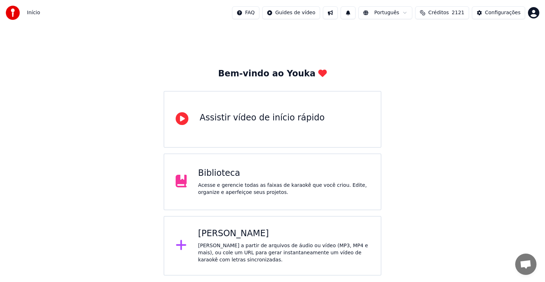
click at [251, 184] on div "Acesse e gerencie todas as faixas de karaokê que você criou. Edite, organize e …" at bounding box center [283, 189] width 171 height 14
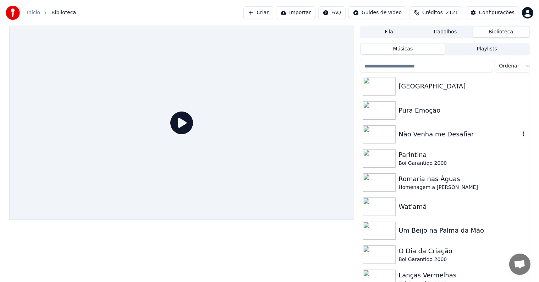
click at [415, 136] on div "Não Venha me Desafiar" at bounding box center [458, 134] width 121 height 10
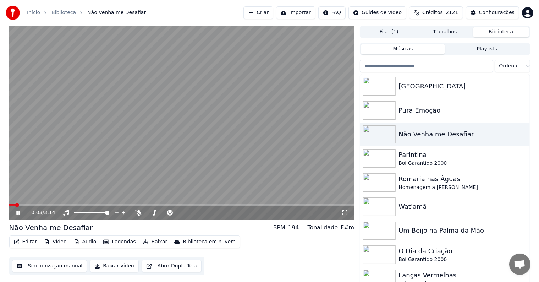
click at [77, 161] on video at bounding box center [181, 123] width 345 height 194
click at [28, 242] on button "Editar" at bounding box center [25, 241] width 29 height 10
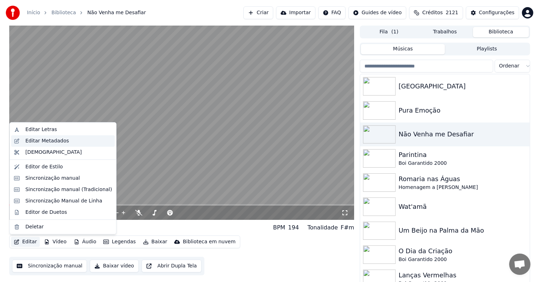
click at [34, 139] on div "Editar Metadados" at bounding box center [47, 140] width 44 height 7
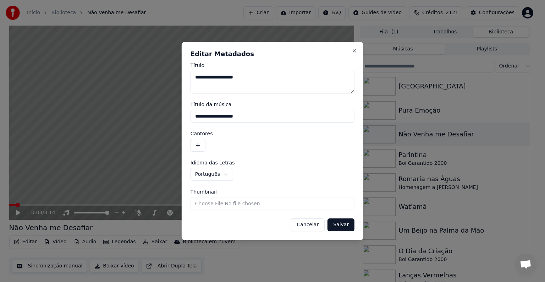
drag, startPoint x: 252, startPoint y: 116, endPoint x: 191, endPoint y: 116, distance: 61.3
click at [191, 116] on input "**********" at bounding box center [272, 116] width 164 height 13
click at [198, 145] on button "button" at bounding box center [197, 145] width 15 height 13
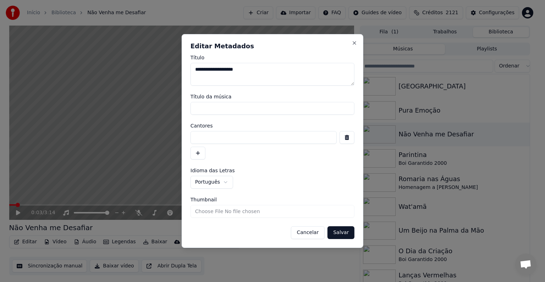
click at [198, 138] on input at bounding box center [263, 137] width 146 height 13
click at [199, 134] on input "**********" at bounding box center [263, 137] width 146 height 13
type input "**********"
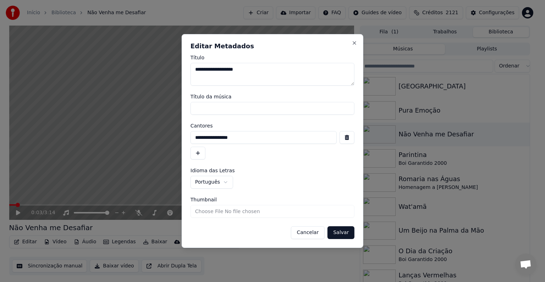
click at [344, 230] on button "Salvar" at bounding box center [340, 232] width 27 height 13
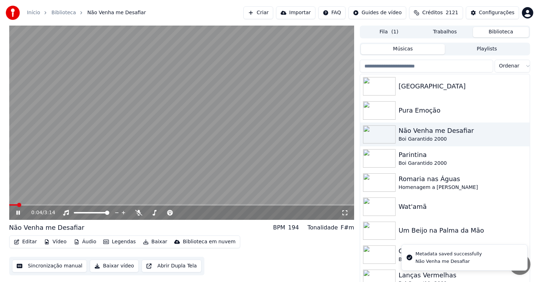
click at [86, 147] on video at bounding box center [181, 123] width 345 height 194
click at [73, 266] on button "Sincronização manual" at bounding box center [49, 265] width 75 height 13
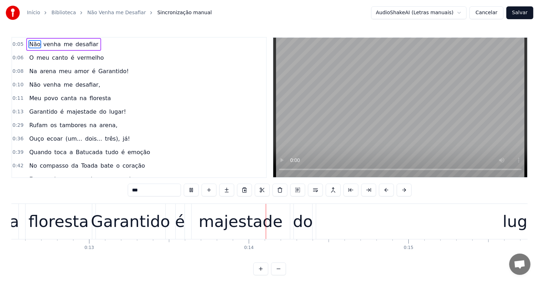
scroll to position [0, 2094]
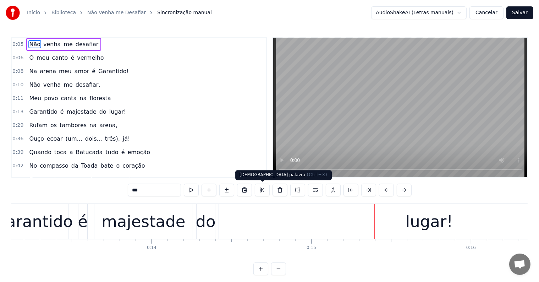
click at [183, 223] on div "majestade" at bounding box center [143, 221] width 98 height 35
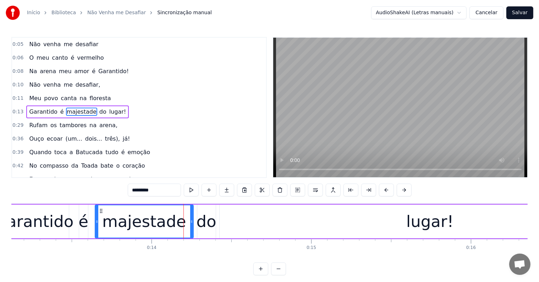
scroll to position [2, 0]
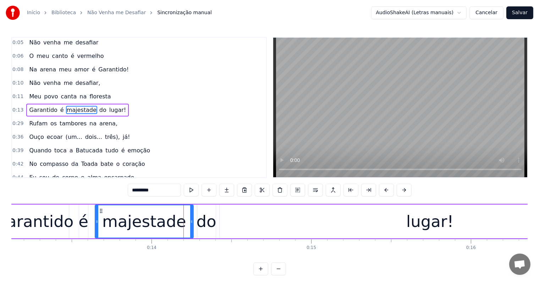
click at [99, 107] on span "do" at bounding box center [103, 110] width 9 height 8
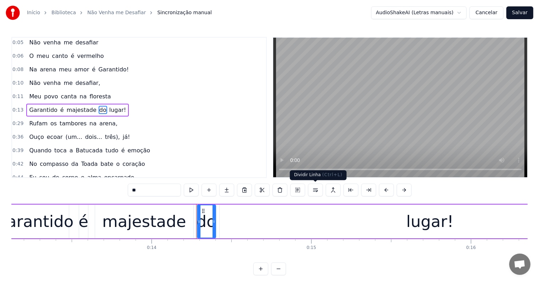
click at [312, 191] on button at bounding box center [315, 189] width 15 height 13
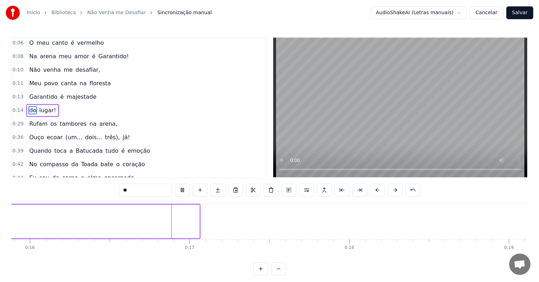
scroll to position [0, 2559]
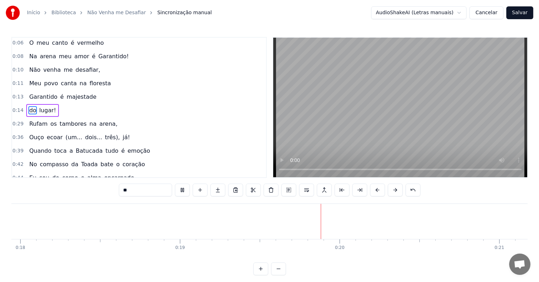
click at [60, 82] on span "canta" at bounding box center [68, 83] width 17 height 8
type input "*****"
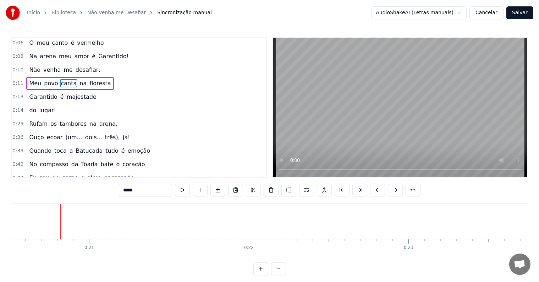
scroll to position [0, 3286]
click at [47, 220] on div at bounding box center [47, 221] width 0 height 35
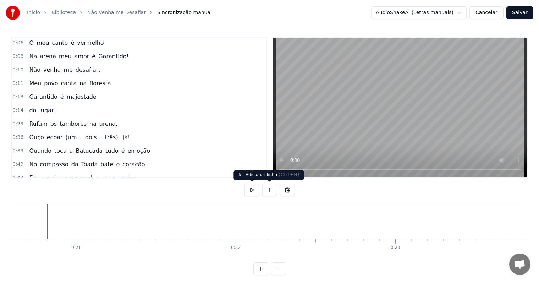
click at [270, 192] on button at bounding box center [269, 189] width 15 height 13
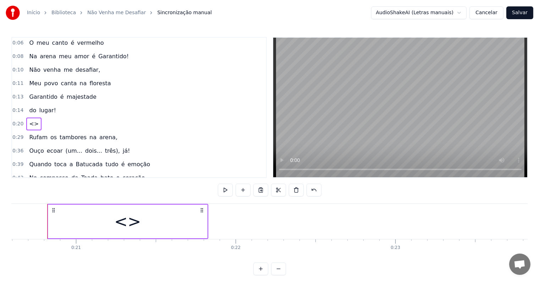
click at [121, 217] on div "<>" at bounding box center [127, 221] width 27 height 24
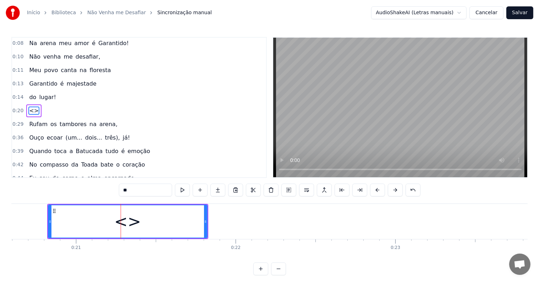
drag, startPoint x: 139, startPoint y: 193, endPoint x: 117, endPoint y: 193, distance: 21.6
click at [117, 193] on div "0:05 Não venha me desafiar 0:06 O meu canto é vermelho 0:08 Na arena meu amor é…" at bounding box center [269, 156] width 516 height 238
paste input "**********"
type input "**********"
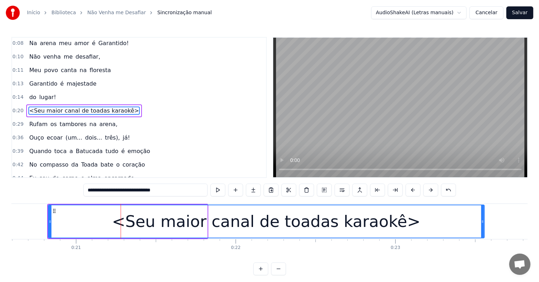
drag, startPoint x: 205, startPoint y: 218, endPoint x: 482, endPoint y: 223, distance: 277.0
click at [482, 223] on icon at bounding box center [482, 221] width 3 height 6
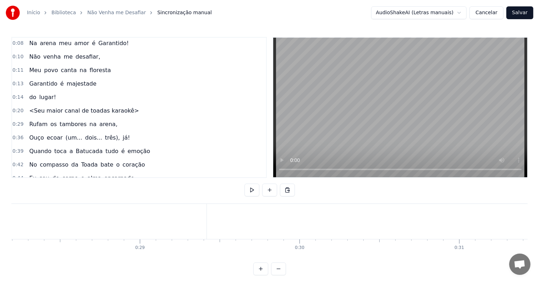
scroll to position [0, 4483]
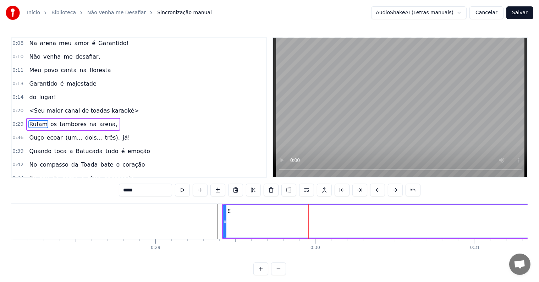
scroll to position [41, 0]
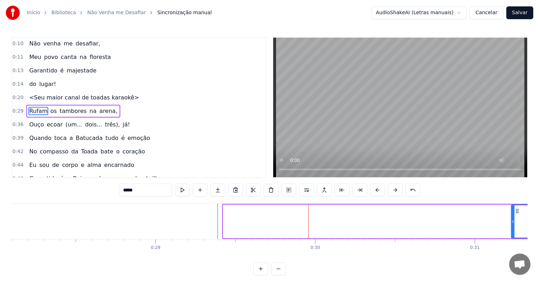
drag, startPoint x: 223, startPoint y: 221, endPoint x: 513, endPoint y: 212, distance: 290.2
click at [513, 212] on div at bounding box center [512, 221] width 3 height 32
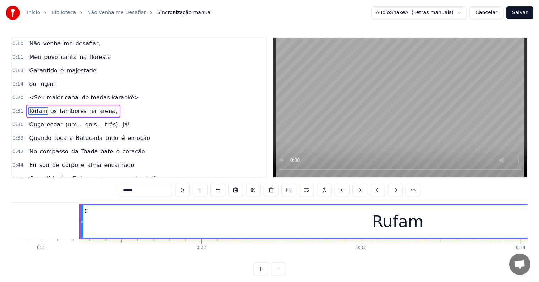
scroll to position [0, 4948]
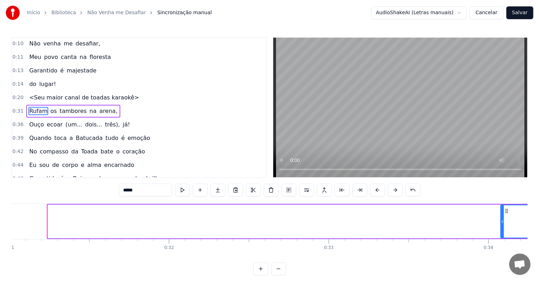
drag, startPoint x: 48, startPoint y: 220, endPoint x: 501, endPoint y: 214, distance: 452.5
click at [501, 214] on div at bounding box center [502, 221] width 3 height 32
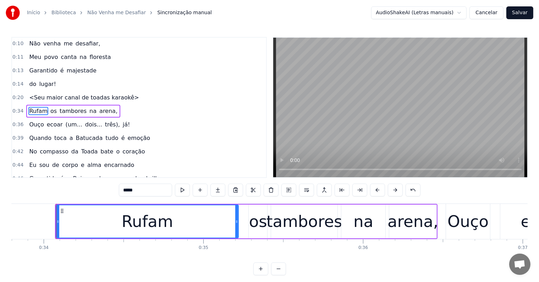
scroll to position [0, 5402]
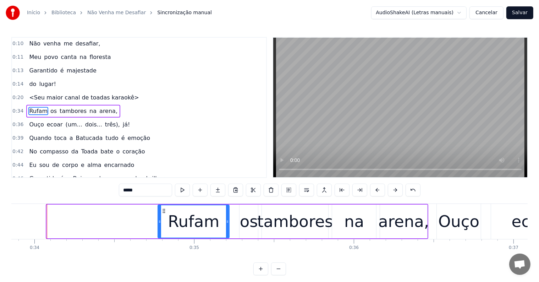
drag, startPoint x: 47, startPoint y: 220, endPoint x: 158, endPoint y: 220, distance: 111.0
click at [158, 220] on icon at bounding box center [159, 221] width 3 height 6
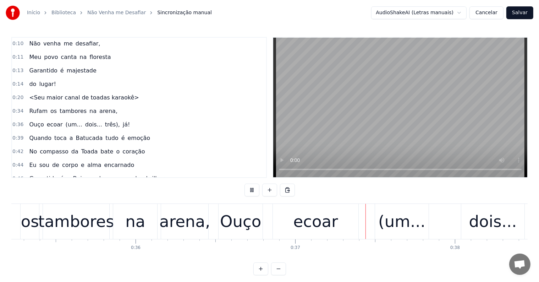
scroll to position [0, 5835]
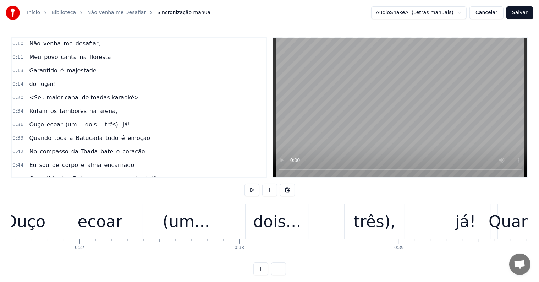
click at [269, 209] on div "dois..." at bounding box center [277, 221] width 48 height 24
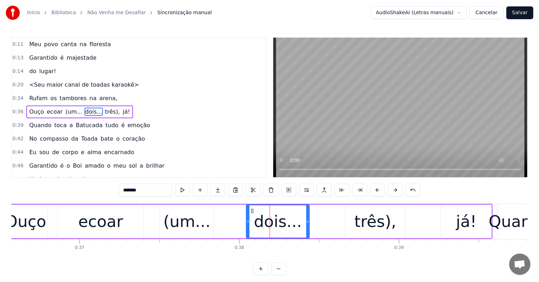
click at [67, 107] on span "(um..." at bounding box center [74, 111] width 18 height 8
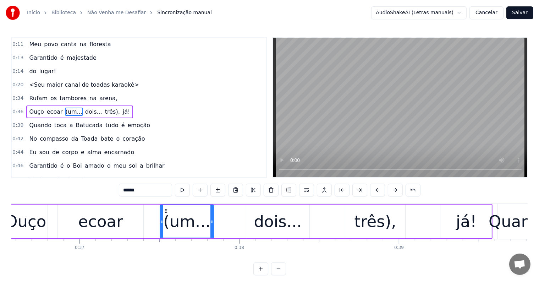
click at [147, 194] on input "******" at bounding box center [145, 189] width 53 height 13
click at [258, 223] on div "dois..." at bounding box center [278, 221] width 48 height 24
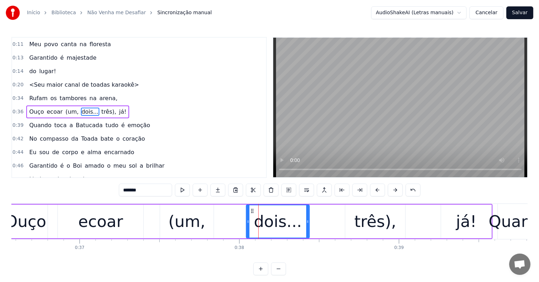
click at [154, 189] on input "*******" at bounding box center [145, 189] width 53 height 13
click at [71, 216] on div "ecoar" at bounding box center [100, 221] width 85 height 34
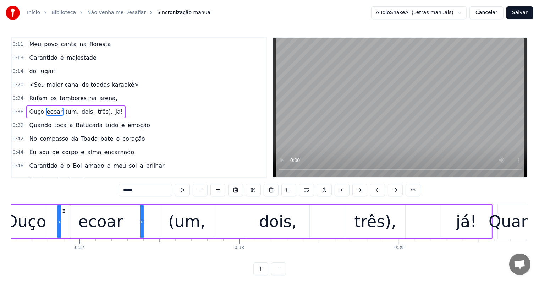
click at [175, 227] on div "(um," at bounding box center [186, 221] width 37 height 24
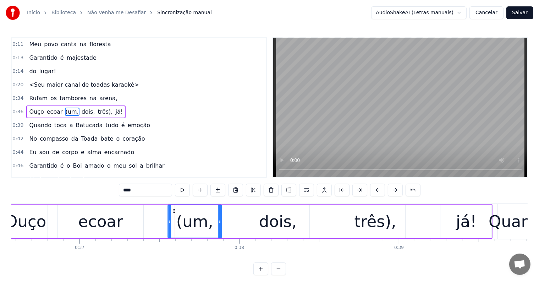
drag, startPoint x: 165, startPoint y: 209, endPoint x: 173, endPoint y: 211, distance: 8.3
click at [173, 211] on icon at bounding box center [174, 211] width 6 height 6
click at [142, 222] on div "ecoar" at bounding box center [100, 221] width 85 height 34
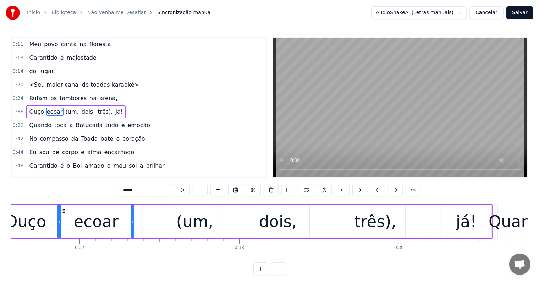
drag, startPoint x: 140, startPoint y: 221, endPoint x: 131, endPoint y: 221, distance: 9.2
click at [131, 221] on icon at bounding box center [132, 221] width 3 height 6
click at [119, 221] on div "ecoar" at bounding box center [96, 221] width 76 height 32
click at [171, 213] on div "(um," at bounding box center [195, 221] width 54 height 34
type input "****"
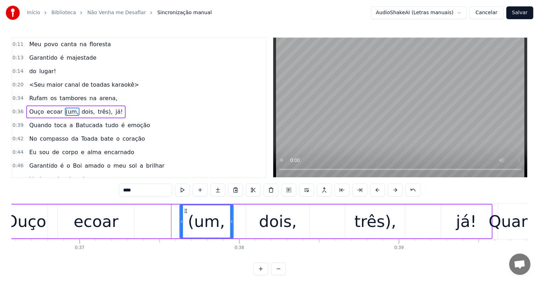
drag, startPoint x: 174, startPoint y: 210, endPoint x: 186, endPoint y: 211, distance: 11.4
click at [186, 211] on icon at bounding box center [186, 211] width 6 height 6
click at [139, 230] on div "Ouço ecoar (um, dois, três), já!" at bounding box center [247, 221] width 490 height 35
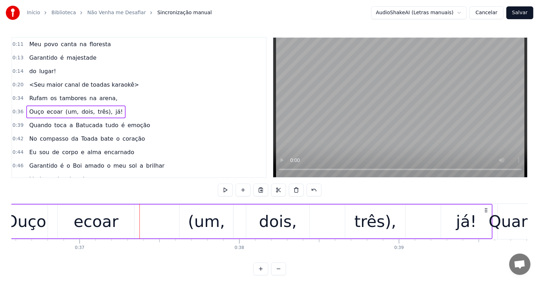
click at [183, 210] on div "(um," at bounding box center [206, 221] width 54 height 34
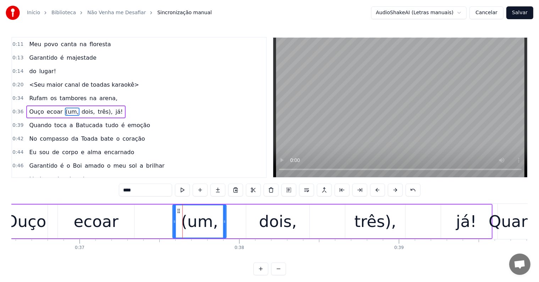
drag, startPoint x: 184, startPoint y: 210, endPoint x: 177, endPoint y: 211, distance: 7.1
click at [177, 211] on icon at bounding box center [179, 211] width 6 height 6
click at [175, 211] on icon at bounding box center [177, 211] width 6 height 6
click at [195, 218] on div "(um," at bounding box center [197, 221] width 37 height 24
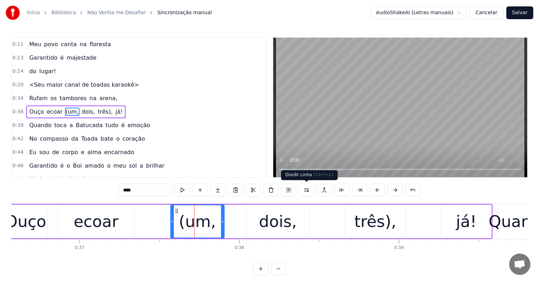
click at [302, 189] on button at bounding box center [306, 189] width 15 height 13
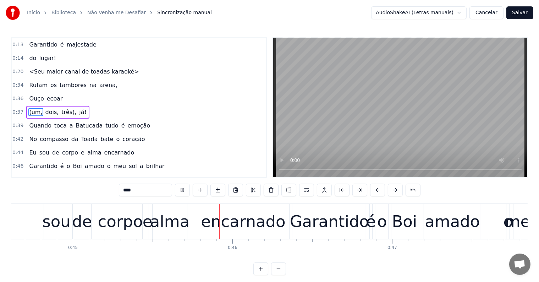
scroll to position [0, 7207]
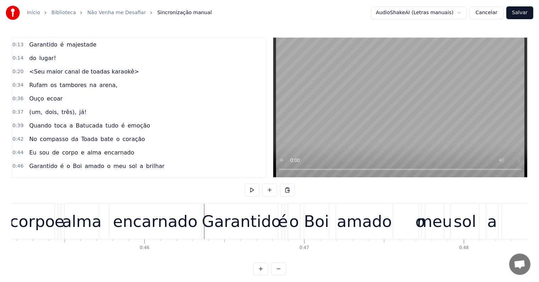
click at [150, 225] on div "encarnado" at bounding box center [155, 221] width 84 height 24
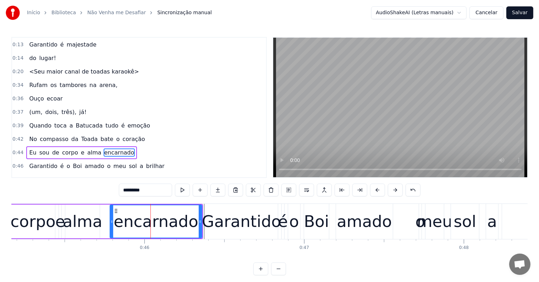
scroll to position [106, 0]
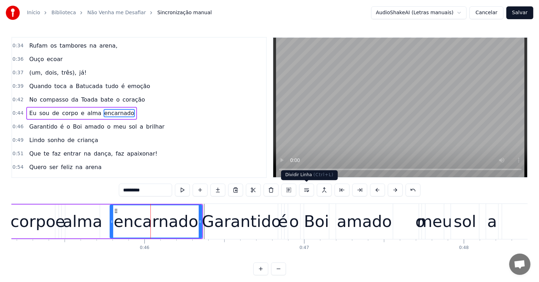
click at [306, 190] on button at bounding box center [306, 189] width 15 height 13
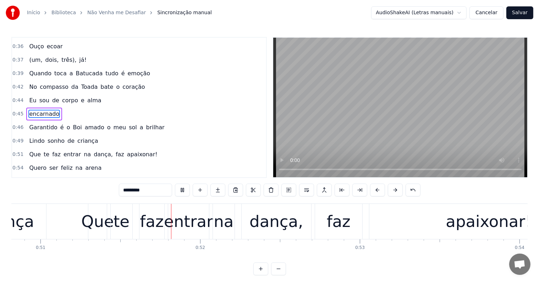
scroll to position [0, 8129]
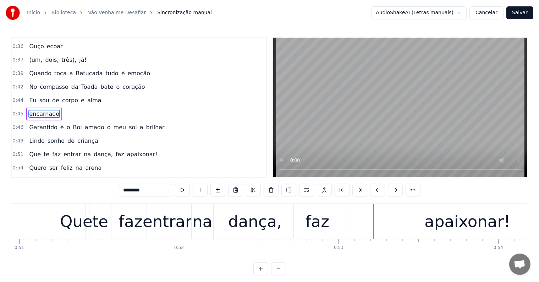
click at [258, 230] on div "dança," at bounding box center [255, 221] width 54 height 24
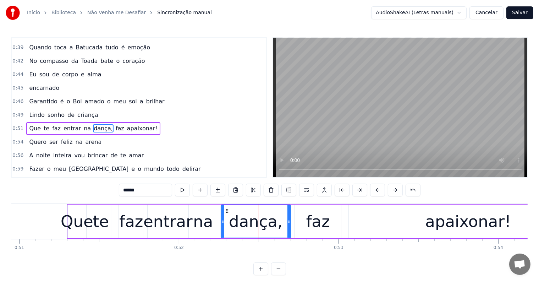
scroll to position [158, 0]
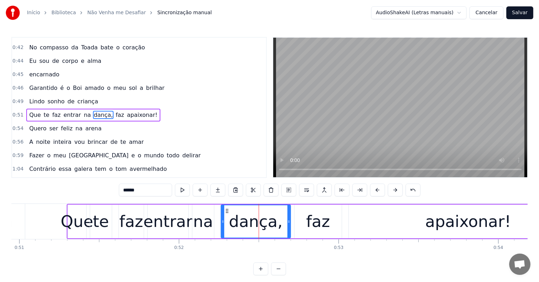
click at [126, 111] on span "apaixonar!" at bounding box center [142, 115] width 32 height 8
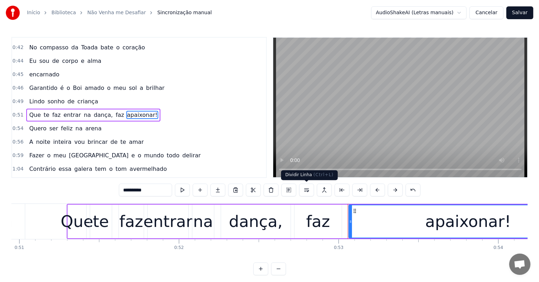
click at [305, 191] on button at bounding box center [306, 189] width 15 height 13
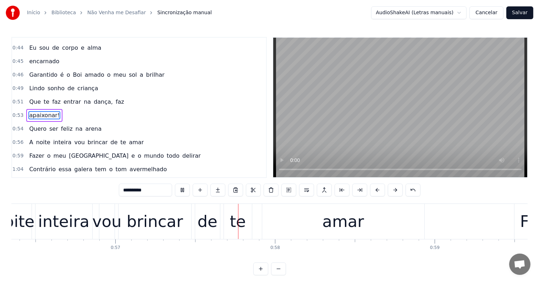
scroll to position [0, 9086]
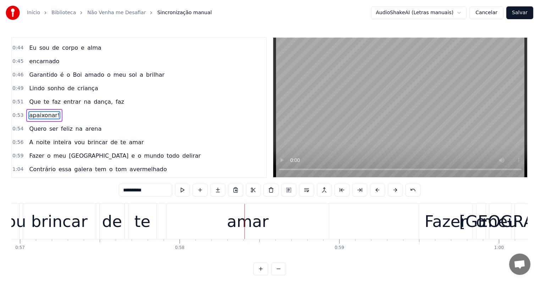
click at [262, 224] on div "amar" at bounding box center [248, 221] width 42 height 24
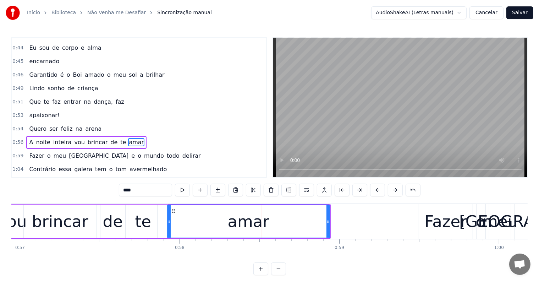
scroll to position [197, 0]
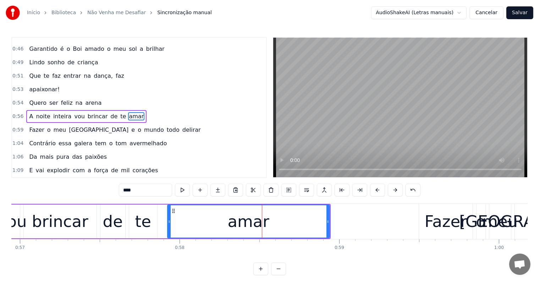
click at [119, 112] on span "te" at bounding box center [122, 116] width 7 height 8
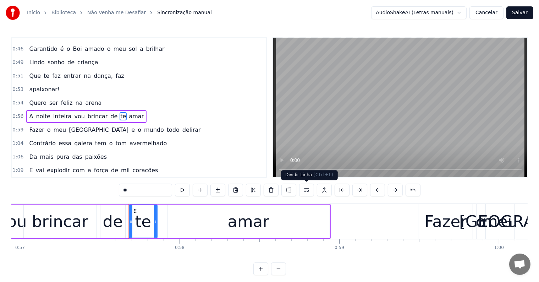
click at [305, 190] on button at bounding box center [306, 189] width 15 height 13
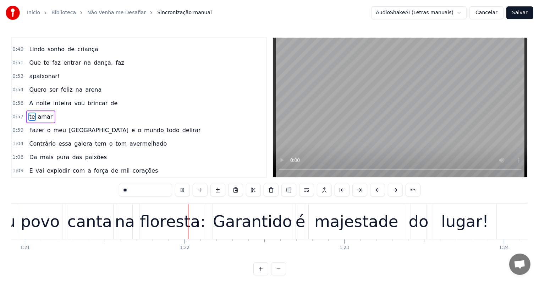
scroll to position [0, 12919]
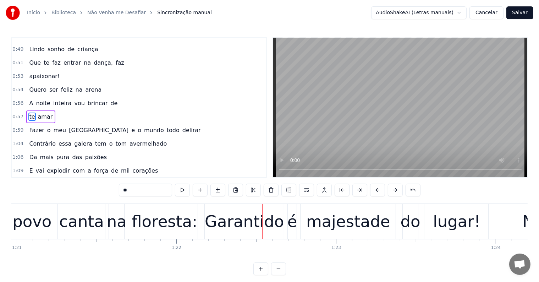
click at [184, 217] on div "floresta:" at bounding box center [165, 221] width 66 height 24
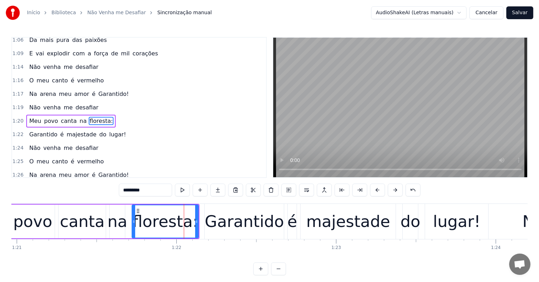
scroll to position [328, 0]
click at [155, 190] on input "*********" at bounding box center [145, 189] width 53 height 13
click at [245, 224] on div "Garantido" at bounding box center [244, 221] width 79 height 24
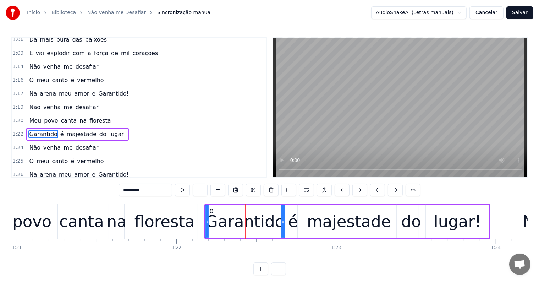
scroll to position [341, 0]
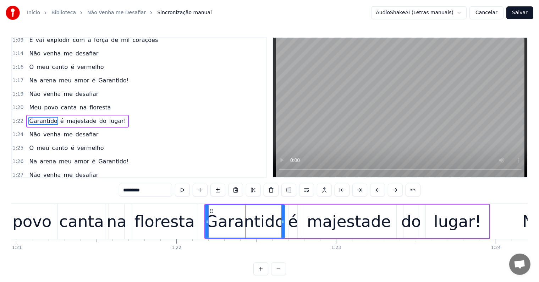
click at [108, 117] on span "lugar!" at bounding box center [117, 121] width 18 height 8
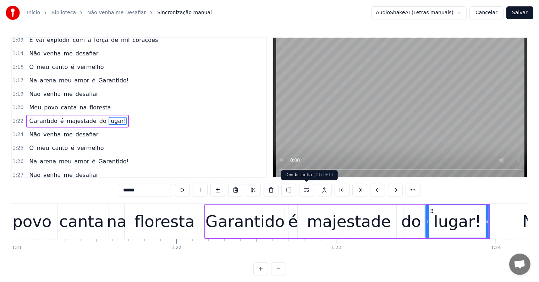
click at [304, 190] on button at bounding box center [306, 189] width 15 height 13
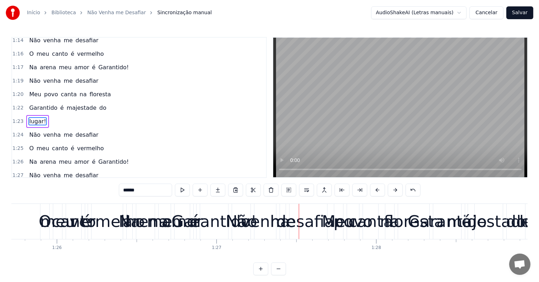
scroll to position [0, 13675]
click at [45, 222] on div "meu" at bounding box center [58, 221] width 35 height 24
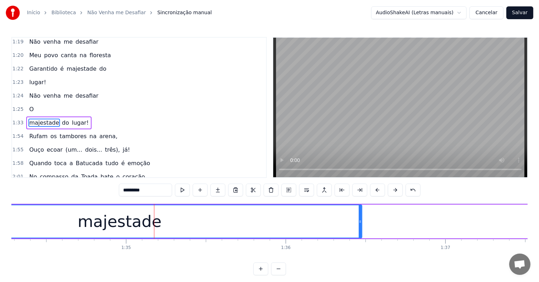
scroll to position [0, 15093]
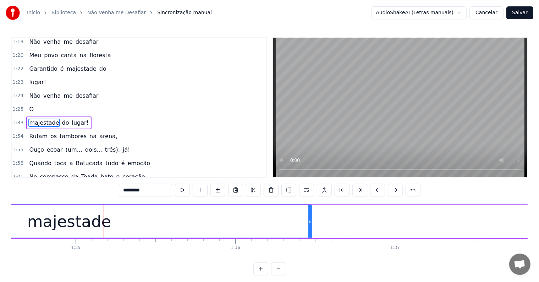
click at [254, 227] on div "majestade" at bounding box center [69, 221] width 484 height 32
type input "**"
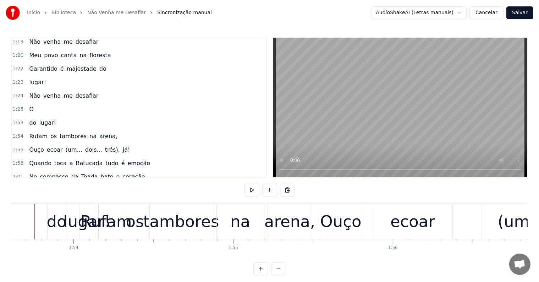
scroll to position [0, 18114]
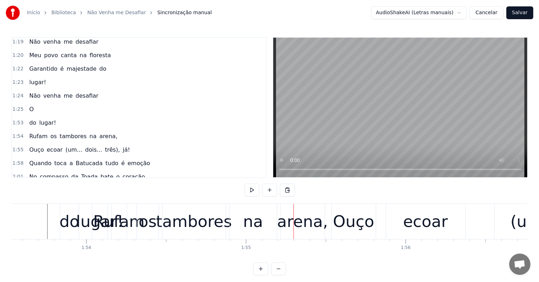
click at [65, 223] on div "do" at bounding box center [70, 221] width 20 height 24
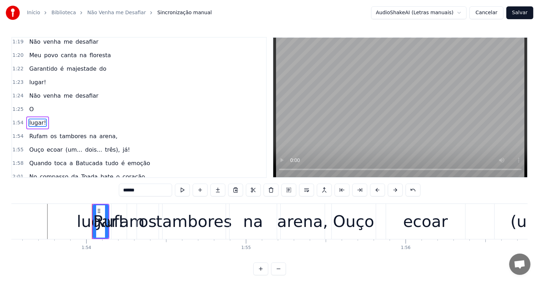
click at [81, 221] on div "lugar!" at bounding box center [101, 221] width 48 height 24
click at [86, 223] on div "lugar!" at bounding box center [101, 221] width 48 height 24
type input "*****"
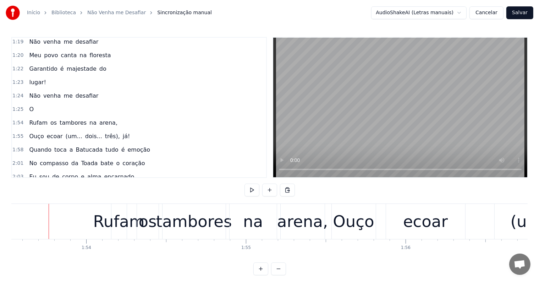
click at [102, 226] on div "Rufam" at bounding box center [118, 221] width 51 height 24
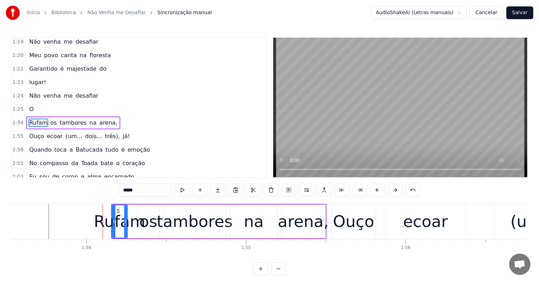
click at [160, 237] on div "Rufam os tambores na arena," at bounding box center [218, 221] width 215 height 35
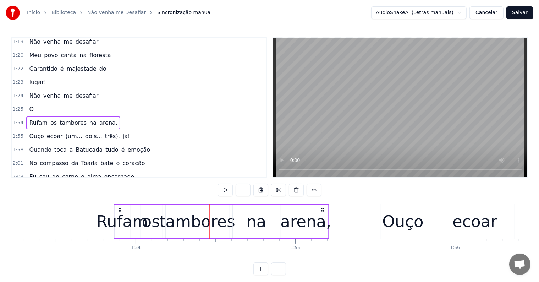
scroll to position [0, 18065]
drag, startPoint x: 117, startPoint y: 209, endPoint x: 120, endPoint y: 213, distance: 4.5
click at [120, 213] on div "Rufam os tambores na arena," at bounding box center [221, 221] width 215 height 35
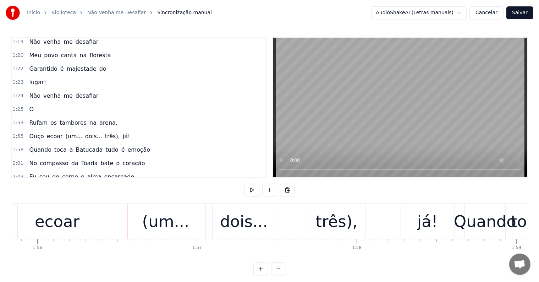
scroll to position [0, 18520]
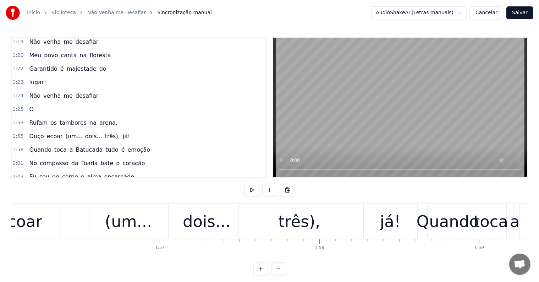
click at [144, 226] on div "(um..." at bounding box center [128, 221] width 47 height 24
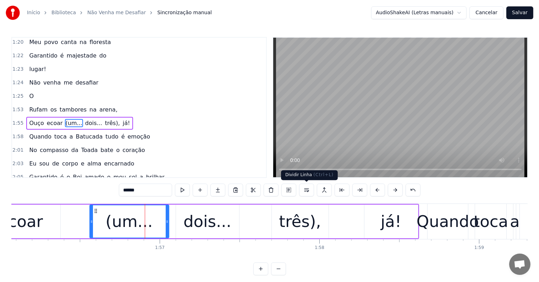
click at [307, 191] on button at bounding box center [306, 189] width 15 height 13
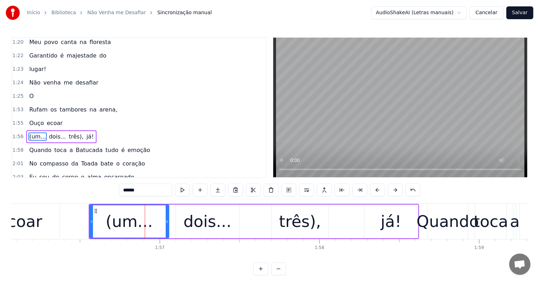
scroll to position [419, 0]
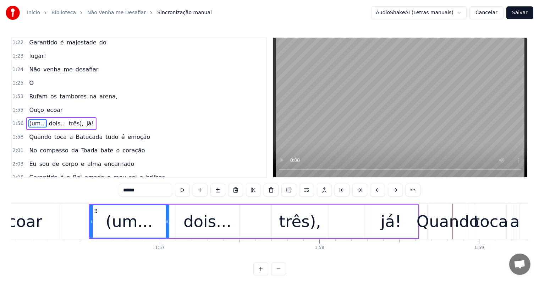
click at [28, 79] on span "O" at bounding box center [31, 83] width 6 height 8
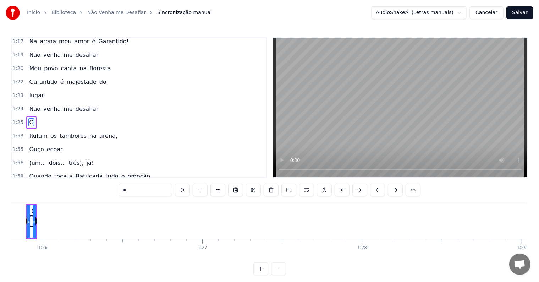
scroll to position [0, 13669]
type input "*****"
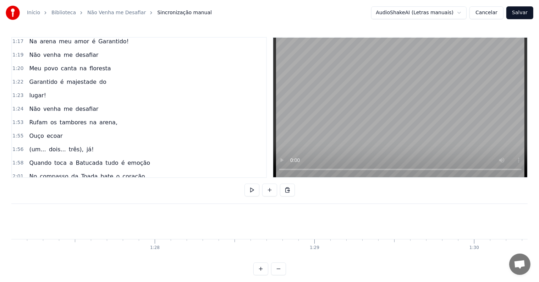
scroll to position [0, 13737]
click at [37, 78] on span "Garantido" at bounding box center [42, 82] width 29 height 8
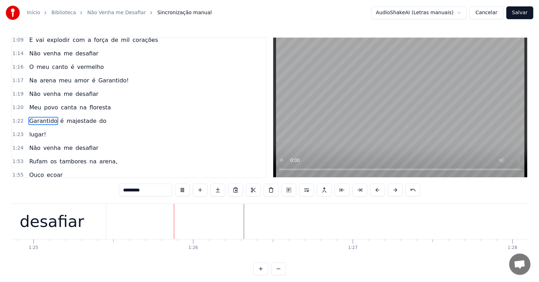
scroll to position [0, 13540]
click at [80, 222] on div "desafiar" at bounding box center [52, 221] width 108 height 35
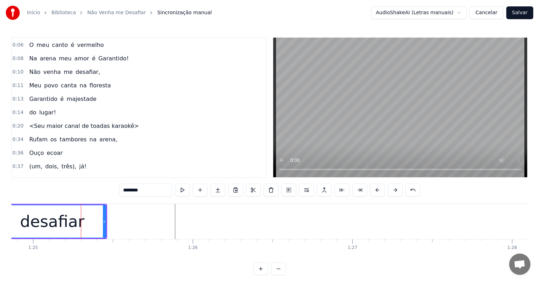
scroll to position [0, 0]
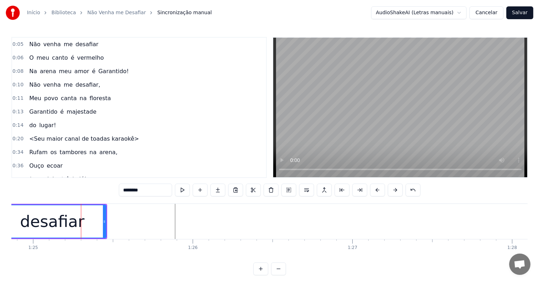
click at [55, 61] on div "O meu canto é vermelho" at bounding box center [66, 57] width 80 height 13
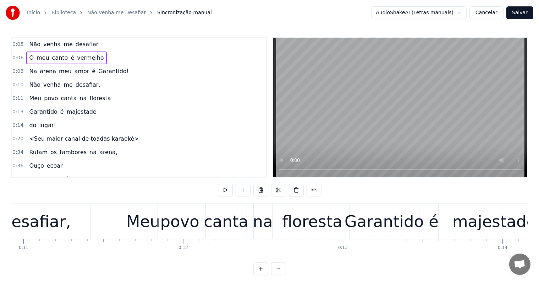
scroll to position [0, 1068]
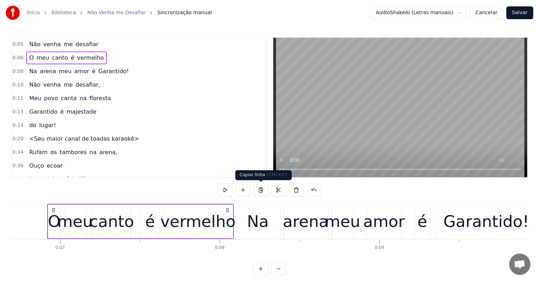
click at [260, 189] on button at bounding box center [260, 189] width 15 height 13
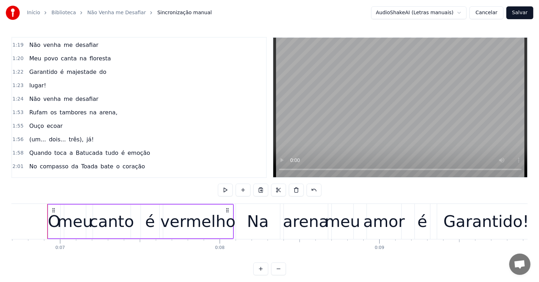
scroll to position [425, 0]
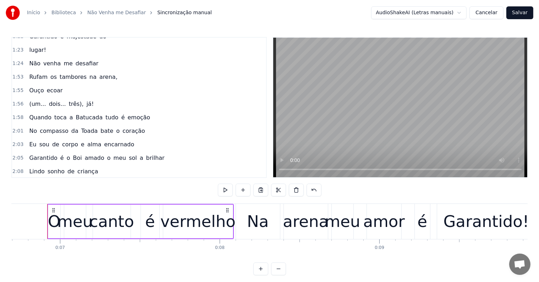
click at [99, 73] on span "arena," at bounding box center [109, 77] width 20 height 8
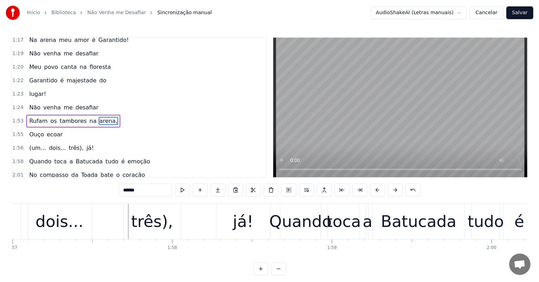
scroll to position [0, 18748]
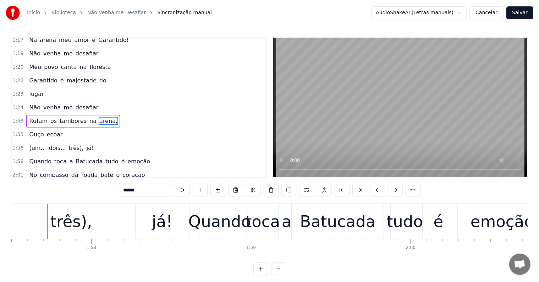
click at [36, 117] on span "Rufam" at bounding box center [38, 121] width 20 height 8
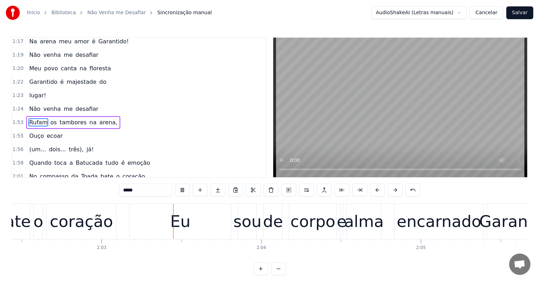
scroll to position [0, 19538]
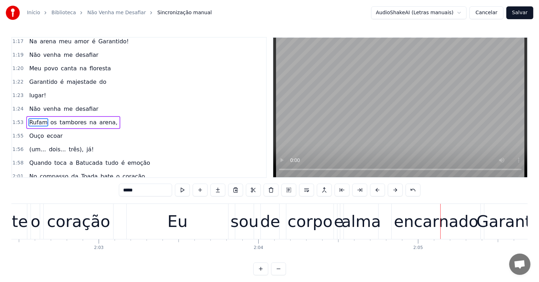
click at [268, 233] on div "de" at bounding box center [270, 221] width 20 height 24
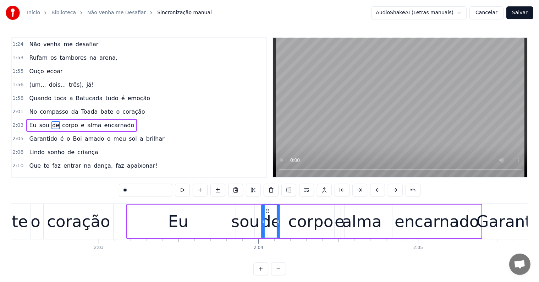
scroll to position [445, 0]
click at [110, 120] on span "encarnado" at bounding box center [120, 124] width 32 height 8
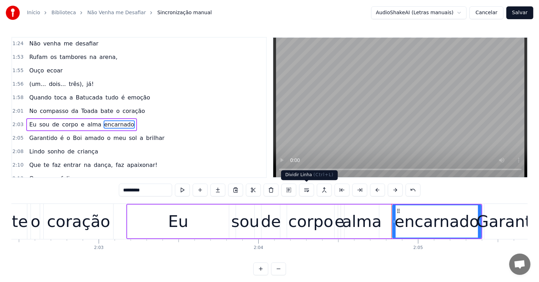
click at [305, 189] on button at bounding box center [306, 189] width 15 height 13
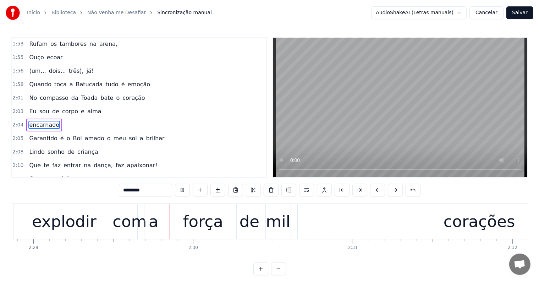
scroll to position [0, 23774]
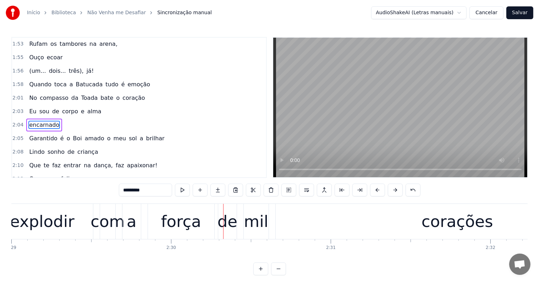
click at [244, 223] on div "mil" at bounding box center [256, 221] width 25 height 35
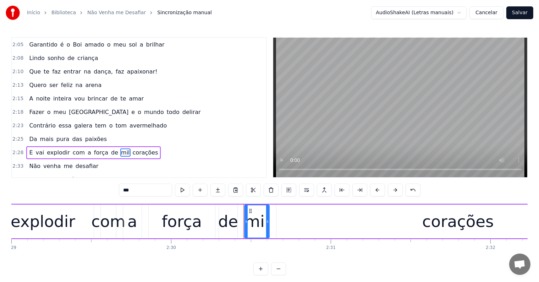
scroll to position [576, 0]
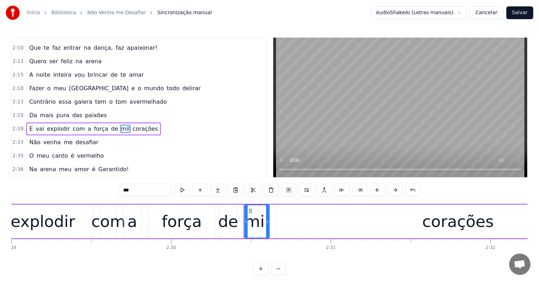
click at [132, 124] on span "corações" at bounding box center [145, 128] width 27 height 8
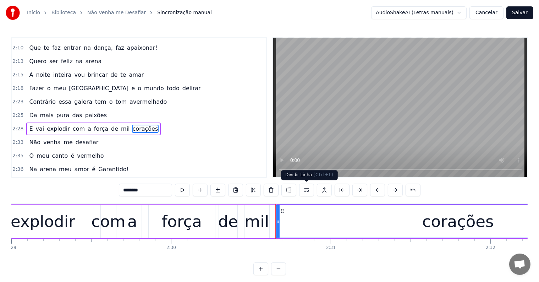
click at [304, 189] on button at bounding box center [306, 189] width 15 height 13
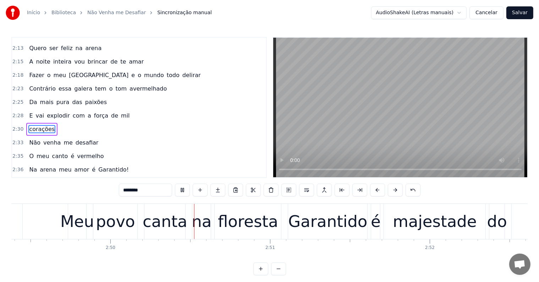
scroll to position [0, 27033]
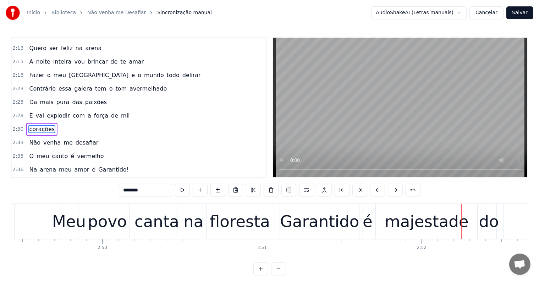
click at [294, 217] on div "Garantido" at bounding box center [319, 221] width 79 height 24
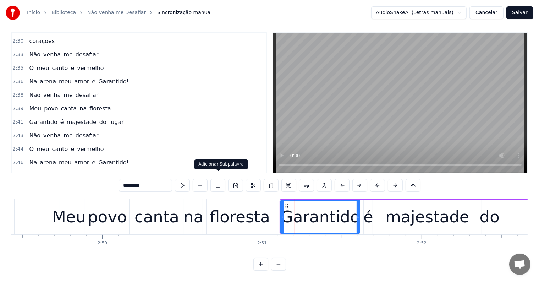
scroll to position [682, 0]
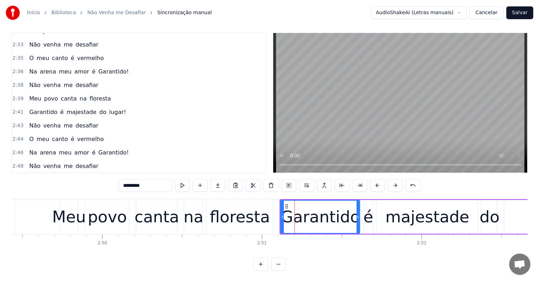
click at [108, 189] on span "lugar!" at bounding box center [117, 193] width 18 height 8
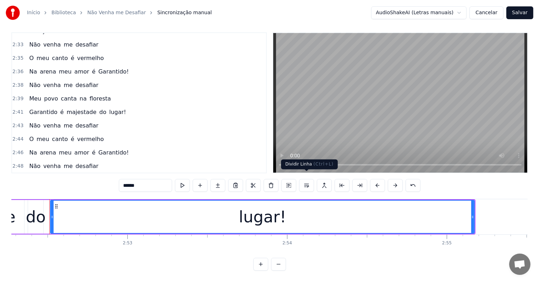
scroll to position [0, 27489]
click at [306, 179] on button at bounding box center [306, 185] width 15 height 13
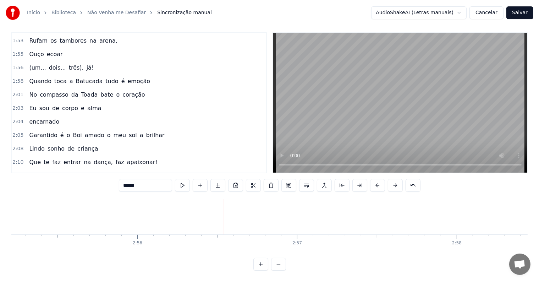
scroll to position [447, 0]
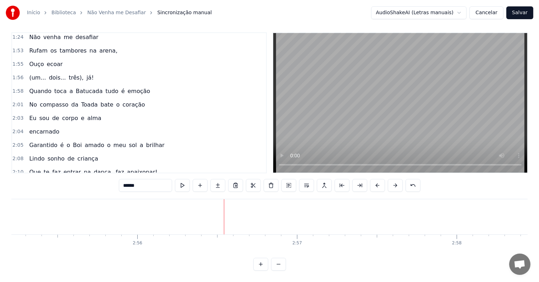
click at [59, 87] on span "toca" at bounding box center [61, 91] width 14 height 8
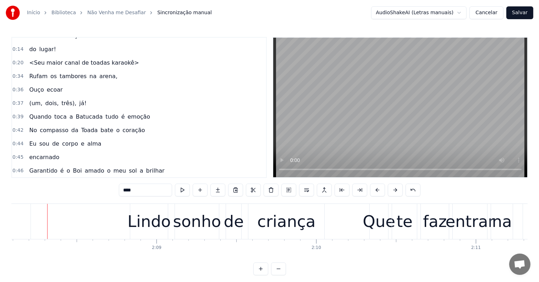
scroll to position [65, 0]
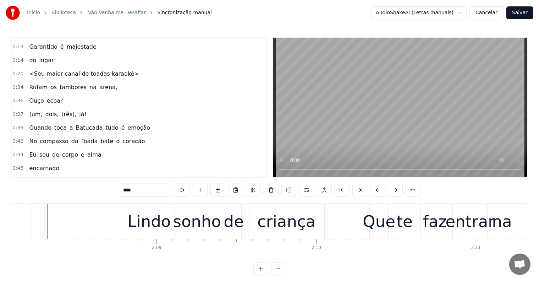
click at [46, 45] on span "Garantido" at bounding box center [42, 47] width 29 height 8
type input "*********"
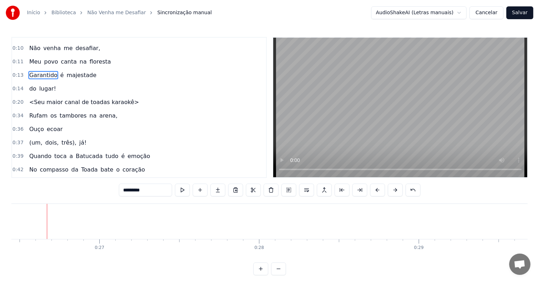
scroll to position [0, 4220]
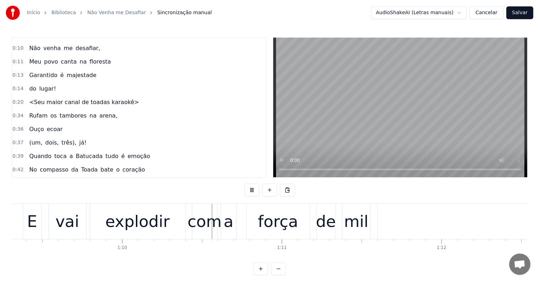
scroll to position [0, 11135]
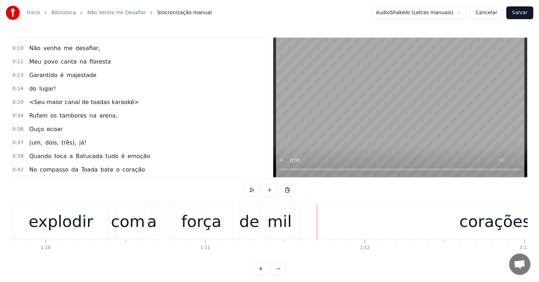
click at [194, 220] on div "força" at bounding box center [201, 221] width 40 height 24
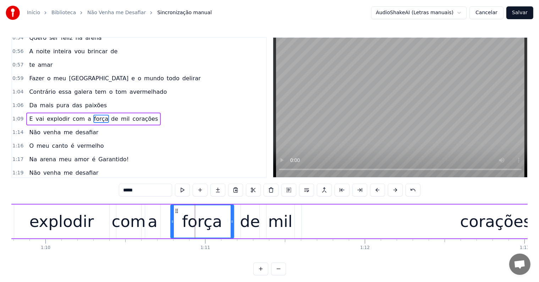
scroll to position [263, 0]
click at [132, 114] on span "corações" at bounding box center [145, 118] width 27 height 8
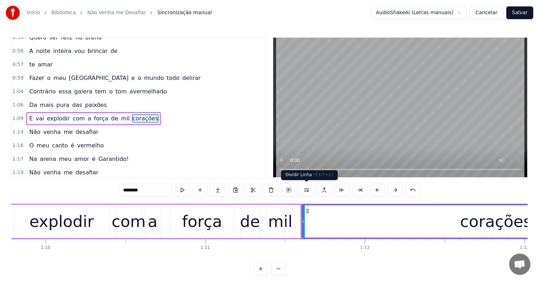
click at [304, 190] on button at bounding box center [306, 189] width 15 height 13
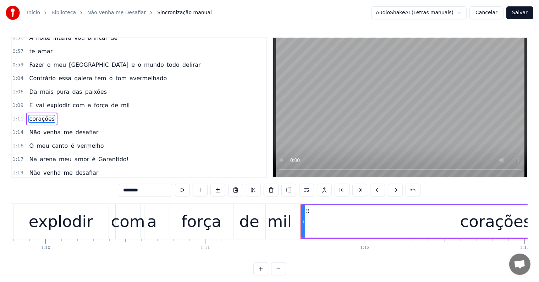
click at [256, 224] on div "de" at bounding box center [249, 221] width 20 height 24
type input "**"
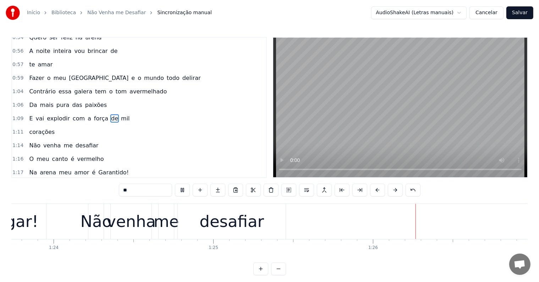
scroll to position [0, 13627]
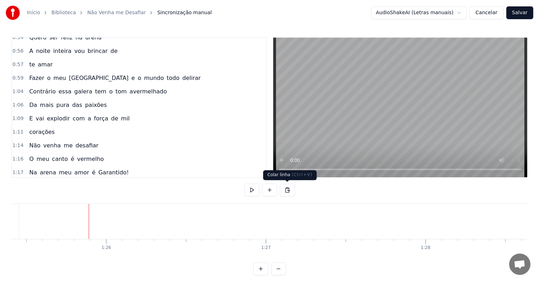
click at [286, 192] on button at bounding box center [287, 189] width 15 height 13
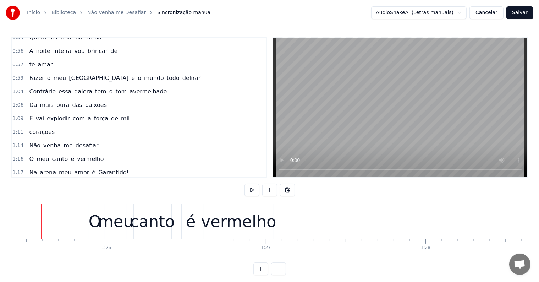
scroll to position [0, 13621]
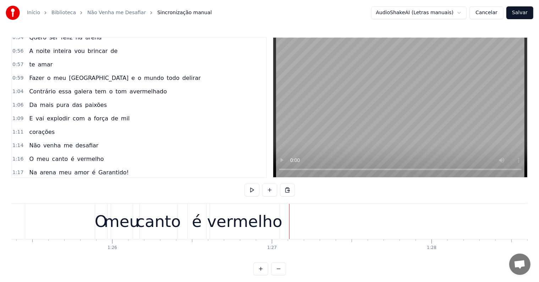
click at [238, 224] on div "vermelho" at bounding box center [244, 221] width 75 height 24
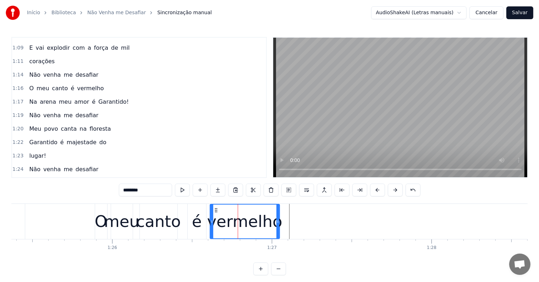
scroll to position [322, 0]
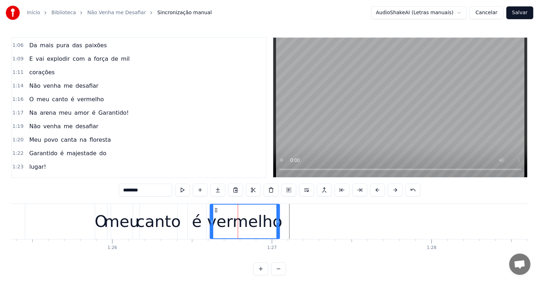
click at [63, 106] on div "Na arena meu amor é Garantido!" at bounding box center [78, 112] width 105 height 13
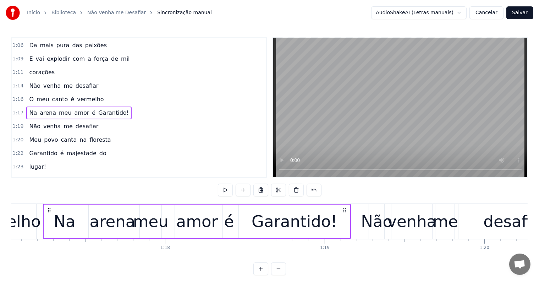
scroll to position [0, 12288]
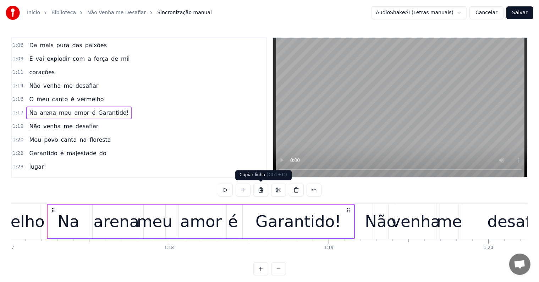
click at [260, 188] on button at bounding box center [260, 189] width 15 height 13
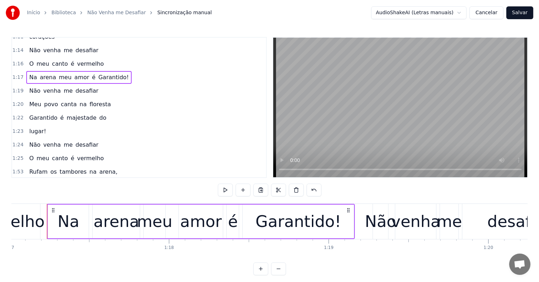
click at [80, 154] on span "vermelho" at bounding box center [90, 158] width 28 height 8
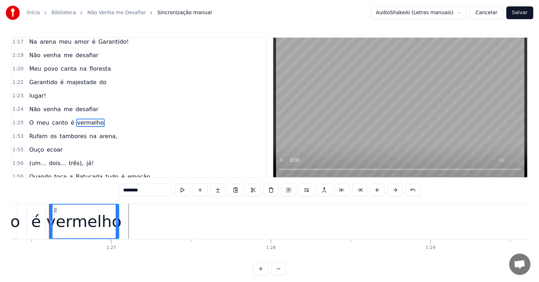
scroll to position [0, 13783]
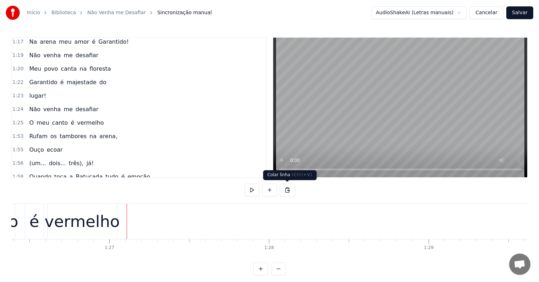
click at [287, 189] on button at bounding box center [287, 189] width 15 height 13
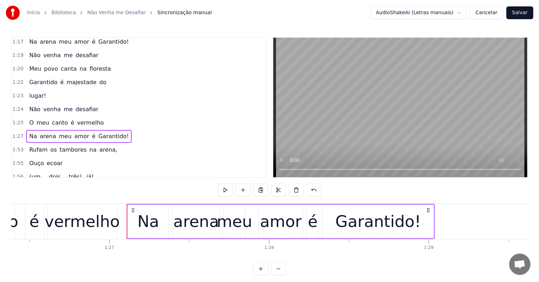
click at [82, 225] on div "vermelho" at bounding box center [82, 221] width 75 height 24
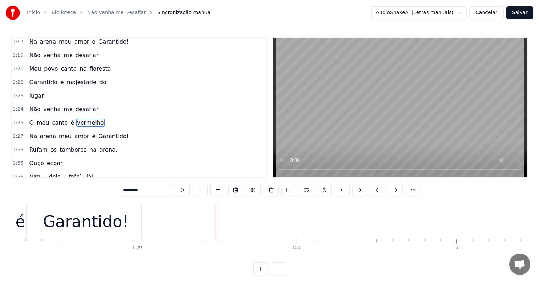
scroll to position [0, 14073]
click at [110, 220] on div "Garantido!" at bounding box center [86, 221] width 85 height 24
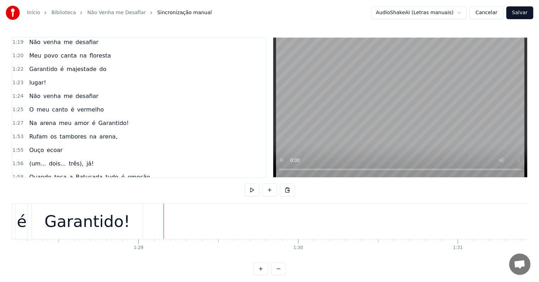
click at [58, 90] on div "Não venha me desafiar" at bounding box center [63, 96] width 75 height 13
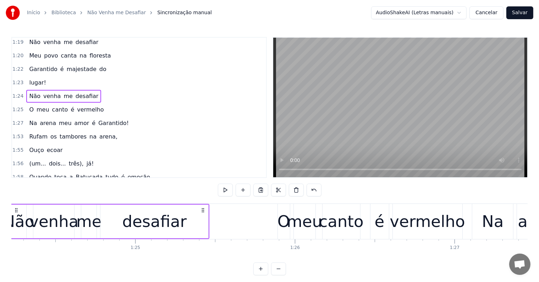
scroll to position [0, 13401]
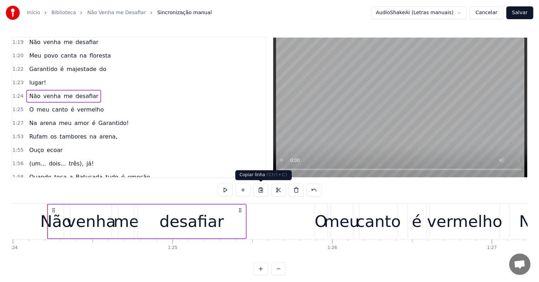
click at [260, 190] on button at bounding box center [260, 189] width 15 height 13
click at [101, 119] on span "Garantido!" at bounding box center [114, 123] width 32 height 8
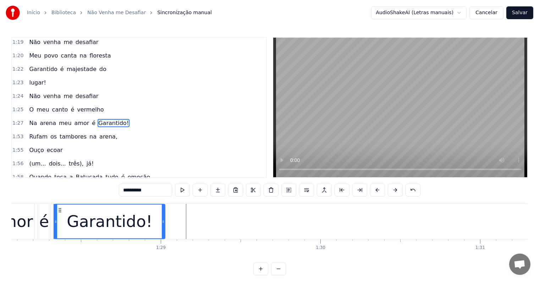
scroll to position [0, 14058]
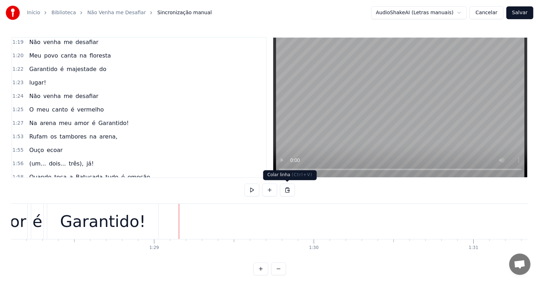
click at [287, 188] on button at bounding box center [287, 189] width 15 height 13
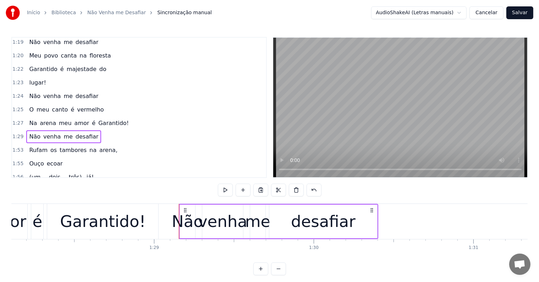
click at [125, 226] on div "Garantido!" at bounding box center [102, 221] width 85 height 24
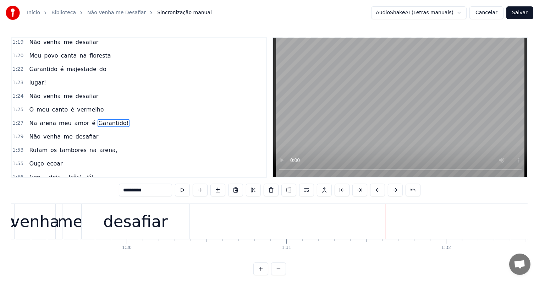
scroll to position [0, 14236]
click at [93, 226] on div "desafiar" at bounding box center [144, 221] width 108 height 35
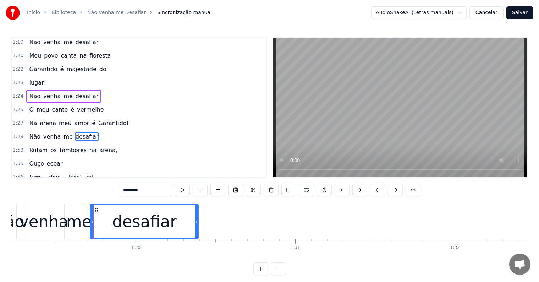
type input "********"
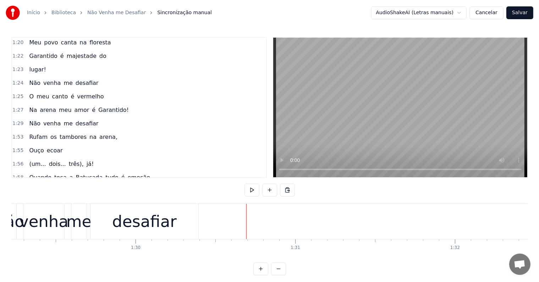
click at [163, 234] on div "desafiar" at bounding box center [144, 221] width 108 height 35
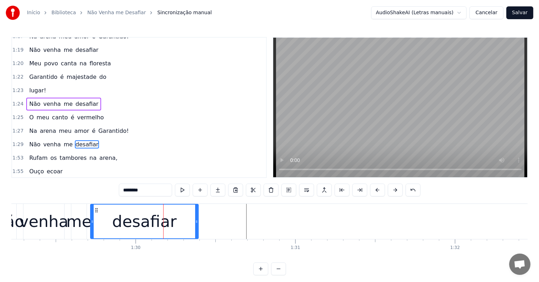
scroll to position [389, 0]
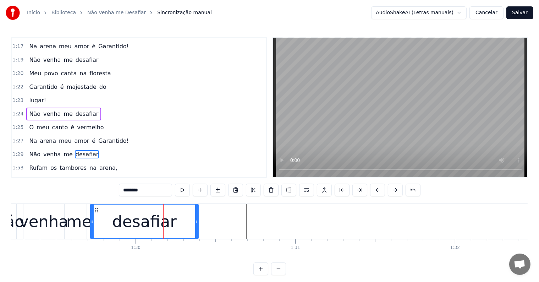
click at [71, 67] on div "Meu povo canta na floresta" at bounding box center [69, 73] width 87 height 13
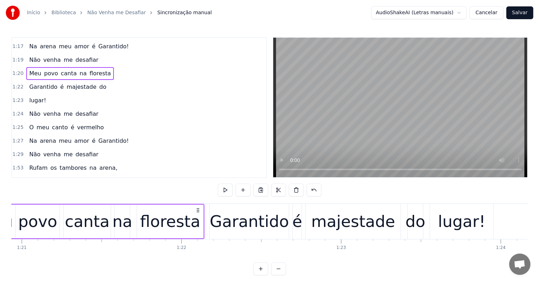
scroll to position [0, 12849]
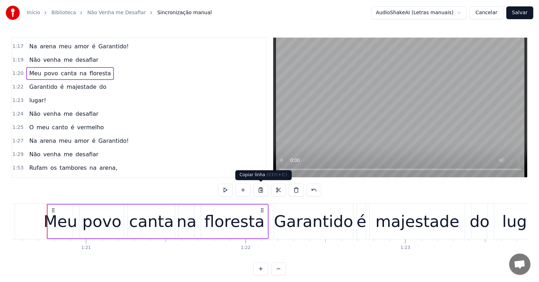
click at [258, 190] on button at bounding box center [260, 189] width 15 height 13
click at [78, 150] on span "desafiar" at bounding box center [87, 154] width 24 height 8
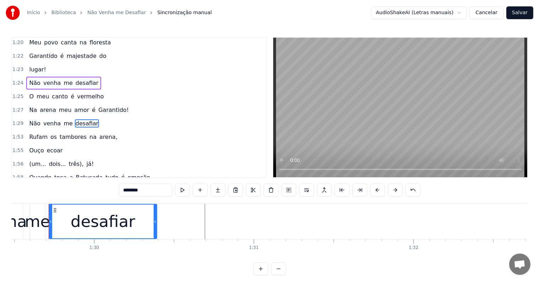
scroll to position [0, 14279]
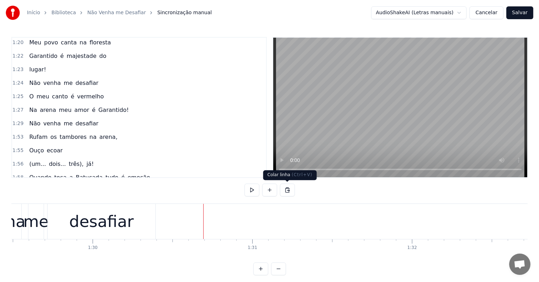
click at [285, 191] on button at bounding box center [287, 189] width 15 height 13
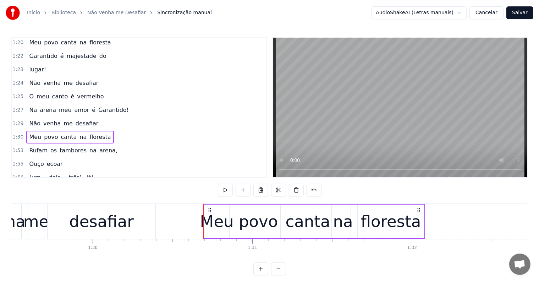
click at [85, 205] on div "desafiar" at bounding box center [102, 221] width 108 height 35
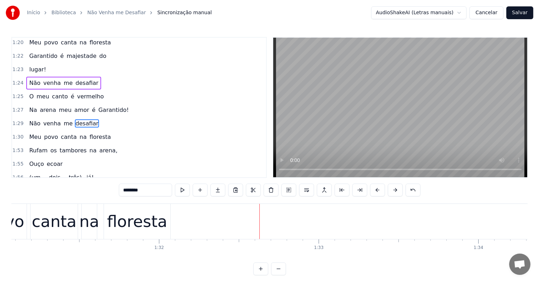
scroll to position [0, 14531]
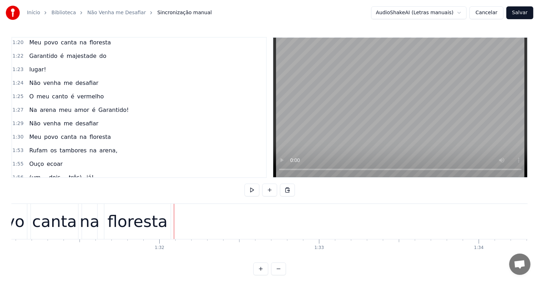
click at [82, 50] on div "Garantido é majestade do" at bounding box center [67, 56] width 83 height 13
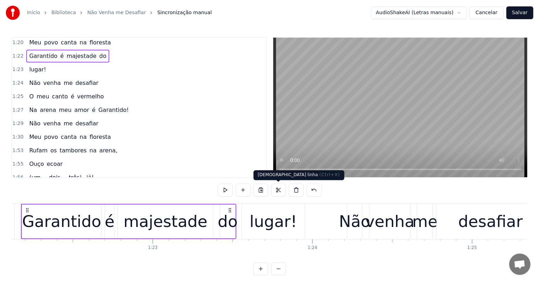
scroll to position [0, 13076]
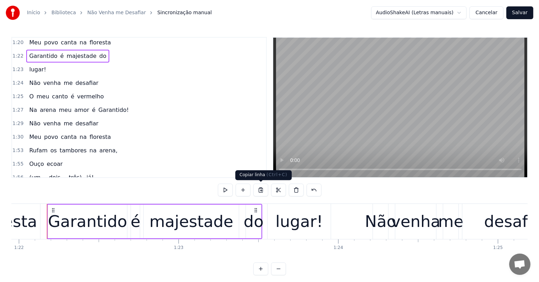
click at [260, 189] on button at bounding box center [260, 189] width 15 height 13
click at [91, 133] on span "floresta" at bounding box center [100, 137] width 23 height 8
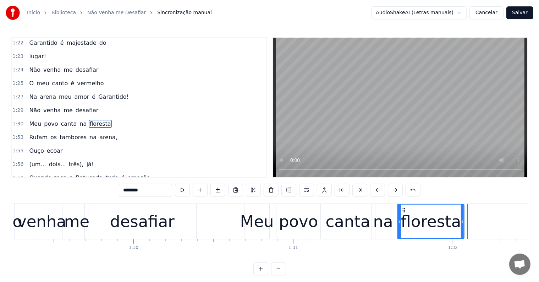
scroll to position [0, 14588]
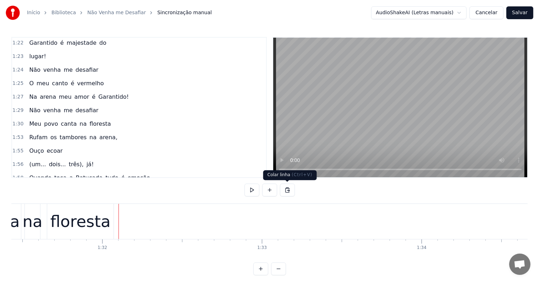
click at [286, 189] on button at bounding box center [287, 189] width 15 height 13
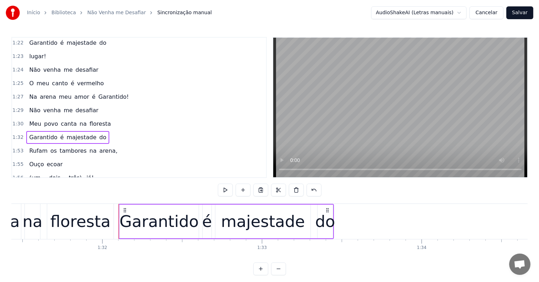
click at [60, 219] on div "floresta" at bounding box center [80, 221] width 60 height 24
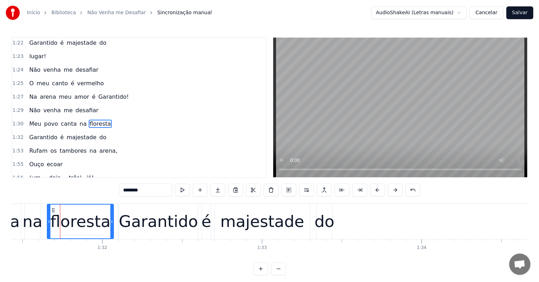
click at [37, 50] on div "lugar!" at bounding box center [37, 56] width 23 height 13
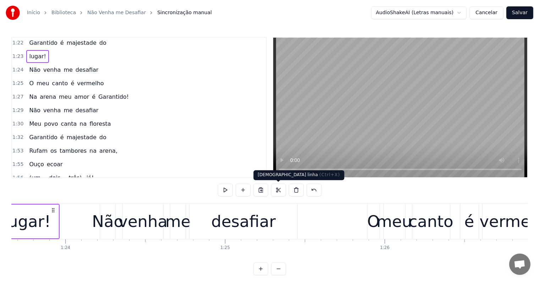
scroll to position [0, 13296]
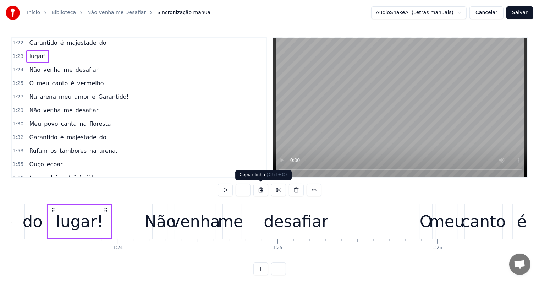
click at [262, 189] on button at bounding box center [260, 189] width 15 height 13
click at [94, 119] on span "floresta" at bounding box center [100, 123] width 23 height 8
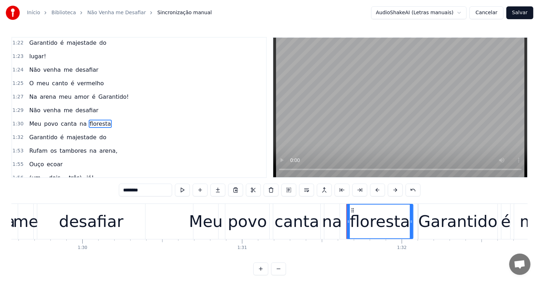
scroll to position [0, 14588]
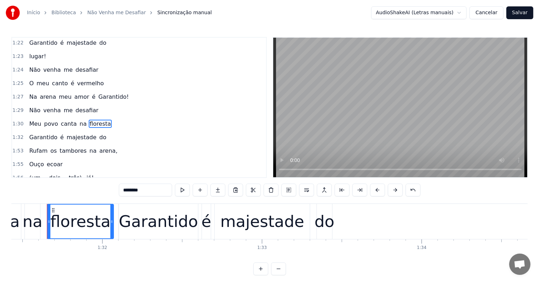
click at [99, 133] on span "do" at bounding box center [103, 137] width 9 height 8
type input "**"
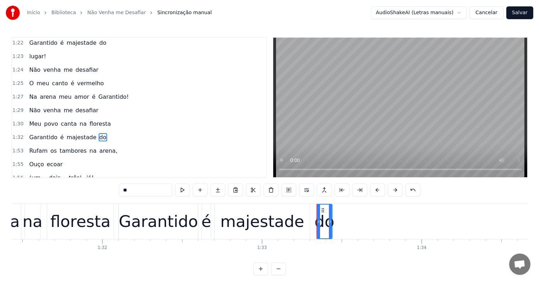
scroll to position [445, 0]
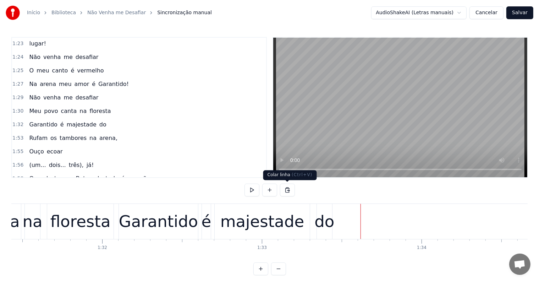
click at [285, 189] on button at bounding box center [287, 189] width 15 height 13
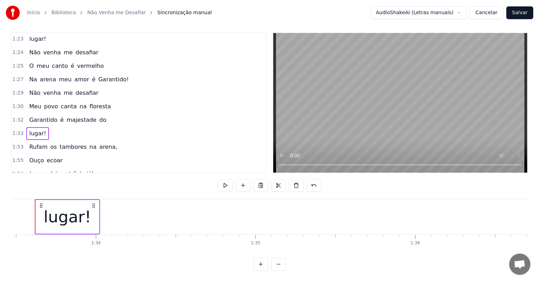
scroll to position [0, 14914]
click at [96, 214] on div "lugar!" at bounding box center [66, 217] width 63 height 34
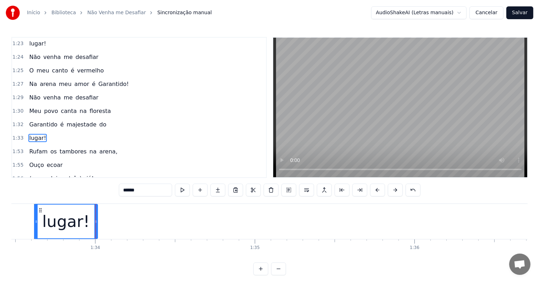
scroll to position [458, 0]
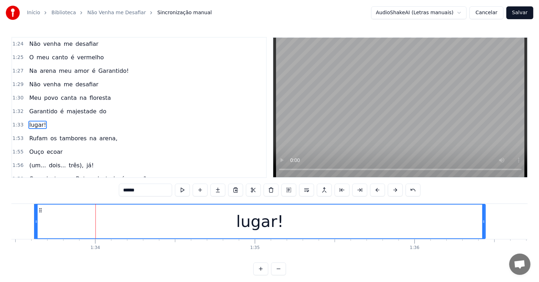
drag, startPoint x: 96, startPoint y: 221, endPoint x: 484, endPoint y: 233, distance: 387.7
click at [484, 233] on div at bounding box center [483, 221] width 3 height 34
click at [143, 191] on input "******" at bounding box center [145, 189] width 53 height 13
type input "*******"
click at [31, 78] on div "Não venha me desafiar" at bounding box center [63, 84] width 75 height 13
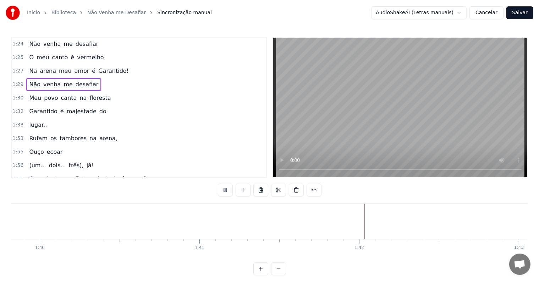
scroll to position [0, 16158]
click at [305, 218] on div at bounding box center [305, 221] width 0 height 35
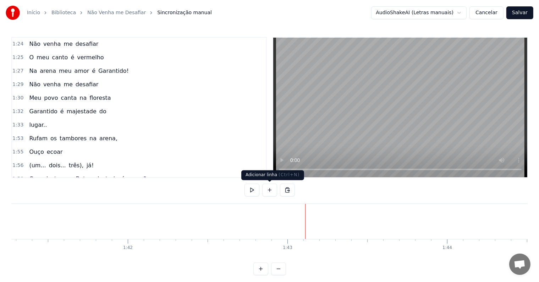
click at [268, 190] on button at bounding box center [269, 189] width 15 height 13
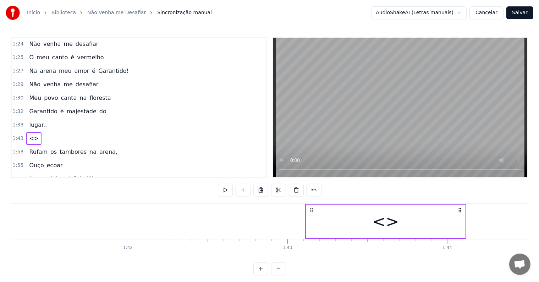
click at [321, 226] on div "<>" at bounding box center [385, 221] width 159 height 34
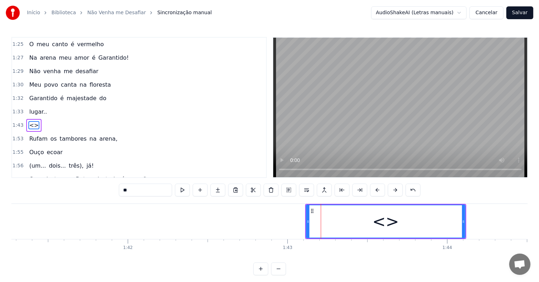
drag, startPoint x: 166, startPoint y: 190, endPoint x: 102, endPoint y: 190, distance: 63.8
click at [102, 190] on div "0:05 Não venha me desafiar 0:06 O meu canto é vermelho 0:08 Na arena meu amor é…" at bounding box center [269, 156] width 516 height 238
paste input "**********"
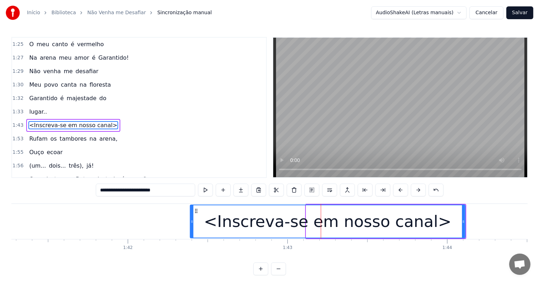
drag, startPoint x: 307, startPoint y: 222, endPoint x: 191, endPoint y: 215, distance: 116.2
click at [191, 215] on div at bounding box center [191, 221] width 3 height 32
type input "**********"
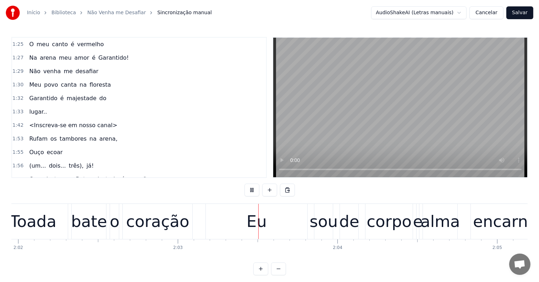
scroll to position [0, 19549]
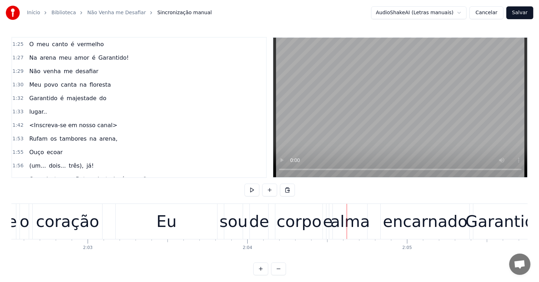
click at [83, 219] on div "coração" at bounding box center [67, 221] width 63 height 24
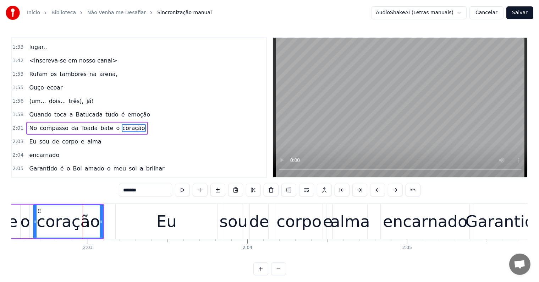
scroll to position [537, 0]
click at [126, 123] on span "coração" at bounding box center [134, 127] width 24 height 8
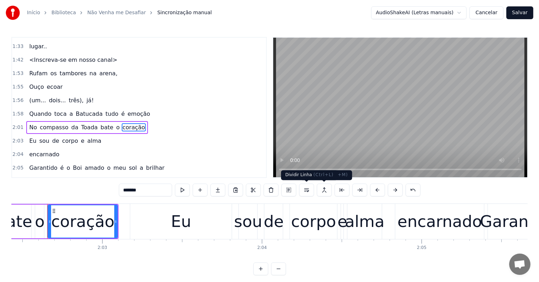
click at [308, 191] on button at bounding box center [306, 189] width 15 height 13
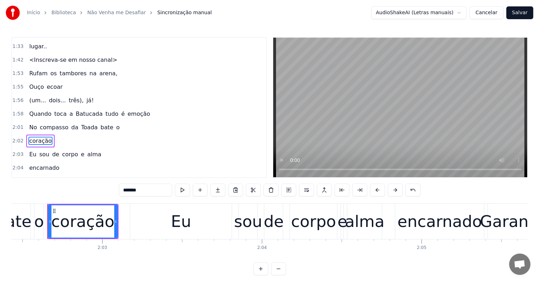
scroll to position [550, 0]
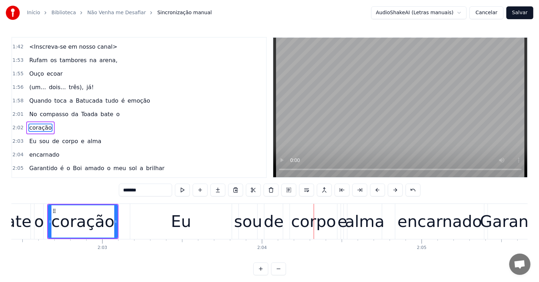
click at [32, 110] on span "No" at bounding box center [32, 114] width 9 height 8
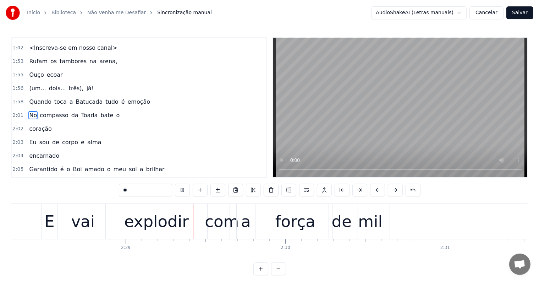
scroll to position [0, 23703]
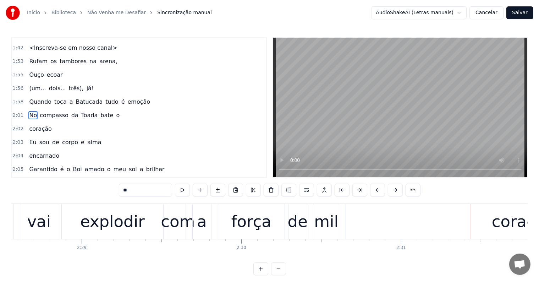
click at [265, 227] on div "força" at bounding box center [251, 221] width 40 height 24
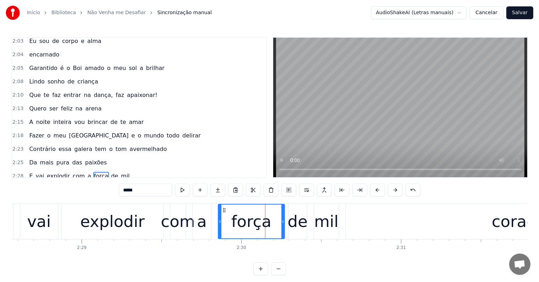
scroll to position [694, 0]
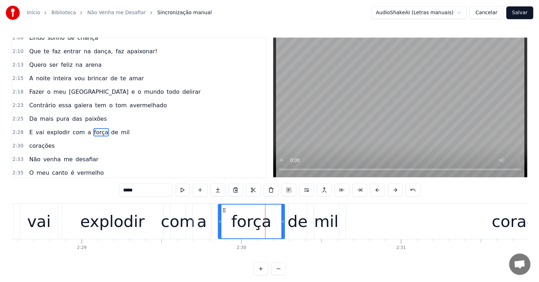
click at [110, 128] on span "de" at bounding box center [114, 132] width 9 height 8
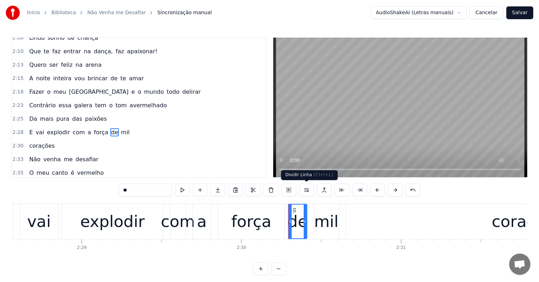
click at [304, 189] on button at bounding box center [306, 189] width 15 height 13
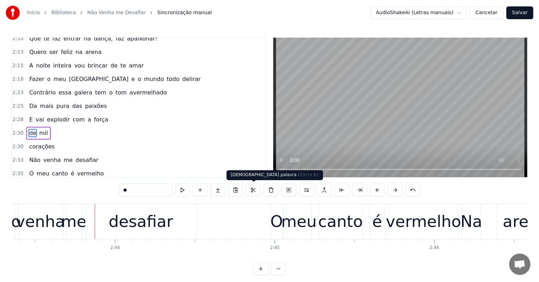
scroll to position [0, 26111]
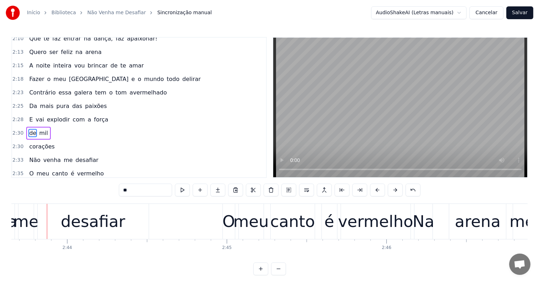
click at [224, 214] on div "O" at bounding box center [228, 221] width 12 height 24
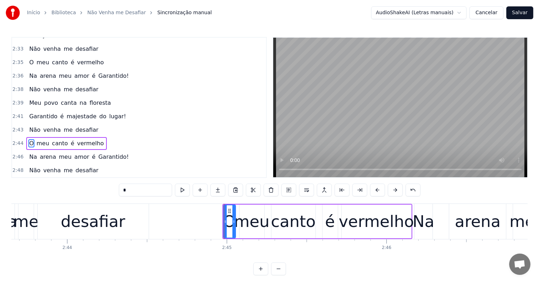
scroll to position [824, 0]
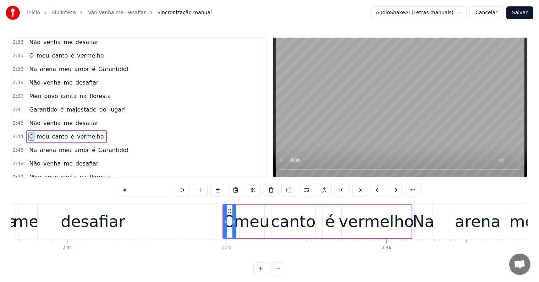
click at [108, 105] on span "lugar!" at bounding box center [117, 109] width 18 height 8
type input "******"
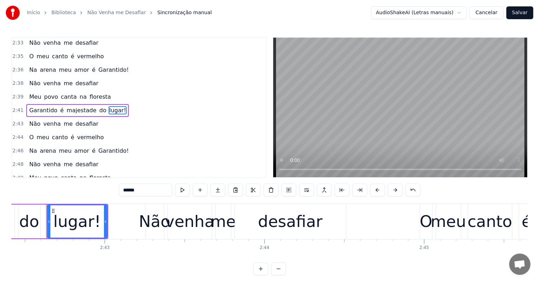
scroll to position [0, 25913]
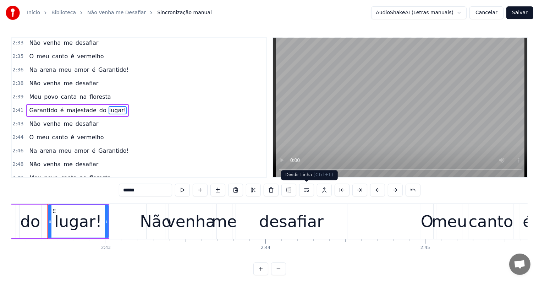
click at [307, 191] on button at bounding box center [306, 189] width 15 height 13
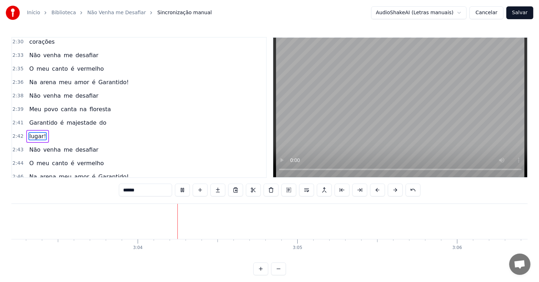
scroll to position [0, 29269]
click at [521, 11] on button "Salvar" at bounding box center [519, 12] width 27 height 13
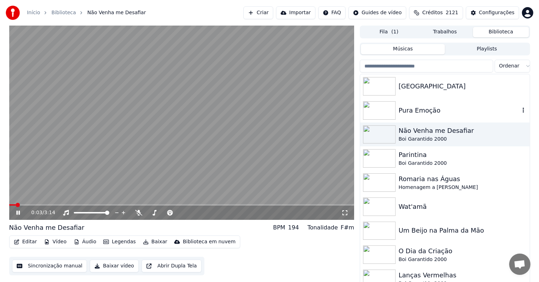
click at [421, 106] on div "Pura Emoção" at bounding box center [458, 110] width 121 height 10
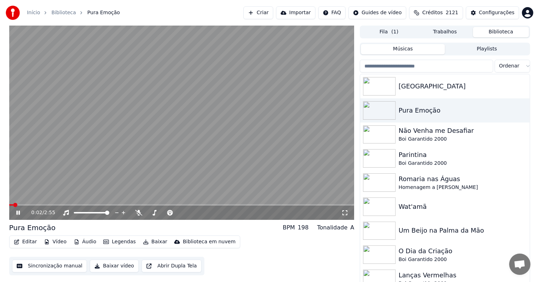
click at [187, 155] on video at bounding box center [181, 123] width 345 height 194
click at [26, 239] on button "Editar" at bounding box center [25, 241] width 29 height 10
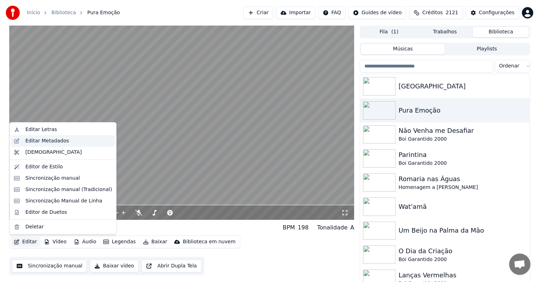
click at [33, 142] on div "Editar Metadados" at bounding box center [47, 140] width 44 height 7
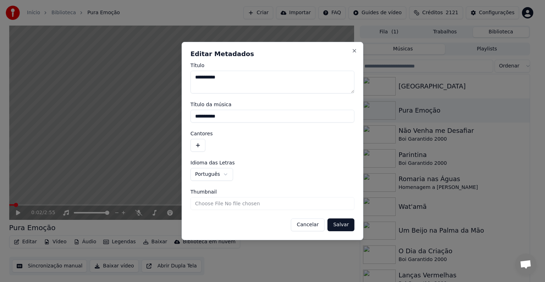
drag, startPoint x: 240, startPoint y: 79, endPoint x: 189, endPoint y: 72, distance: 52.2
click at [189, 72] on div "**********" at bounding box center [273, 141] width 182 height 198
drag, startPoint x: 234, startPoint y: 113, endPoint x: 188, endPoint y: 112, distance: 46.1
click at [188, 112] on div "**********" at bounding box center [273, 141] width 182 height 198
click at [195, 146] on button "button" at bounding box center [197, 145] width 15 height 13
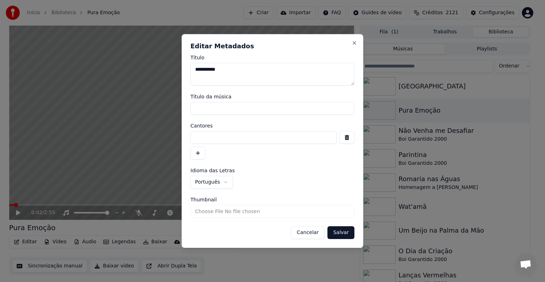
click at [198, 135] on input at bounding box center [263, 137] width 146 height 13
paste input "**********"
type input "**********"
click at [338, 233] on button "Salvar" at bounding box center [340, 232] width 27 height 13
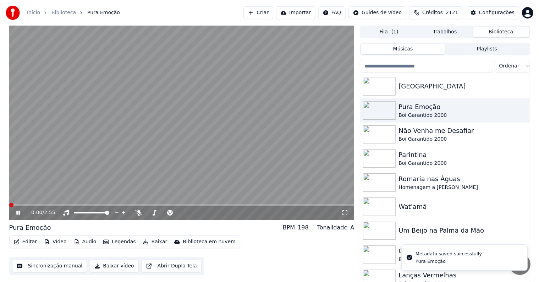
click at [54, 167] on video at bounding box center [181, 123] width 345 height 194
click at [41, 269] on button "Sincronização manual" at bounding box center [49, 265] width 75 height 13
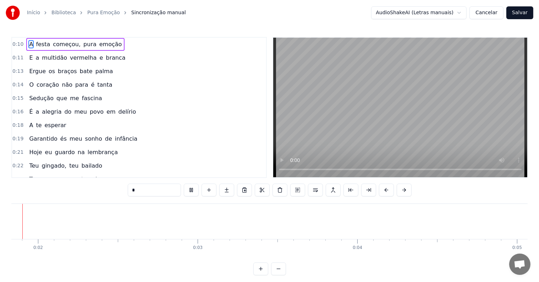
scroll to position [0, 208]
click at [416, 223] on div at bounding box center [416, 221] width 0 height 35
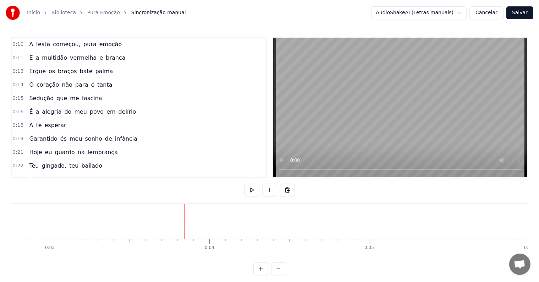
scroll to position [0, 487]
click at [271, 191] on button at bounding box center [269, 189] width 15 height 13
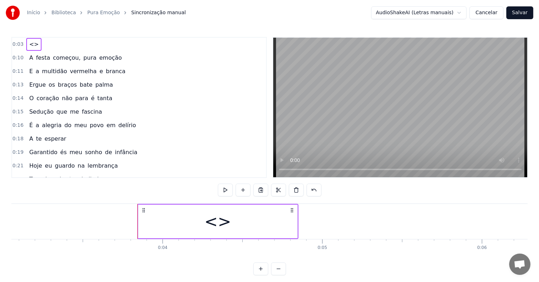
click at [190, 230] on div "<>" at bounding box center [217, 221] width 159 height 34
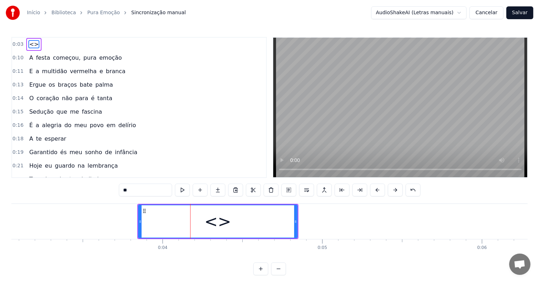
drag, startPoint x: 145, startPoint y: 185, endPoint x: 108, endPoint y: 188, distance: 36.9
click at [108, 188] on div "0:03 <> 0:10 A festa começou, pura emoção 0:11 E a multidão vermelha e branca 0…" at bounding box center [269, 156] width 516 height 238
paste input "**********"
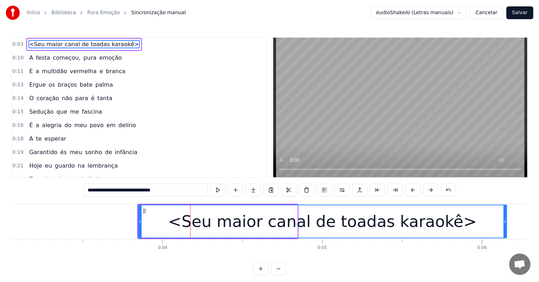
drag, startPoint x: 296, startPoint y: 222, endPoint x: 505, endPoint y: 225, distance: 209.2
click at [505, 225] on div at bounding box center [504, 221] width 3 height 32
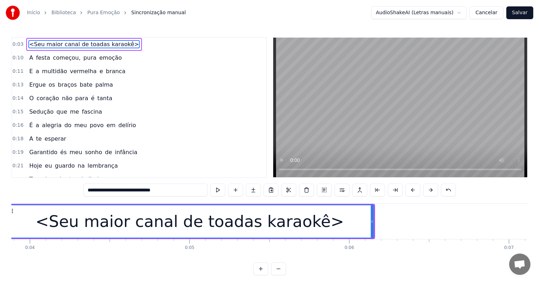
type input "**********"
click at [84, 224] on div "<Seu maior canal de toadas karaokê>" at bounding box center [189, 221] width 308 height 24
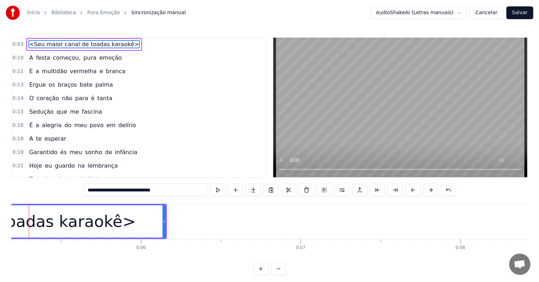
scroll to position [0, 809]
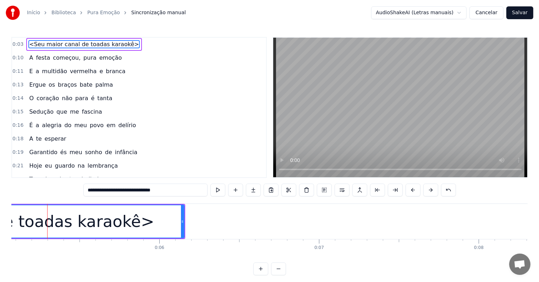
click at [28, 45] on span "<Seu maior canal de toadas karaokê>" at bounding box center [83, 44] width 111 height 8
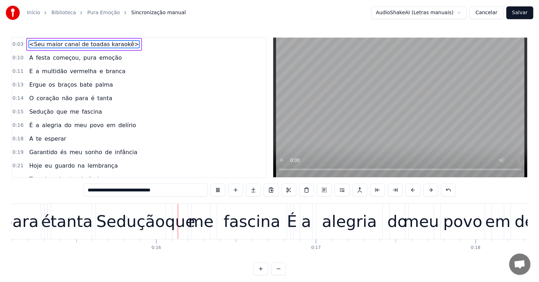
scroll to position [0, 2437]
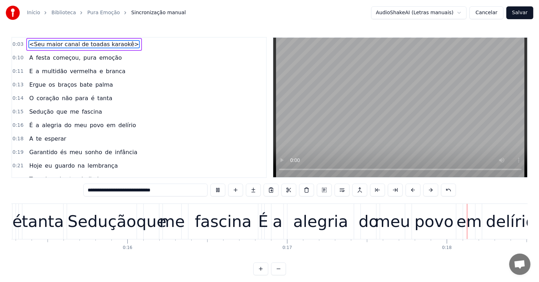
click at [214, 132] on div "0:18 A te esperar" at bounding box center [139, 138] width 254 height 13
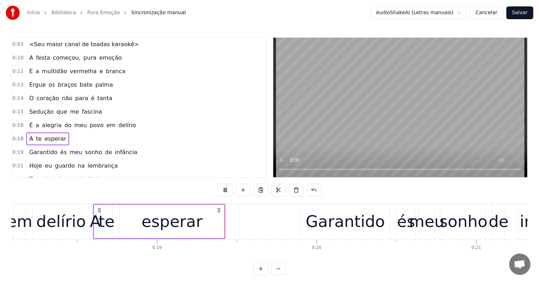
scroll to position [0, 2904]
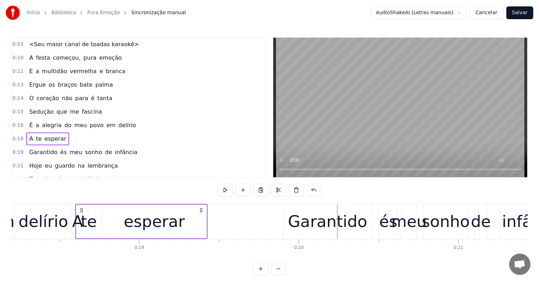
click at [169, 223] on div "esperar" at bounding box center [154, 221] width 61 height 24
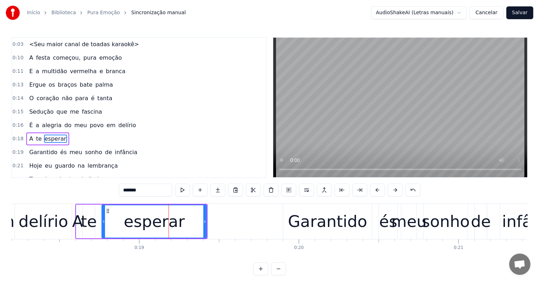
scroll to position [28, 0]
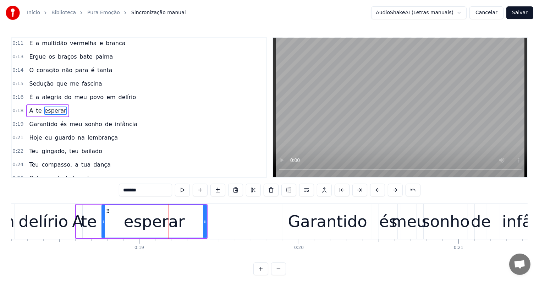
click at [63, 93] on span "do" at bounding box center [67, 97] width 9 height 8
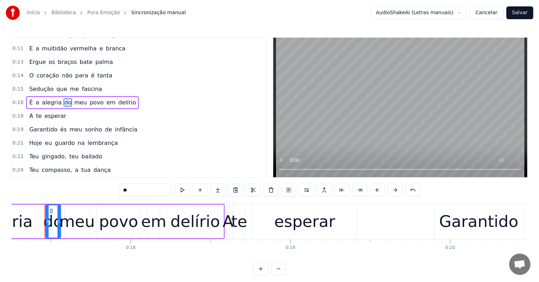
scroll to position [0, 2750]
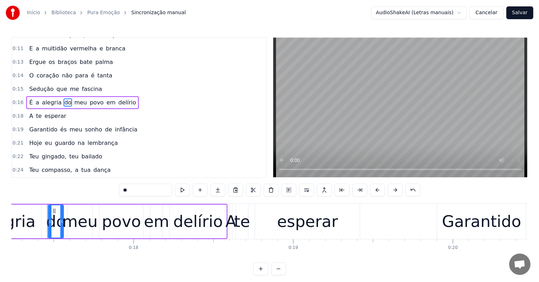
click at [118, 100] on span "delírio" at bounding box center [127, 102] width 19 height 8
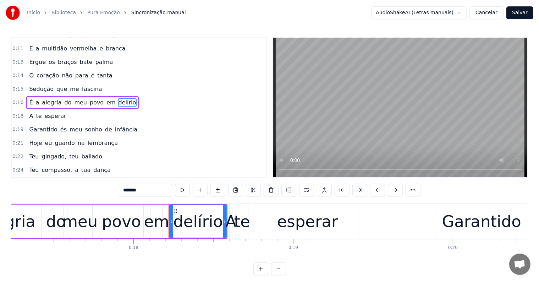
scroll to position [15, 0]
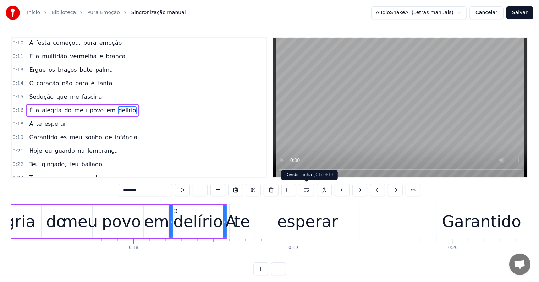
click at [306, 190] on button at bounding box center [306, 189] width 15 height 13
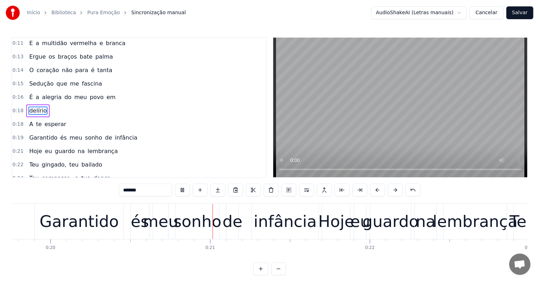
scroll to position [0, 3195]
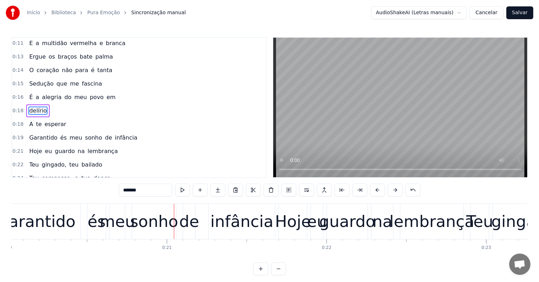
click at [257, 223] on div "infância" at bounding box center [241, 221] width 63 height 24
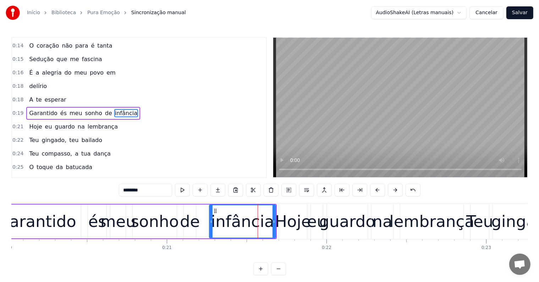
scroll to position [54, 0]
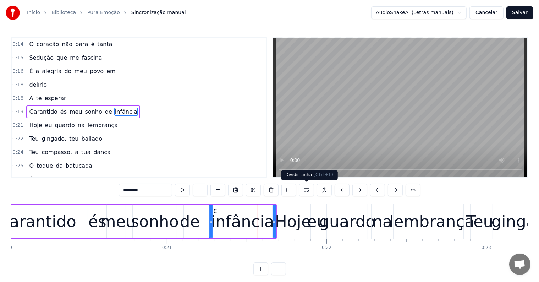
click at [306, 190] on button at bounding box center [306, 189] width 15 height 13
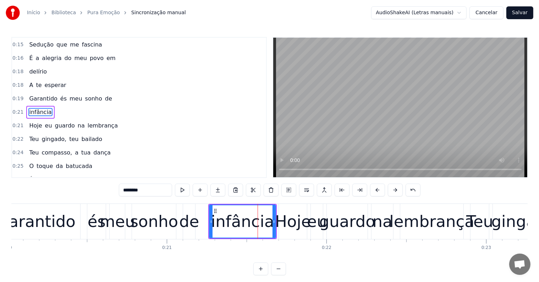
click at [134, 221] on div "sonho" at bounding box center [154, 221] width 48 height 24
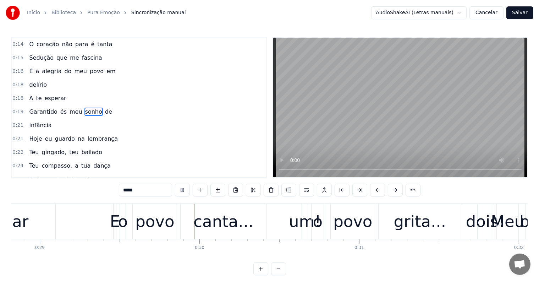
scroll to position [0, 4599]
click at [304, 220] on div "um!" at bounding box center [304, 221] width 32 height 24
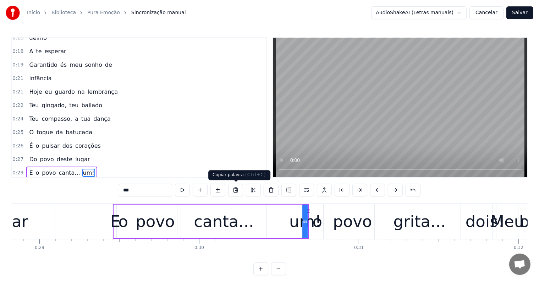
scroll to position [158, 0]
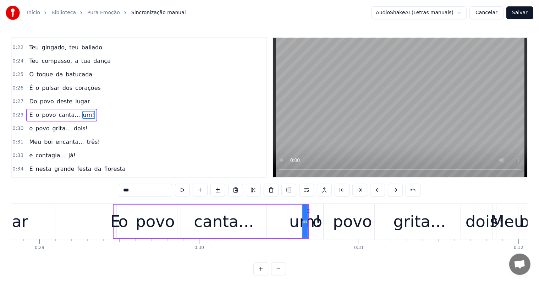
click at [121, 188] on input "***" at bounding box center [145, 189] width 53 height 13
click at [150, 188] on input "****" at bounding box center [145, 189] width 53 height 13
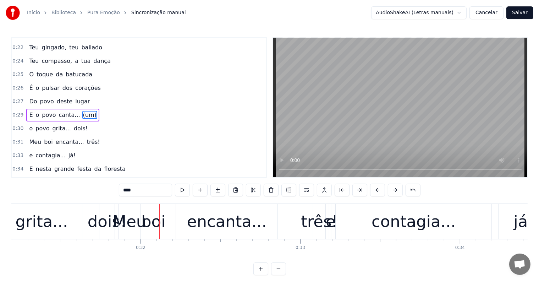
scroll to position [0, 4975]
click at [100, 227] on div "dois!" at bounding box center [108, 221] width 39 height 24
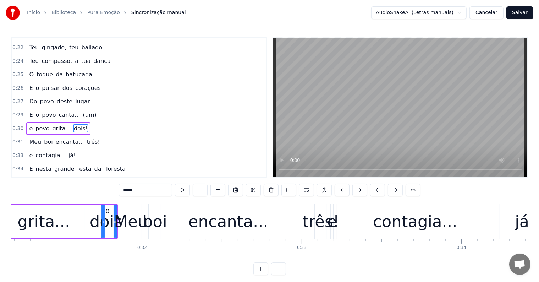
scroll to position [172, 0]
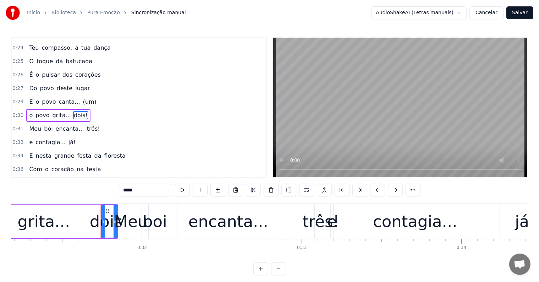
click at [122, 191] on input "*****" at bounding box center [145, 189] width 53 height 13
click at [311, 219] on div "três!" at bounding box center [320, 221] width 37 height 24
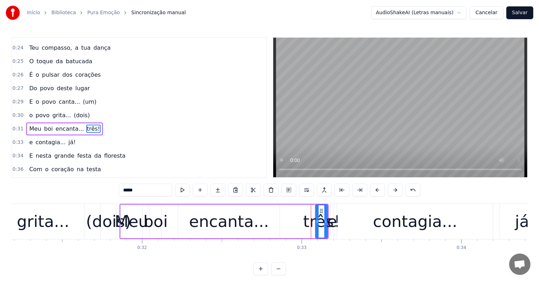
scroll to position [184, 0]
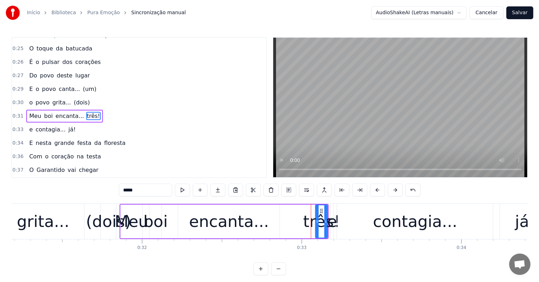
click at [144, 191] on input "*****" at bounding box center [145, 189] width 53 height 13
click at [124, 187] on input "****" at bounding box center [145, 189] width 53 height 13
click at [35, 85] on span "o" at bounding box center [37, 89] width 5 height 8
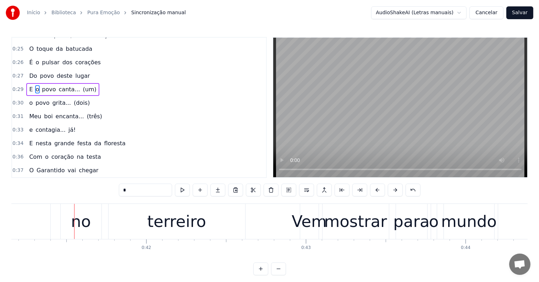
scroll to position [0, 6593]
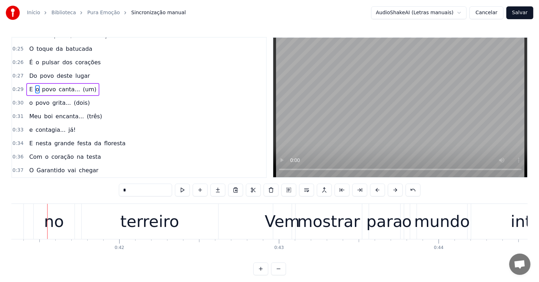
click at [143, 223] on div "terreiro" at bounding box center [149, 221] width 59 height 24
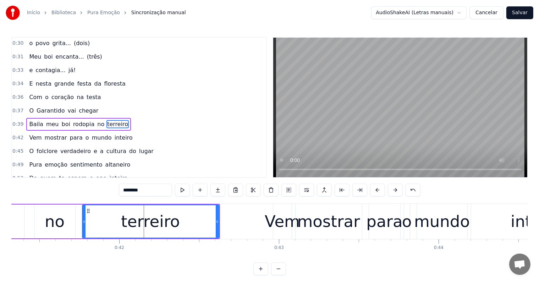
scroll to position [250, 0]
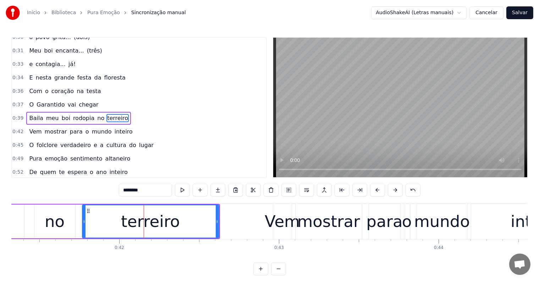
click at [106, 114] on span "terreiro" at bounding box center [117, 118] width 22 height 8
click at [306, 190] on button at bounding box center [306, 189] width 15 height 13
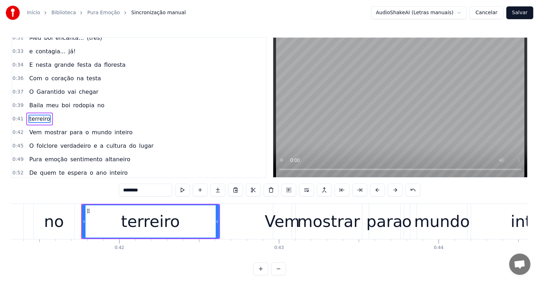
scroll to position [263, 0]
click at [180, 229] on div "terreiro" at bounding box center [151, 221] width 136 height 32
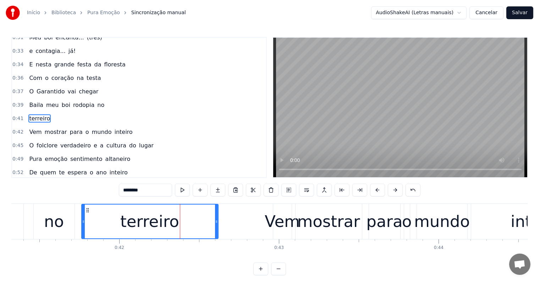
click at [75, 101] on span "rodopia" at bounding box center [83, 105] width 23 height 8
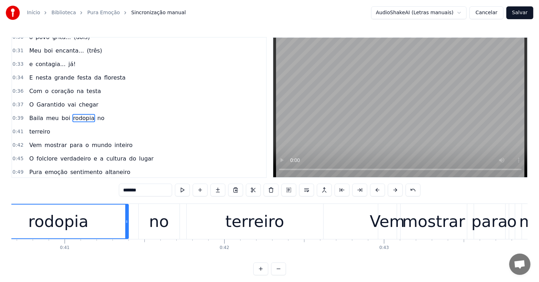
scroll to position [0, 6430]
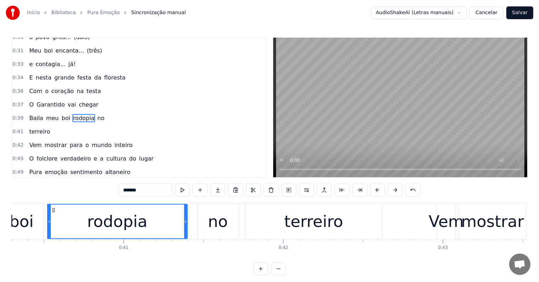
click at [61, 114] on span "boi" at bounding box center [66, 118] width 10 height 8
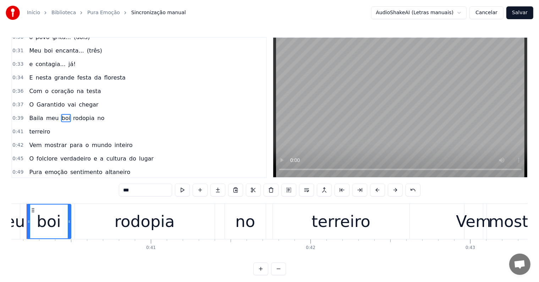
scroll to position [0, 6382]
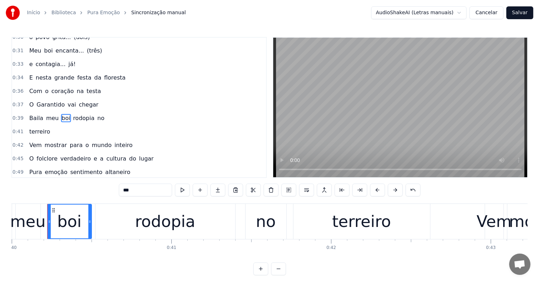
click at [139, 191] on input "***" at bounding box center [145, 189] width 53 height 13
click at [42, 227] on div "meu" at bounding box center [27, 221] width 35 height 24
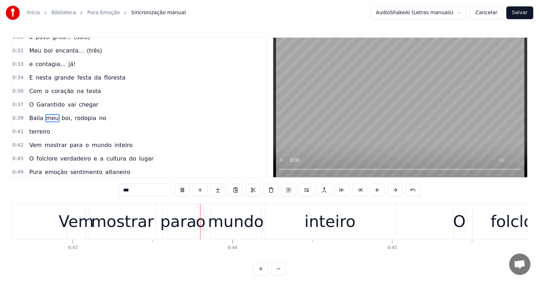
scroll to position [0, 6826]
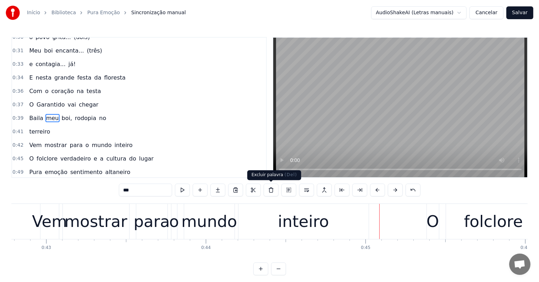
click at [269, 215] on div "inteiro" at bounding box center [303, 221] width 130 height 35
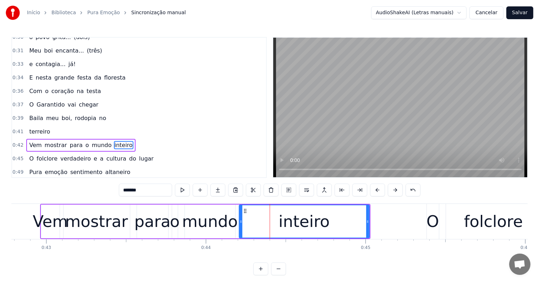
scroll to position [276, 0]
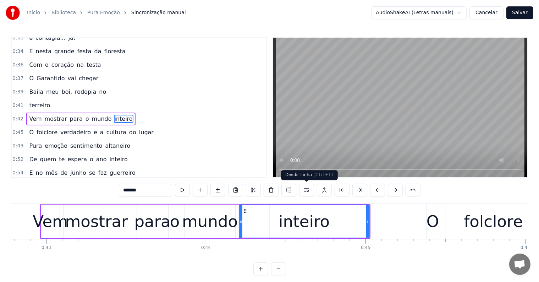
click at [304, 190] on button at bounding box center [306, 189] width 15 height 13
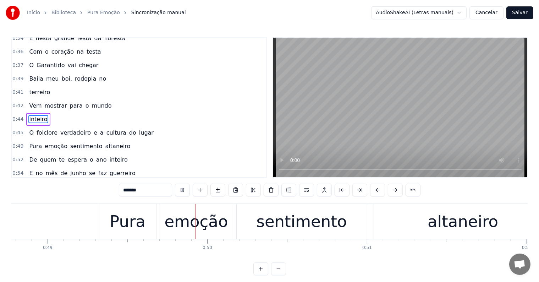
scroll to position [0, 7785]
click at [248, 225] on div "sentimento" at bounding box center [299, 221] width 130 height 35
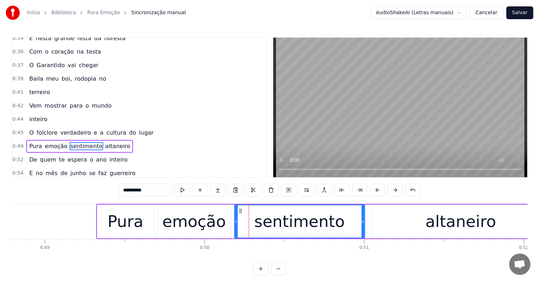
scroll to position [315, 0]
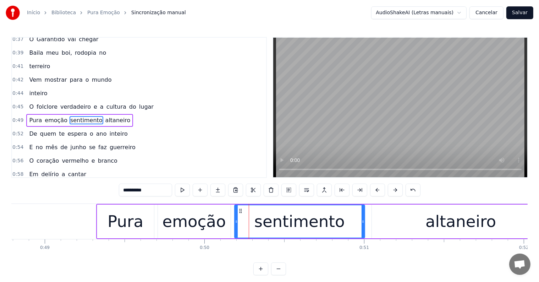
click at [105, 116] on span "altaneiro" at bounding box center [118, 120] width 27 height 8
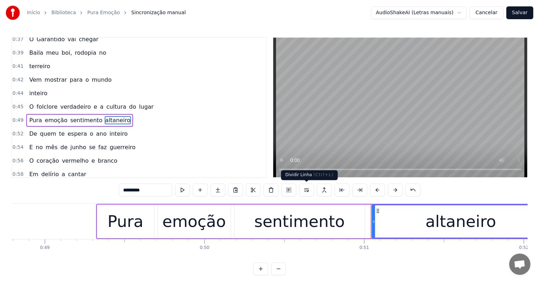
click at [302, 190] on button at bounding box center [306, 189] width 15 height 13
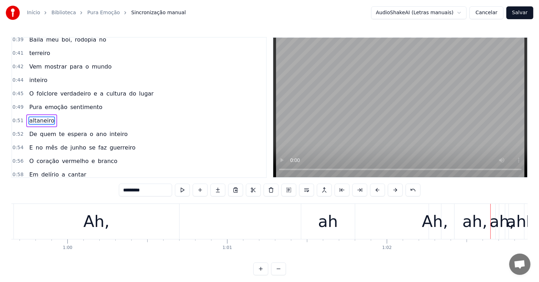
scroll to position [0, 9517]
click at [134, 224] on div "Ah," at bounding box center [97, 221] width 165 height 35
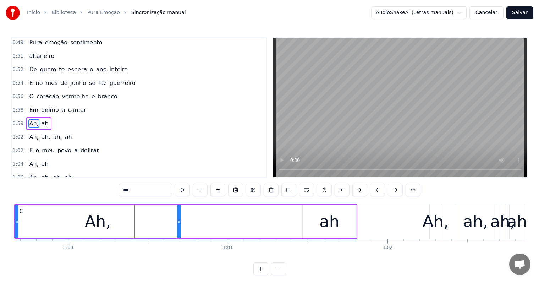
scroll to position [393, 0]
click at [142, 188] on input "***" at bounding box center [145, 189] width 53 height 13
click at [500, 221] on div "ah," at bounding box center [502, 221] width 25 height 24
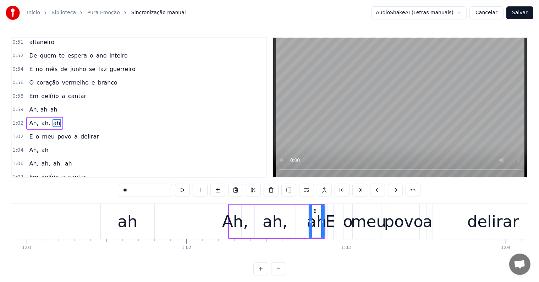
scroll to position [0, 9714]
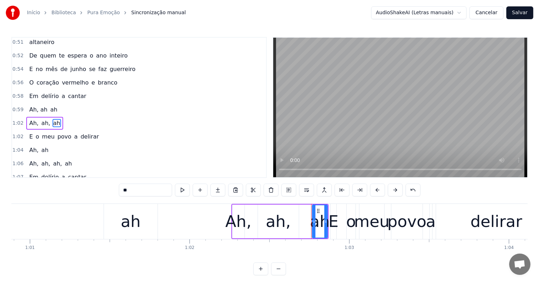
click at [238, 226] on div "Ah," at bounding box center [238, 221] width 26 height 24
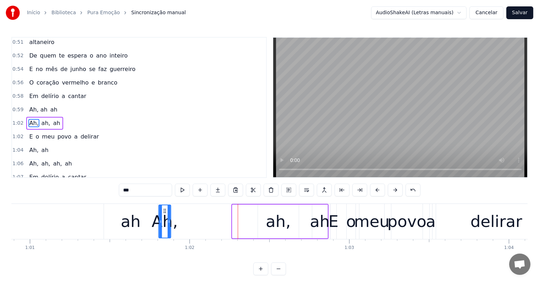
drag, startPoint x: 238, startPoint y: 209, endPoint x: 164, endPoint y: 211, distance: 73.8
click at [164, 211] on icon at bounding box center [165, 211] width 6 height 6
drag, startPoint x: 126, startPoint y: 218, endPoint x: 144, endPoint y: 219, distance: 18.5
click at [144, 219] on div "ah" at bounding box center [131, 221] width 54 height 35
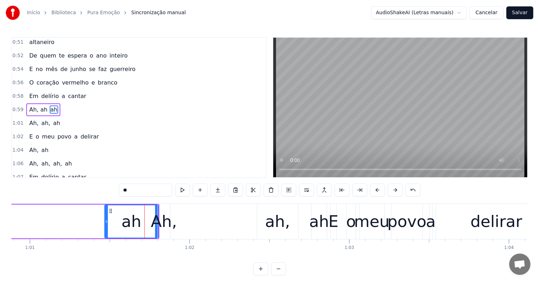
scroll to position [393, 0]
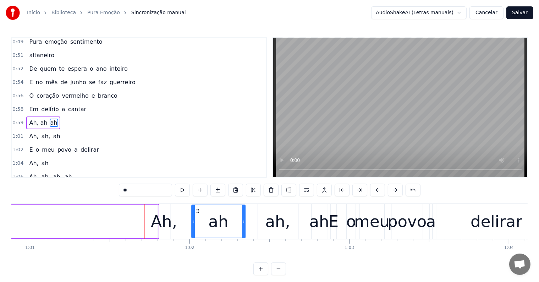
drag, startPoint x: 109, startPoint y: 211, endPoint x: 196, endPoint y: 211, distance: 86.5
click at [160, 215] on div "Ah," at bounding box center [164, 221] width 26 height 24
type input "***"
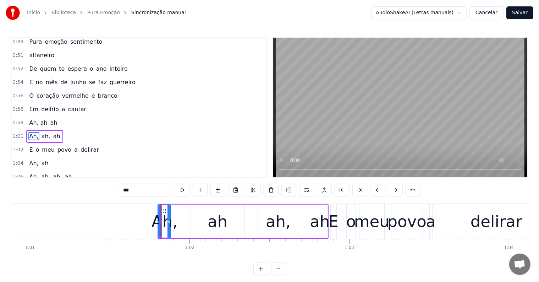
scroll to position [406, 0]
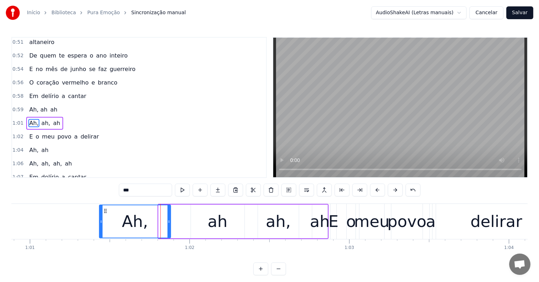
drag, startPoint x: 158, startPoint y: 220, endPoint x: 99, endPoint y: 218, distance: 59.3
click at [100, 218] on div at bounding box center [101, 221] width 3 height 32
drag, startPoint x: 169, startPoint y: 221, endPoint x: 155, endPoint y: 221, distance: 13.8
click at [155, 221] on icon at bounding box center [155, 221] width 3 height 6
click at [213, 221] on div "Ah, ah, ah" at bounding box center [213, 221] width 230 height 35
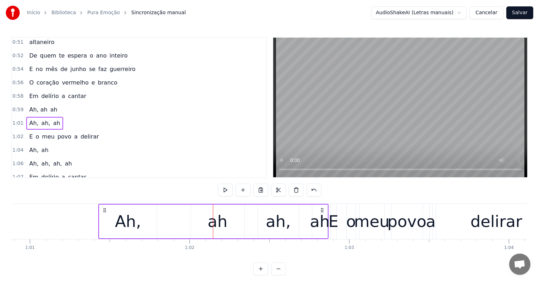
click at [218, 222] on div "Ah, ah, ah" at bounding box center [213, 221] width 230 height 35
click at [217, 221] on div "Ah, ah, ah" at bounding box center [213, 221] width 230 height 35
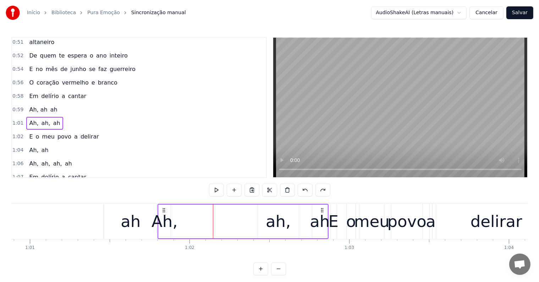
click at [124, 220] on div "ah" at bounding box center [131, 221] width 20 height 24
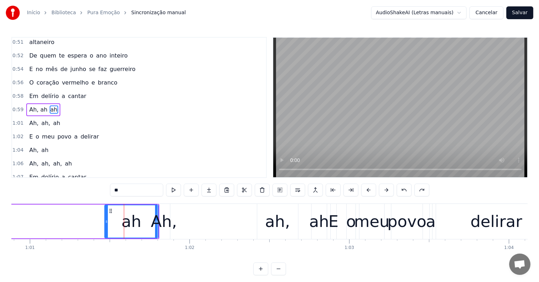
scroll to position [393, 0]
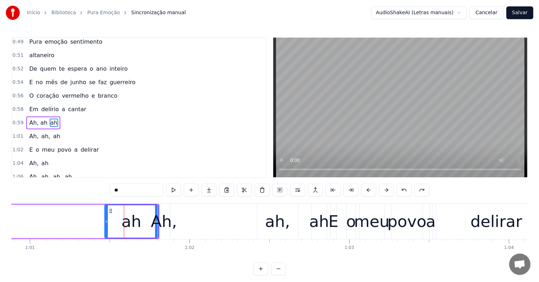
click at [168, 226] on div "Ah," at bounding box center [164, 221] width 26 height 24
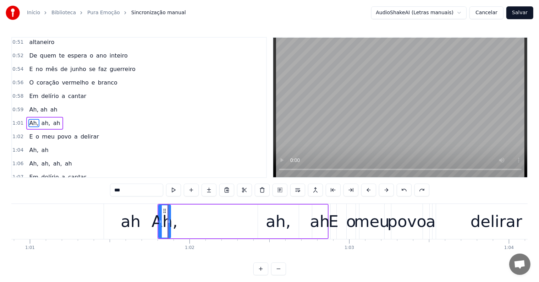
click at [136, 226] on div "ah" at bounding box center [131, 221] width 20 height 24
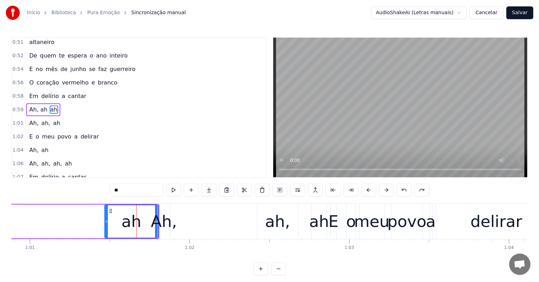
scroll to position [393, 0]
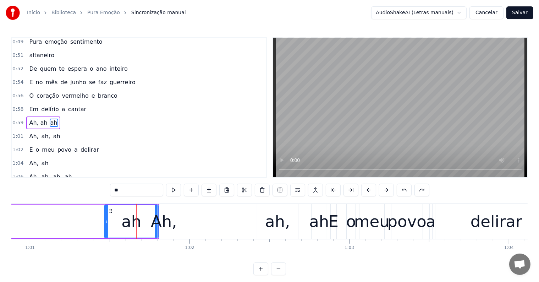
drag, startPoint x: 118, startPoint y: 190, endPoint x: 110, endPoint y: 189, distance: 9.0
click at [110, 189] on div "0:03 <Seu maior canal de toadas karaokê> 0:10 A festa começou, pura emoção 0:11…" at bounding box center [269, 156] width 516 height 238
click at [163, 223] on div "Ah," at bounding box center [164, 221] width 26 height 24
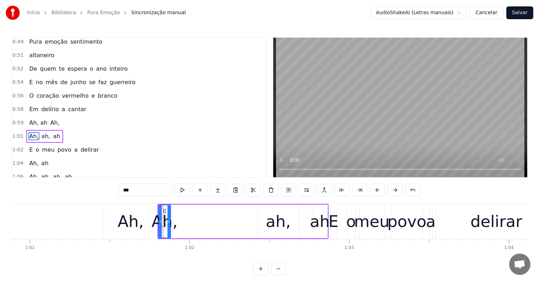
scroll to position [406, 0]
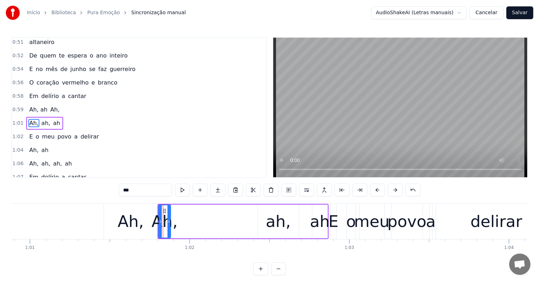
drag, startPoint x: 127, startPoint y: 190, endPoint x: 118, endPoint y: 190, distance: 8.5
click at [118, 190] on div "0:03 <Seu maior canal de toadas karaokê> 0:10 A festa começou, pura emoção 0:11…" at bounding box center [269, 156] width 516 height 238
drag, startPoint x: 168, startPoint y: 219, endPoint x: 209, endPoint y: 221, distance: 41.5
click at [209, 221] on icon at bounding box center [210, 221] width 3 height 6
click at [129, 216] on div "Ah," at bounding box center [131, 221] width 26 height 24
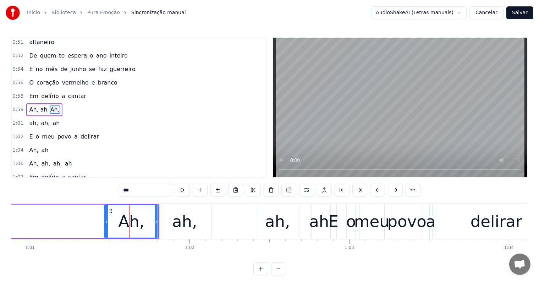
scroll to position [393, 0]
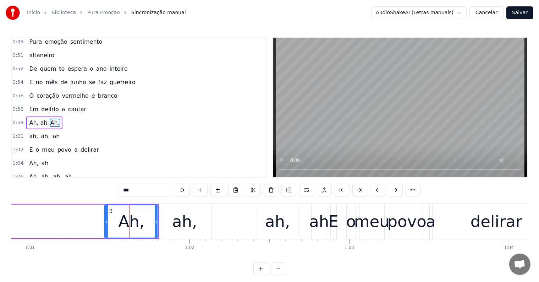
click at [188, 219] on div "ah," at bounding box center [184, 221] width 25 height 24
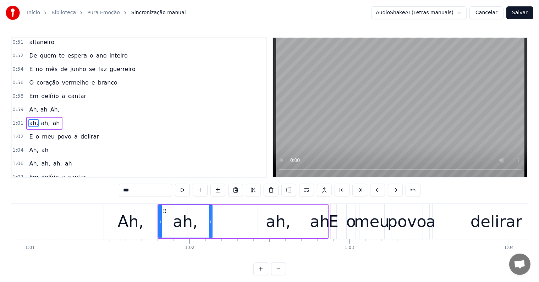
click at [145, 221] on div "Ah," at bounding box center [131, 221] width 54 height 35
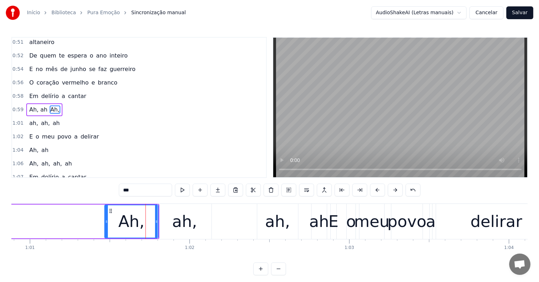
scroll to position [393, 0]
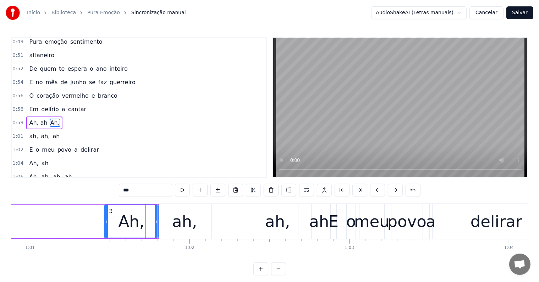
click at [172, 225] on div "ah," at bounding box center [185, 221] width 54 height 35
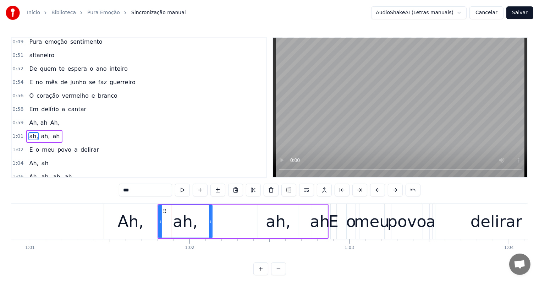
scroll to position [406, 0]
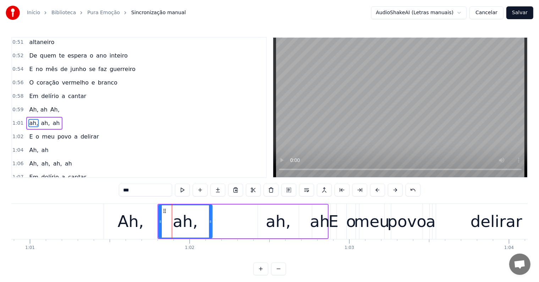
click at [160, 222] on circle at bounding box center [160, 222] width 0 height 0
click at [148, 218] on div "Ah," at bounding box center [131, 221] width 54 height 35
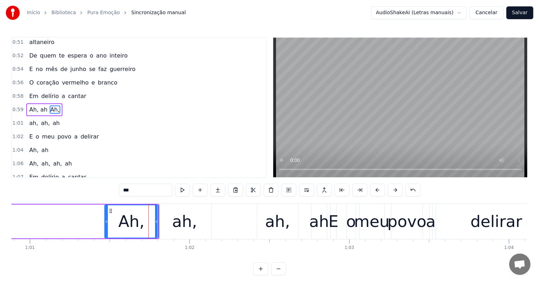
scroll to position [393, 0]
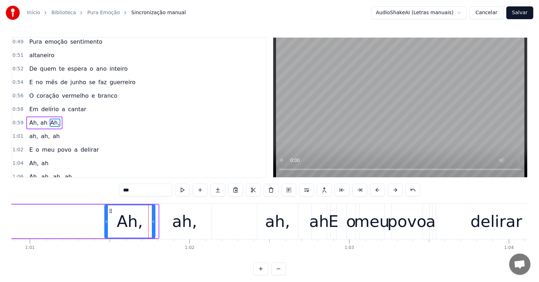
click at [152, 220] on icon at bounding box center [153, 221] width 3 height 6
click at [268, 224] on div "ah," at bounding box center [277, 221] width 25 height 24
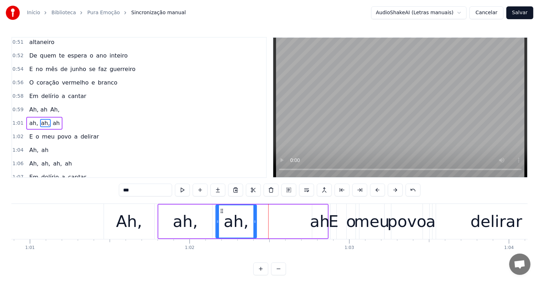
drag, startPoint x: 262, startPoint y: 208, endPoint x: 220, endPoint y: 208, distance: 42.2
click at [220, 208] on icon at bounding box center [222, 211] width 6 height 6
click at [317, 227] on div "ah" at bounding box center [320, 221] width 20 height 24
type input "**"
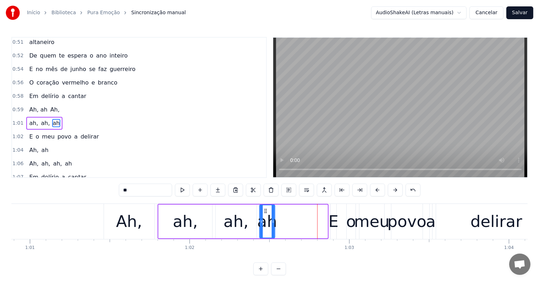
drag, startPoint x: 318, startPoint y: 210, endPoint x: 265, endPoint y: 209, distance: 52.5
click at [265, 209] on icon at bounding box center [265, 211] width 6 height 6
drag, startPoint x: 272, startPoint y: 219, endPoint x: 290, endPoint y: 221, distance: 18.2
click at [290, 221] on icon at bounding box center [290, 221] width 3 height 6
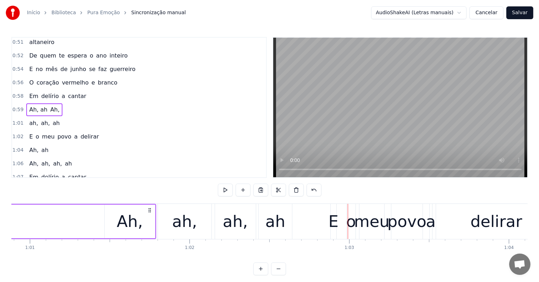
click at [123, 222] on div "Ah," at bounding box center [130, 221] width 26 height 24
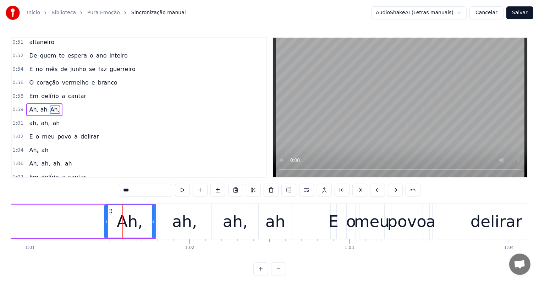
scroll to position [393, 0]
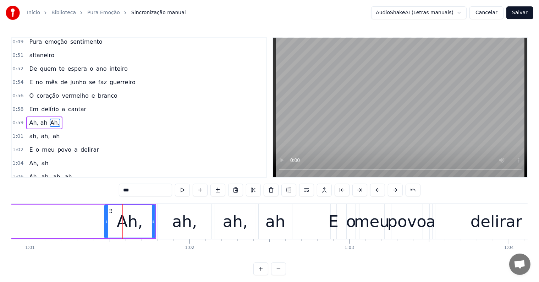
click at [50, 118] on span "Ah," at bounding box center [55, 122] width 11 height 8
click at [326, 189] on button at bounding box center [324, 189] width 15 height 13
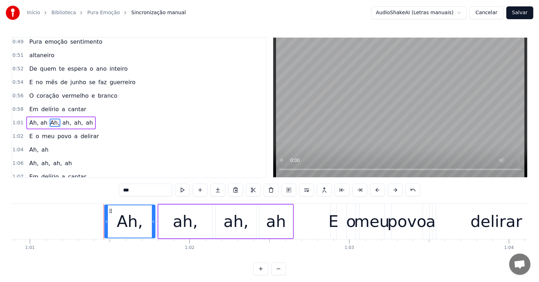
click at [118, 230] on div "Ah," at bounding box center [130, 221] width 50 height 32
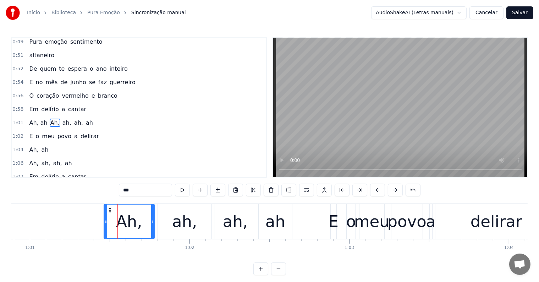
click at [28, 118] on span "Ah, ah" at bounding box center [38, 122] width 20 height 8
type input "******"
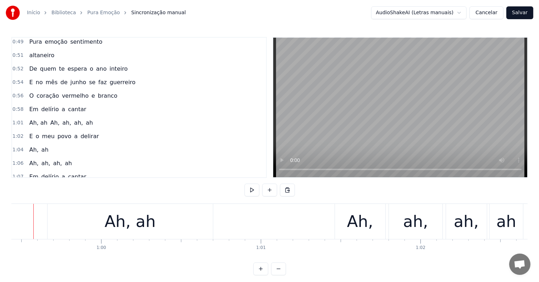
scroll to position [0, 9470]
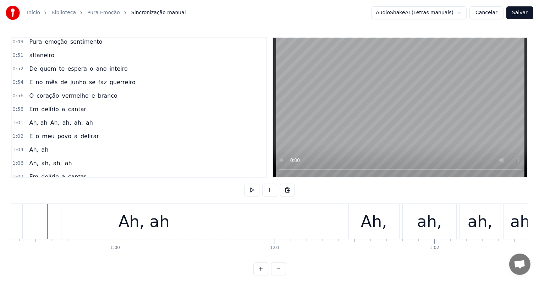
click at [136, 221] on div "Ah, ah" at bounding box center [143, 221] width 51 height 24
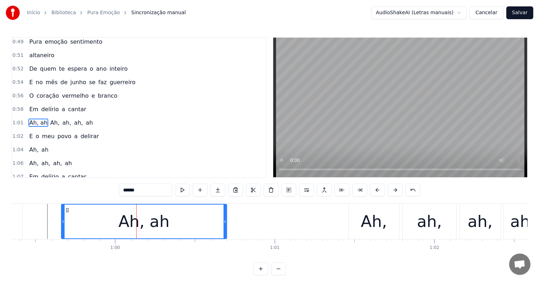
click at [50, 118] on span "Ah," at bounding box center [55, 122] width 11 height 8
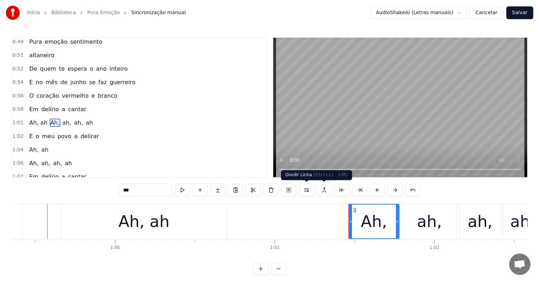
click at [307, 192] on button at bounding box center [306, 189] width 15 height 13
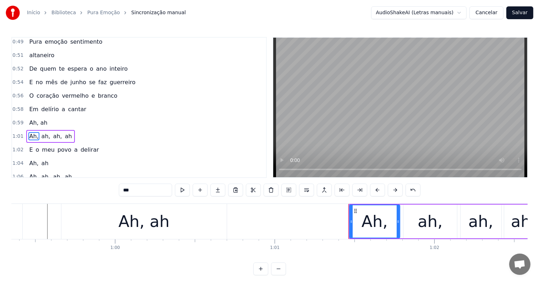
scroll to position [406, 0]
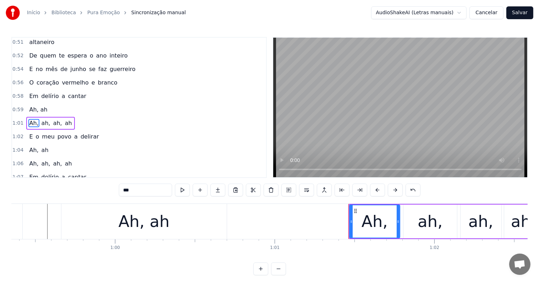
click at [31, 105] on span "Ah, ah" at bounding box center [38, 109] width 20 height 8
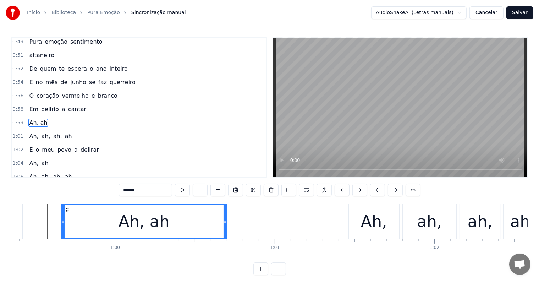
click at [67, 105] on span "cantar" at bounding box center [77, 109] width 20 height 8
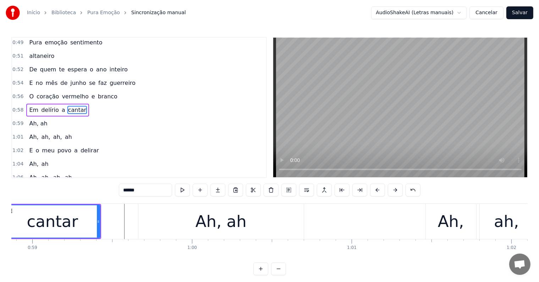
scroll to position [0, 9350]
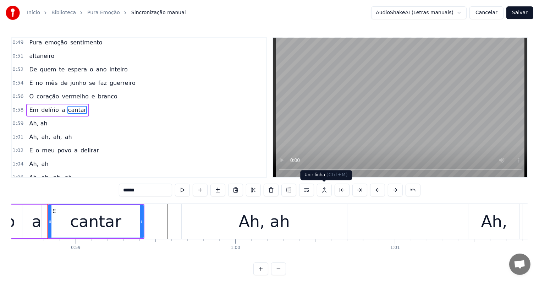
click at [322, 190] on button at bounding box center [324, 189] width 15 height 13
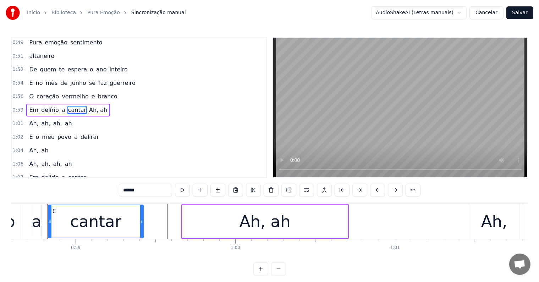
click at [48, 106] on span "delírio" at bounding box center [49, 110] width 19 height 8
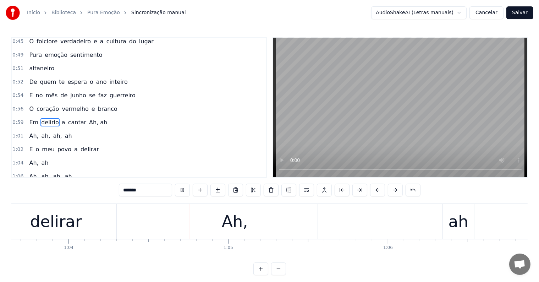
scroll to position [0, 10167]
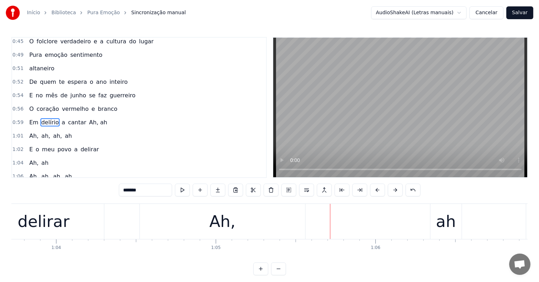
click at [199, 217] on div "Ah," at bounding box center [222, 221] width 165 height 35
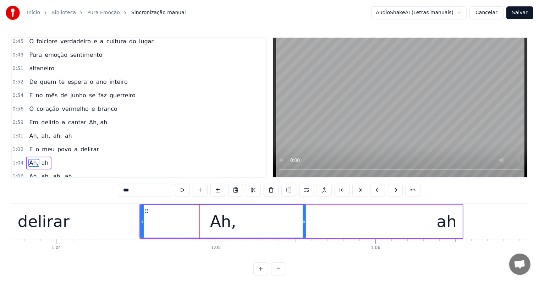
scroll to position [419, 0]
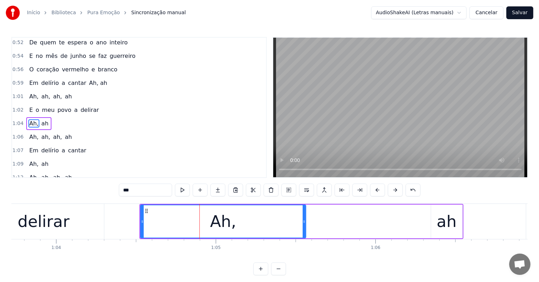
click at [150, 190] on input "***" at bounding box center [145, 189] width 53 height 13
drag, startPoint x: 304, startPoint y: 221, endPoint x: 297, endPoint y: 221, distance: 6.0
click at [297, 221] on icon at bounding box center [297, 221] width 3 height 6
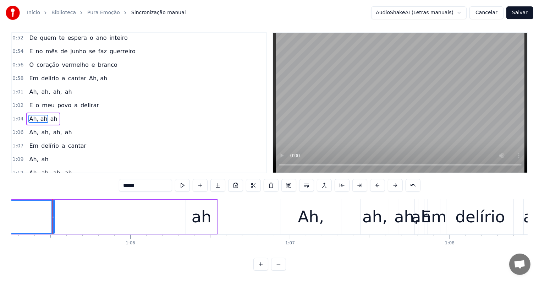
scroll to position [0, 10422]
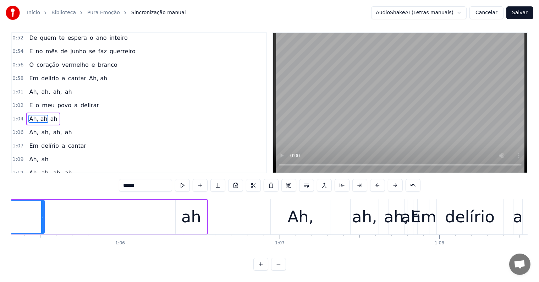
click at [186, 215] on div "ah" at bounding box center [191, 217] width 20 height 24
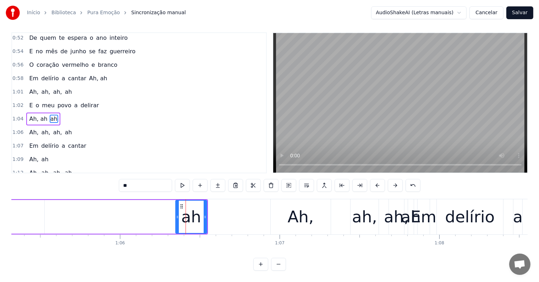
scroll to position [0, 0]
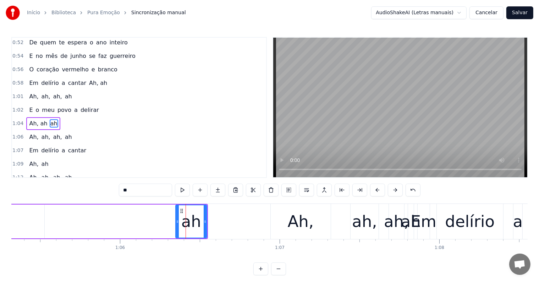
type input "***"
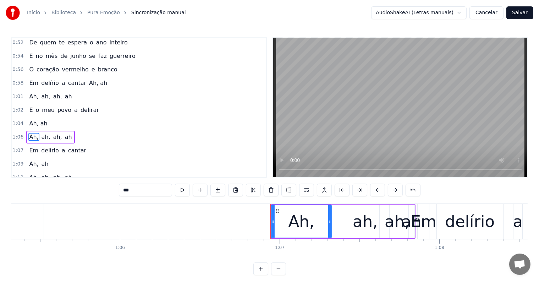
scroll to position [433, 0]
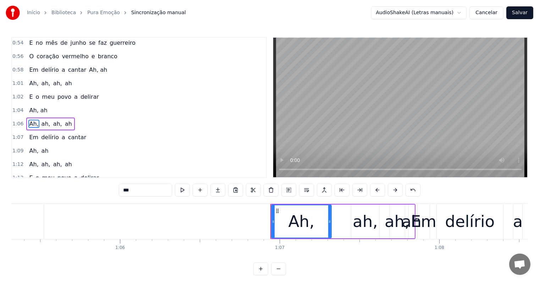
click at [336, 234] on div "Ah, ah, ah, ah" at bounding box center [342, 221] width 145 height 35
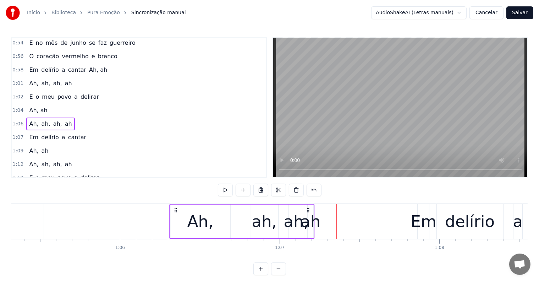
drag, startPoint x: 277, startPoint y: 210, endPoint x: 176, endPoint y: 213, distance: 101.1
click at [176, 213] on div "Ah, ah, ah, ah" at bounding box center [241, 221] width 145 height 35
click at [311, 213] on div "ah" at bounding box center [310, 221] width 20 height 24
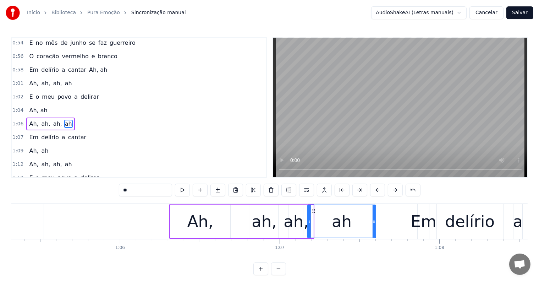
drag, startPoint x: 312, startPoint y: 222, endPoint x: 375, endPoint y: 218, distance: 62.9
click at [375, 218] on icon at bounding box center [373, 221] width 3 height 6
drag, startPoint x: 308, startPoint y: 220, endPoint x: 320, endPoint y: 220, distance: 12.4
click at [320, 220] on icon at bounding box center [321, 221] width 3 height 6
click at [262, 223] on div "ah," at bounding box center [263, 221] width 25 height 24
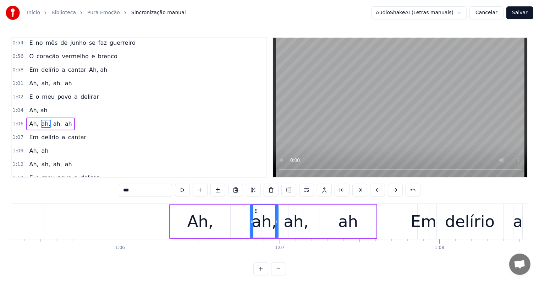
click at [215, 221] on div "Ah," at bounding box center [200, 221] width 60 height 34
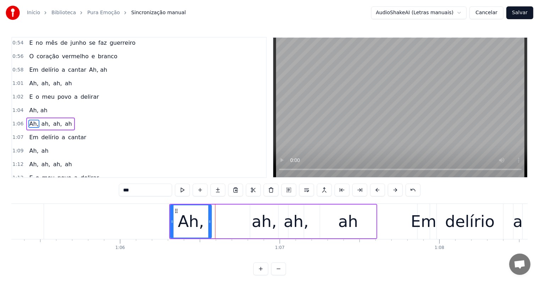
drag, startPoint x: 228, startPoint y: 221, endPoint x: 208, endPoint y: 220, distance: 19.2
click at [208, 221] on icon at bounding box center [209, 221] width 3 height 6
click at [260, 220] on div "ah," at bounding box center [263, 221] width 25 height 24
type input "***"
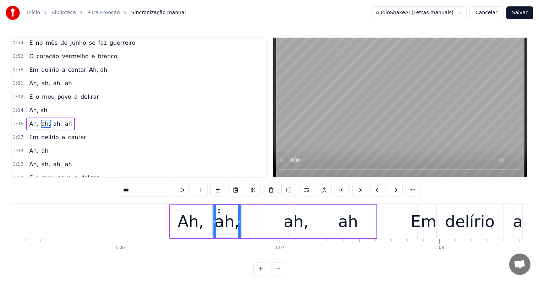
drag, startPoint x: 255, startPoint y: 210, endPoint x: 218, endPoint y: 210, distance: 36.5
click at [218, 210] on icon at bounding box center [219, 211] width 6 height 6
drag, startPoint x: 239, startPoint y: 219, endPoint x: 250, endPoint y: 221, distance: 10.8
click at [250, 221] on icon at bounding box center [250, 221] width 3 height 6
click at [288, 223] on div "ah," at bounding box center [295, 221] width 25 height 24
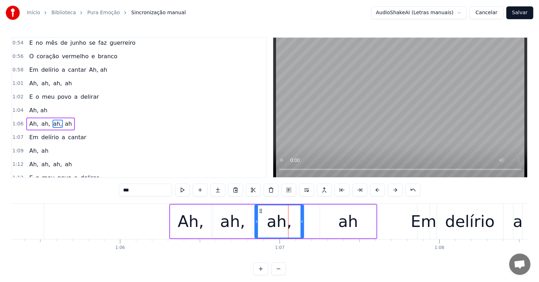
drag, startPoint x: 290, startPoint y: 223, endPoint x: 256, endPoint y: 222, distance: 33.7
click at [256, 222] on icon at bounding box center [256, 221] width 3 height 6
drag, startPoint x: 301, startPoint y: 220, endPoint x: 311, endPoint y: 220, distance: 9.6
click at [311, 220] on icon at bounding box center [311, 221] width 3 height 6
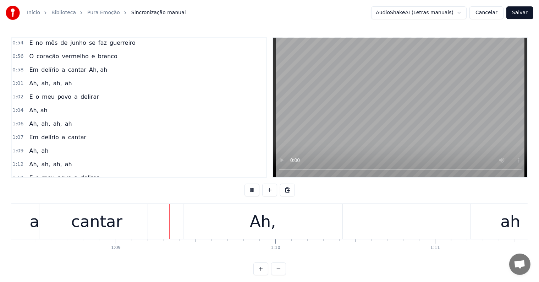
scroll to position [0, 10908]
click at [239, 227] on div "Ah," at bounding box center [259, 221] width 159 height 35
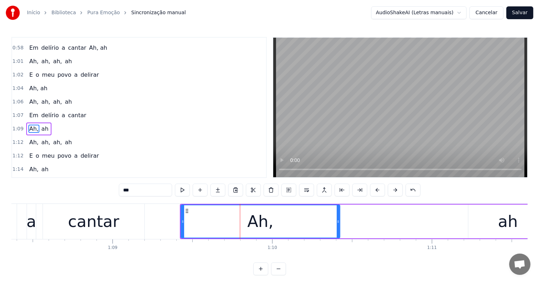
scroll to position [458, 0]
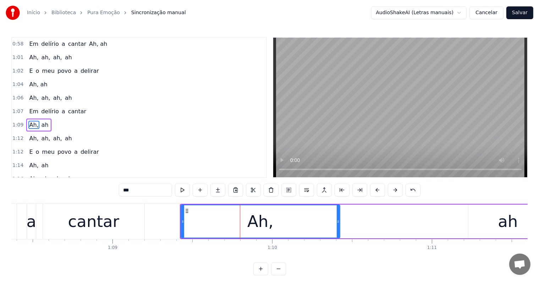
click at [155, 193] on input "***" at bounding box center [145, 189] width 53 height 13
click at [495, 226] on div "ah" at bounding box center [507, 221] width 79 height 34
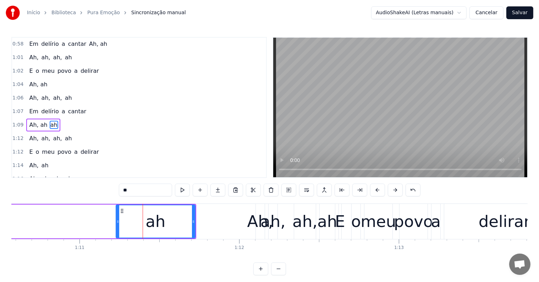
scroll to position [0, 11356]
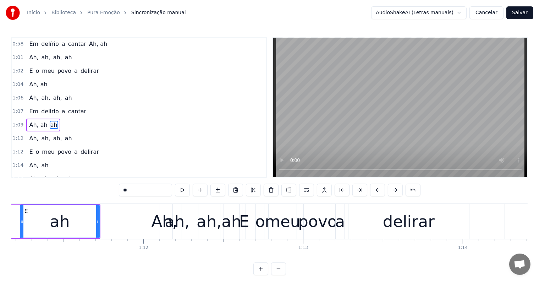
type input "***"
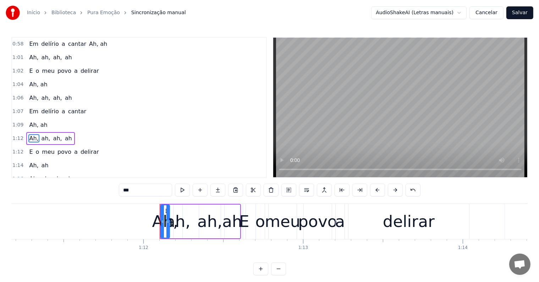
scroll to position [472, 0]
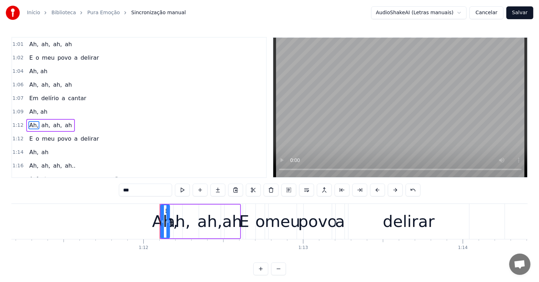
click at [191, 236] on div "Ah, ah, ah, ah" at bounding box center [200, 221] width 81 height 35
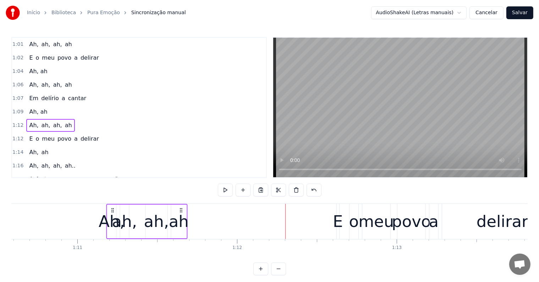
scroll to position [0, 11259]
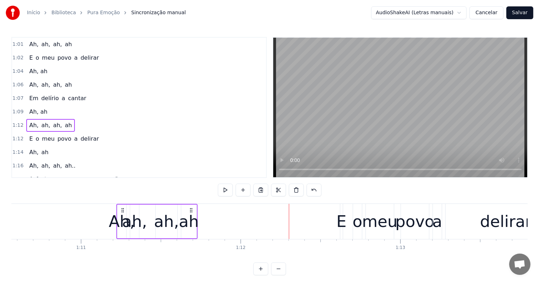
drag, startPoint x: 166, startPoint y: 210, endPoint x: 122, endPoint y: 219, distance: 44.6
click at [122, 219] on div "Ah, ah, ah, ah" at bounding box center [156, 221] width 81 height 35
click at [186, 223] on div "ah" at bounding box center [189, 221] width 20 height 24
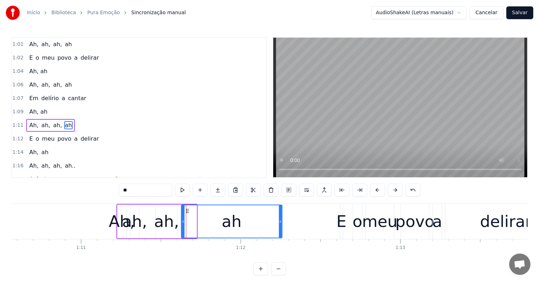
drag, startPoint x: 194, startPoint y: 224, endPoint x: 281, endPoint y: 226, distance: 86.5
click at [280, 226] on div at bounding box center [280, 221] width 3 height 32
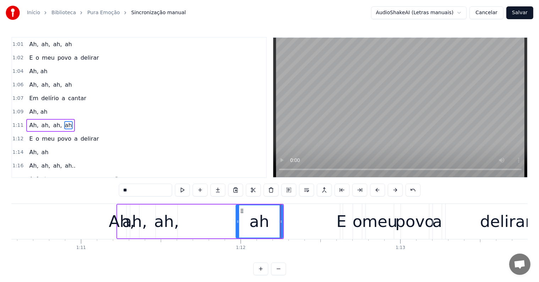
drag, startPoint x: 182, startPoint y: 220, endPoint x: 236, endPoint y: 218, distance: 54.6
click at [236, 218] on icon at bounding box center [237, 221] width 3 height 6
click at [167, 224] on div "ah," at bounding box center [166, 221] width 25 height 24
type input "***"
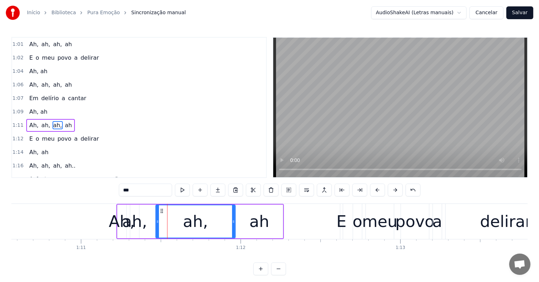
drag, startPoint x: 176, startPoint y: 221, endPoint x: 234, endPoint y: 220, distance: 57.8
click at [234, 220] on icon at bounding box center [233, 221] width 3 height 6
drag, startPoint x: 157, startPoint y: 222, endPoint x: 189, endPoint y: 220, distance: 32.7
click at [189, 220] on icon at bounding box center [190, 221] width 3 height 6
click at [138, 225] on div "ah," at bounding box center [134, 221] width 25 height 24
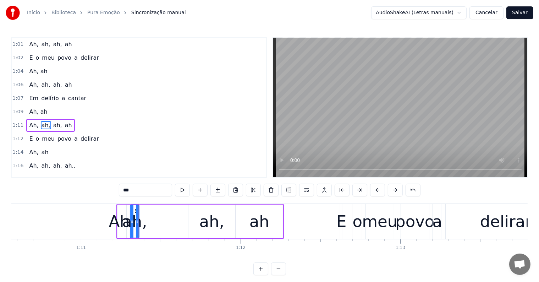
drag, startPoint x: 138, startPoint y: 223, endPoint x: 149, endPoint y: 223, distance: 11.7
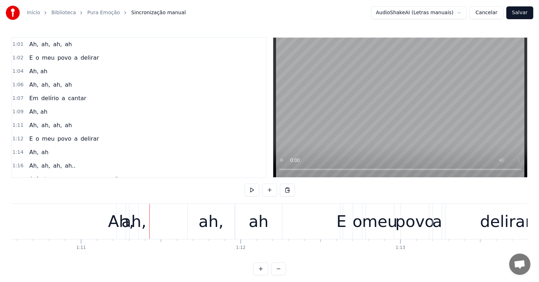
click at [137, 219] on div "ah," at bounding box center [133, 221] width 25 height 24
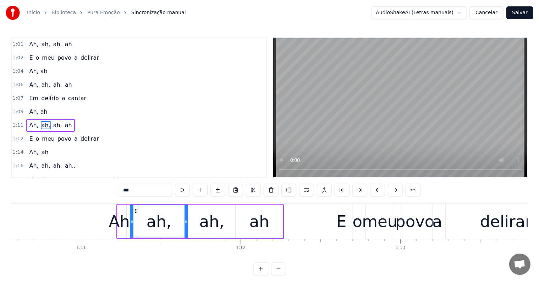
drag, startPoint x: 138, startPoint y: 219, endPoint x: 187, endPoint y: 222, distance: 48.7
click at [187, 222] on icon at bounding box center [185, 221] width 3 height 6
drag, startPoint x: 132, startPoint y: 221, endPoint x: 149, endPoint y: 219, distance: 16.7
click at [149, 221] on icon at bounding box center [148, 221] width 3 height 6
click at [122, 221] on div "Ah," at bounding box center [122, 221] width 26 height 24
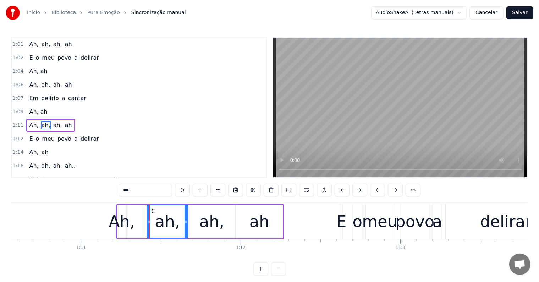
type input "***"
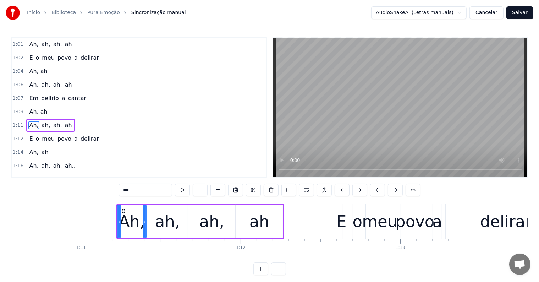
drag, startPoint x: 124, startPoint y: 221, endPoint x: 144, endPoint y: 221, distance: 19.9
click at [144, 221] on icon at bounding box center [144, 221] width 3 height 6
drag, startPoint x: 118, startPoint y: 221, endPoint x: 111, endPoint y: 222, distance: 7.1
click at [111, 222] on icon at bounding box center [112, 221] width 3 height 6
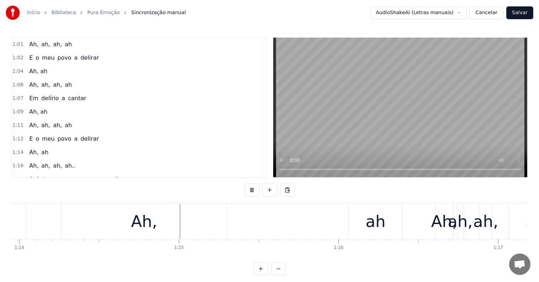
scroll to position [0, 11804]
click at [168, 228] on div "Ah," at bounding box center [138, 221] width 165 height 35
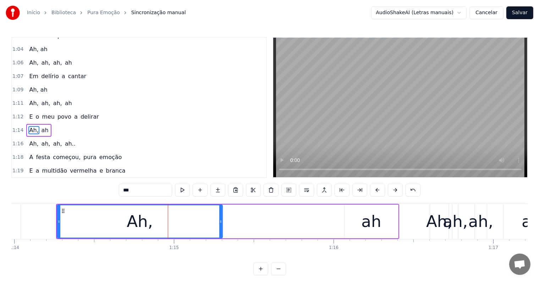
scroll to position [498, 0]
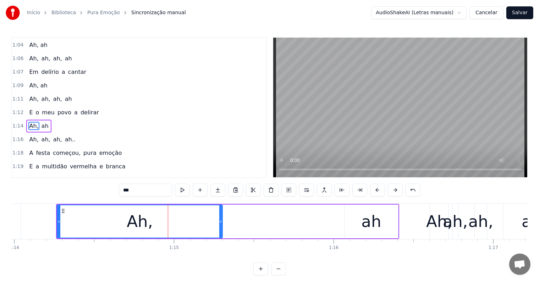
click at [154, 190] on input "***" at bounding box center [145, 189] width 53 height 13
click at [376, 229] on div "ah" at bounding box center [371, 221] width 20 height 24
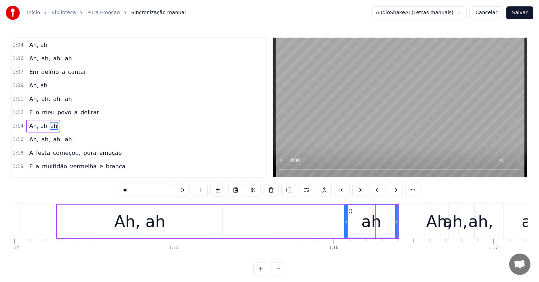
type input "***"
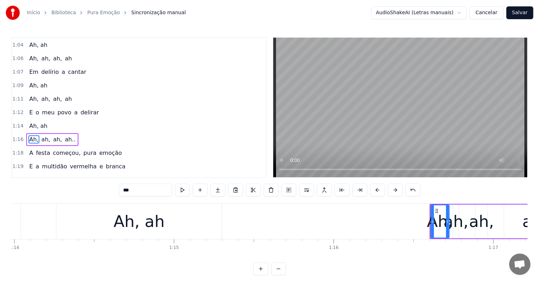
scroll to position [511, 0]
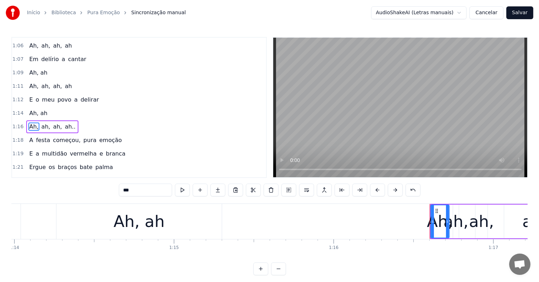
click at [451, 236] on div "Ah, ah, ah, ah.." at bounding box center [500, 221] width 142 height 35
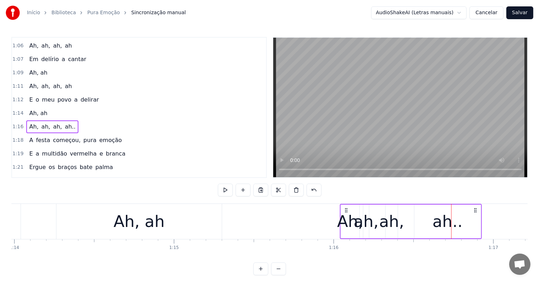
drag, startPoint x: 436, startPoint y: 209, endPoint x: 346, endPoint y: 213, distance: 89.8
click at [346, 213] on div "Ah, ah, ah, ah.." at bounding box center [411, 221] width 142 height 35
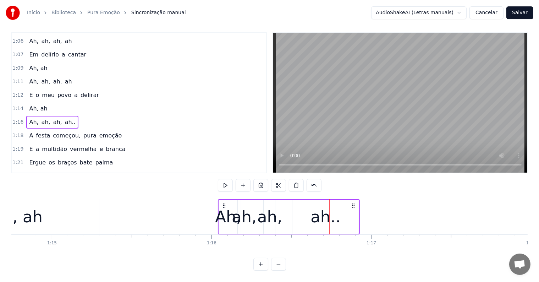
scroll to position [0, 11946]
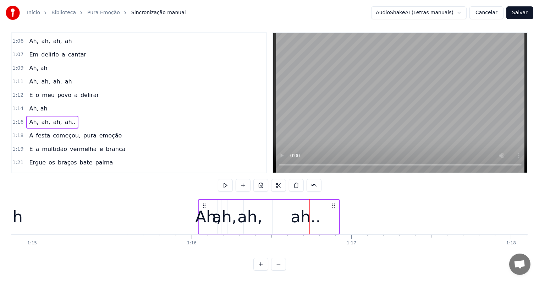
click at [335, 210] on div "ah.." at bounding box center [305, 217] width 66 height 34
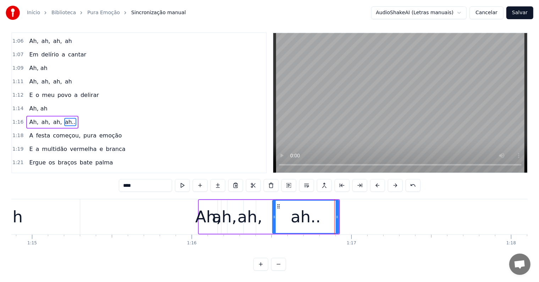
scroll to position [0, 0]
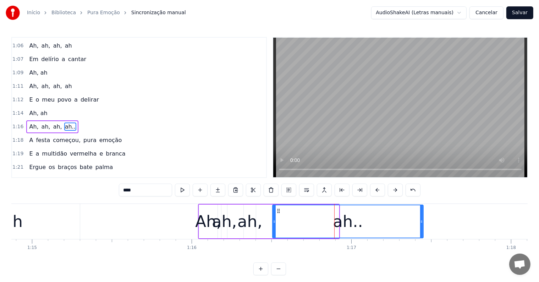
drag, startPoint x: 337, startPoint y: 218, endPoint x: 421, endPoint y: 217, distance: 84.4
click at [421, 217] on div at bounding box center [421, 221] width 3 height 32
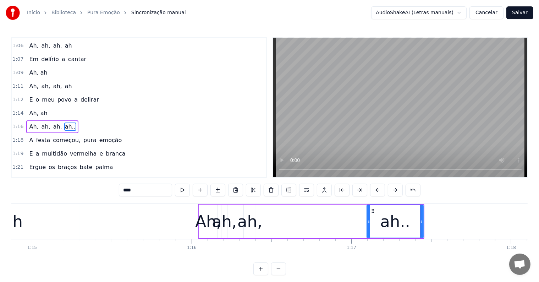
drag, startPoint x: 274, startPoint y: 221, endPoint x: 368, endPoint y: 220, distance: 94.3
click at [368, 220] on icon at bounding box center [368, 221] width 3 height 6
click at [252, 221] on div "ah," at bounding box center [249, 221] width 25 height 24
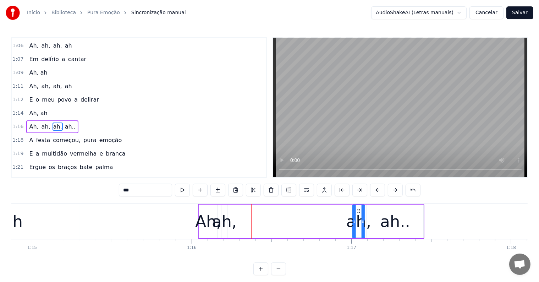
drag, startPoint x: 249, startPoint y: 210, endPoint x: 357, endPoint y: 209, distance: 108.9
click at [357, 209] on icon at bounding box center [359, 211] width 6 height 6
drag, startPoint x: 353, startPoint y: 222, endPoint x: 322, endPoint y: 221, distance: 31.6
click at [322, 221] on icon at bounding box center [322, 221] width 3 height 6
click at [226, 220] on div "ah," at bounding box center [224, 221] width 25 height 24
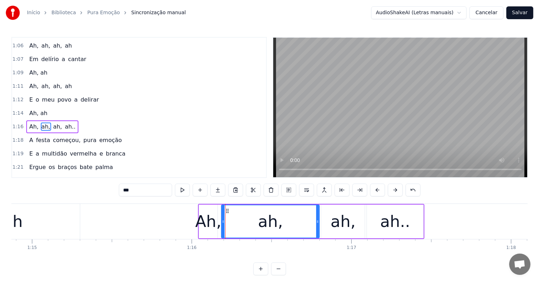
drag, startPoint x: 226, startPoint y: 220, endPoint x: 318, endPoint y: 216, distance: 92.3
click at [318, 216] on div at bounding box center [317, 221] width 3 height 32
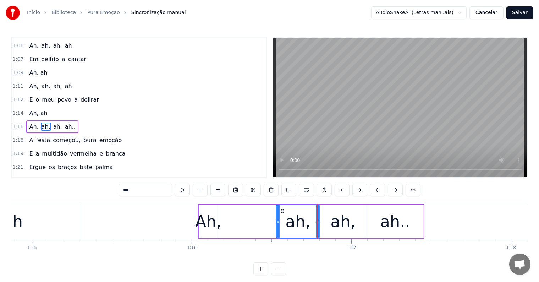
drag, startPoint x: 222, startPoint y: 216, endPoint x: 277, endPoint y: 212, distance: 55.1
click at [277, 212] on div at bounding box center [278, 221] width 3 height 32
click at [211, 222] on div "Ah," at bounding box center [208, 221] width 26 height 24
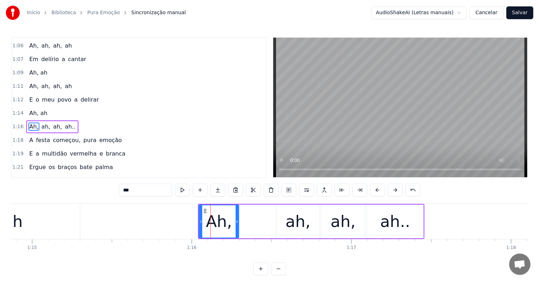
drag, startPoint x: 215, startPoint y: 223, endPoint x: 236, endPoint y: 221, distance: 21.3
click at [236, 221] on icon at bounding box center [236, 221] width 3 height 6
click at [284, 224] on div "ah," at bounding box center [297, 221] width 43 height 34
type input "***"
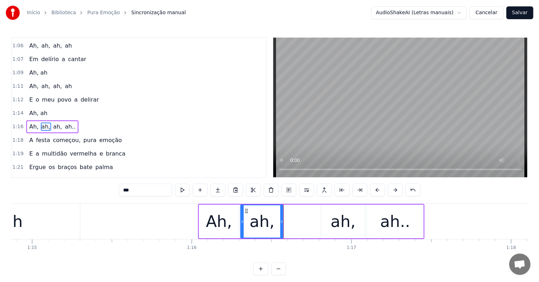
drag, startPoint x: 282, startPoint y: 208, endPoint x: 247, endPoint y: 208, distance: 34.0
click at [246, 208] on icon at bounding box center [247, 211] width 6 height 6
drag, startPoint x: 282, startPoint y: 220, endPoint x: 292, endPoint y: 220, distance: 9.6
click at [292, 220] on icon at bounding box center [291, 221] width 3 height 6
click at [327, 220] on div "ah," at bounding box center [343, 221] width 44 height 34
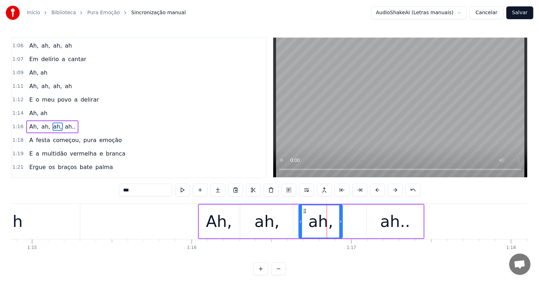
drag, startPoint x: 325, startPoint y: 210, endPoint x: 304, endPoint y: 211, distance: 21.3
click at [304, 211] on icon at bounding box center [305, 211] width 6 height 6
drag, startPoint x: 341, startPoint y: 223, endPoint x: 353, endPoint y: 222, distance: 11.4
click at [353, 222] on icon at bounding box center [352, 221] width 3 height 6
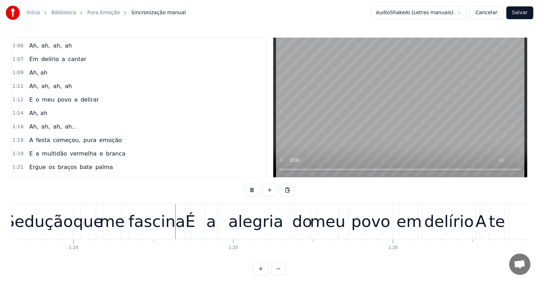
scroll to position [0, 13351]
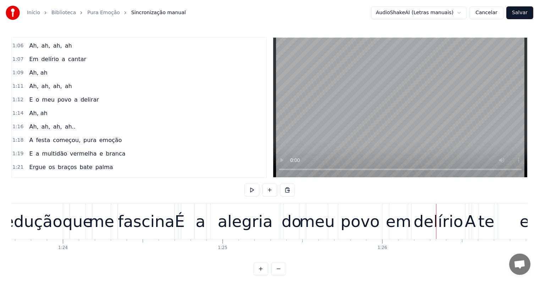
click at [259, 215] on div "alegria" at bounding box center [245, 221] width 55 height 24
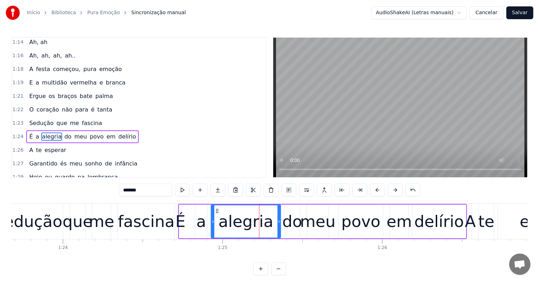
scroll to position [589, 0]
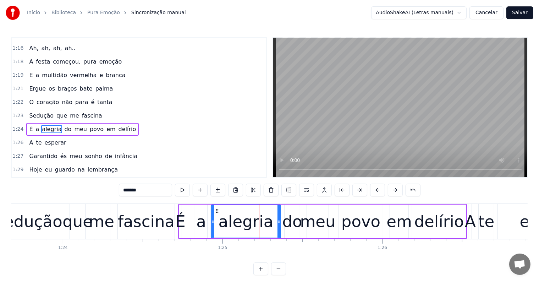
click at [118, 125] on span "delírio" at bounding box center [127, 129] width 19 height 8
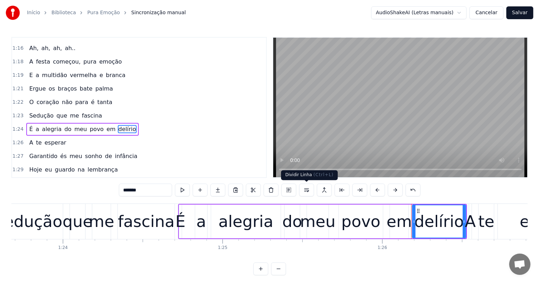
click at [308, 188] on button at bounding box center [306, 189] width 15 height 13
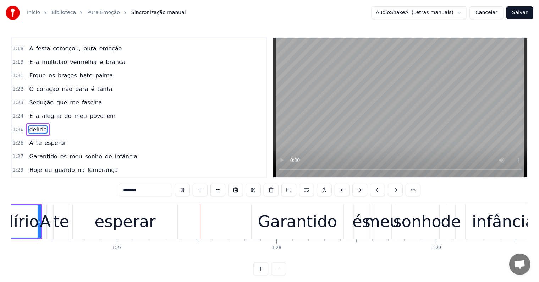
scroll to position [0, 13804]
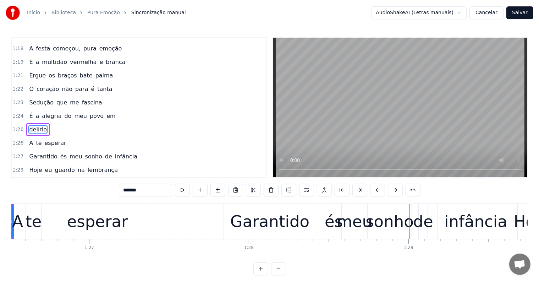
click at [263, 234] on div "Garantido" at bounding box center [270, 221] width 92 height 35
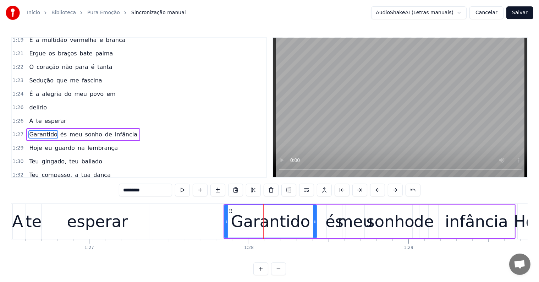
scroll to position [628, 0]
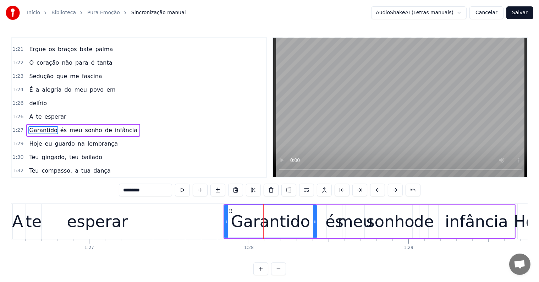
click at [116, 126] on span "infância" at bounding box center [126, 130] width 24 height 8
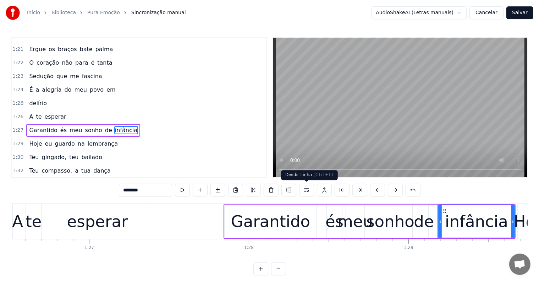
click at [306, 190] on button at bounding box center [306, 189] width 15 height 13
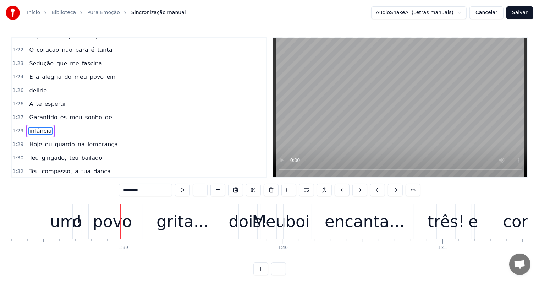
scroll to position [0, 15688]
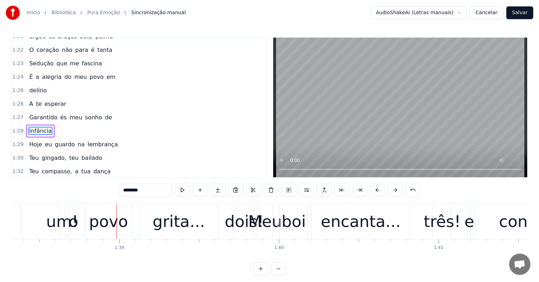
click at [74, 223] on div "o" at bounding box center [73, 221] width 10 height 24
type input "*"
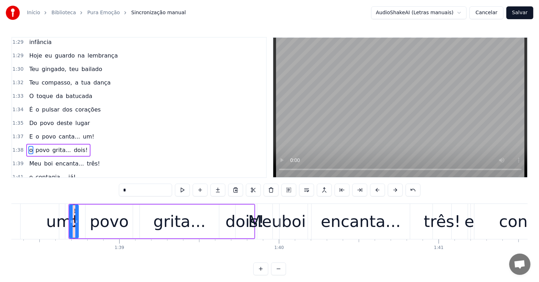
scroll to position [746, 0]
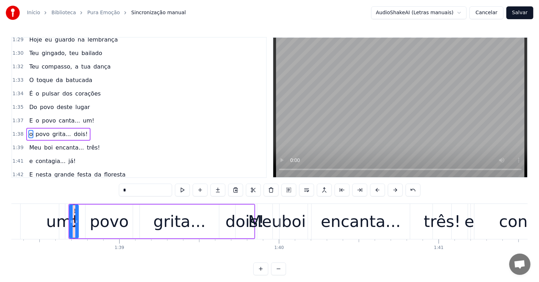
drag, startPoint x: 74, startPoint y: 208, endPoint x: 86, endPoint y: 211, distance: 12.2
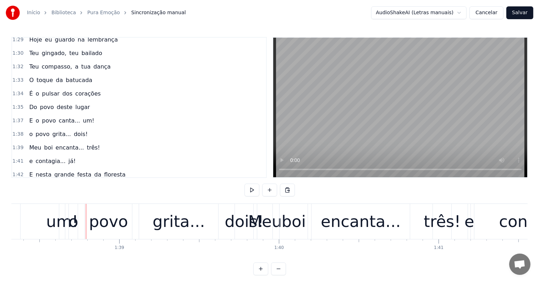
click at [74, 210] on div "o" at bounding box center [73, 221] width 10 height 24
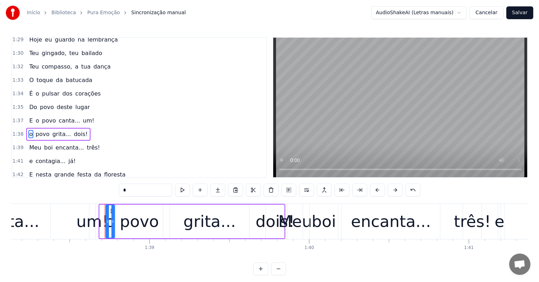
scroll to position [0, 15653]
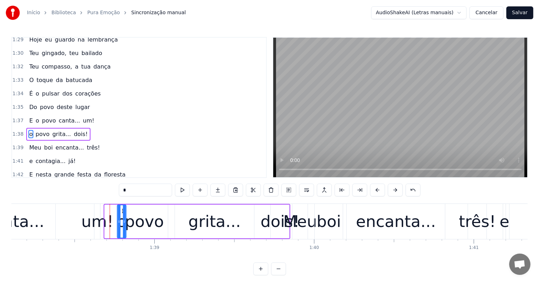
drag, startPoint x: 73, startPoint y: 208, endPoint x: 121, endPoint y: 211, distance: 47.6
click at [121, 211] on icon at bounding box center [123, 211] width 6 height 6
click at [93, 226] on div "um!" at bounding box center [97, 221] width 32 height 24
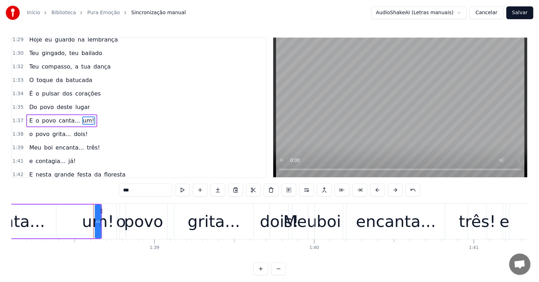
scroll to position [733, 0]
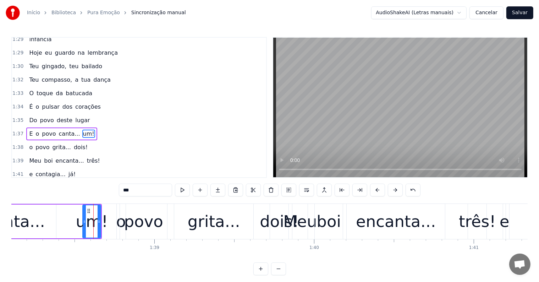
drag, startPoint x: 96, startPoint y: 220, endPoint x: 83, endPoint y: 220, distance: 13.1
click at [83, 220] on icon at bounding box center [84, 221] width 3 height 6
drag, startPoint x: 98, startPoint y: 220, endPoint x: 105, endPoint y: 220, distance: 7.8
click at [105, 220] on icon at bounding box center [106, 221] width 3 height 6
click at [122, 189] on input "***" at bounding box center [145, 189] width 53 height 13
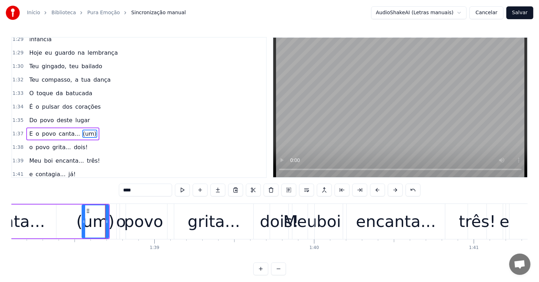
click at [266, 222] on div "dois!" at bounding box center [279, 221] width 39 height 24
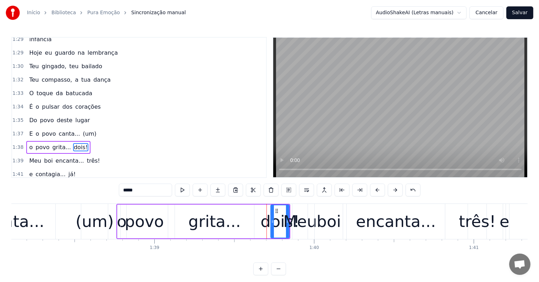
scroll to position [746, 0]
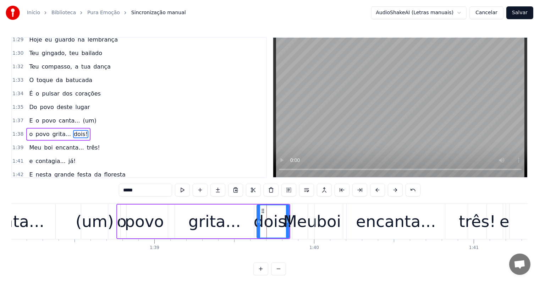
drag, startPoint x: 271, startPoint y: 222, endPoint x: 257, endPoint y: 220, distance: 14.3
click at [257, 220] on icon at bounding box center [258, 221] width 3 height 6
click at [123, 190] on input "*****" at bounding box center [145, 189] width 53 height 13
click at [473, 224] on div "três!" at bounding box center [476, 221] width 37 height 24
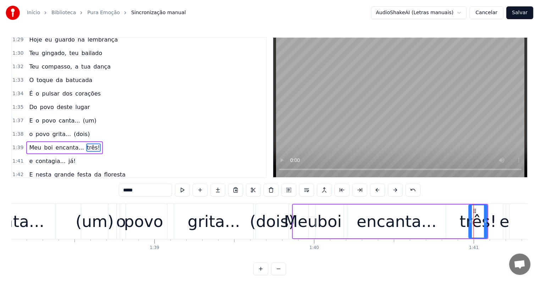
scroll to position [759, 0]
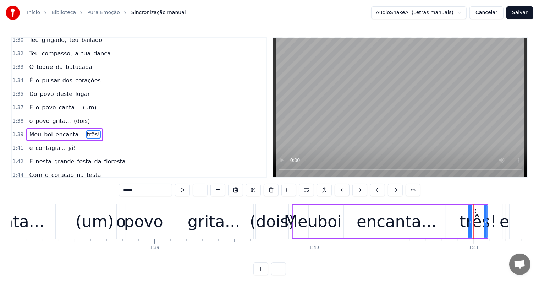
click at [123, 189] on input "*****" at bounding box center [145, 189] width 53 height 13
drag, startPoint x: 469, startPoint y: 220, endPoint x: 453, endPoint y: 220, distance: 16.7
click at [453, 220] on circle at bounding box center [453, 220] width 0 height 0
click at [28, 103] on span "E" at bounding box center [30, 107] width 5 height 8
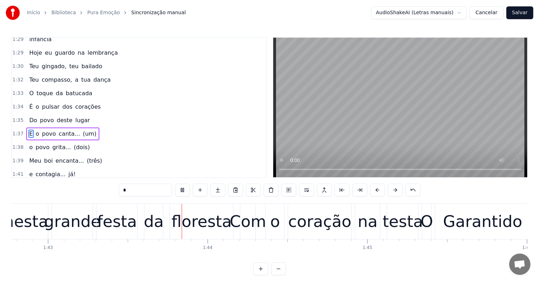
scroll to position [0, 16441]
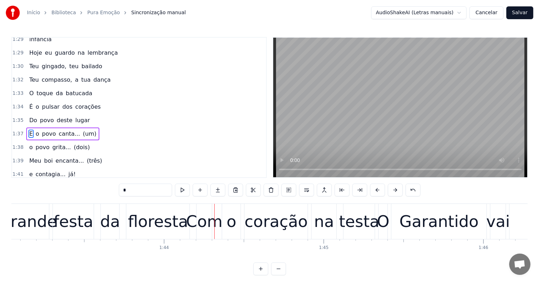
click at [260, 230] on div "coração" at bounding box center [275, 221] width 63 height 24
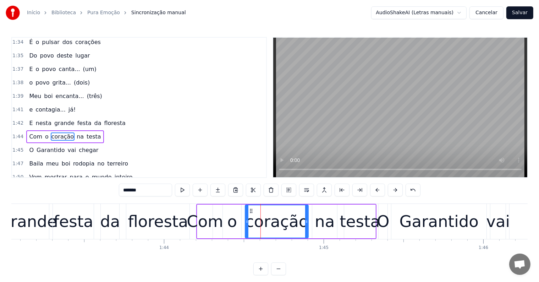
scroll to position [798, 0]
click at [80, 223] on div "festa" at bounding box center [74, 221] width 40 height 24
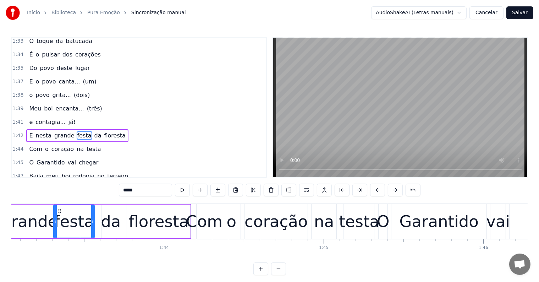
click at [104, 131] on span "floresta" at bounding box center [115, 135] width 23 height 8
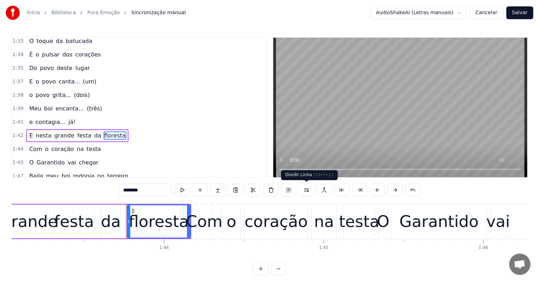
click at [307, 190] on button at bounding box center [306, 189] width 15 height 13
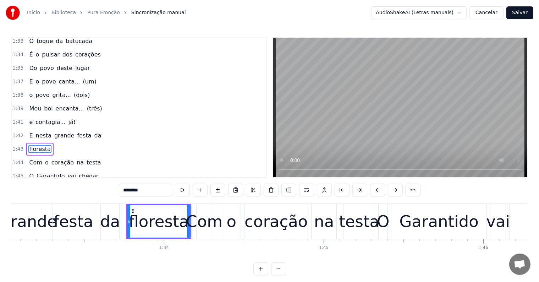
scroll to position [798, 0]
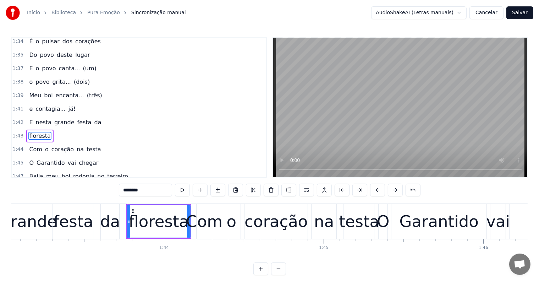
click at [28, 118] on span "E" at bounding box center [30, 122] width 5 height 8
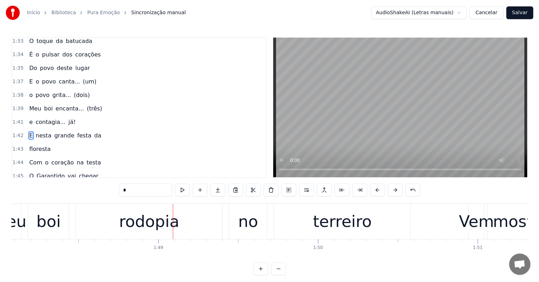
scroll to position [0, 17273]
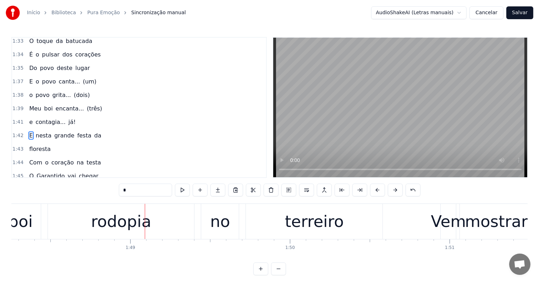
click at [298, 218] on div "terreiro" at bounding box center [314, 221] width 59 height 24
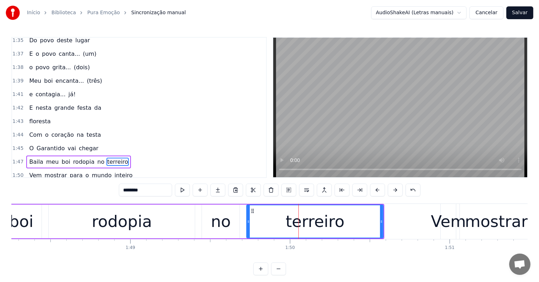
scroll to position [837, 0]
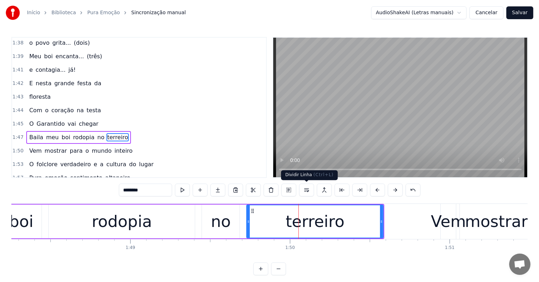
click at [306, 191] on button at bounding box center [306, 189] width 15 height 13
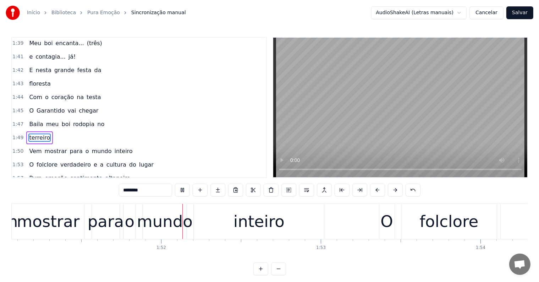
scroll to position [0, 17722]
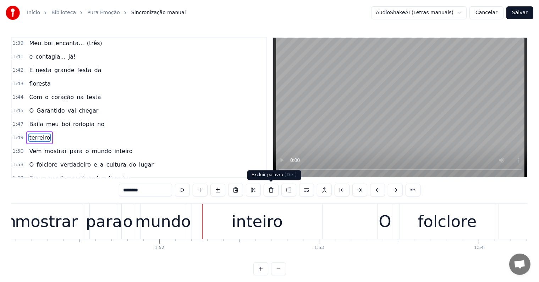
click at [274, 219] on div "inteiro" at bounding box center [257, 221] width 51 height 24
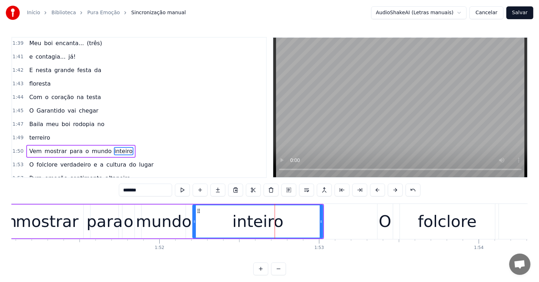
scroll to position [863, 0]
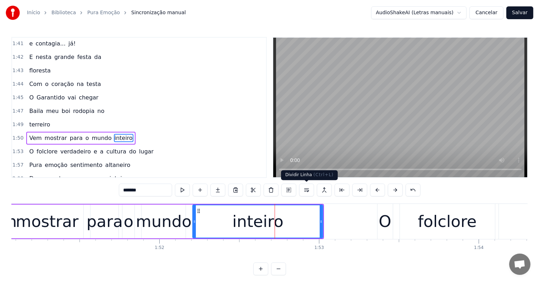
click at [306, 189] on button at bounding box center [306, 189] width 15 height 13
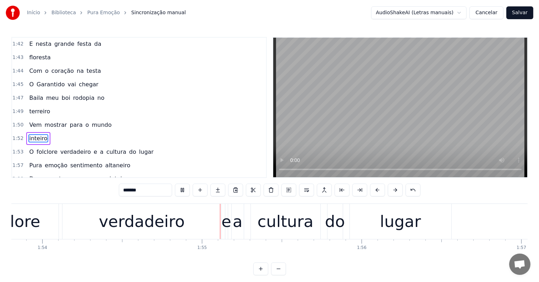
scroll to position [0, 18171]
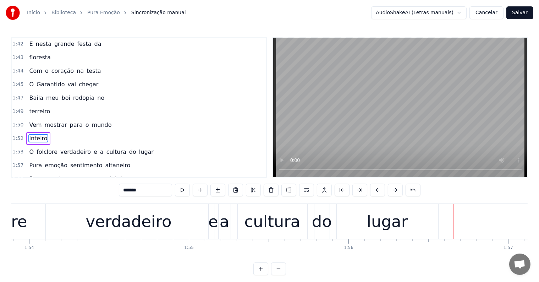
click at [138, 147] on span "lugar" at bounding box center [146, 151] width 16 height 8
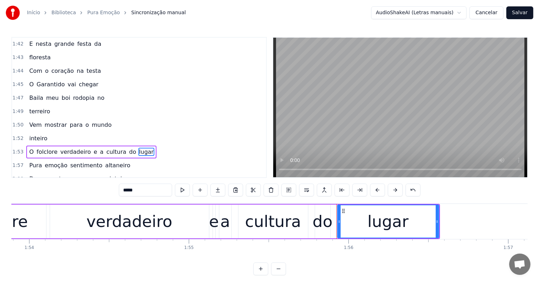
scroll to position [889, 0]
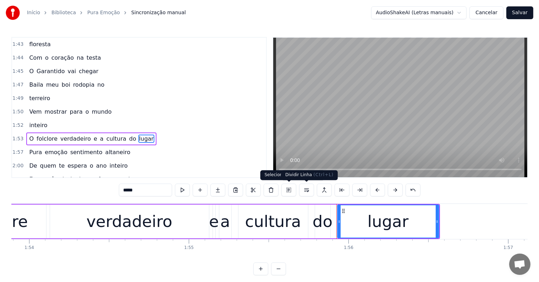
click at [301, 189] on button at bounding box center [306, 189] width 15 height 13
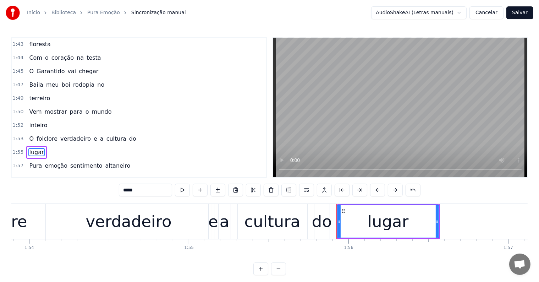
scroll to position [902, 0]
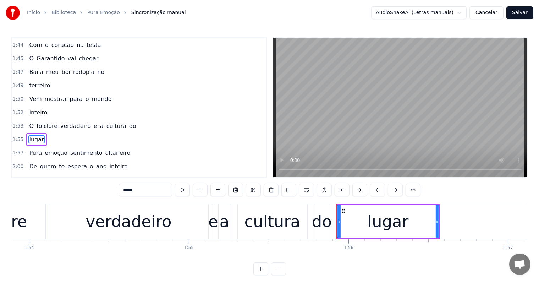
click at [88, 221] on div "verdadeiro" at bounding box center [128, 221] width 159 height 35
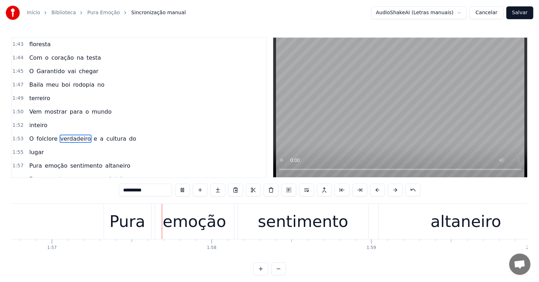
scroll to position [0, 18630]
click at [301, 220] on div "sentimento" at bounding box center [300, 221] width 90 height 24
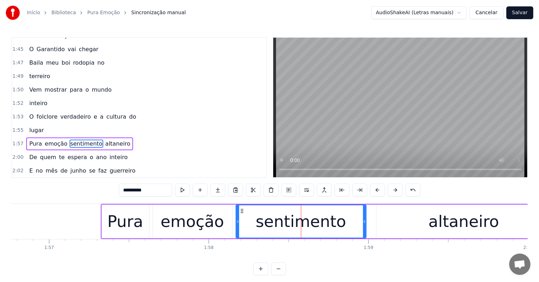
scroll to position [915, 0]
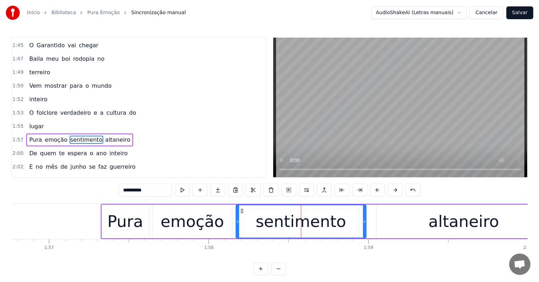
click at [106, 135] on span "altaneiro" at bounding box center [118, 139] width 27 height 8
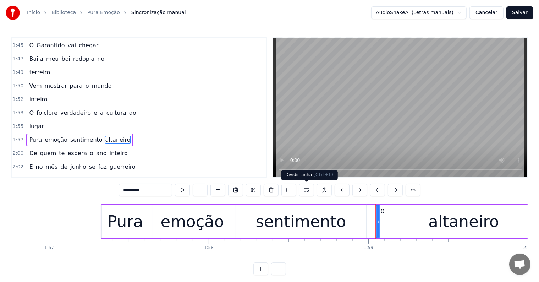
click at [306, 191] on button at bounding box center [306, 189] width 15 height 13
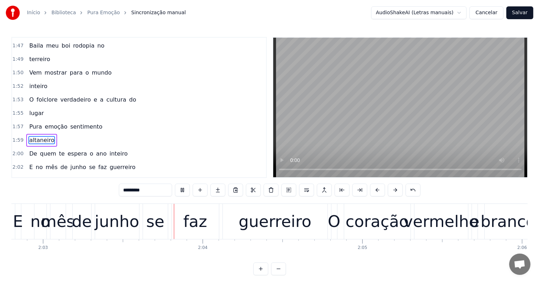
scroll to position [0, 19616]
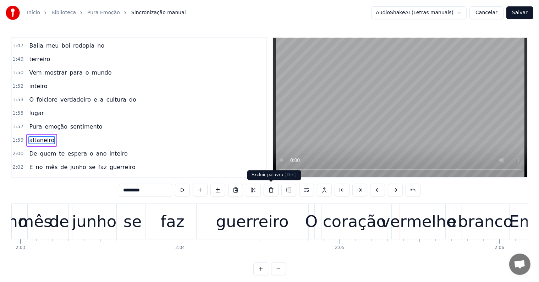
click at [265, 224] on div "guerreiro" at bounding box center [252, 221] width 73 height 24
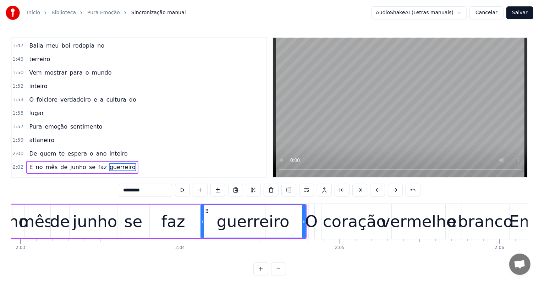
scroll to position [954, 0]
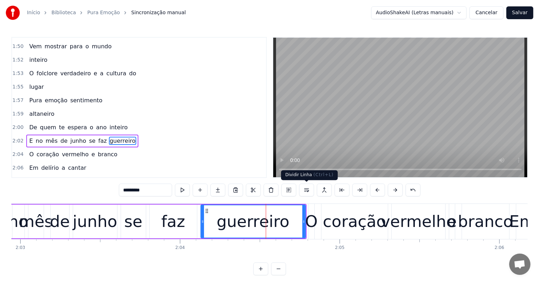
click at [306, 189] on button at bounding box center [306, 189] width 15 height 13
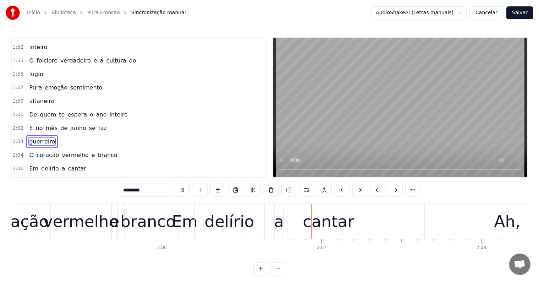
scroll to position [0, 20068]
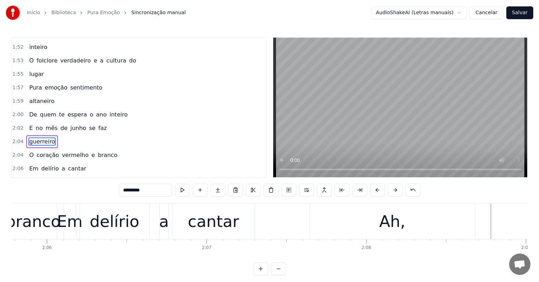
click at [403, 227] on div "Ah," at bounding box center [392, 221] width 26 height 24
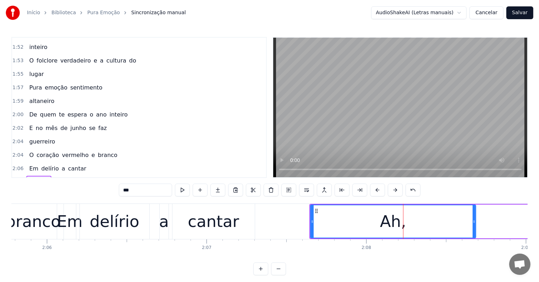
scroll to position [1007, 0]
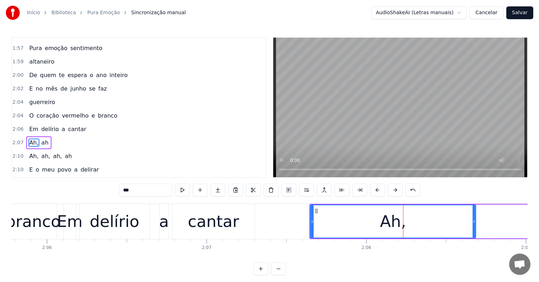
click at [144, 186] on input "***" at bounding box center [145, 189] width 53 height 13
type input "******"
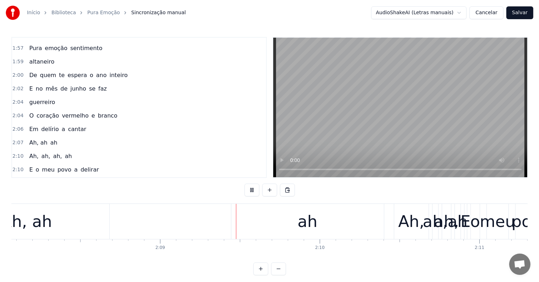
scroll to position [0, 20514]
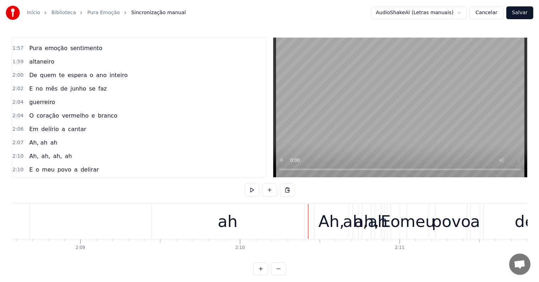
click at [292, 223] on div "ah" at bounding box center [227, 221] width 152 height 35
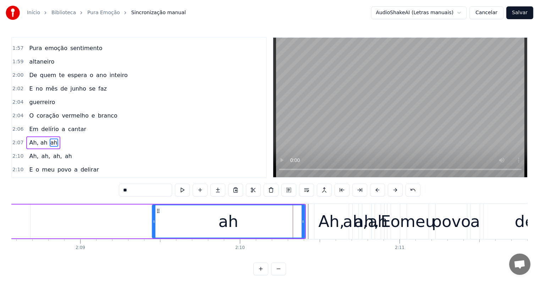
type input "***"
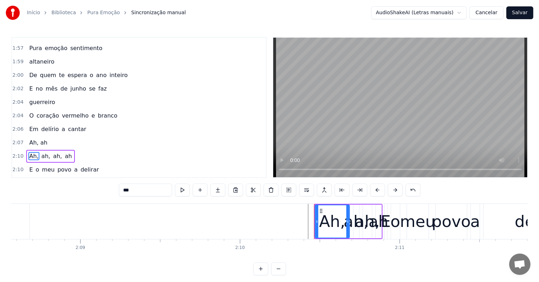
scroll to position [1020, 0]
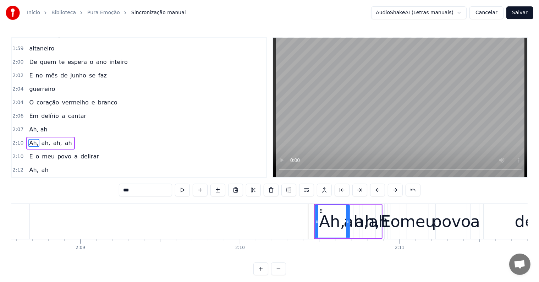
click at [351, 236] on div "Ah, ah, ah, ah" at bounding box center [348, 221] width 68 height 35
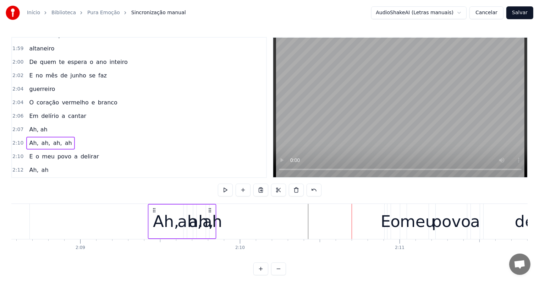
drag, startPoint x: 320, startPoint y: 210, endPoint x: 154, endPoint y: 202, distance: 166.5
click at [154, 202] on div "0:03 <Seu maior canal de toadas karaokê> 0:10 A festa começou, pura emoção 0:11…" at bounding box center [269, 156] width 516 height 238
click at [212, 221] on div "ah" at bounding box center [212, 221] width 20 height 24
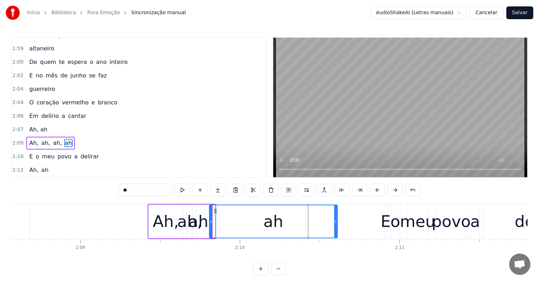
drag, startPoint x: 213, startPoint y: 221, endPoint x: 335, endPoint y: 223, distance: 122.3
click at [335, 223] on icon at bounding box center [335, 221] width 3 height 6
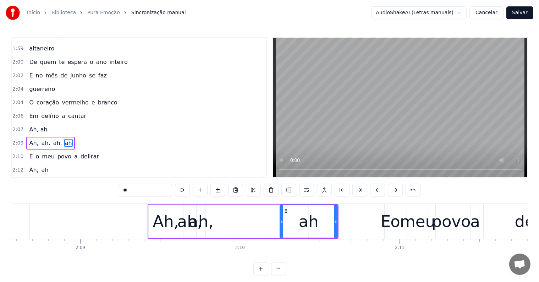
drag, startPoint x: 211, startPoint y: 221, endPoint x: 281, endPoint y: 219, distance: 70.6
click at [281, 219] on icon at bounding box center [281, 221] width 3 height 6
click at [199, 224] on div "ah," at bounding box center [200, 221] width 25 height 24
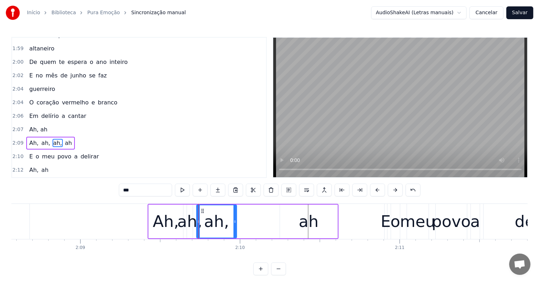
drag, startPoint x: 203, startPoint y: 221, endPoint x: 234, endPoint y: 221, distance: 31.2
click at [235, 221] on circle at bounding box center [235, 221] width 0 height 0
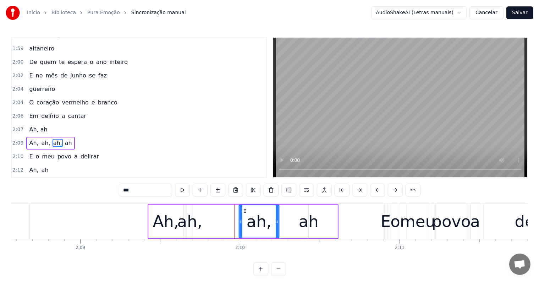
drag, startPoint x: 201, startPoint y: 208, endPoint x: 244, endPoint y: 216, distance: 43.2
click at [244, 216] on div "ah," at bounding box center [258, 221] width 39 height 32
click at [243, 209] on icon at bounding box center [244, 211] width 6 height 6
click at [188, 215] on div "ah," at bounding box center [189, 221] width 25 height 24
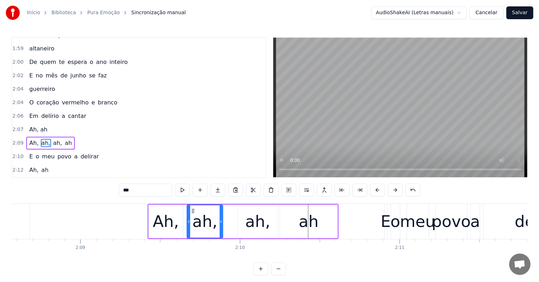
drag, startPoint x: 191, startPoint y: 217, endPoint x: 221, endPoint y: 218, distance: 30.2
click at [221, 218] on div at bounding box center [220, 221] width 3 height 32
drag, startPoint x: 191, startPoint y: 209, endPoint x: 207, endPoint y: 210, distance: 15.3
click at [207, 210] on icon at bounding box center [208, 211] width 6 height 6
click at [206, 210] on icon at bounding box center [206, 211] width 6 height 6
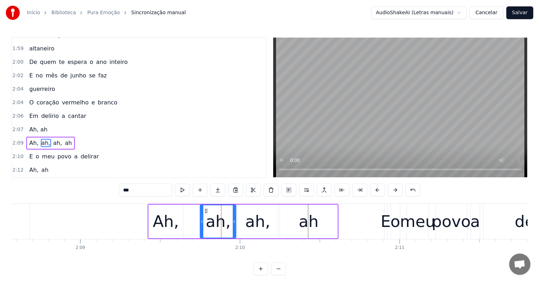
click at [174, 220] on div "Ah," at bounding box center [166, 221] width 26 height 24
type input "***"
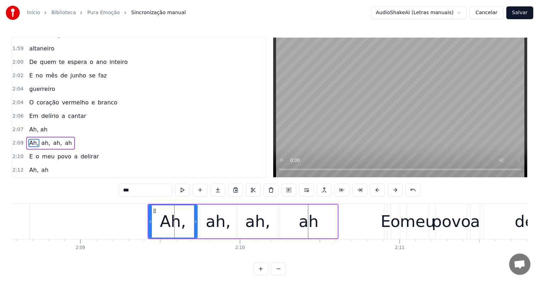
drag, startPoint x: 182, startPoint y: 218, endPoint x: 196, endPoint y: 218, distance: 14.2
click at [196, 218] on icon at bounding box center [195, 221] width 3 height 6
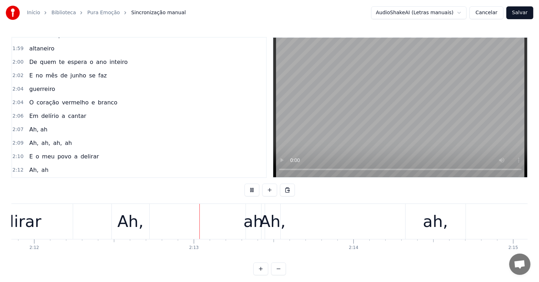
scroll to position [0, 21065]
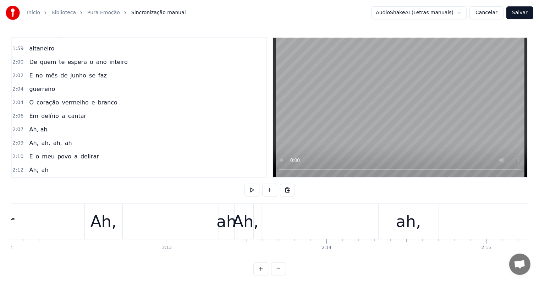
click at [100, 231] on div "Ah," at bounding box center [103, 221] width 26 height 24
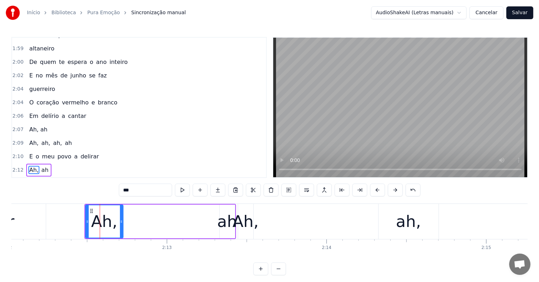
scroll to position [1046, 0]
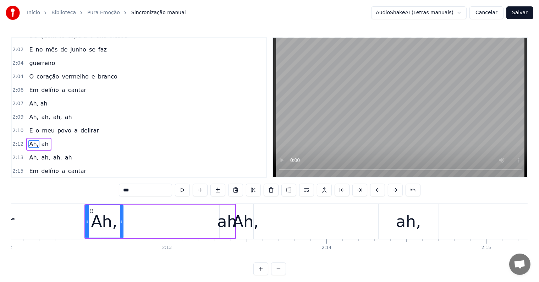
click at [138, 194] on input "***" at bounding box center [145, 189] width 53 height 13
click at [226, 224] on div "ah" at bounding box center [227, 221] width 20 height 24
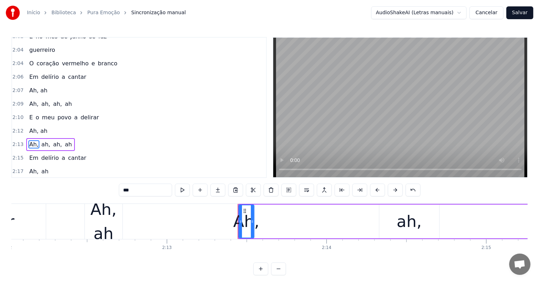
click at [104, 226] on div "Ah, ah" at bounding box center [104, 221] width 38 height 48
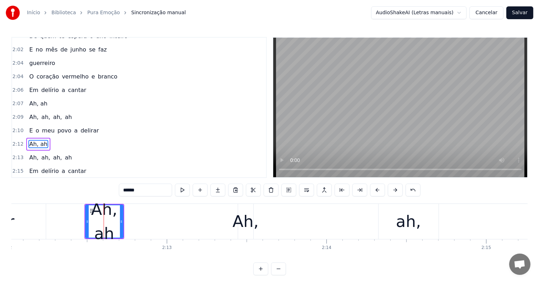
click at [243, 225] on div "Ah," at bounding box center [245, 221] width 26 height 24
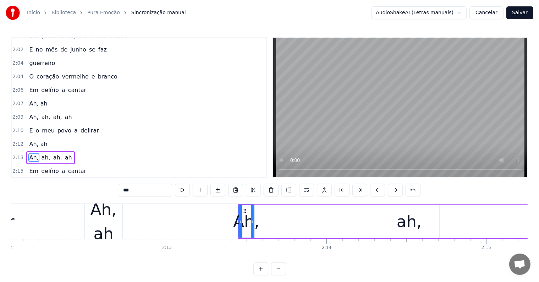
scroll to position [1059, 0]
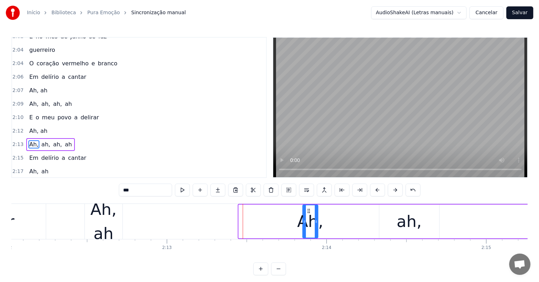
drag, startPoint x: 244, startPoint y: 210, endPoint x: 309, endPoint y: 217, distance: 65.3
click at [309, 217] on div "Ah," at bounding box center [310, 221] width 15 height 32
click at [113, 218] on div "Ah, ah" at bounding box center [104, 221] width 38 height 48
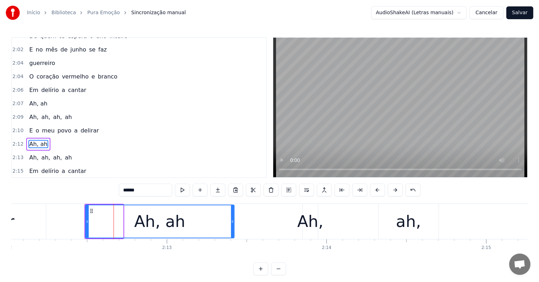
drag, startPoint x: 121, startPoint y: 222, endPoint x: 232, endPoint y: 223, distance: 111.0
click at [232, 223] on icon at bounding box center [232, 221] width 3 height 6
click at [312, 226] on div "Ah," at bounding box center [310, 221] width 26 height 24
type input "***"
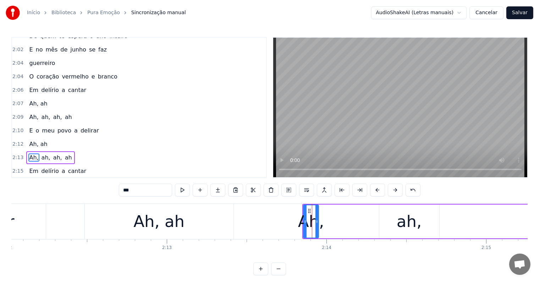
scroll to position [1059, 0]
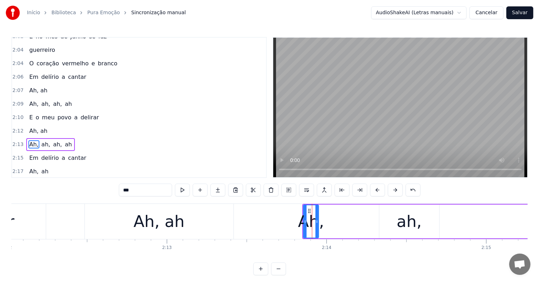
click at [327, 236] on div "Ah, ah, ah, ah" at bounding box center [458, 221] width 313 height 35
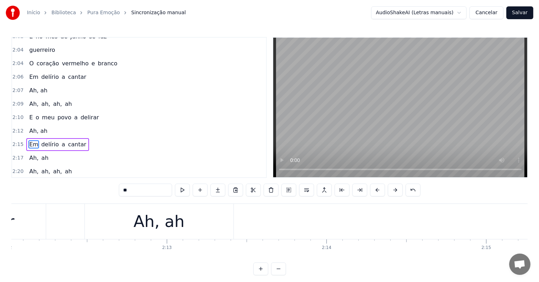
click at [99, 218] on div "Ah, ah" at bounding box center [159, 221] width 149 height 35
type input "******"
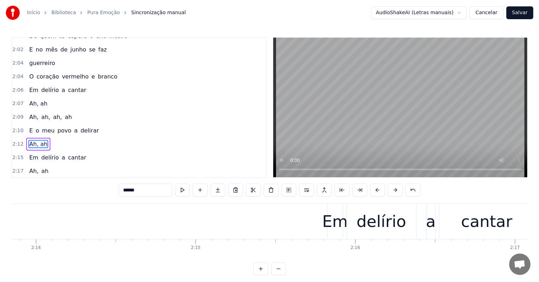
scroll to position [0, 21088]
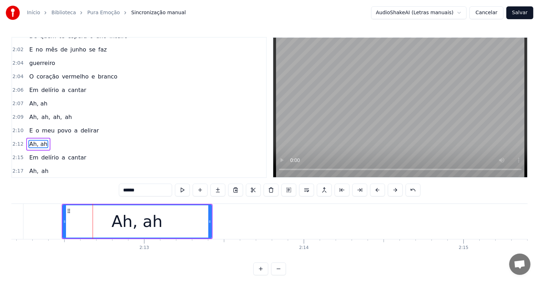
click at [36, 111] on div "Ah, ah, ah, ah" at bounding box center [50, 117] width 48 height 13
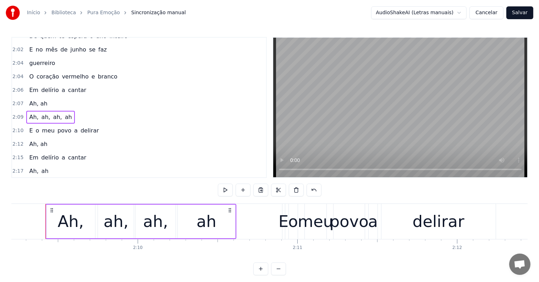
scroll to position [0, 20614]
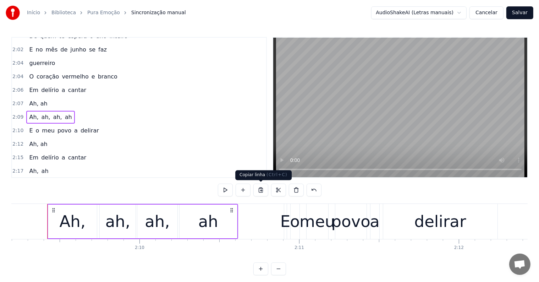
click at [261, 187] on button at bounding box center [260, 189] width 15 height 13
click at [38, 140] on span "Ah, ah" at bounding box center [38, 144] width 20 height 8
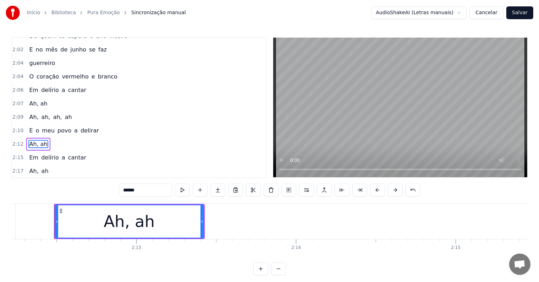
scroll to position [0, 21103]
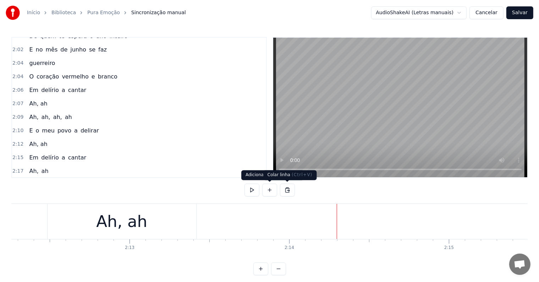
click at [288, 189] on button at bounding box center [287, 189] width 15 height 13
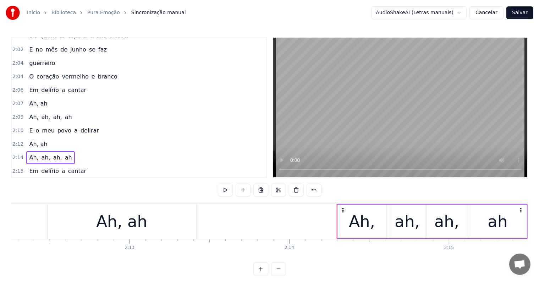
click at [119, 223] on div "Ah, ah" at bounding box center [121, 221] width 51 height 24
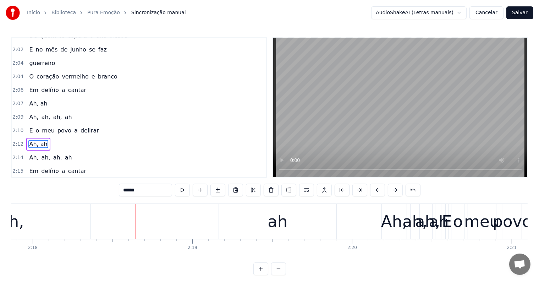
scroll to position [0, 21997]
click at [33, 230] on div "Ah," at bounding box center [11, 221] width 159 height 35
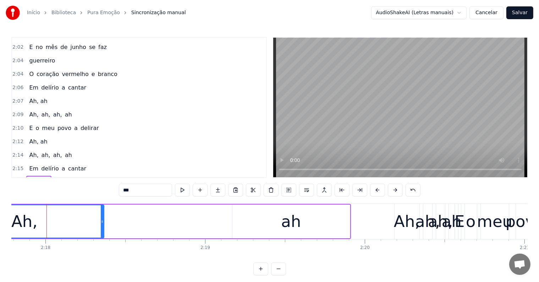
scroll to position [0, 21984]
click at [152, 193] on input "***" at bounding box center [145, 189] width 53 height 13
click at [293, 227] on div "ah" at bounding box center [292, 221] width 20 height 24
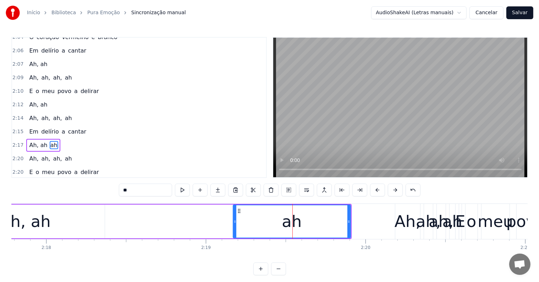
type input "***"
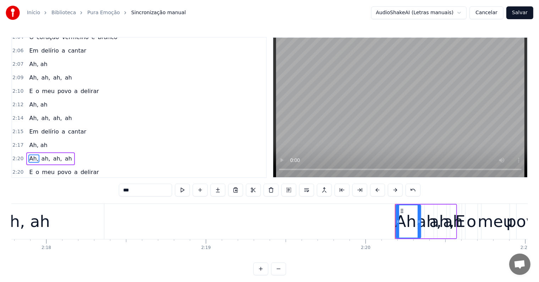
scroll to position [1098, 0]
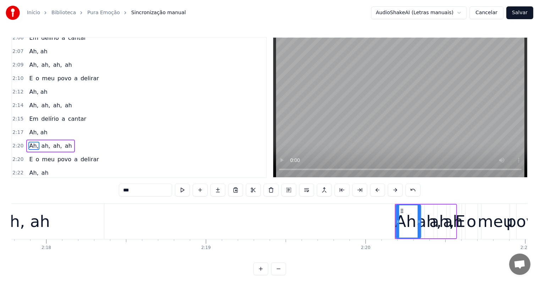
click at [423, 237] on div "Ah, ah, ah, ah" at bounding box center [426, 221] width 62 height 35
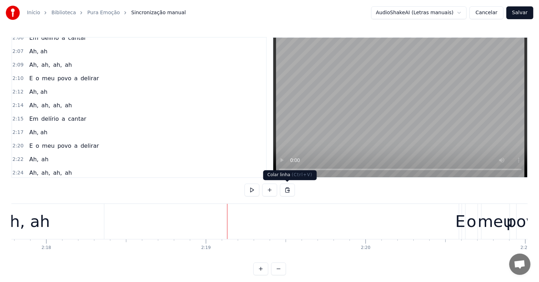
click at [286, 189] on button at bounding box center [287, 189] width 15 height 13
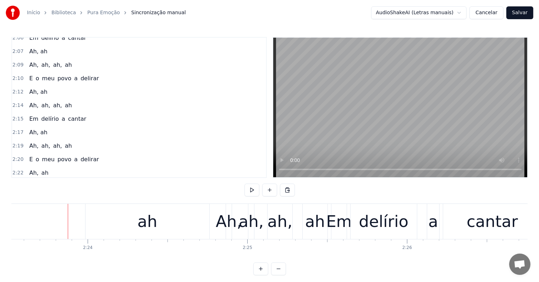
scroll to position [0, 22920]
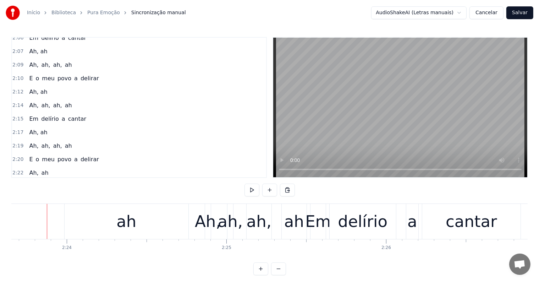
click at [119, 229] on div "ah" at bounding box center [126, 221] width 20 height 24
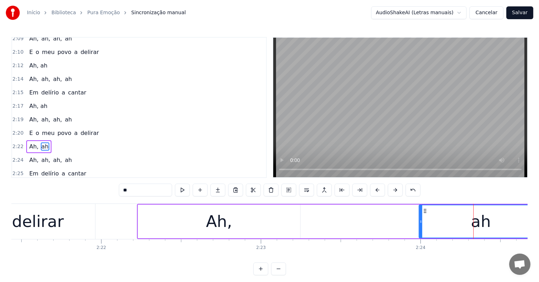
scroll to position [0, 22566]
click at [193, 224] on div "Ah," at bounding box center [220, 221] width 162 height 34
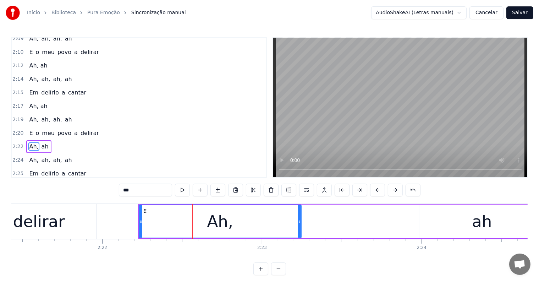
click at [162, 190] on input "***" at bounding box center [145, 189] width 53 height 13
click at [443, 222] on div "ah" at bounding box center [482, 221] width 124 height 34
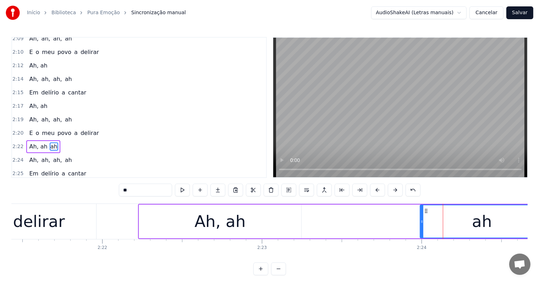
type input "***"
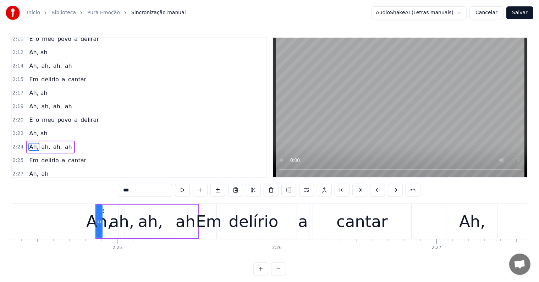
scroll to position [0, 23078]
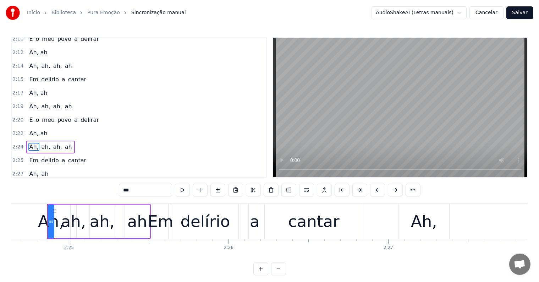
click at [85, 237] on div "Ah, ah, ah, ah" at bounding box center [99, 221] width 104 height 35
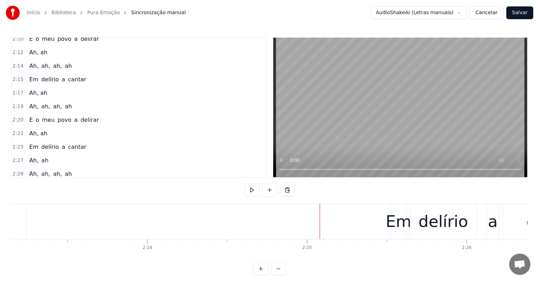
scroll to position [0, 22837]
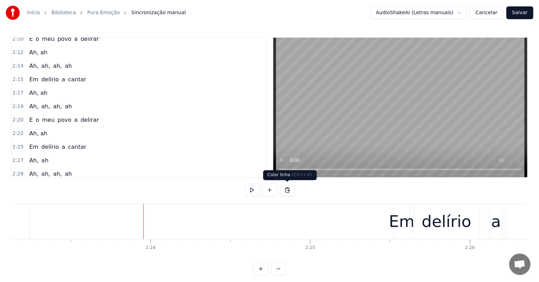
click at [288, 190] on button at bounding box center [287, 189] width 15 height 13
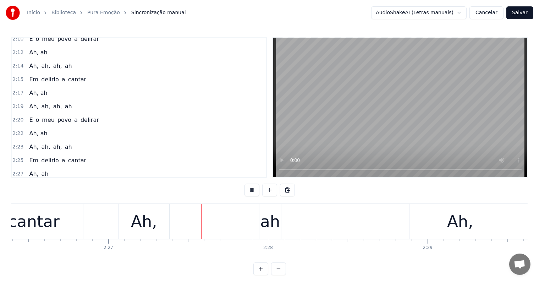
scroll to position [0, 23358]
click at [150, 220] on div "Ah," at bounding box center [143, 221] width 26 height 24
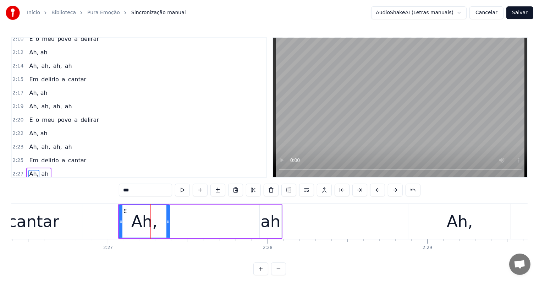
scroll to position [1163, 0]
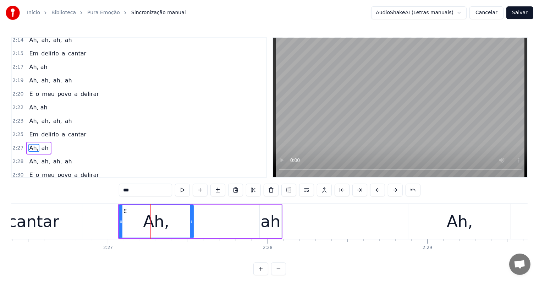
drag, startPoint x: 167, startPoint y: 218, endPoint x: 191, endPoint y: 219, distance: 23.8
click at [191, 219] on icon at bounding box center [191, 221] width 3 height 6
click at [268, 223] on div "ah" at bounding box center [270, 221] width 20 height 24
type input "**"
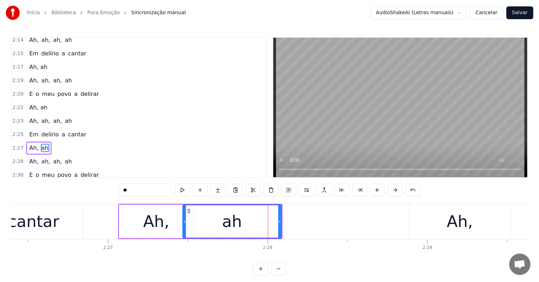
drag, startPoint x: 261, startPoint y: 221, endPoint x: 184, endPoint y: 222, distance: 77.0
click at [184, 222] on icon at bounding box center [184, 221] width 3 height 6
click at [186, 222] on icon at bounding box center [184, 221] width 3 height 6
click at [189, 222] on icon at bounding box center [188, 221] width 3 height 6
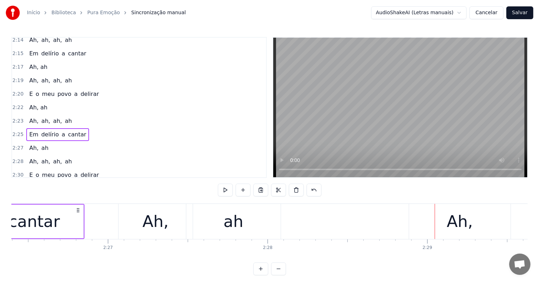
click at [460, 220] on div "Ah," at bounding box center [459, 221] width 26 height 24
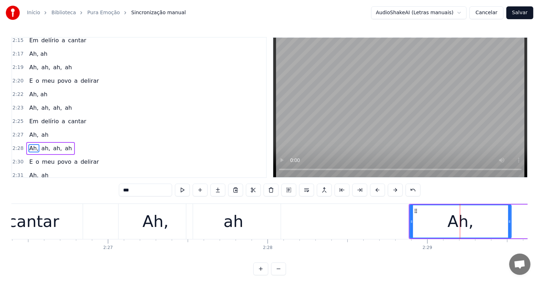
type input "***"
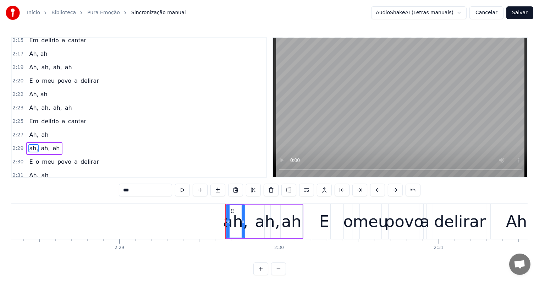
scroll to position [0, 23631]
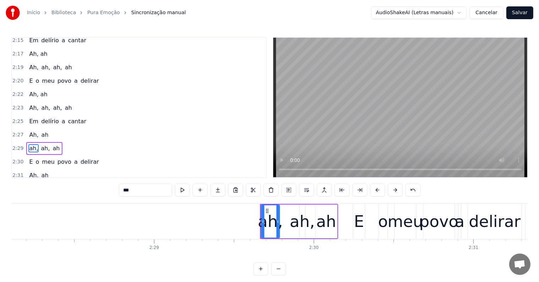
click at [294, 237] on div "ah, ah, ah" at bounding box center [299, 221] width 78 height 35
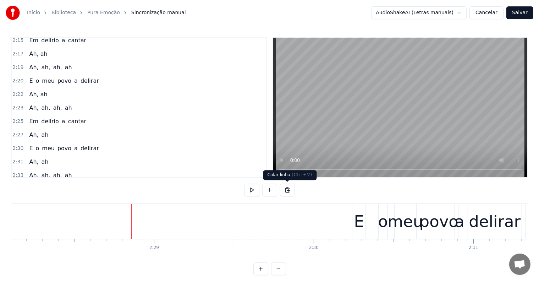
click at [287, 189] on button at bounding box center [287, 189] width 15 height 13
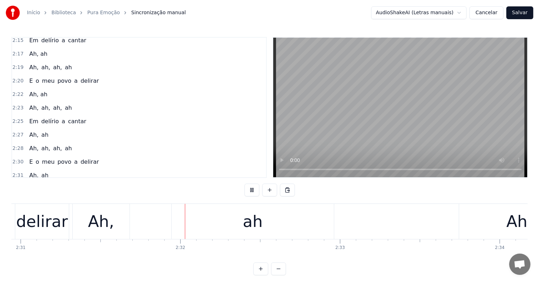
scroll to position [0, 24094]
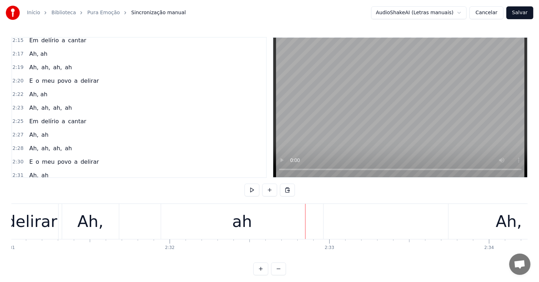
click at [27, 216] on div "delirar" at bounding box center [31, 221] width 52 height 24
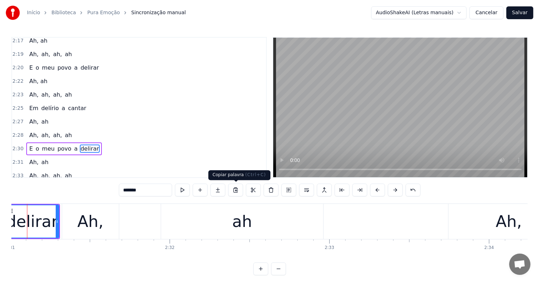
scroll to position [0, 24074]
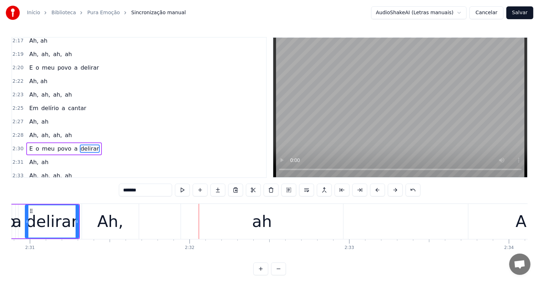
click at [106, 227] on div "Ah," at bounding box center [110, 221] width 26 height 24
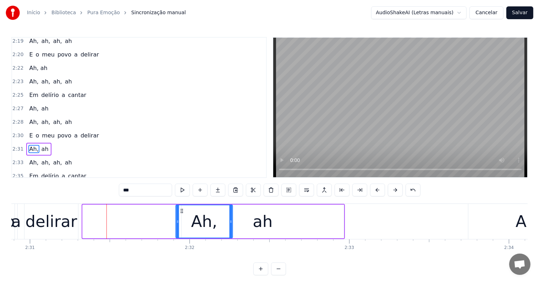
drag, startPoint x: 88, startPoint y: 210, endPoint x: 181, endPoint y: 206, distance: 93.3
click at [181, 206] on div "Ah," at bounding box center [204, 221] width 56 height 32
click at [65, 218] on div "delirar" at bounding box center [51, 221] width 52 height 24
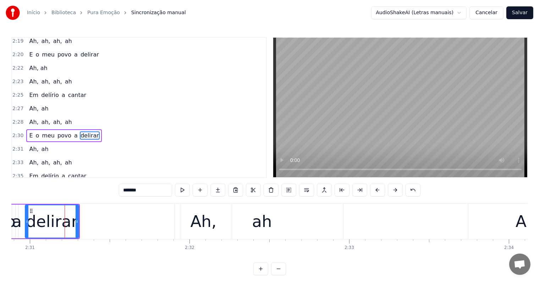
scroll to position [1189, 0]
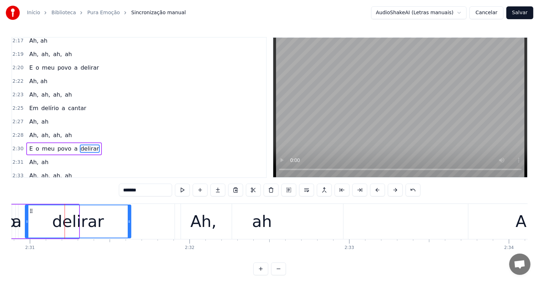
drag, startPoint x: 77, startPoint y: 223, endPoint x: 129, endPoint y: 221, distance: 52.1
click at [129, 221] on icon at bounding box center [129, 221] width 3 height 6
click at [265, 226] on div "ah" at bounding box center [262, 221] width 20 height 24
type input "**"
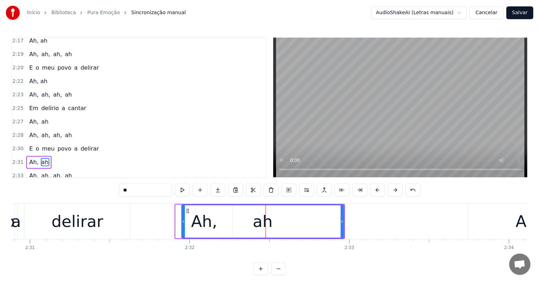
scroll to position [1202, 0]
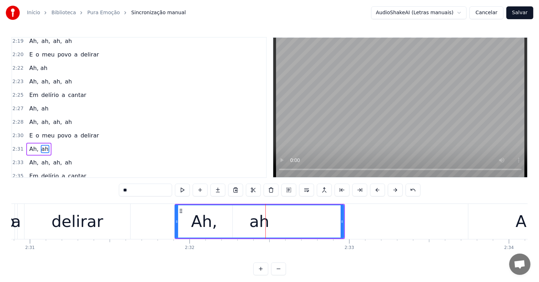
drag, startPoint x: 183, startPoint y: 222, endPoint x: 176, endPoint y: 222, distance: 6.7
click at [176, 222] on icon at bounding box center [176, 221] width 3 height 6
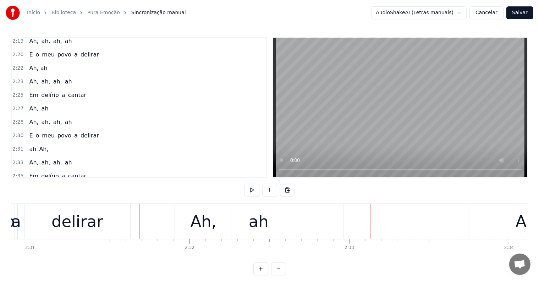
click at [89, 222] on div "delirar" at bounding box center [77, 221] width 52 height 24
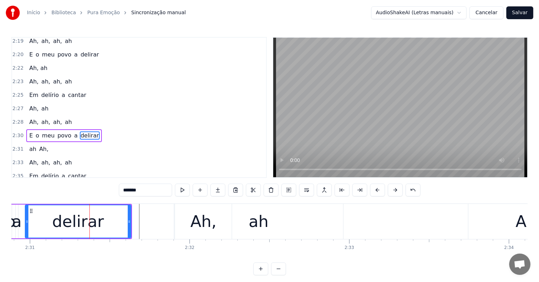
scroll to position [1189, 0]
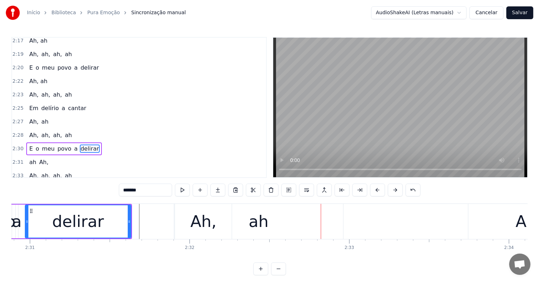
click at [260, 220] on div "ah" at bounding box center [259, 221] width 20 height 24
type input "**"
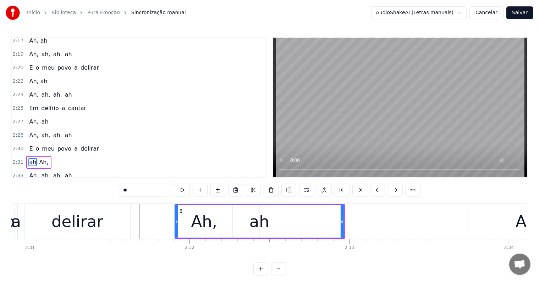
scroll to position [1202, 0]
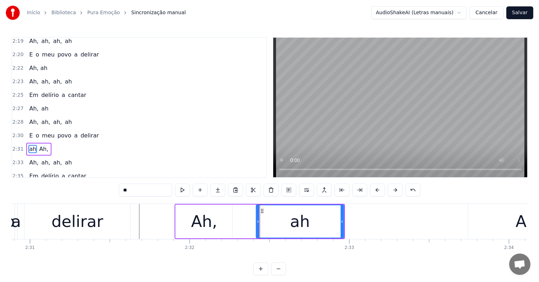
drag, startPoint x: 176, startPoint y: 219, endPoint x: 257, endPoint y: 219, distance: 81.2
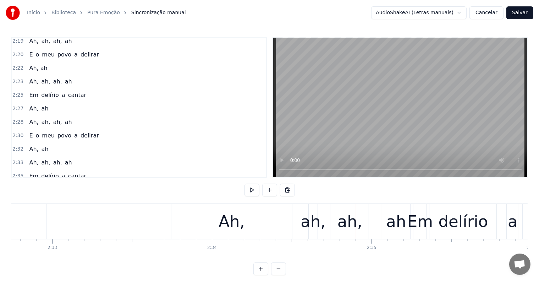
scroll to position [0, 24369]
click at [295, 234] on div "Ah, ah, ah, ah" at bounding box center [293, 221] width 241 height 35
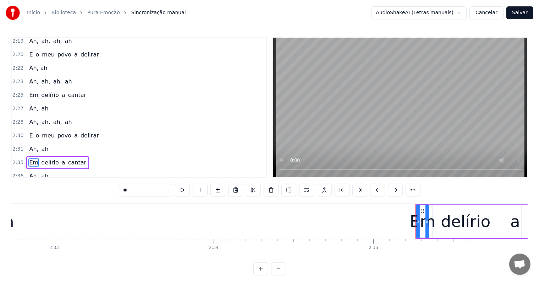
scroll to position [1215, 0]
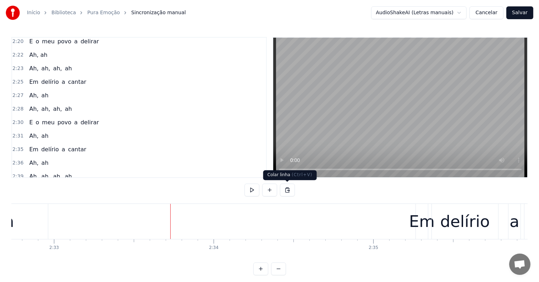
click at [289, 191] on button at bounding box center [287, 189] width 15 height 13
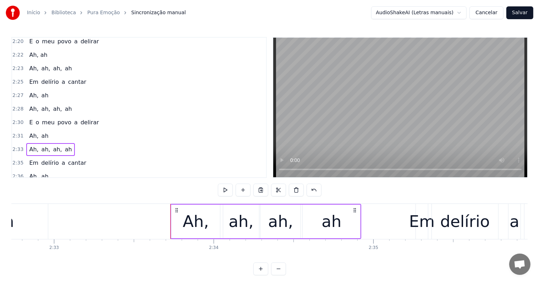
drag, startPoint x: 129, startPoint y: 227, endPoint x: 233, endPoint y: 196, distance: 108.2
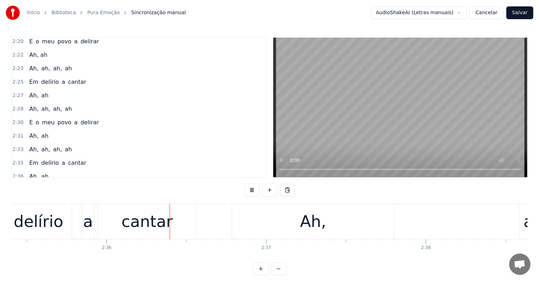
scroll to position [0, 24824]
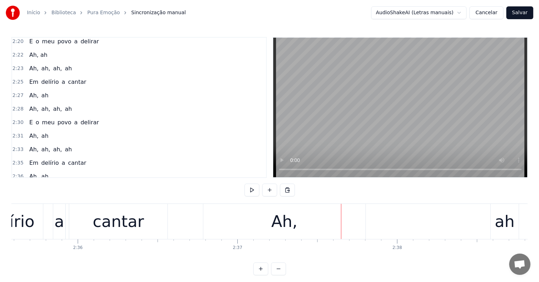
click at [274, 218] on div "Ah," at bounding box center [284, 221] width 26 height 24
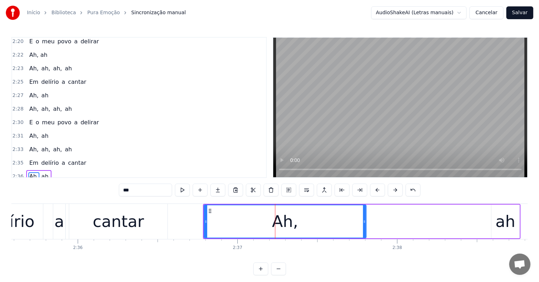
scroll to position [1241, 0]
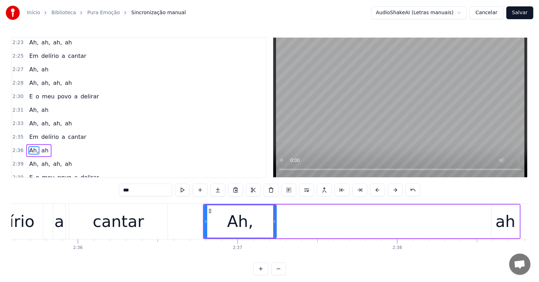
drag, startPoint x: 364, startPoint y: 220, endPoint x: 275, endPoint y: 217, distance: 89.7
click at [275, 217] on div at bounding box center [274, 221] width 3 height 32
click at [502, 227] on div "ah" at bounding box center [505, 221] width 20 height 24
type input "**"
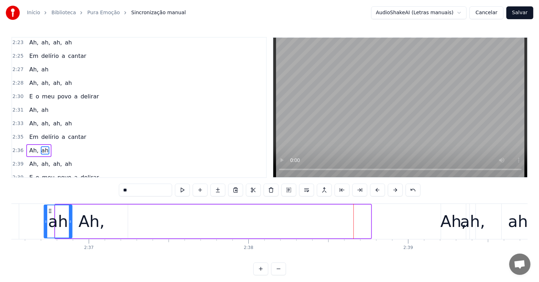
scroll to position [0, 24961]
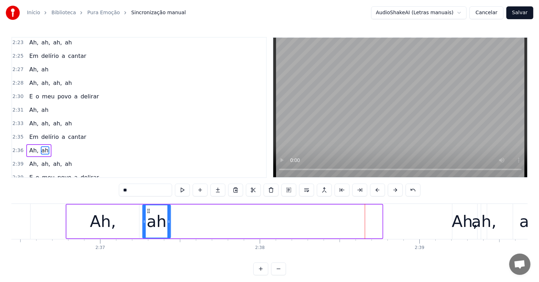
drag, startPoint x: 40, startPoint y: 210, endPoint x: 148, endPoint y: 200, distance: 107.9
click at [147, 201] on div "0:03 <Seu maior canal de toadas karaokê> 0:10 A festa começou, pura emoção 0:11…" at bounding box center [269, 156] width 516 height 238
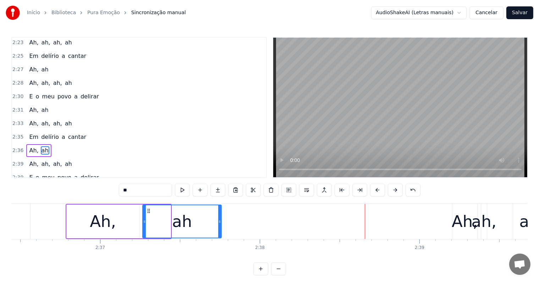
drag, startPoint x: 169, startPoint y: 221, endPoint x: 221, endPoint y: 221, distance: 51.8
click at [220, 222] on icon at bounding box center [219, 221] width 3 height 6
click at [490, 235] on div "Ah, ah, ah, ah" at bounding box center [508, 221] width 113 height 35
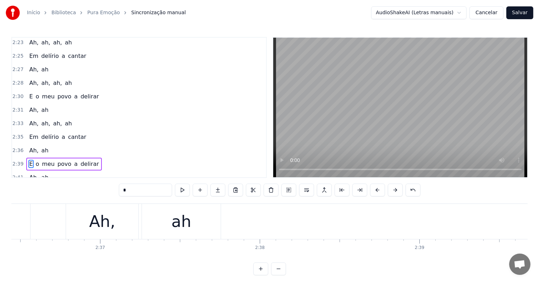
scroll to position [1254, 0]
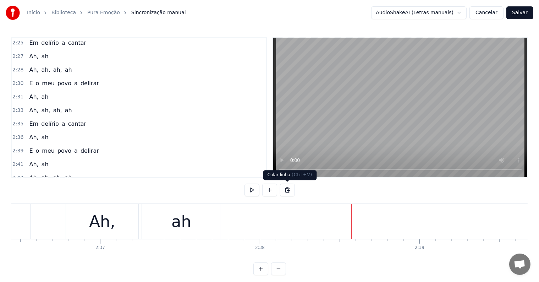
click at [286, 190] on button at bounding box center [287, 189] width 15 height 13
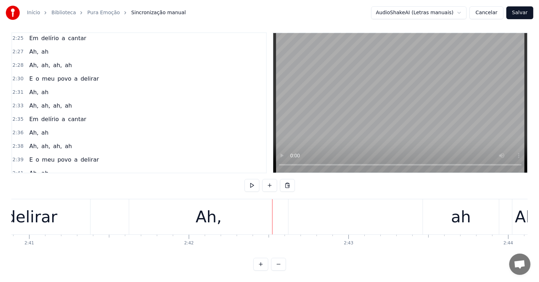
scroll to position [0, 25680]
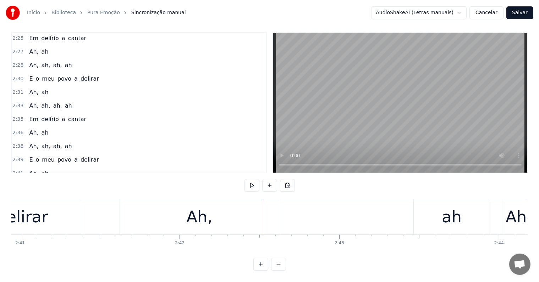
click at [438, 211] on div "ah" at bounding box center [451, 216] width 76 height 35
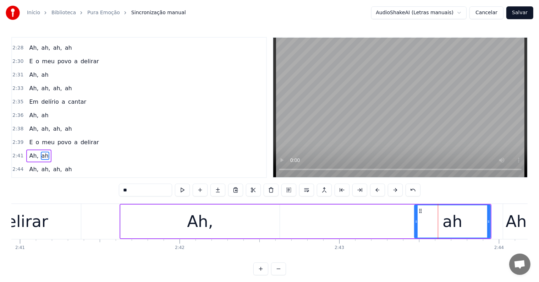
scroll to position [1281, 0]
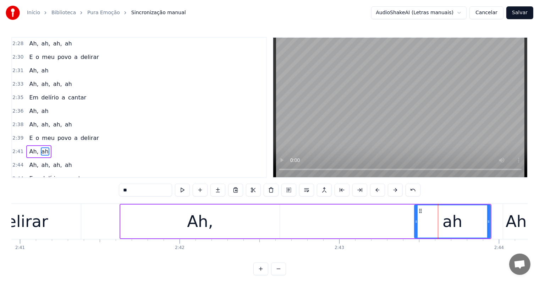
drag, startPoint x: 219, startPoint y: 208, endPoint x: 218, endPoint y: 215, distance: 7.3
click at [218, 215] on div "Ah," at bounding box center [200, 221] width 159 height 34
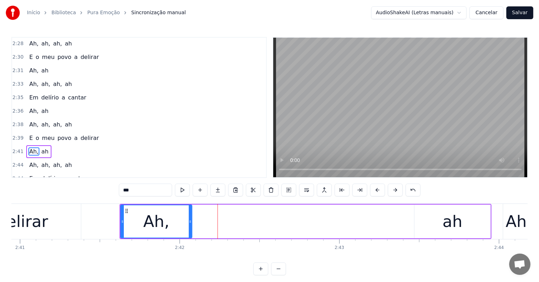
drag, startPoint x: 277, startPoint y: 220, endPoint x: 189, endPoint y: 218, distance: 87.6
click at [189, 218] on div at bounding box center [190, 221] width 3 height 32
click at [436, 224] on div "ah" at bounding box center [452, 221] width 76 height 34
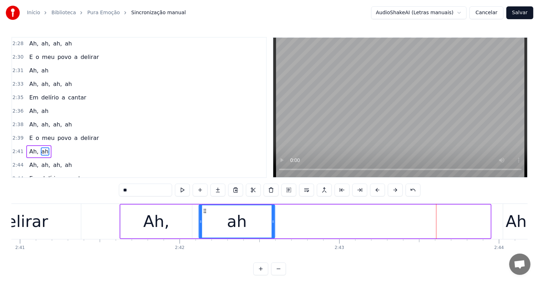
drag, startPoint x: 420, startPoint y: 208, endPoint x: 204, endPoint y: 209, distance: 215.6
click at [204, 209] on icon at bounding box center [205, 211] width 6 height 6
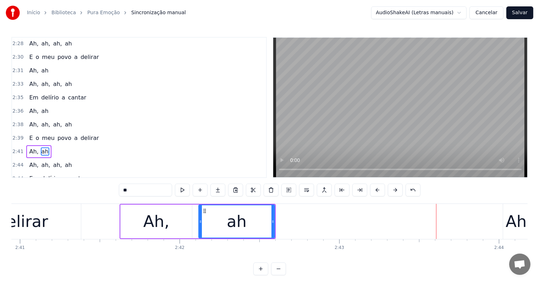
click at [58, 217] on div "delirar" at bounding box center [21, 221] width 117 height 35
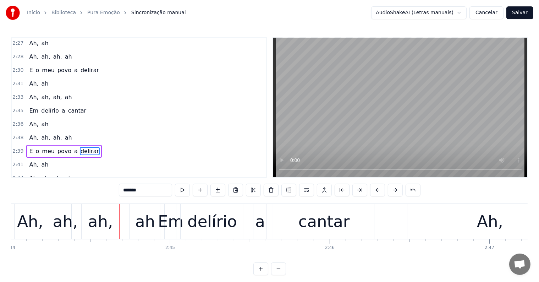
scroll to position [0, 26172]
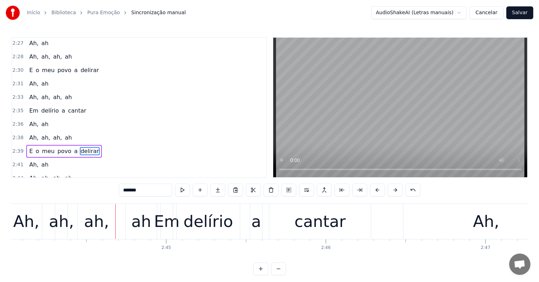
click at [51, 233] on div "ah," at bounding box center [61, 221] width 25 height 24
type input "***"
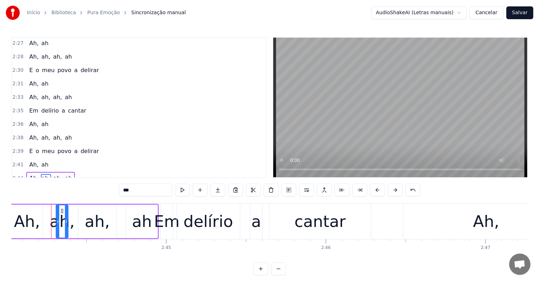
scroll to position [1293, 0]
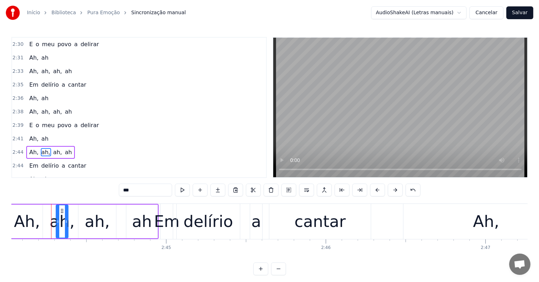
click at [45, 235] on div "Ah, ah, ah, ah" at bounding box center [84, 221] width 148 height 35
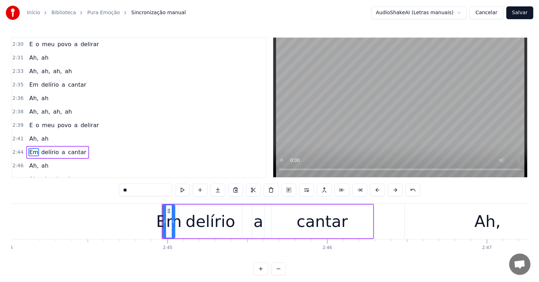
scroll to position [0, 26156]
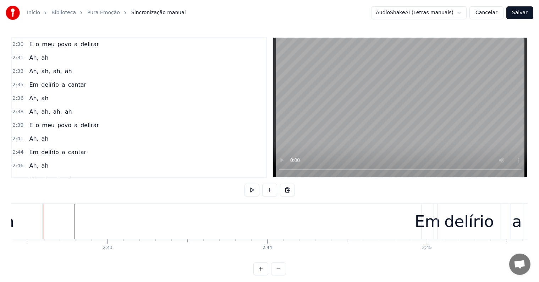
click at [16, 217] on div "ah" at bounding box center [4, 221] width 76 height 35
click at [47, 217] on div at bounding box center [47, 221] width 0 height 35
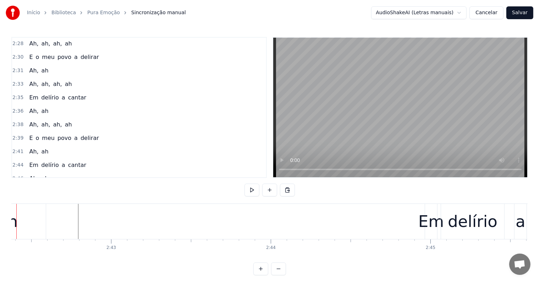
click at [16, 217] on div at bounding box center [16, 221] width 0 height 35
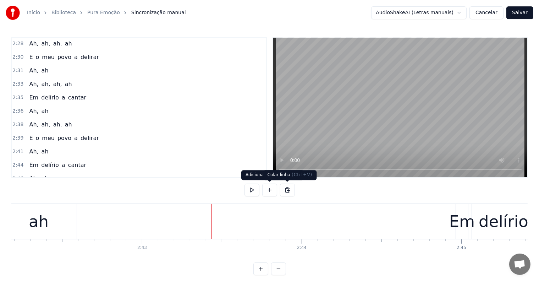
click at [284, 189] on button at bounding box center [287, 189] width 15 height 13
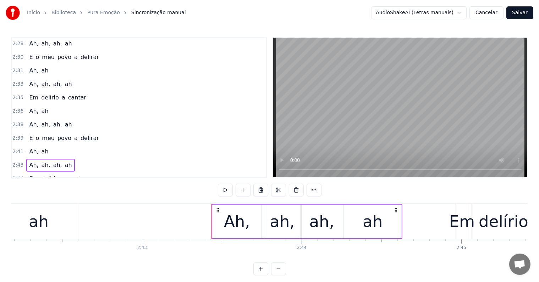
click at [38, 221] on div "ah" at bounding box center [39, 221] width 20 height 24
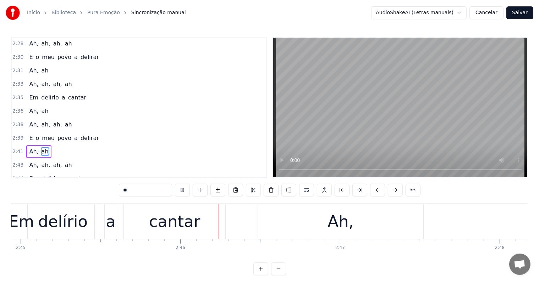
scroll to position [0, 26362]
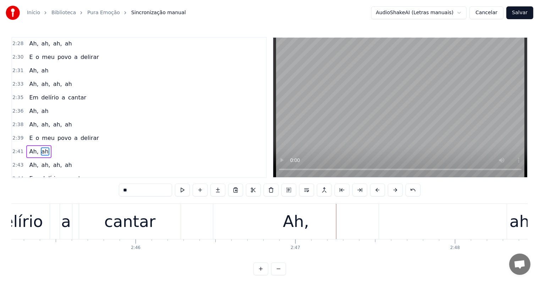
click at [284, 226] on div "Ah," at bounding box center [295, 221] width 165 height 35
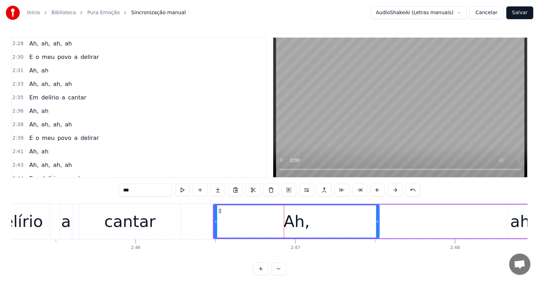
scroll to position [1309, 0]
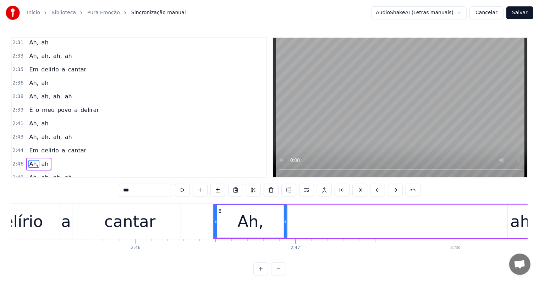
drag, startPoint x: 377, startPoint y: 222, endPoint x: 285, endPoint y: 221, distance: 92.2
click at [285, 221] on icon at bounding box center [285, 221] width 3 height 6
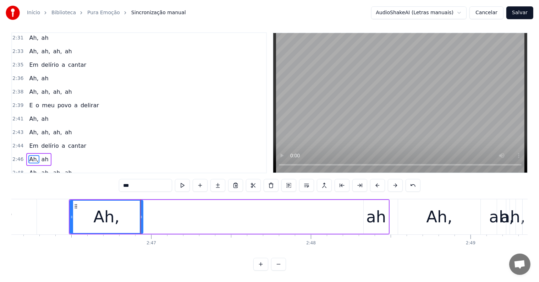
scroll to position [0, 26518]
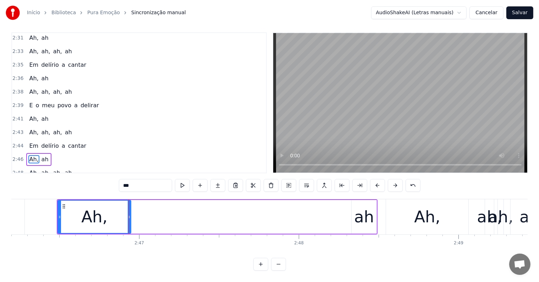
click at [355, 219] on div "ah" at bounding box center [364, 217] width 20 height 24
type input "**"
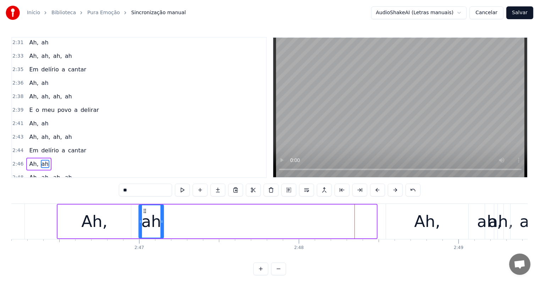
drag, startPoint x: 358, startPoint y: 210, endPoint x: 145, endPoint y: 221, distance: 213.0
click at [145, 221] on div "ah" at bounding box center [151, 221] width 24 height 32
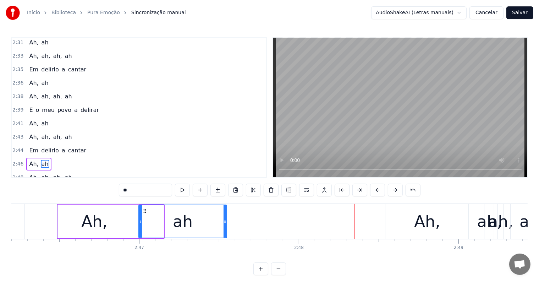
drag, startPoint x: 162, startPoint y: 223, endPoint x: 225, endPoint y: 226, distance: 63.2
click at [225, 226] on div at bounding box center [224, 221] width 3 height 32
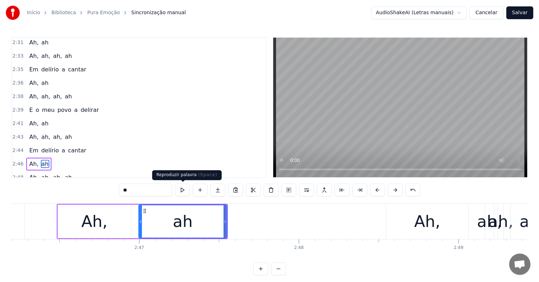
click at [183, 188] on button at bounding box center [182, 189] width 15 height 13
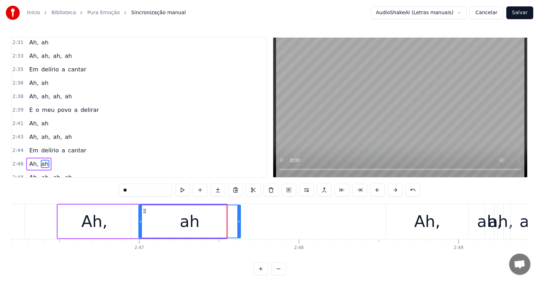
click at [239, 221] on icon at bounding box center [238, 221] width 3 height 6
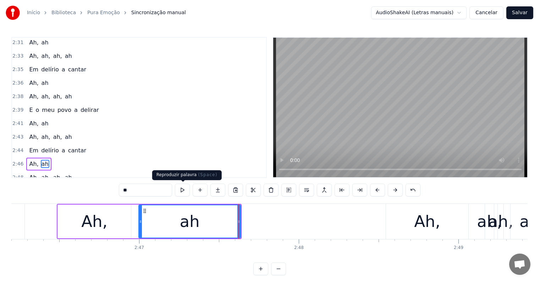
click at [182, 190] on button at bounding box center [182, 189] width 15 height 13
click at [471, 235] on div "Ah, ah, ah, ah" at bounding box center [467, 221] width 164 height 35
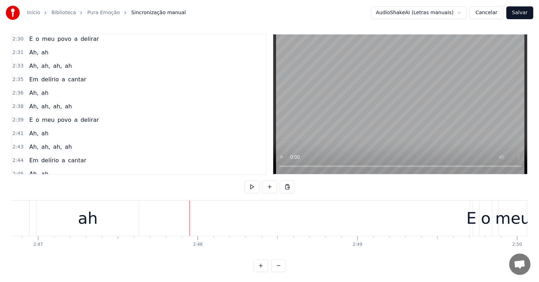
scroll to position [0, 26616]
click at [285, 187] on button at bounding box center [287, 186] width 15 height 13
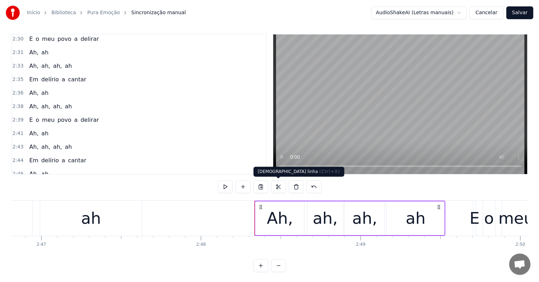
scroll to position [1309, 0]
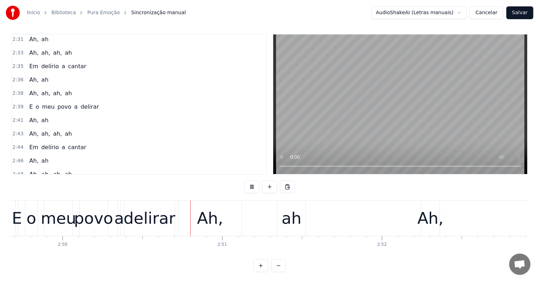
scroll to position [0, 27074]
click at [284, 216] on div "ah" at bounding box center [291, 218] width 20 height 24
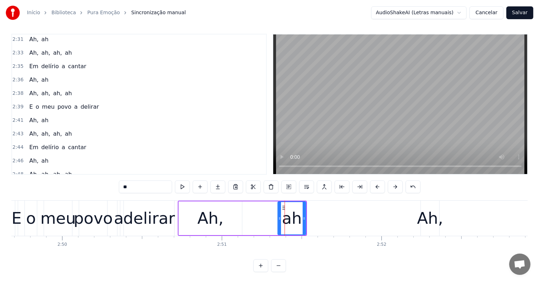
scroll to position [11, 0]
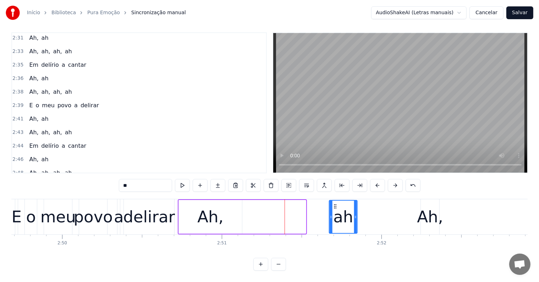
drag, startPoint x: 282, startPoint y: 197, endPoint x: 333, endPoint y: 198, distance: 51.1
click at [334, 203] on icon at bounding box center [335, 206] width 6 height 6
click at [196, 201] on div "Ah," at bounding box center [210, 217] width 63 height 34
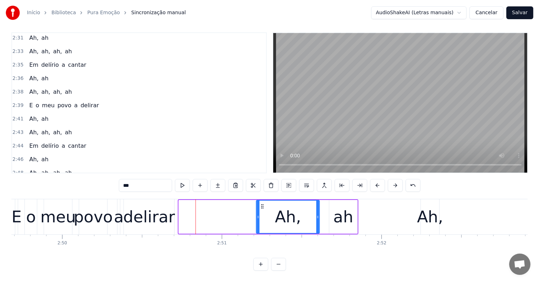
drag, startPoint x: 183, startPoint y: 200, endPoint x: 260, endPoint y: 197, distance: 77.3
click at [260, 203] on icon at bounding box center [263, 206] width 6 height 6
click at [338, 211] on div "ah" at bounding box center [343, 217] width 20 height 24
type input "**"
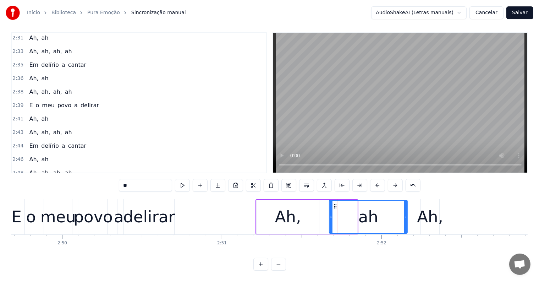
drag, startPoint x: 355, startPoint y: 211, endPoint x: 409, endPoint y: 208, distance: 54.7
click at [407, 214] on icon at bounding box center [405, 217] width 3 height 6
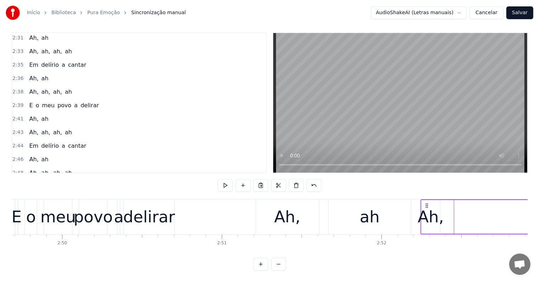
scroll to position [1296, 0]
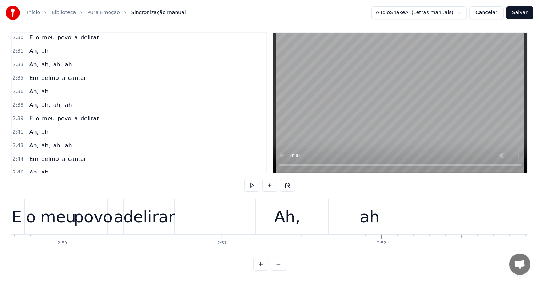
click at [315, 208] on div "Ah," at bounding box center [287, 216] width 63 height 35
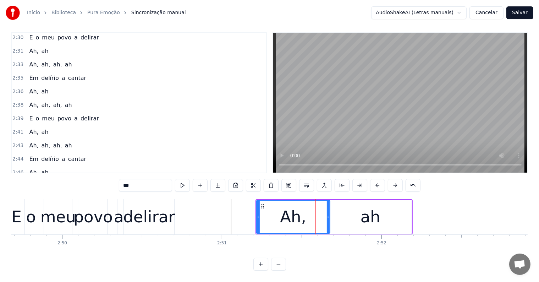
drag, startPoint x: 317, startPoint y: 209, endPoint x: 328, endPoint y: 209, distance: 10.3
click at [328, 214] on icon at bounding box center [328, 217] width 3 height 6
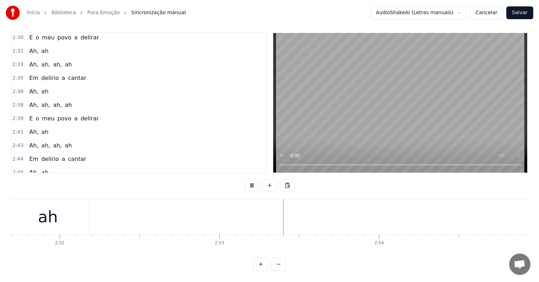
scroll to position [0, 27426]
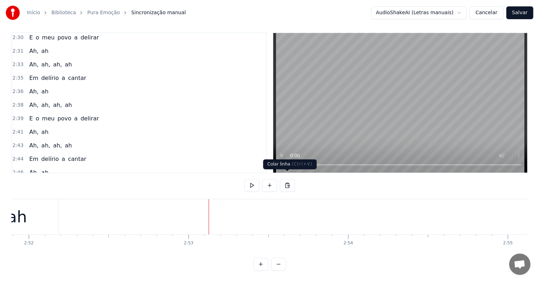
click at [285, 180] on button at bounding box center [287, 185] width 15 height 13
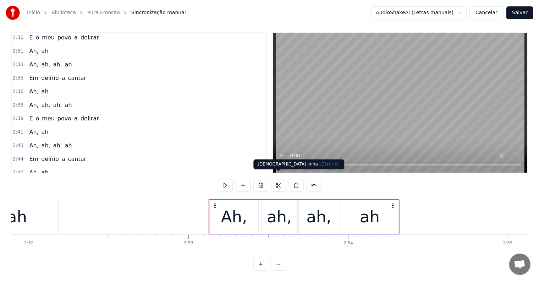
scroll to position [1309, 0]
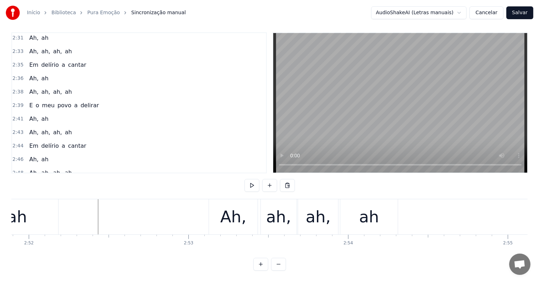
scroll to position [0, 27426]
click at [521, 12] on button "Salvar" at bounding box center [519, 12] width 27 height 13
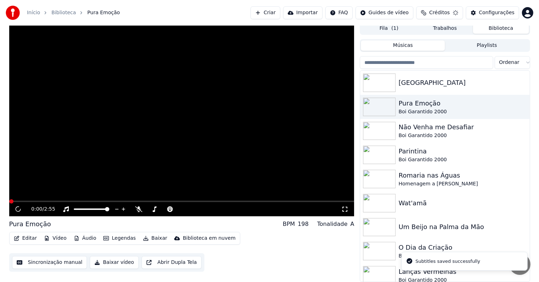
scroll to position [3, 0]
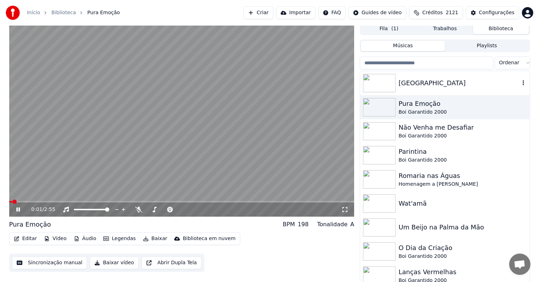
click at [413, 87] on div "[GEOGRAPHIC_DATA]" at bounding box center [458, 83] width 121 height 10
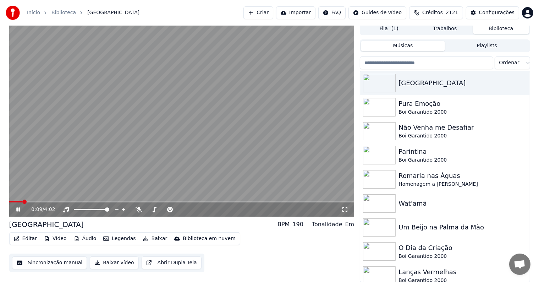
click at [18, 208] on icon at bounding box center [18, 209] width 4 height 4
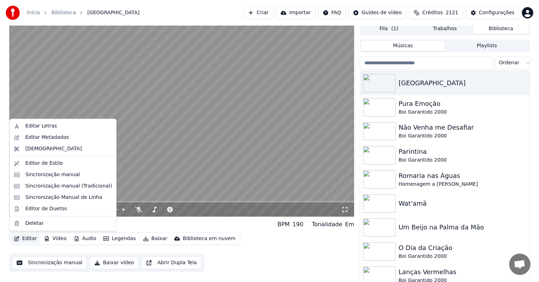
click at [27, 241] on button "Editar" at bounding box center [25, 238] width 29 height 10
click at [34, 139] on div "Editar Metadados" at bounding box center [47, 137] width 44 height 7
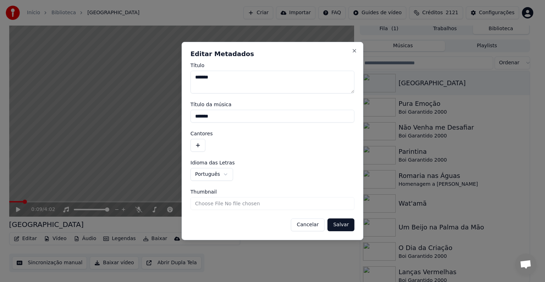
drag, startPoint x: 170, startPoint y: 110, endPoint x: 160, endPoint y: 108, distance: 9.7
click at [160, 108] on body "**********" at bounding box center [269, 138] width 539 height 282
click at [197, 144] on button "button" at bounding box center [197, 145] width 15 height 13
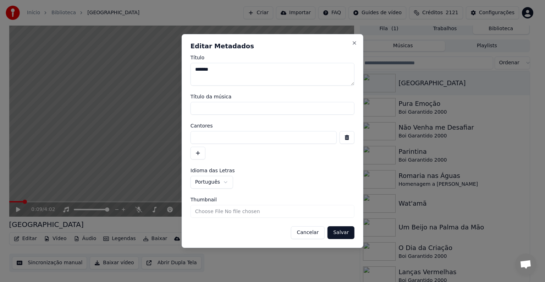
click at [202, 138] on input at bounding box center [263, 137] width 146 height 13
paste input "**********"
type input "**********"
click at [346, 232] on button "Salvar" at bounding box center [340, 232] width 27 height 13
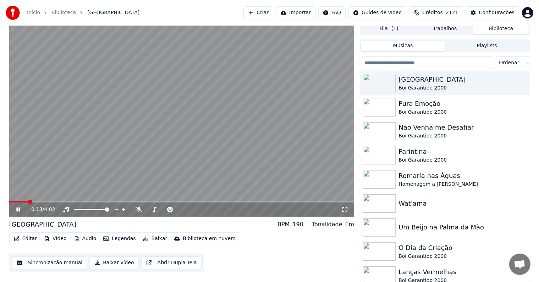
click at [28, 186] on video at bounding box center [181, 119] width 345 height 194
click at [48, 265] on button "Sincronização manual" at bounding box center [49, 262] width 75 height 13
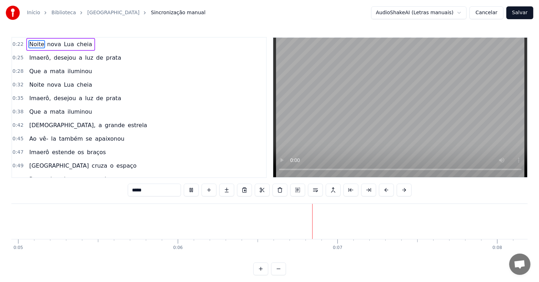
scroll to position [0, 883]
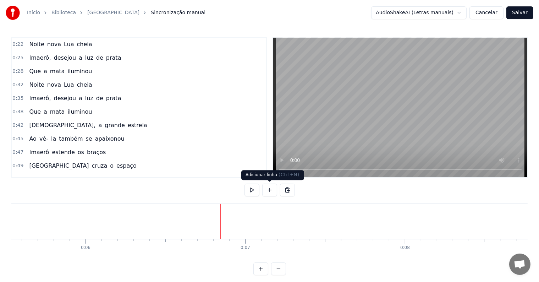
click at [268, 191] on button at bounding box center [269, 189] width 15 height 13
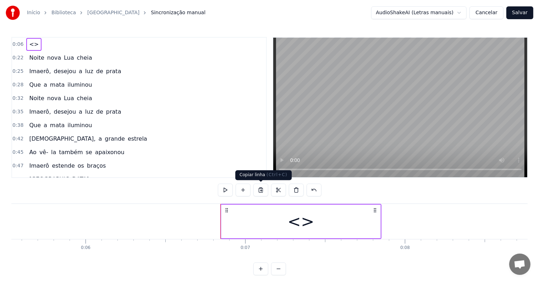
click at [232, 223] on div "<>" at bounding box center [300, 221] width 159 height 34
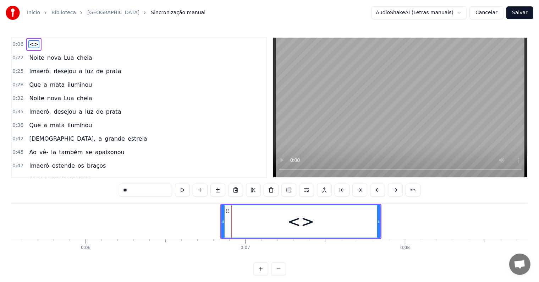
drag, startPoint x: 156, startPoint y: 187, endPoint x: 89, endPoint y: 181, distance: 67.3
click at [89, 181] on div "0:06 <> 0:22 Noite nova Lua cheia 0:25 Imaerô, desejou a luz de prata 0:28 Que …" at bounding box center [269, 156] width 516 height 238
paste input "**********"
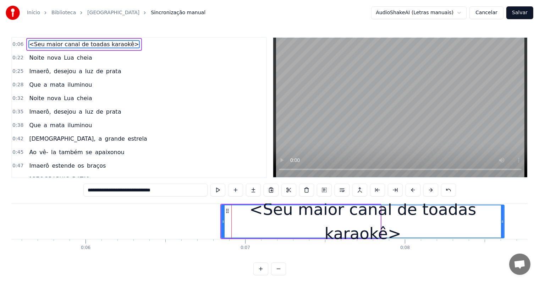
drag, startPoint x: 379, startPoint y: 219, endPoint x: 501, endPoint y: 219, distance: 122.7
click at [502, 219] on icon at bounding box center [502, 221] width 3 height 6
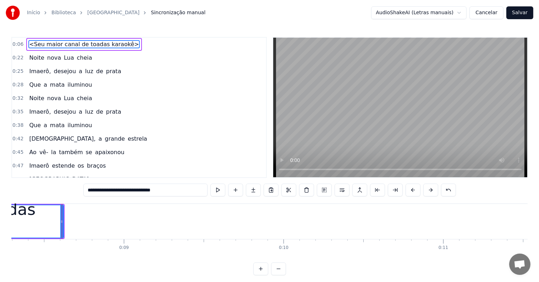
scroll to position [0, 1338]
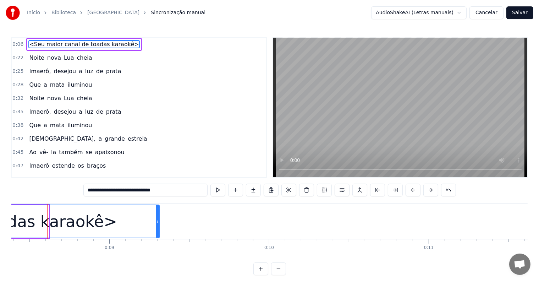
drag, startPoint x: 47, startPoint y: 221, endPoint x: 157, endPoint y: 222, distance: 110.3
click at [157, 222] on icon at bounding box center [157, 221] width 3 height 6
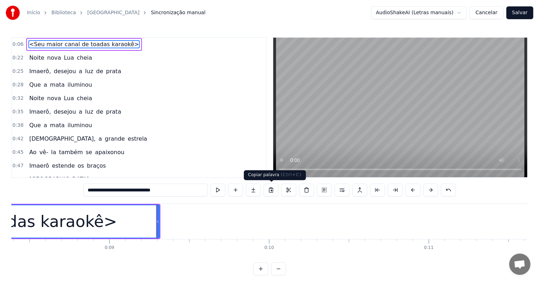
type input "**********"
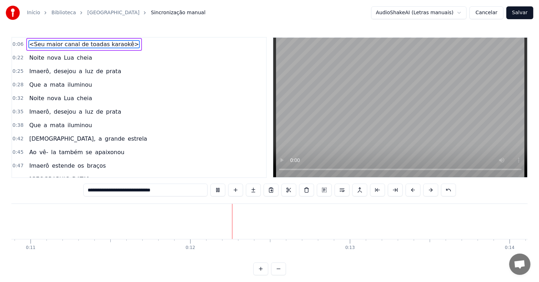
scroll to position [0, 1798]
click at [328, 218] on div at bounding box center [328, 221] width 0 height 35
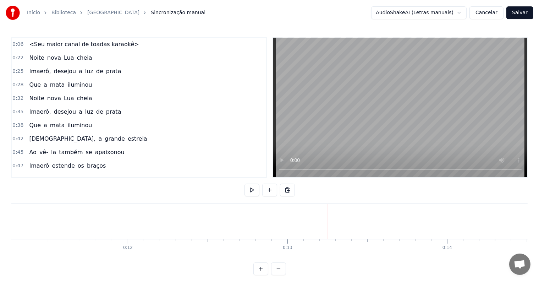
click at [271, 191] on button at bounding box center [269, 189] width 15 height 13
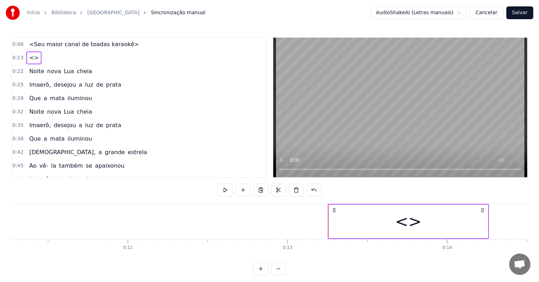
click at [338, 229] on div "<>" at bounding box center [408, 221] width 159 height 34
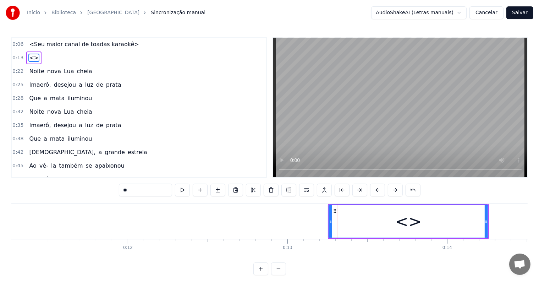
drag, startPoint x: 162, startPoint y: 190, endPoint x: 102, endPoint y: 183, distance: 61.0
click at [102, 183] on div "0:06 <Seu maior canal de toadas karaokê> 0:13 <> 0:22 Noite nova Lua cheia 0:25…" at bounding box center [269, 156] width 516 height 238
paste input "**********"
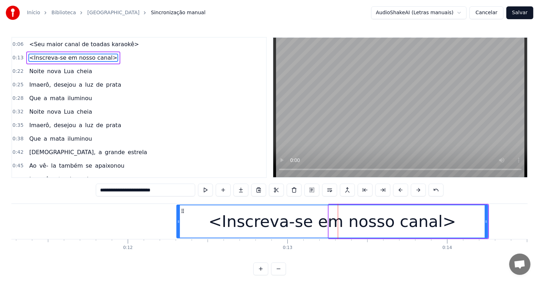
drag, startPoint x: 331, startPoint y: 220, endPoint x: 179, endPoint y: 218, distance: 152.1
click at [179, 218] on icon at bounding box center [178, 221] width 3 height 6
type input "**********"
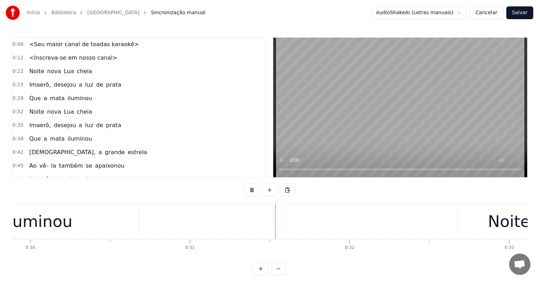
scroll to position [0, 4846]
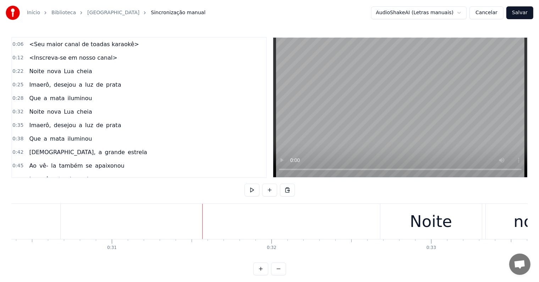
click at [78, 84] on span "a" at bounding box center [80, 84] width 5 height 8
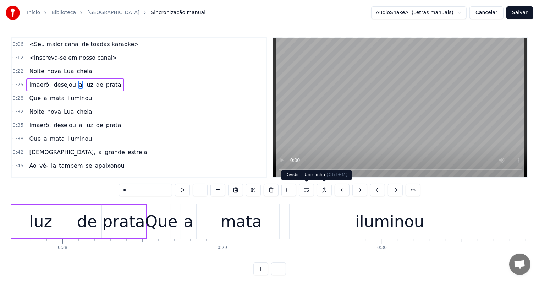
scroll to position [0, 4346]
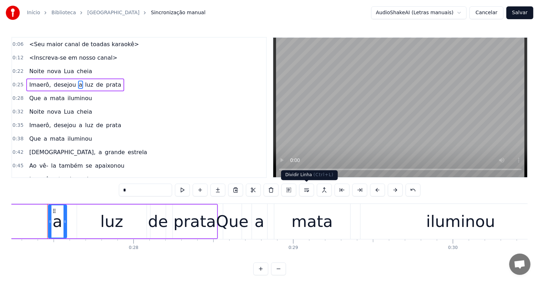
click at [304, 191] on button at bounding box center [306, 189] width 15 height 13
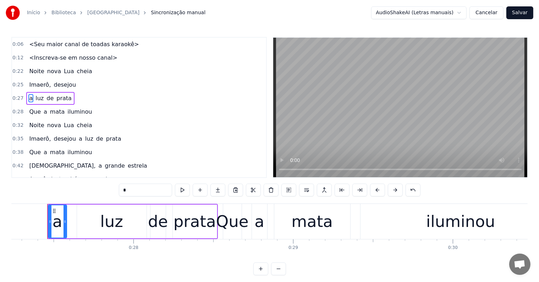
click at [96, 217] on div "luz" at bounding box center [111, 221] width 69 height 34
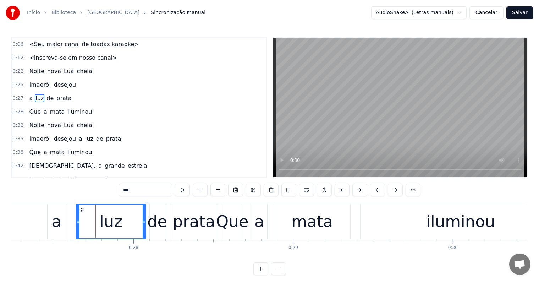
click at [62, 97] on span "prata" at bounding box center [64, 98] width 17 height 8
type input "*****"
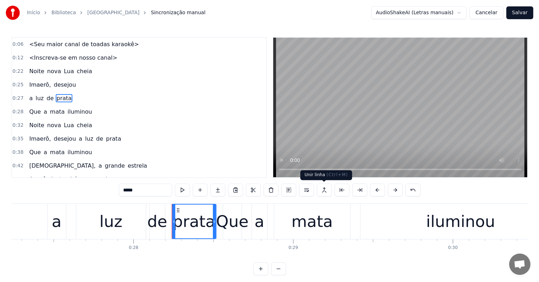
click at [325, 193] on button at bounding box center [324, 189] width 15 height 13
click at [323, 189] on button at bounding box center [324, 189] width 15 height 13
click at [47, 101] on div "a luz de prata" at bounding box center [50, 98] width 48 height 13
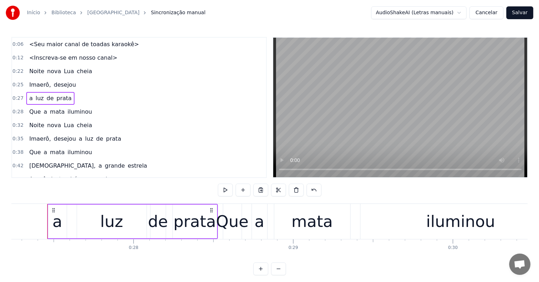
click at [58, 95] on span "prata" at bounding box center [64, 98] width 17 height 8
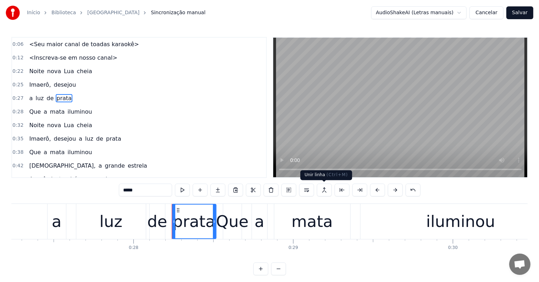
click at [323, 190] on button at bounding box center [324, 189] width 15 height 13
click at [30, 85] on span "Imaerô," at bounding box center [39, 84] width 23 height 8
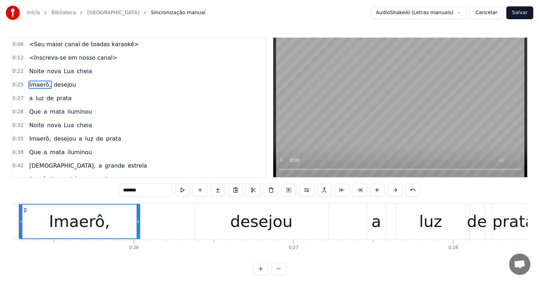
scroll to position [0, 3998]
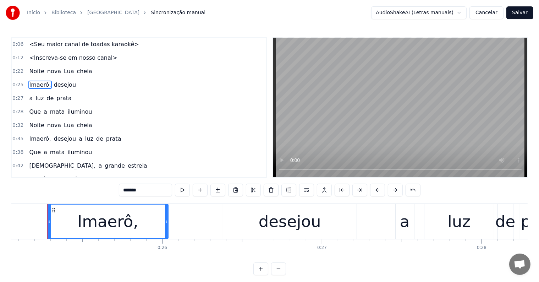
click at [30, 69] on span "Noite" at bounding box center [36, 71] width 16 height 8
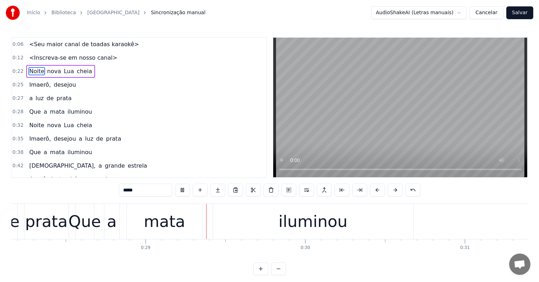
scroll to position [0, 4531]
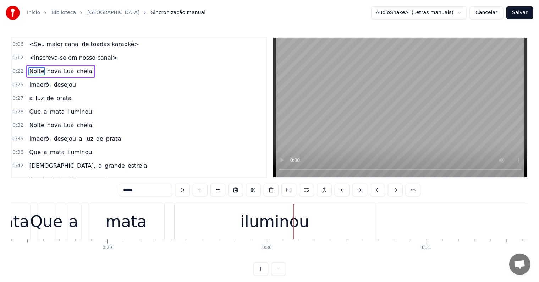
click at [51, 220] on div "Que" at bounding box center [46, 221] width 33 height 24
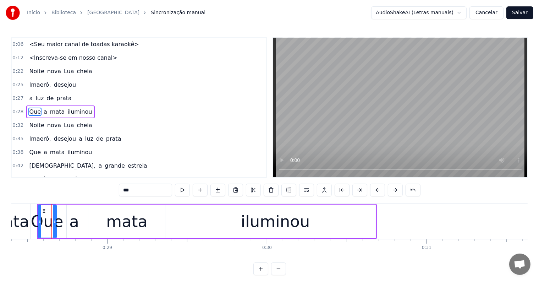
scroll to position [2, 0]
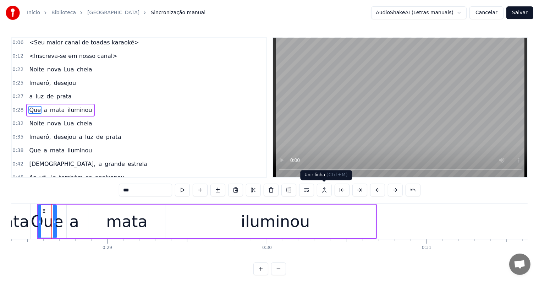
click at [323, 190] on button at bounding box center [324, 189] width 15 height 13
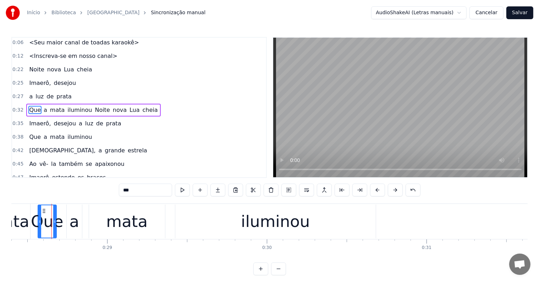
click at [49, 108] on span "mata" at bounding box center [57, 110] width 16 height 8
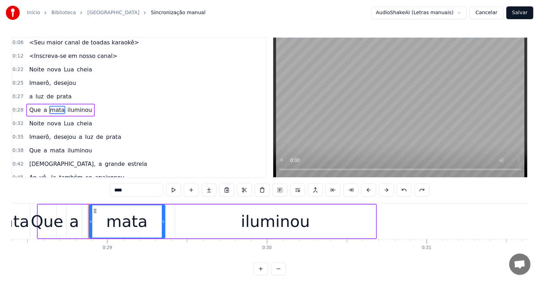
click at [65, 81] on span "desejou" at bounding box center [65, 83] width 24 height 8
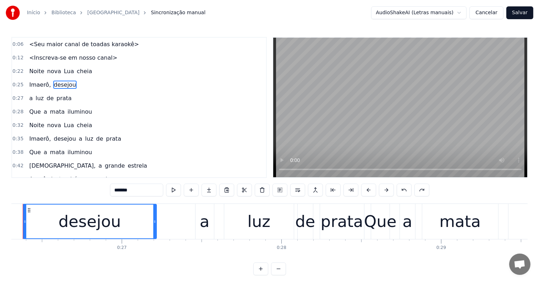
scroll to position [0, 4173]
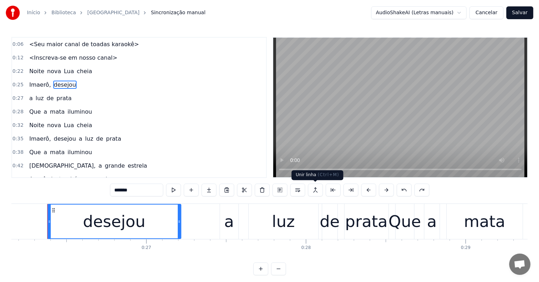
click at [316, 190] on button at bounding box center [315, 189] width 15 height 13
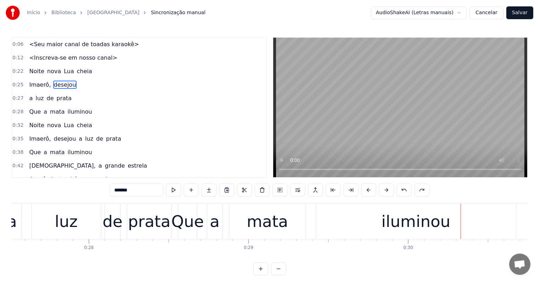
scroll to position [0, 4380]
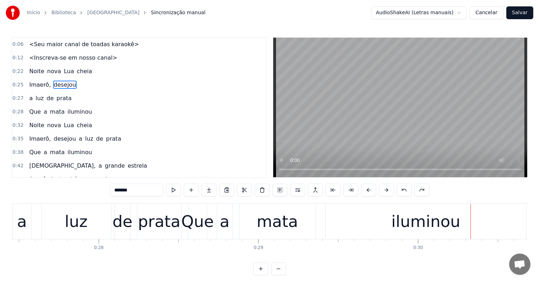
click at [194, 224] on div "Que" at bounding box center [197, 221] width 33 height 24
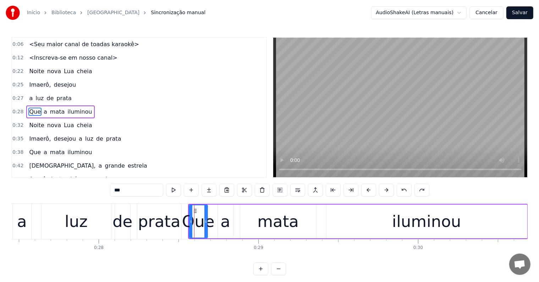
scroll to position [2, 0]
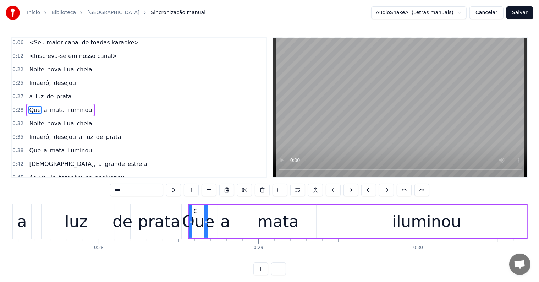
click at [172, 225] on div "prata" at bounding box center [159, 221] width 43 height 24
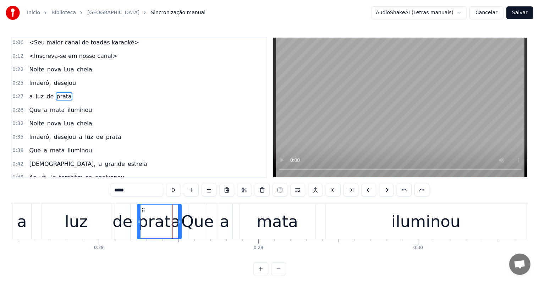
scroll to position [0, 0]
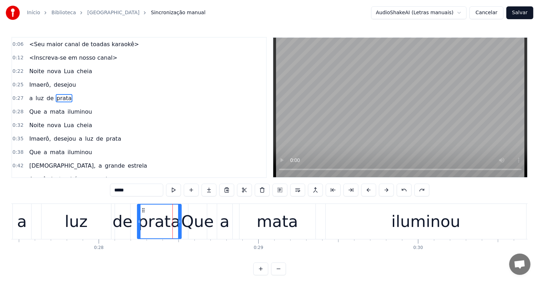
click at [194, 224] on div "Que" at bounding box center [197, 221] width 33 height 24
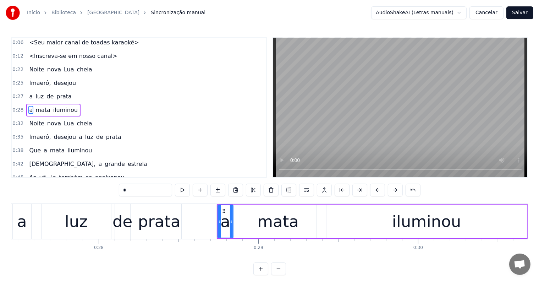
click at [169, 226] on div "prata" at bounding box center [159, 221] width 43 height 24
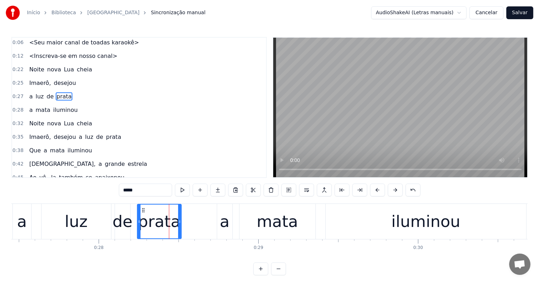
scroll to position [0, 0]
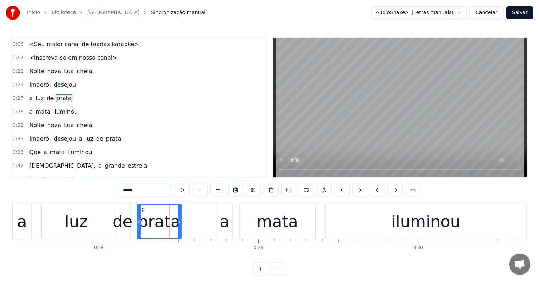
click at [154, 193] on input "*****" at bounding box center [145, 189] width 53 height 13
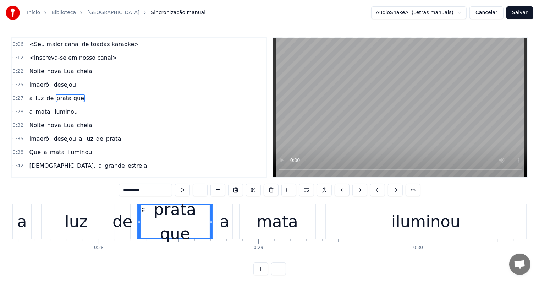
drag, startPoint x: 180, startPoint y: 221, endPoint x: 212, endPoint y: 223, distance: 31.6
click at [212, 223] on icon at bounding box center [211, 221] width 3 height 6
click at [101, 223] on div "luz" at bounding box center [75, 221] width 69 height 35
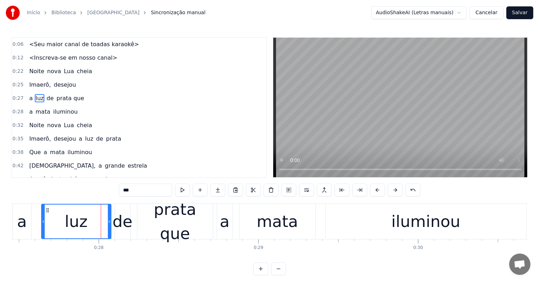
click at [207, 221] on div "prata que" at bounding box center [175, 221] width 76 height 48
type input "*********"
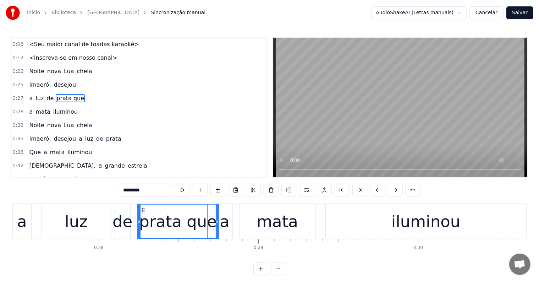
drag, startPoint x: 211, startPoint y: 221, endPoint x: 217, endPoint y: 222, distance: 6.0
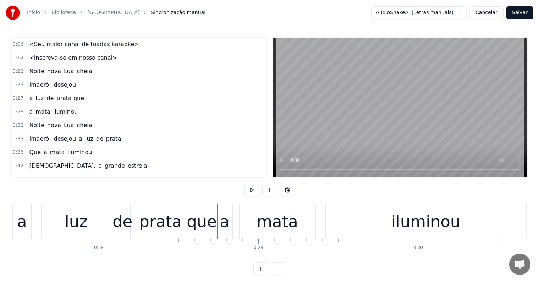
click at [221, 222] on div "a" at bounding box center [224, 221] width 10 height 24
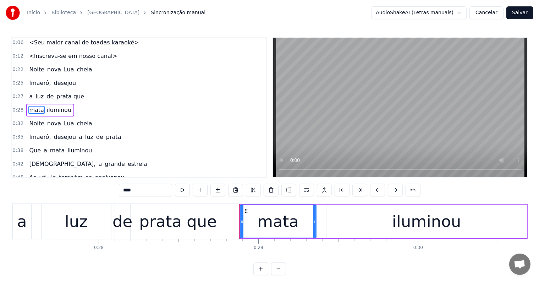
click at [206, 224] on div "prata que" at bounding box center [178, 221] width 78 height 24
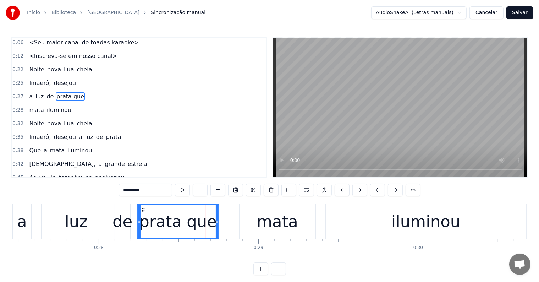
scroll to position [0, 0]
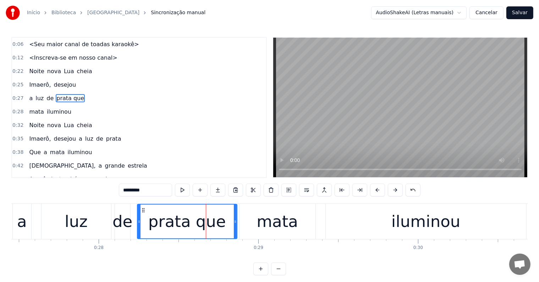
drag, startPoint x: 217, startPoint y: 223, endPoint x: 235, endPoint y: 223, distance: 18.1
click at [235, 223] on icon at bounding box center [235, 221] width 3 height 6
click at [156, 190] on input "*********" at bounding box center [145, 189] width 53 height 13
click at [89, 219] on div "luz" at bounding box center [75, 221] width 69 height 35
type input "***"
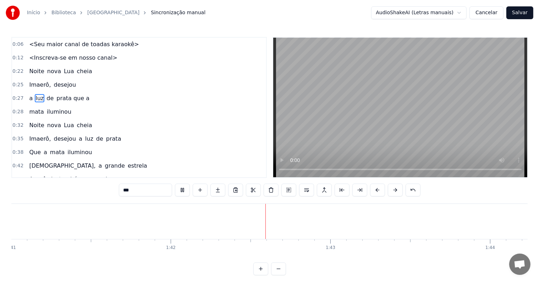
scroll to position [0, 16229]
click at [199, 223] on div at bounding box center [199, 221] width 0 height 35
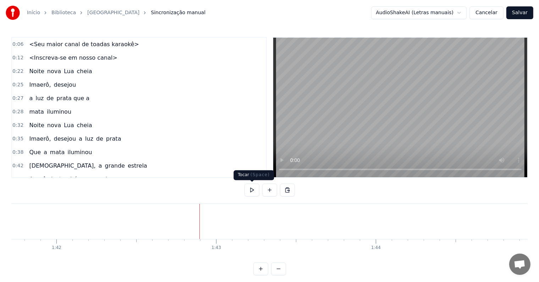
click at [267, 187] on button at bounding box center [269, 189] width 15 height 13
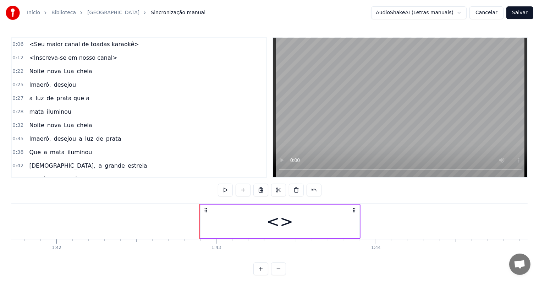
click at [249, 225] on div "<>" at bounding box center [279, 221] width 159 height 34
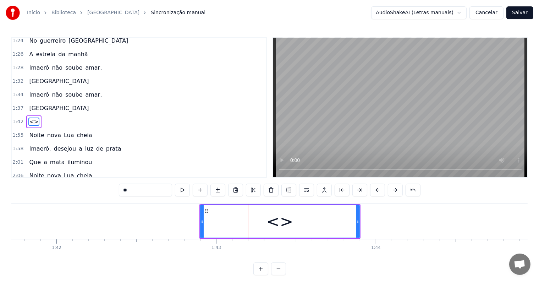
scroll to position [354, 0]
drag, startPoint x: 159, startPoint y: 188, endPoint x: 95, endPoint y: 177, distance: 65.2
click at [95, 177] on div "0:06 <Seu maior canal de toadas karaokê> 0:12 <Inscreva-se em nosso canal> 0:22…" at bounding box center [269, 156] width 516 height 238
paste input "**********"
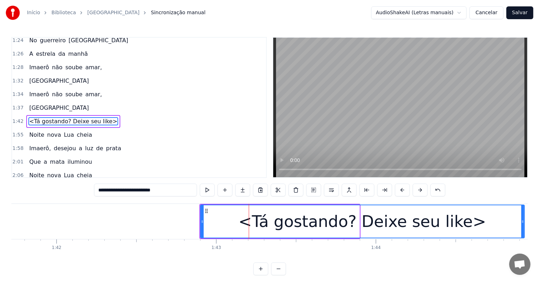
drag, startPoint x: 356, startPoint y: 222, endPoint x: 521, endPoint y: 227, distance: 164.9
click at [521, 227] on div at bounding box center [522, 221] width 3 height 32
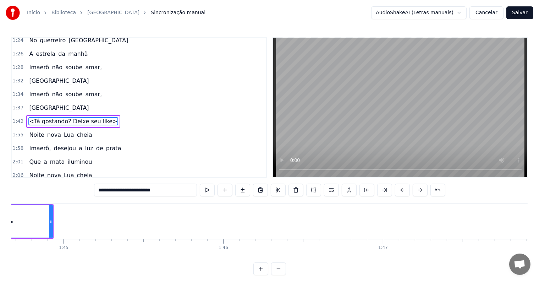
scroll to position [0, 16703]
click at [29, 104] on span "[GEOGRAPHIC_DATA]" at bounding box center [58, 108] width 61 height 8
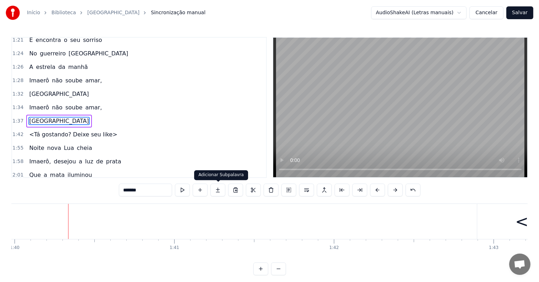
scroll to position [0, 15973]
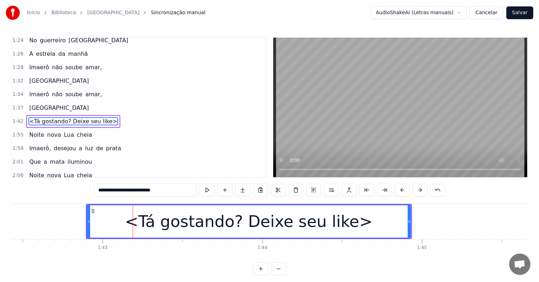
scroll to position [0, 16329]
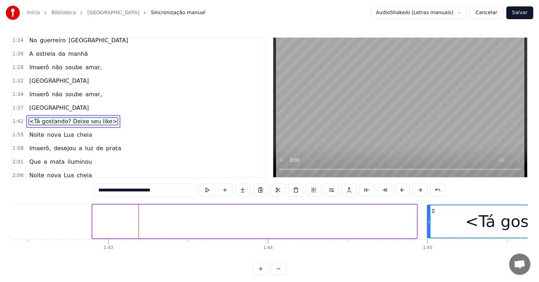
drag, startPoint x: 105, startPoint y: 210, endPoint x: 434, endPoint y: 223, distance: 329.7
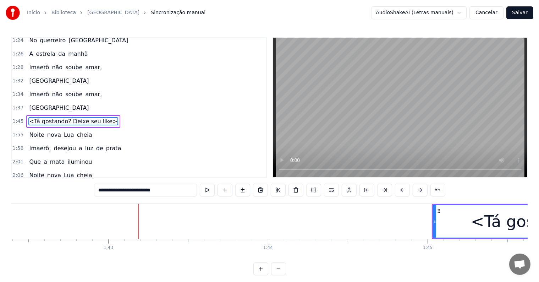
scroll to position [0, 16340]
click at [40, 104] on span "[GEOGRAPHIC_DATA]" at bounding box center [58, 108] width 61 height 8
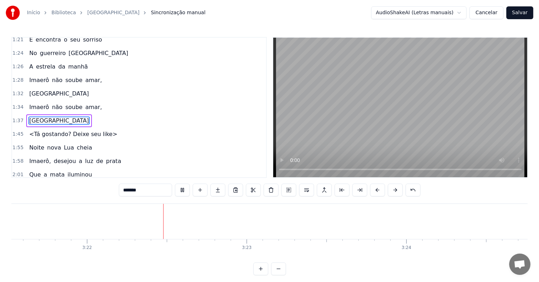
scroll to position [0, 32158]
type input "*********"
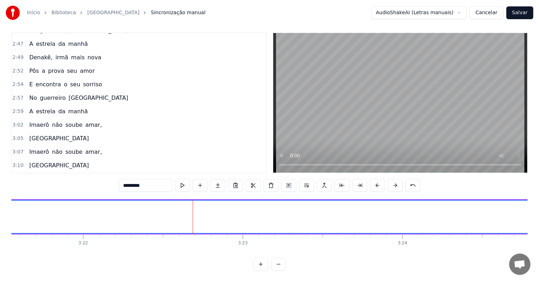
scroll to position [722, 0]
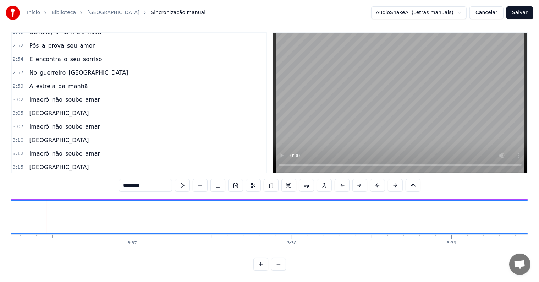
click at [516, 214] on div "Tainakã.." at bounding box center [207, 216] width 6205 height 32
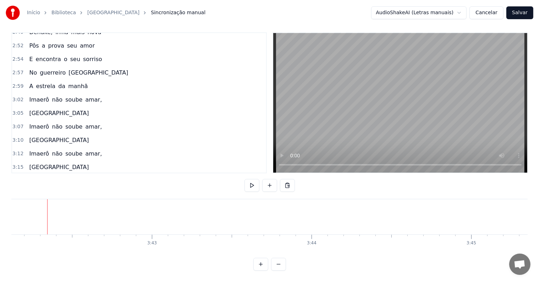
scroll to position [708, 0]
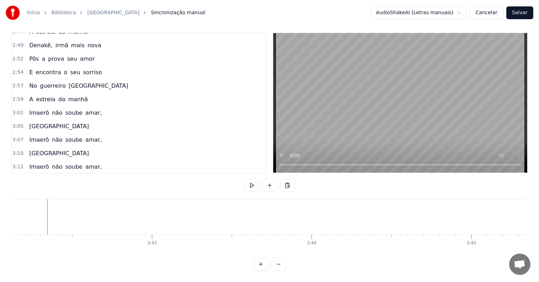
click at [43, 174] on div "[GEOGRAPHIC_DATA]" at bounding box center [58, 180] width 65 height 13
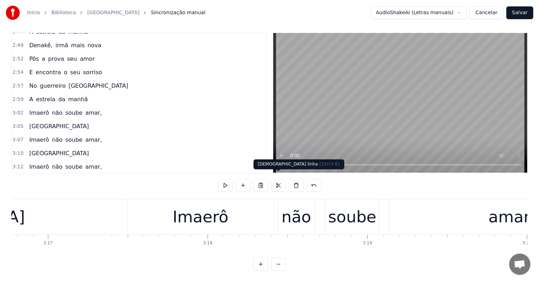
scroll to position [0, 31223]
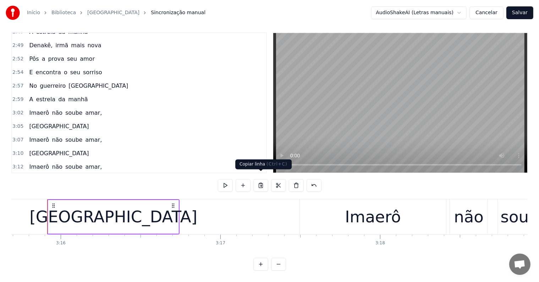
click at [262, 179] on button at bounding box center [260, 185] width 15 height 13
click at [84, 189] on span "amar," at bounding box center [93, 193] width 18 height 8
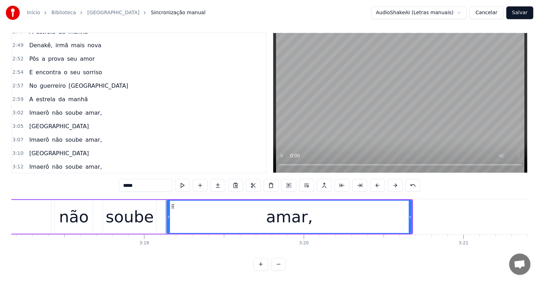
scroll to position [0, 31737]
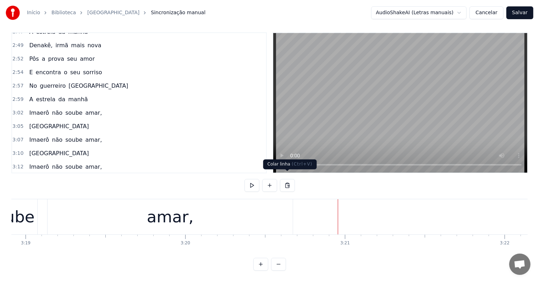
click at [286, 180] on button at bounding box center [287, 185] width 15 height 13
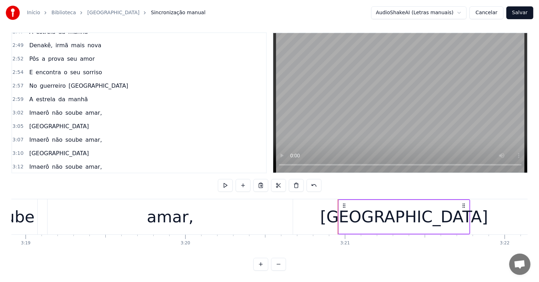
scroll to position [722, 0]
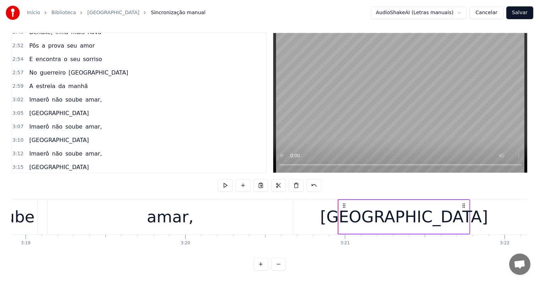
click at [91, 208] on div "amar," at bounding box center [170, 216] width 245 height 35
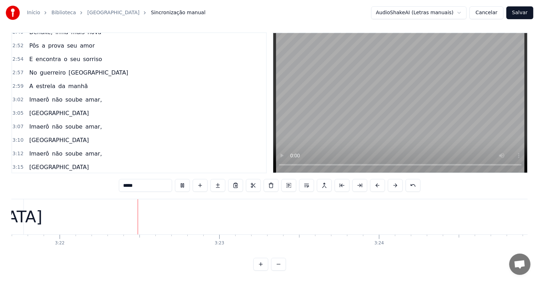
scroll to position [0, 32191]
click at [39, 190] on span "[GEOGRAPHIC_DATA]" at bounding box center [58, 194] width 61 height 8
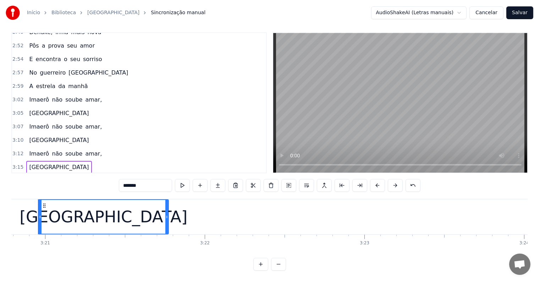
scroll to position [0, 32028]
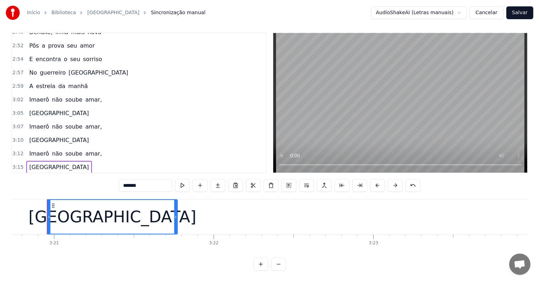
click at [147, 181] on input "*******" at bounding box center [145, 185] width 53 height 13
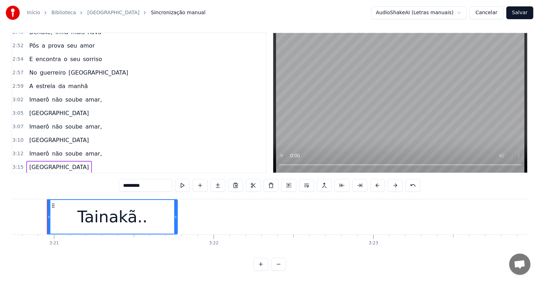
type input "*********"
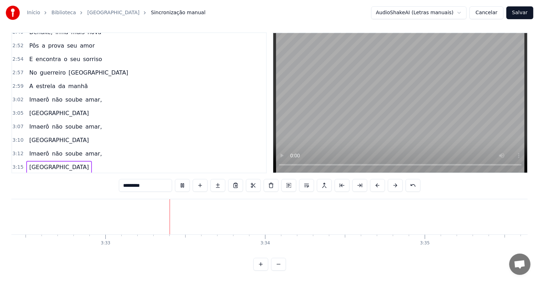
scroll to position [0, 33910]
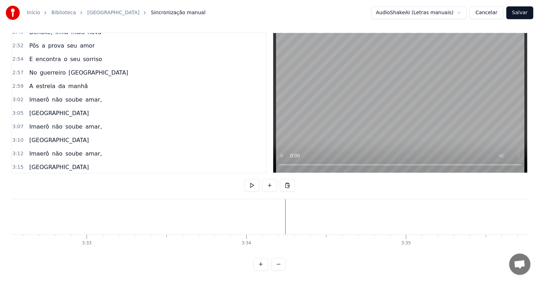
click at [521, 13] on button "Salvar" at bounding box center [519, 12] width 27 height 13
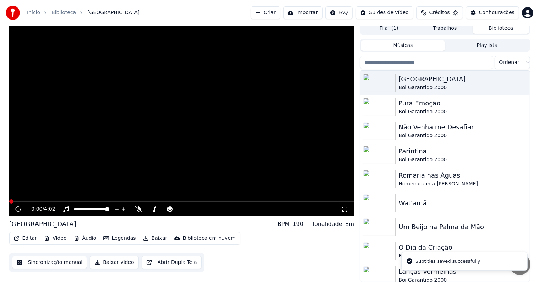
scroll to position [3, 0]
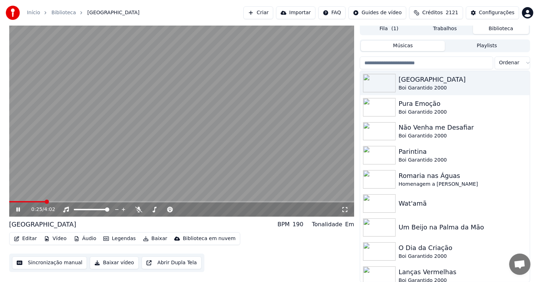
click at [194, 115] on video at bounding box center [181, 119] width 345 height 194
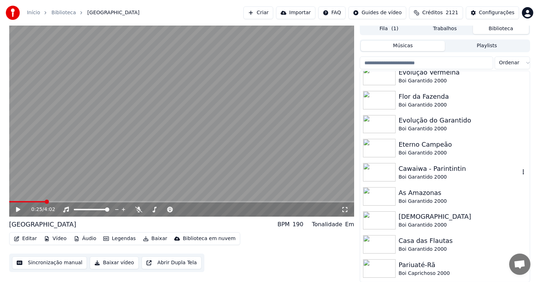
scroll to position [284, 0]
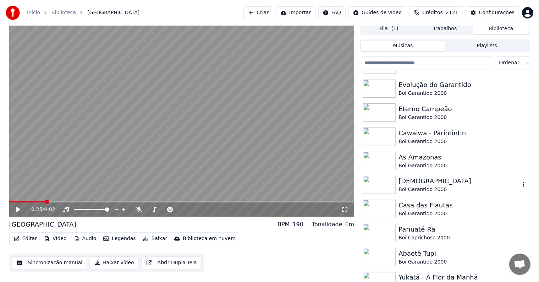
click at [412, 186] on div "Boi Garantido 2000" at bounding box center [458, 189] width 121 height 7
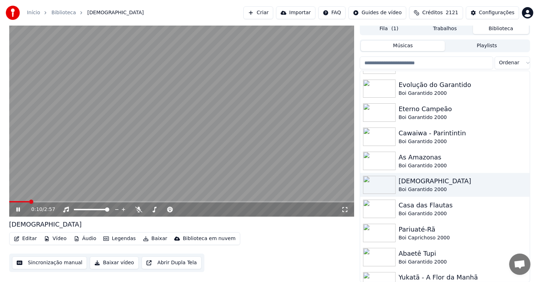
click at [215, 179] on video at bounding box center [181, 119] width 345 height 194
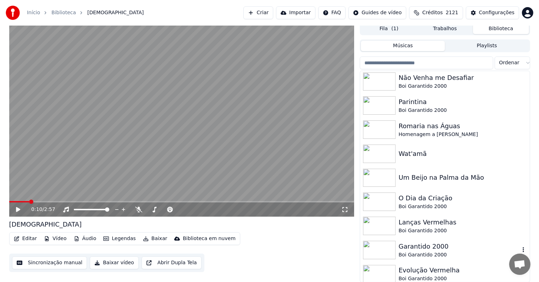
scroll to position [14, 0]
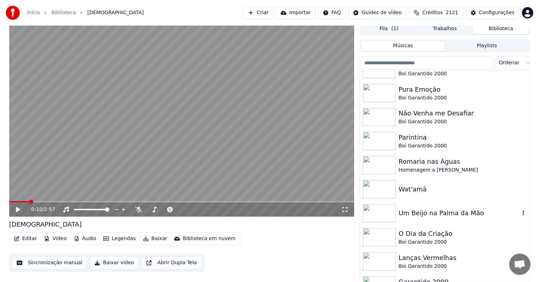
click at [410, 213] on div "Um Beijo na Palma da Mão" at bounding box center [458, 213] width 121 height 10
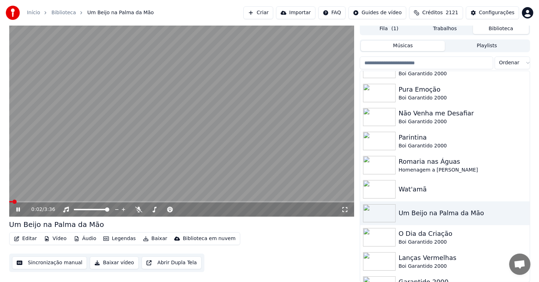
click at [92, 179] on video at bounding box center [181, 119] width 345 height 194
click at [23, 240] on button "Editar" at bounding box center [25, 238] width 29 height 10
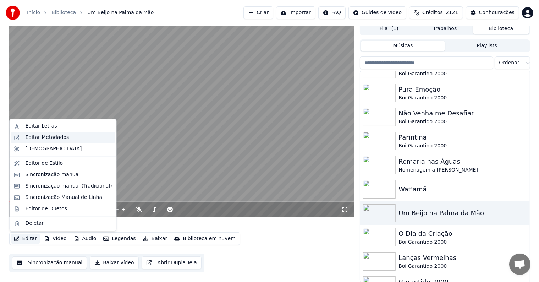
click at [26, 138] on div "Editar Metadados" at bounding box center [47, 137] width 44 height 7
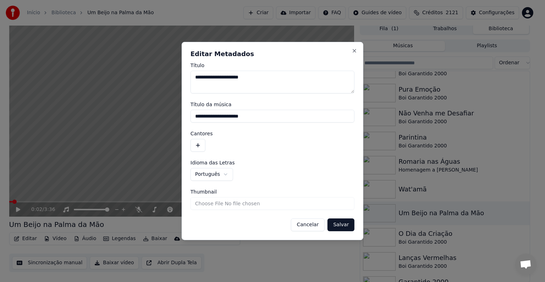
drag, startPoint x: 254, startPoint y: 116, endPoint x: 189, endPoint y: 114, distance: 64.9
click at [189, 114] on div "**********" at bounding box center [273, 141] width 182 height 198
click at [197, 145] on button "button" at bounding box center [197, 145] width 15 height 13
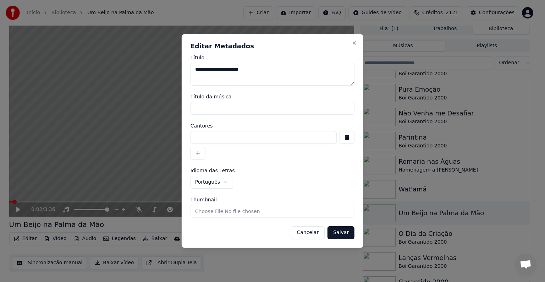
click at [215, 133] on input at bounding box center [263, 137] width 146 height 13
paste input "**********"
type input "**********"
click at [343, 230] on button "Salvar" at bounding box center [340, 232] width 27 height 13
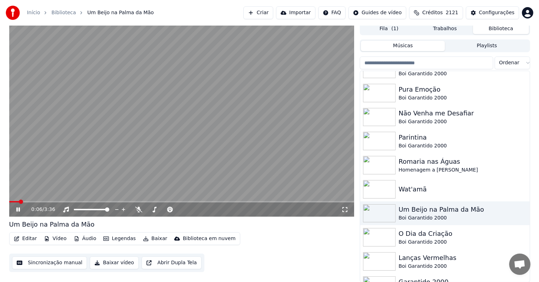
click at [109, 173] on video at bounding box center [181, 119] width 345 height 194
click at [50, 265] on button "Sincronização manual" at bounding box center [49, 262] width 75 height 13
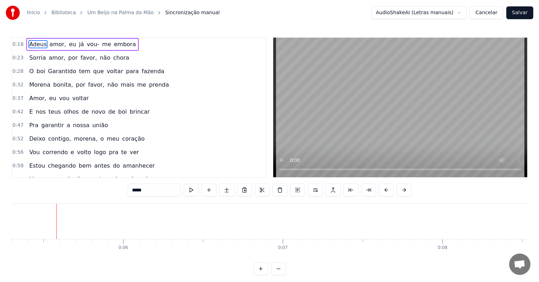
scroll to position [0, 855]
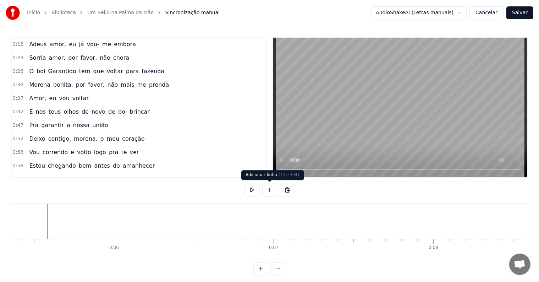
click at [269, 191] on button at bounding box center [269, 189] width 15 height 13
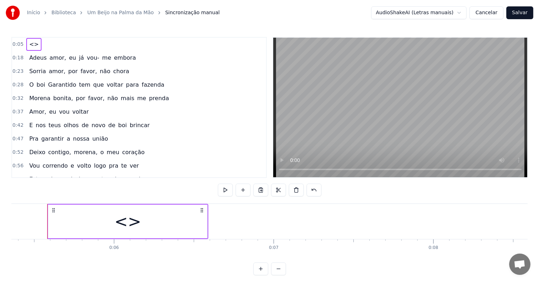
drag, startPoint x: 155, startPoint y: 214, endPoint x: 113, endPoint y: 211, distance: 41.2
click at [113, 211] on div "<>" at bounding box center [127, 221] width 159 height 34
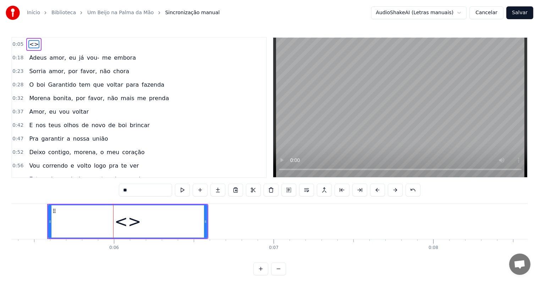
drag, startPoint x: 130, startPoint y: 190, endPoint x: 111, endPoint y: 187, distance: 19.7
click at [111, 187] on div "0:05 <> 0:18 Adeus amor, eu já vou- me embora 0:23 Sorria amor, por favor, não …" at bounding box center [269, 156] width 516 height 238
paste input "**********"
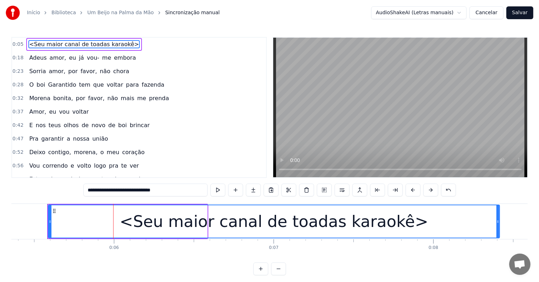
drag, startPoint x: 204, startPoint y: 221, endPoint x: 496, endPoint y: 225, distance: 292.2
click at [496, 225] on div at bounding box center [497, 221] width 3 height 32
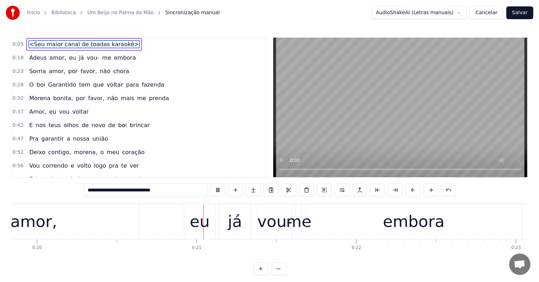
scroll to position [0, 3205]
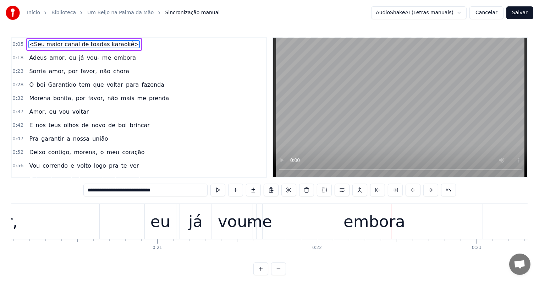
click at [252, 228] on div "me" at bounding box center [259, 221] width 26 height 24
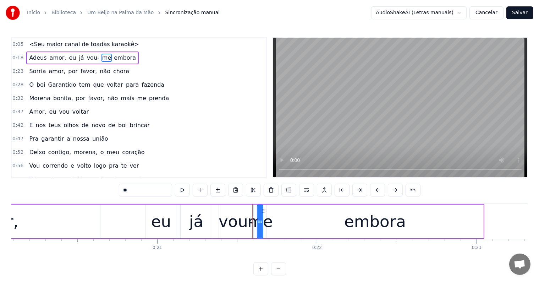
click at [113, 56] on span "embora" at bounding box center [124, 58] width 23 height 8
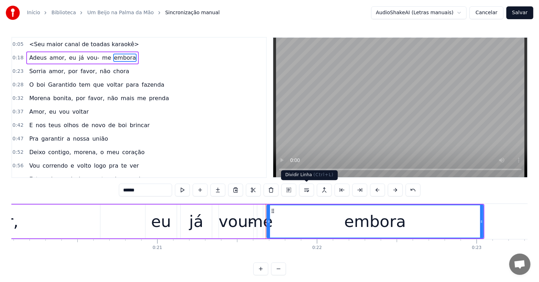
click at [307, 190] on button at bounding box center [306, 189] width 15 height 13
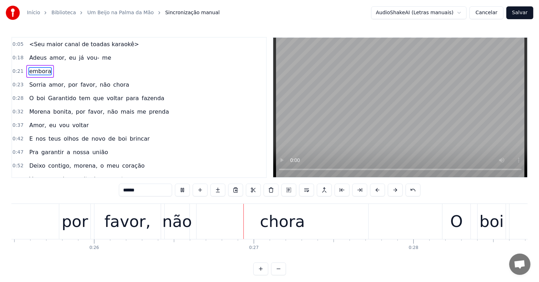
scroll to position [0, 4144]
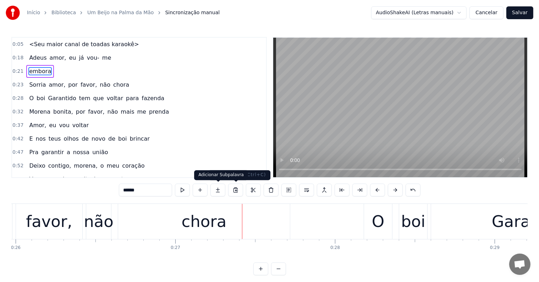
click at [218, 217] on div "chora" at bounding box center [204, 221] width 45 height 24
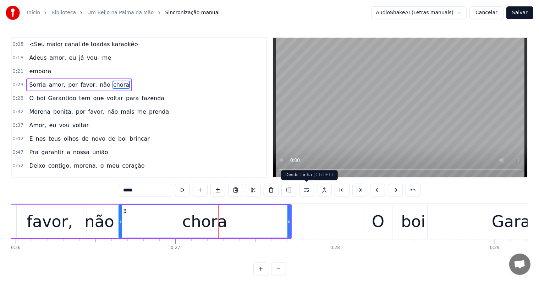
click at [308, 191] on button at bounding box center [306, 189] width 15 height 13
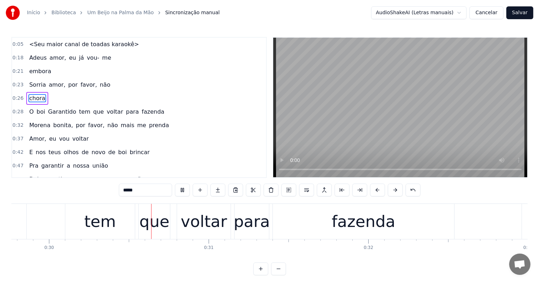
scroll to position [0, 4750]
click at [211, 229] on div "voltar" at bounding box center [203, 221] width 46 height 24
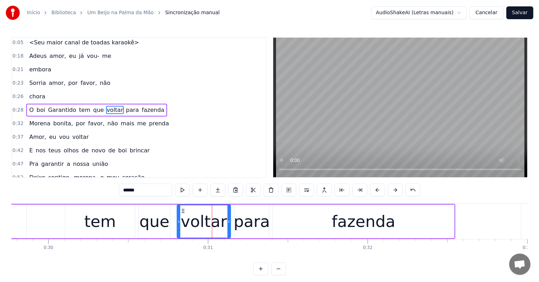
click at [78, 107] on span "tem" at bounding box center [84, 110] width 13 height 8
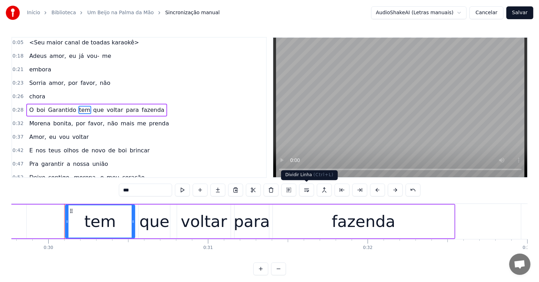
click at [306, 190] on button at bounding box center [306, 189] width 15 height 13
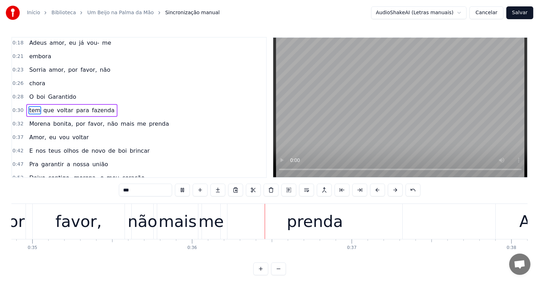
scroll to position [0, 5678]
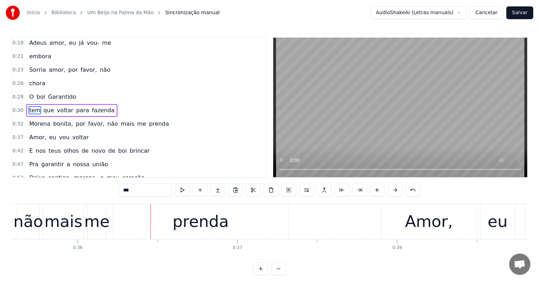
click at [165, 225] on div "prenda" at bounding box center [200, 221] width 175 height 35
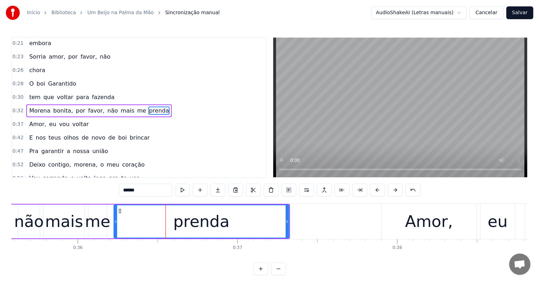
click at [75, 110] on span "por" at bounding box center [80, 110] width 11 height 8
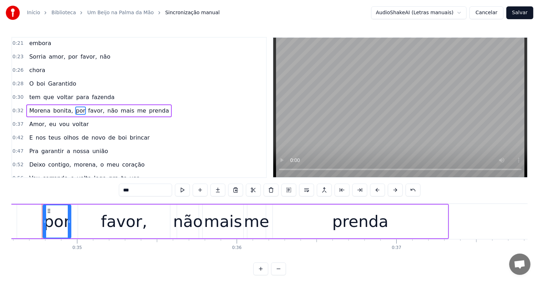
scroll to position [0, 5513]
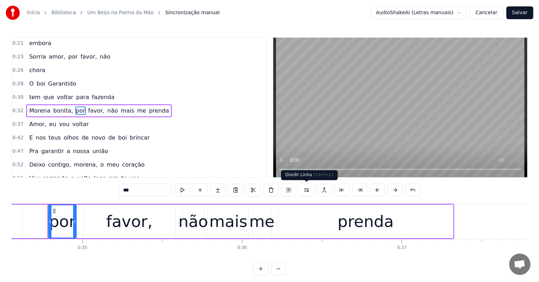
click at [304, 191] on button at bounding box center [306, 189] width 15 height 13
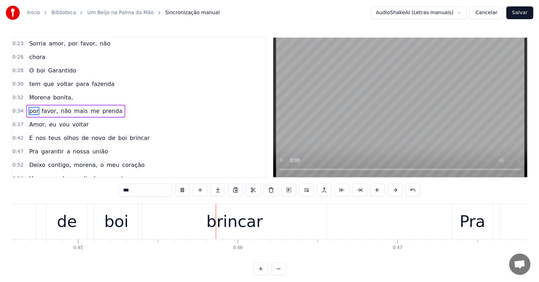
scroll to position [0, 7147]
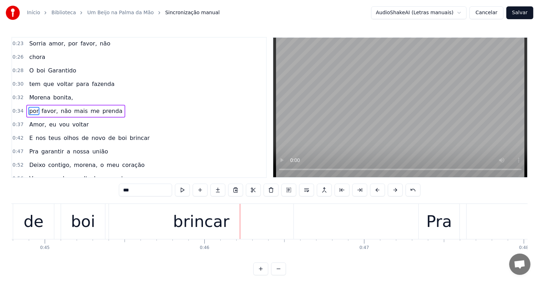
click at [193, 220] on div "brincar" at bounding box center [201, 221] width 56 height 24
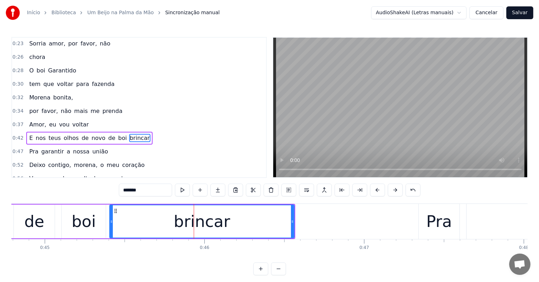
scroll to position [67, 0]
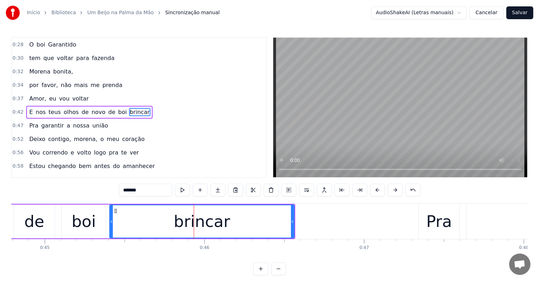
click at [107, 108] on span "de" at bounding box center [111, 112] width 9 height 8
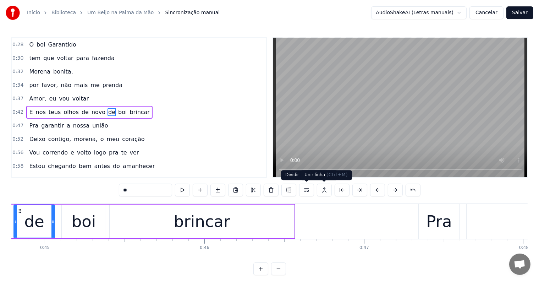
scroll to position [0, 7113]
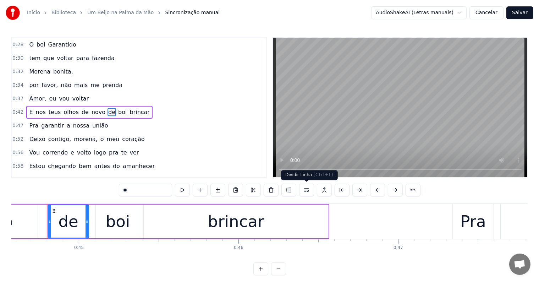
click at [303, 190] on button at bounding box center [306, 189] width 15 height 13
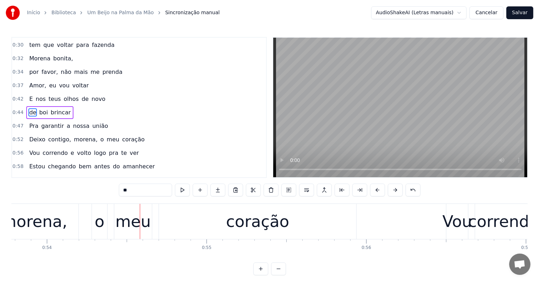
scroll to position [0, 8592]
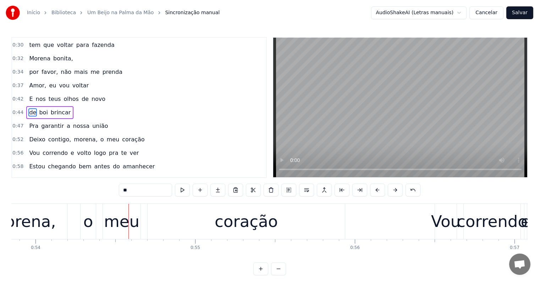
click at [40, 225] on div "morena," at bounding box center [23, 221] width 66 height 24
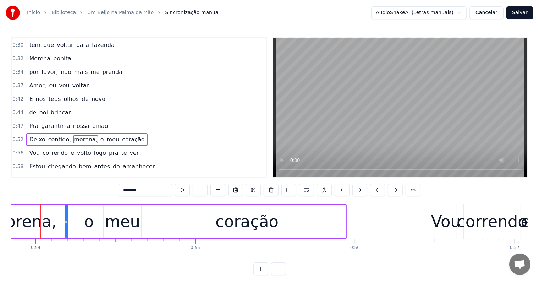
scroll to position [106, 0]
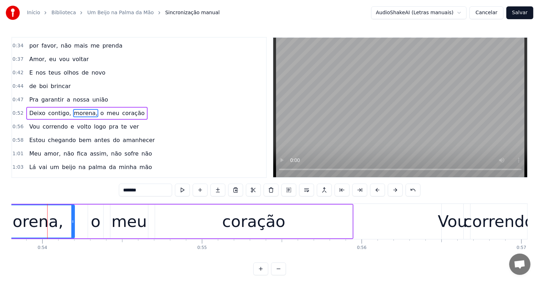
click at [58, 109] on span "contigo," at bounding box center [60, 113] width 24 height 8
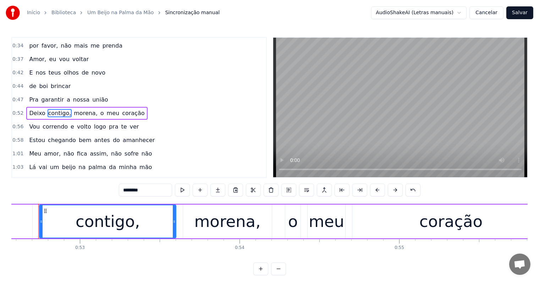
scroll to position [0, 8379]
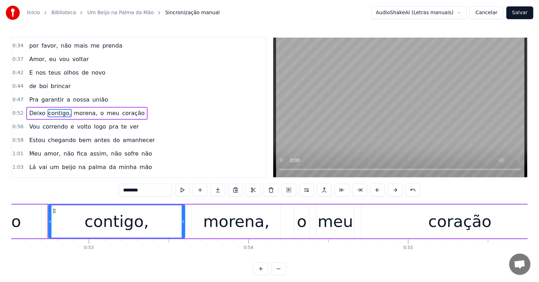
click at [148, 190] on input "********" at bounding box center [145, 189] width 53 height 13
click at [150, 231] on div "contigo" at bounding box center [117, 221] width 136 height 32
click at [98, 109] on span "o" at bounding box center [100, 113] width 5 height 8
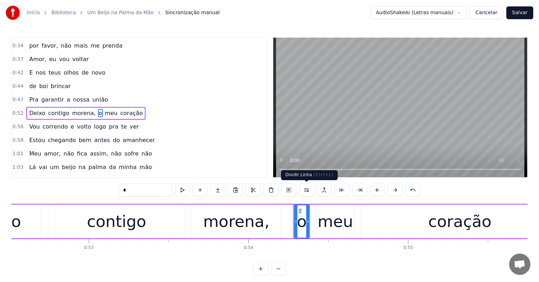
click at [306, 189] on button at bounding box center [306, 189] width 15 height 13
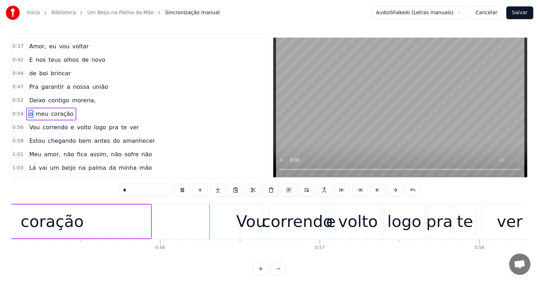
scroll to position [0, 8860]
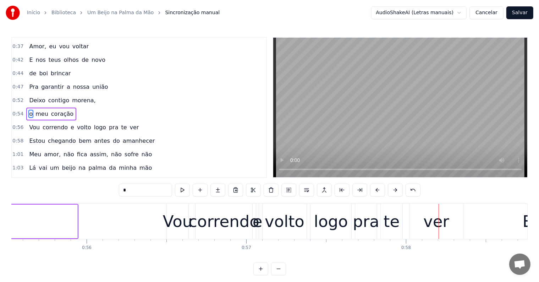
click at [240, 225] on div "correndo" at bounding box center [223, 221] width 71 height 24
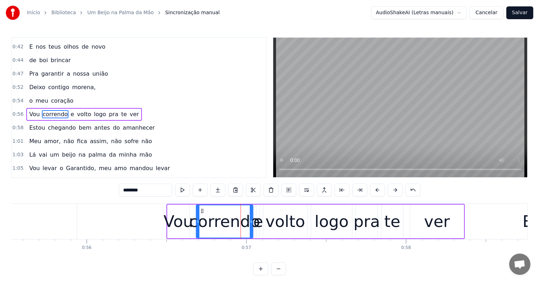
click at [129, 110] on span "ver" at bounding box center [134, 114] width 11 height 8
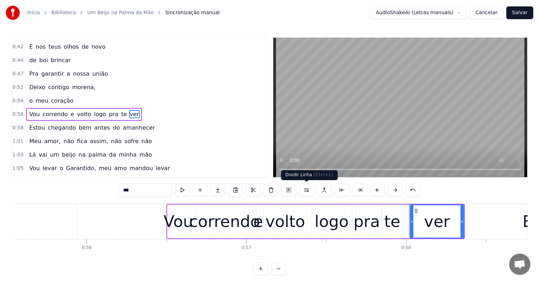
click at [305, 189] on button at bounding box center [306, 189] width 15 height 13
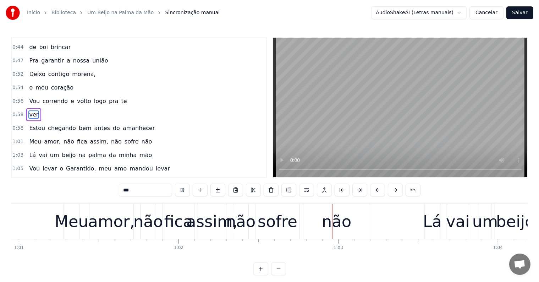
scroll to position [0, 9916]
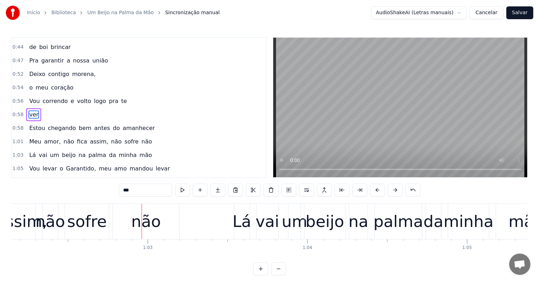
click at [145, 221] on div "não" at bounding box center [146, 221] width 30 height 24
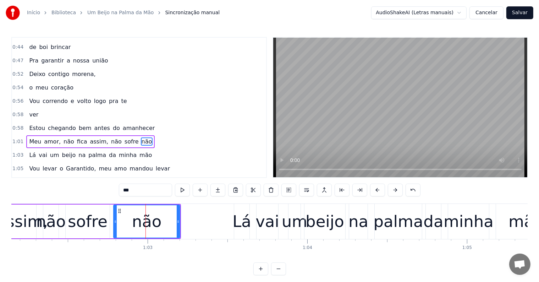
scroll to position [172, 0]
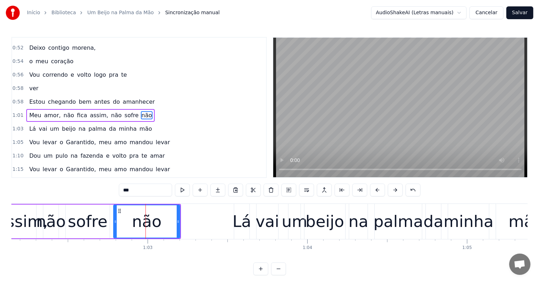
click at [110, 111] on span "não" at bounding box center [116, 115] width 12 height 8
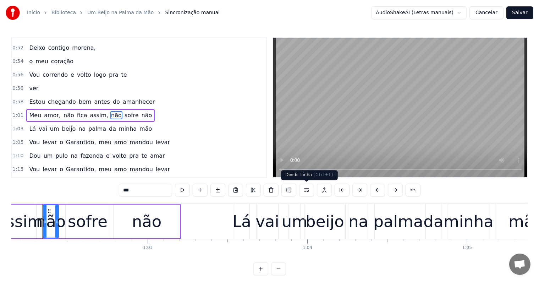
scroll to position [0, 9911]
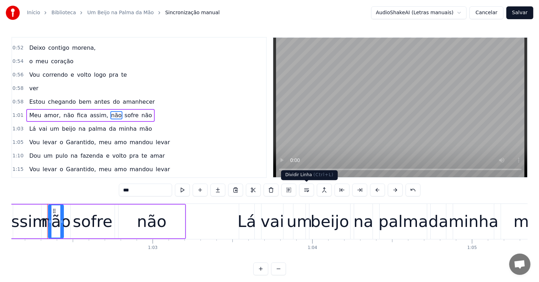
click at [305, 190] on button at bounding box center [306, 189] width 15 height 13
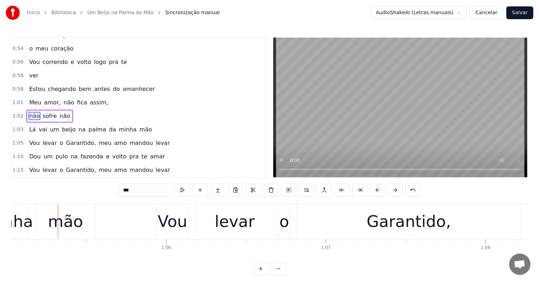
scroll to position [0, 10387]
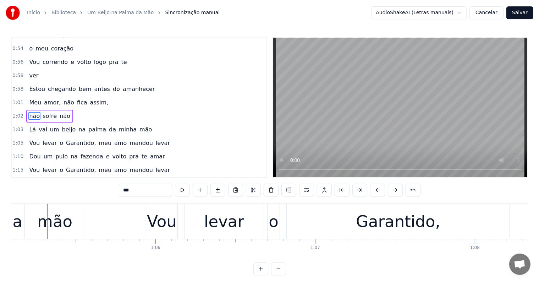
click at [108, 125] on span "da" at bounding box center [112, 129] width 9 height 8
type input "**"
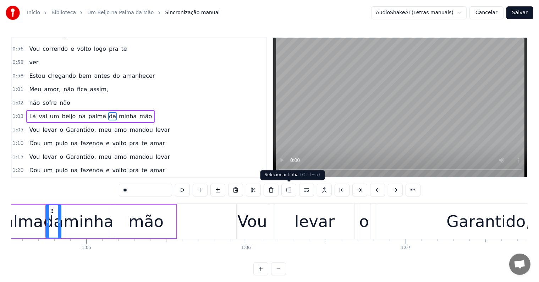
scroll to position [0, 10294]
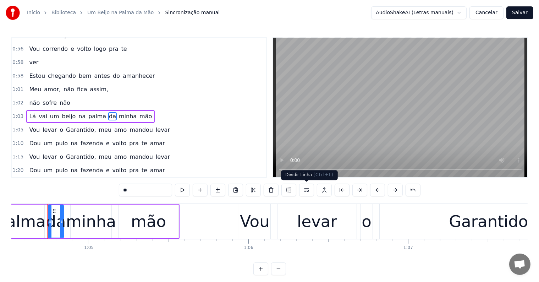
click at [305, 191] on button at bounding box center [306, 189] width 15 height 13
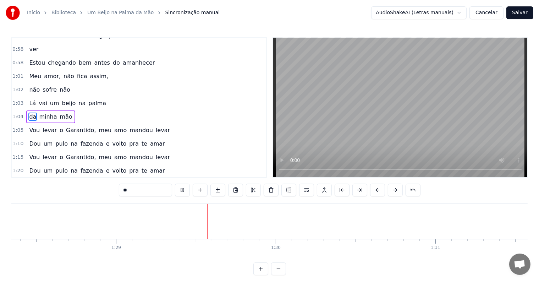
scroll to position [0, 14123]
click at [231, 223] on div at bounding box center [231, 221] width 0 height 35
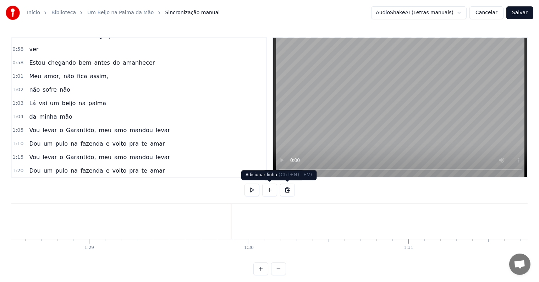
click at [268, 189] on button at bounding box center [269, 189] width 15 height 13
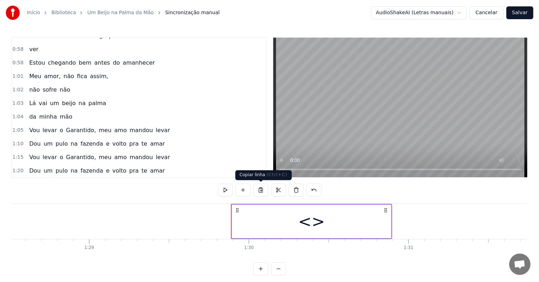
click at [256, 235] on div "<>" at bounding box center [311, 221] width 159 height 34
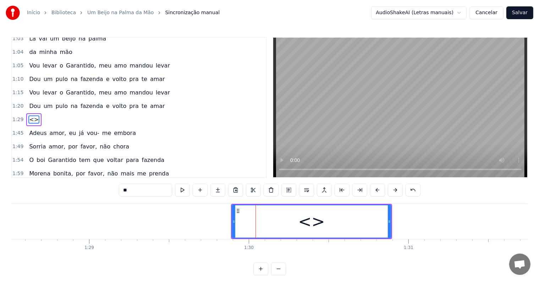
scroll to position [276, 0]
click at [78, 182] on div "0:05 <Seu maior canal de toadas karaokê> 0:18 Adeus amor, eu já vou- me 0:21 em…" at bounding box center [269, 156] width 516 height 238
paste input "**********"
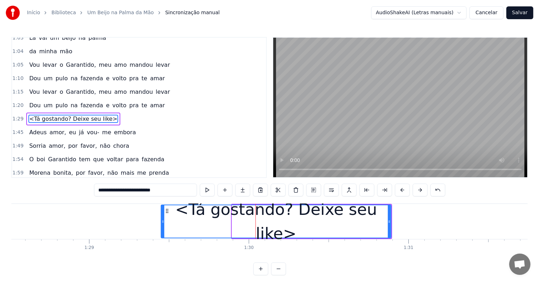
drag, startPoint x: 232, startPoint y: 221, endPoint x: 161, endPoint y: 216, distance: 71.1
click at [161, 216] on div at bounding box center [162, 221] width 3 height 32
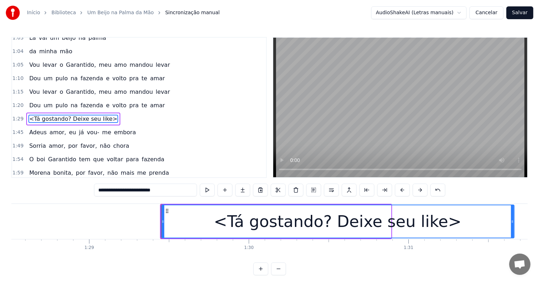
drag, startPoint x: 389, startPoint y: 221, endPoint x: 512, endPoint y: 229, distance: 123.3
click at [512, 229] on div at bounding box center [512, 221] width 3 height 32
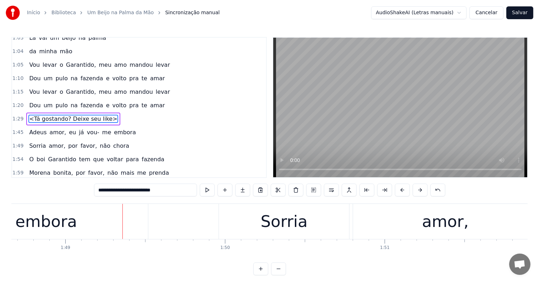
scroll to position [0, 17355]
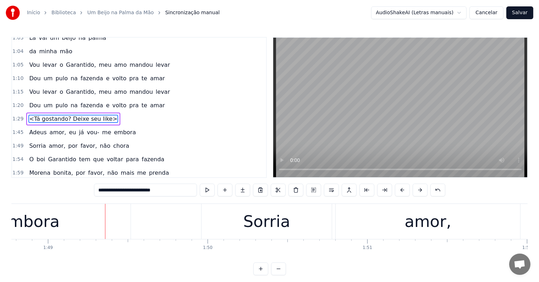
click at [220, 223] on div "Sorria" at bounding box center [266, 221] width 130 height 35
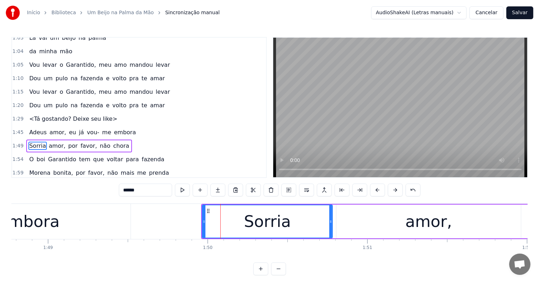
scroll to position [302, 0]
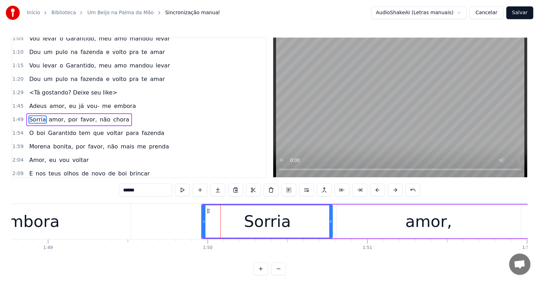
click at [113, 102] on span "embora" at bounding box center [124, 106] width 23 height 8
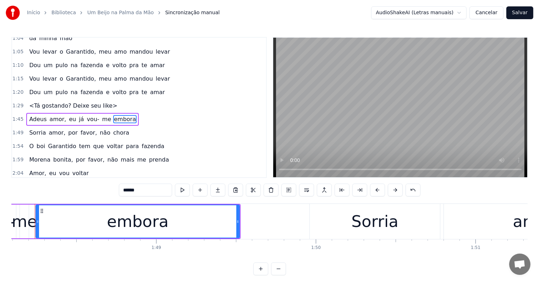
scroll to position [0, 17235]
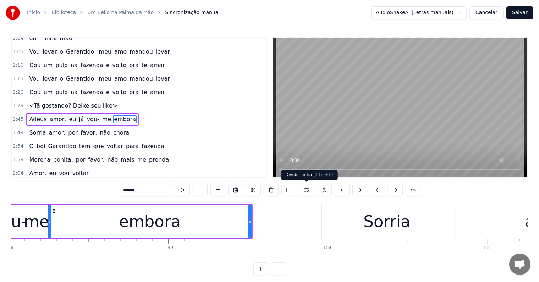
click at [307, 190] on button at bounding box center [306, 189] width 15 height 13
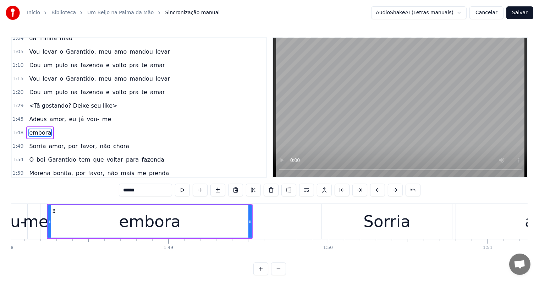
scroll to position [302, 0]
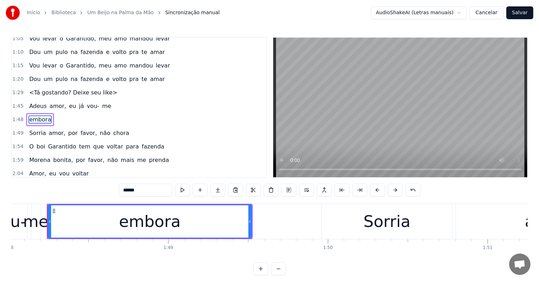
click at [30, 102] on span "Adeus" at bounding box center [37, 106] width 19 height 8
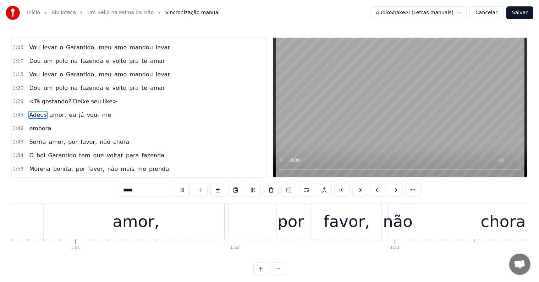
scroll to position [0, 17714]
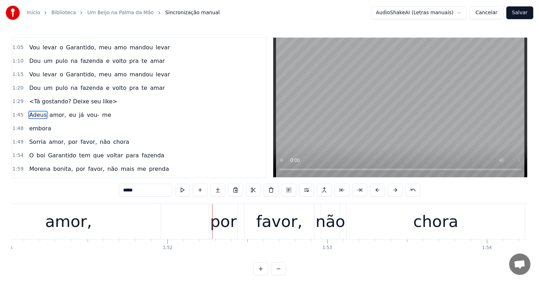
click at [67, 227] on div "amor," at bounding box center [68, 221] width 47 height 24
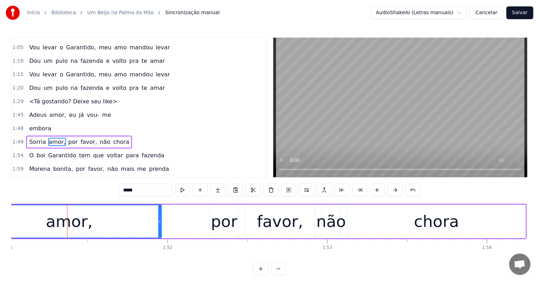
scroll to position [315, 0]
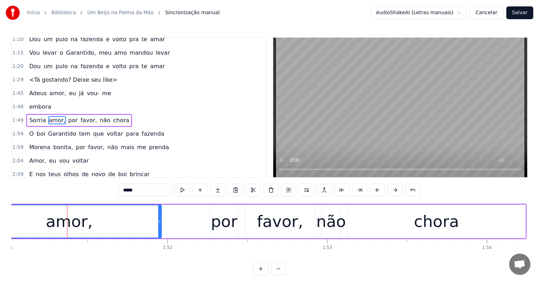
click at [112, 116] on span "chora" at bounding box center [120, 120] width 17 height 8
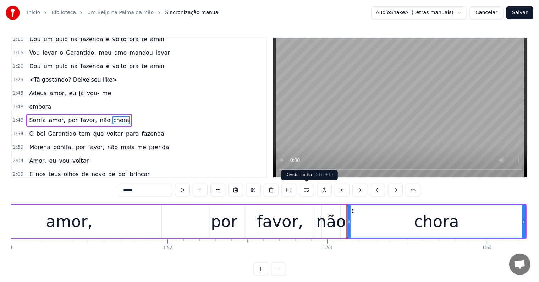
click at [307, 189] on button at bounding box center [306, 189] width 15 height 13
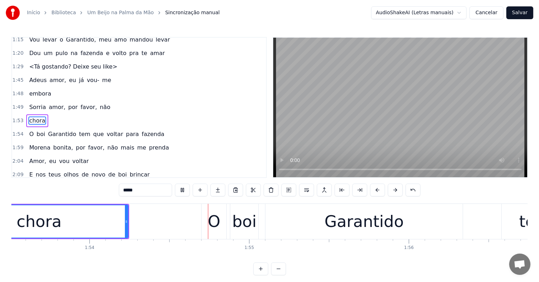
scroll to position [0, 18172]
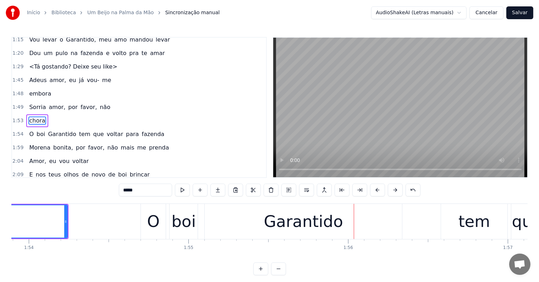
click at [83, 103] on span "favor," at bounding box center [89, 107] width 18 height 8
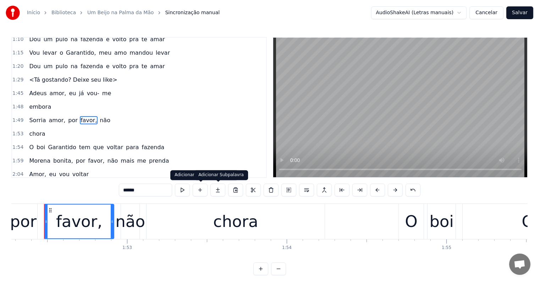
scroll to position [0, 17911]
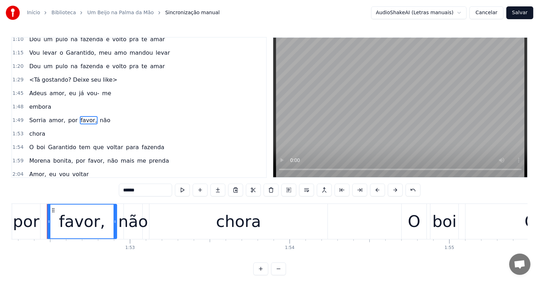
click at [156, 189] on input "******" at bounding box center [145, 189] width 53 height 13
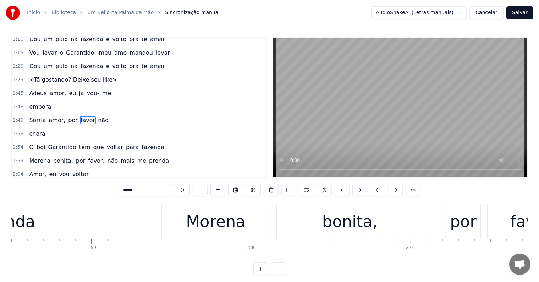
scroll to position [0, 18910]
click at [78, 143] on span "tem" at bounding box center [84, 147] width 13 height 8
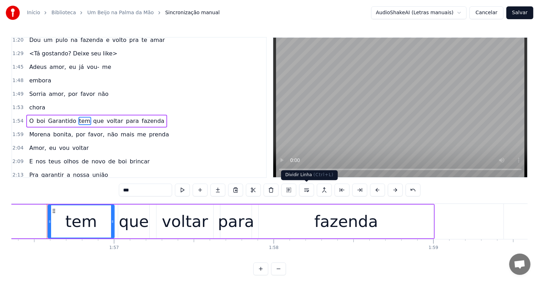
scroll to position [0, 18565]
click at [305, 190] on button at bounding box center [306, 189] width 15 height 13
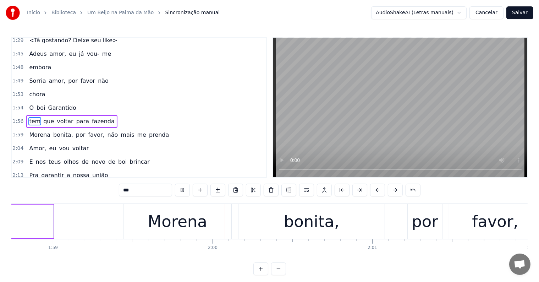
scroll to position [0, 19014]
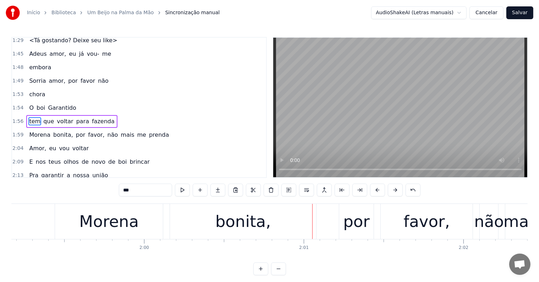
click at [75, 130] on span "por" at bounding box center [80, 134] width 11 height 8
type input "***"
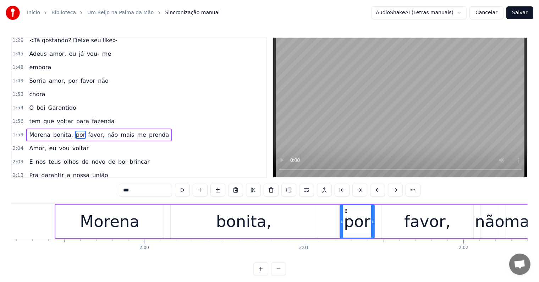
scroll to position [367, 0]
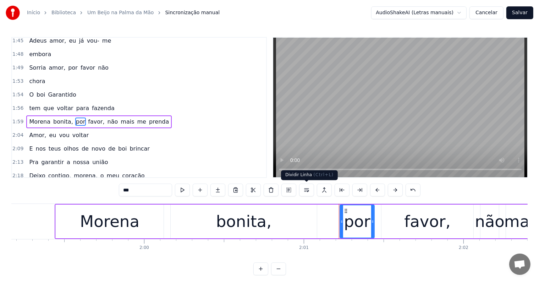
click at [305, 189] on button at bounding box center [306, 189] width 15 height 13
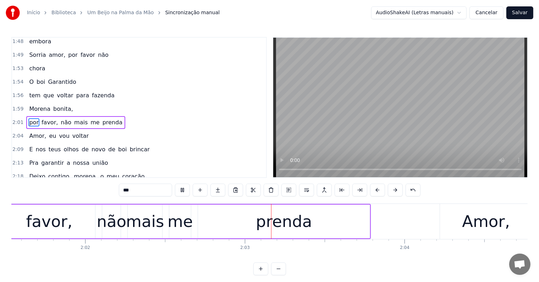
scroll to position [0, 19494]
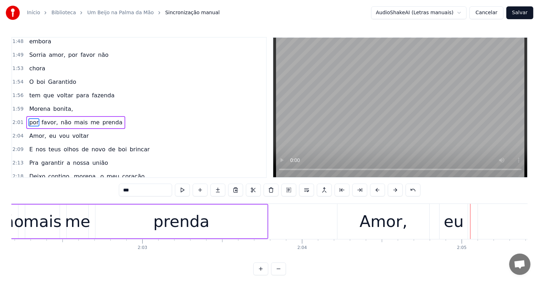
click at [26, 76] on div "O boi Garantido" at bounding box center [52, 82] width 52 height 13
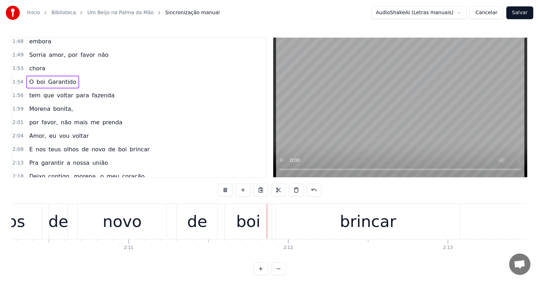
scroll to position [0, 20878]
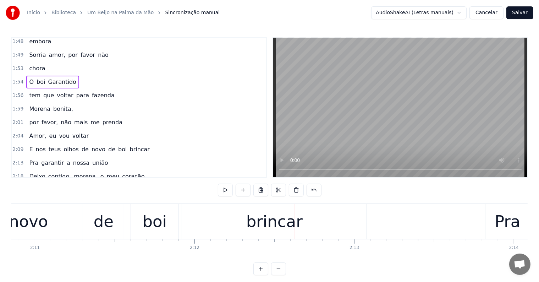
click at [129, 145] on span "brincar" at bounding box center [140, 149] width 22 height 8
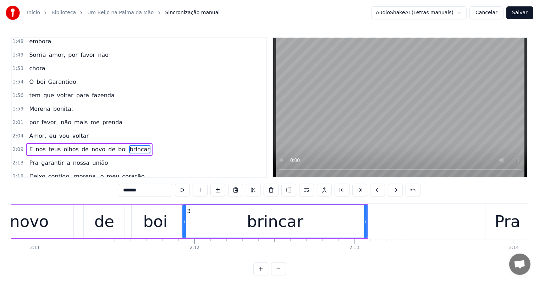
scroll to position [406, 0]
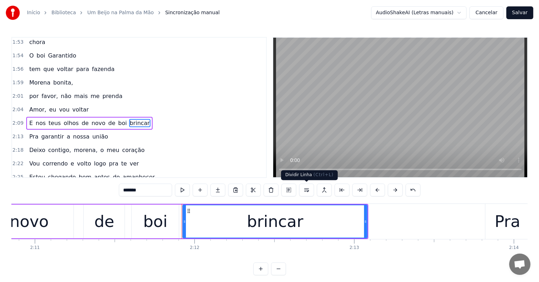
click at [306, 190] on button at bounding box center [306, 189] width 15 height 13
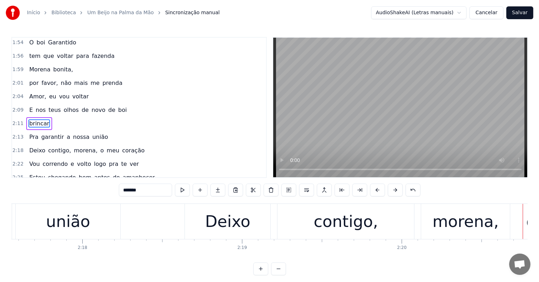
scroll to position [0, 22338]
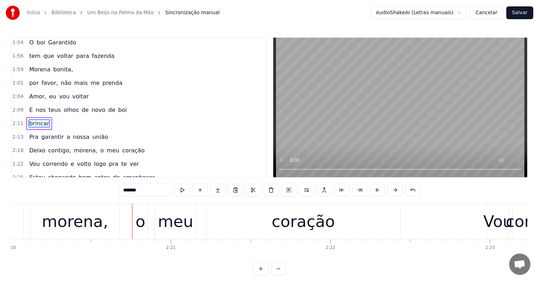
click at [67, 226] on div "morena," at bounding box center [75, 221] width 66 height 24
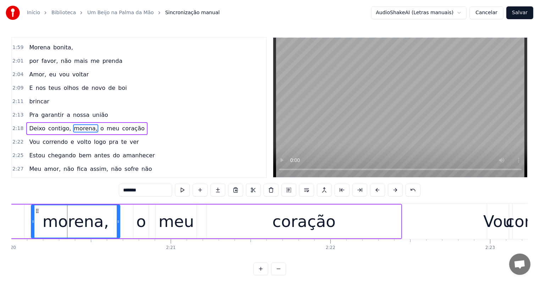
scroll to position [445, 0]
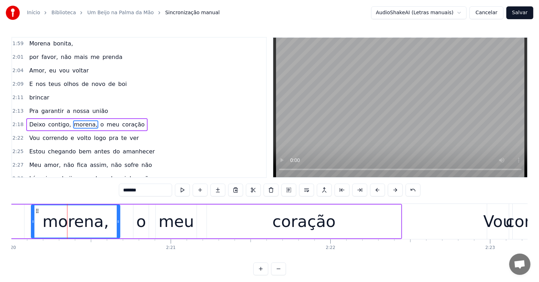
click at [54, 120] on span "contigo," at bounding box center [60, 124] width 24 height 8
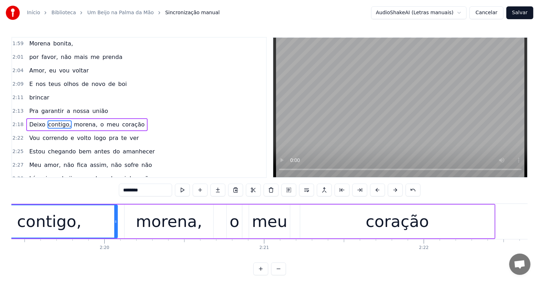
scroll to position [0, 22177]
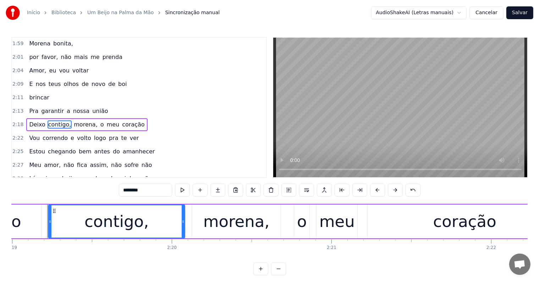
click at [146, 191] on input "********" at bounding box center [145, 189] width 53 height 13
click at [119, 120] on span "coração" at bounding box center [131, 124] width 24 height 8
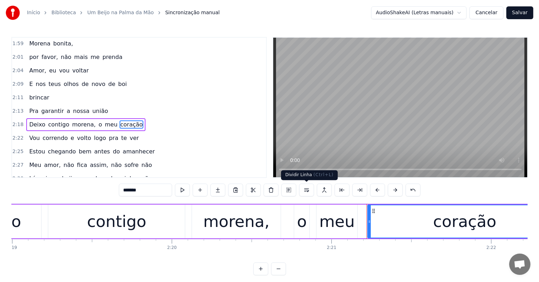
click at [306, 190] on button at bounding box center [306, 189] width 15 height 13
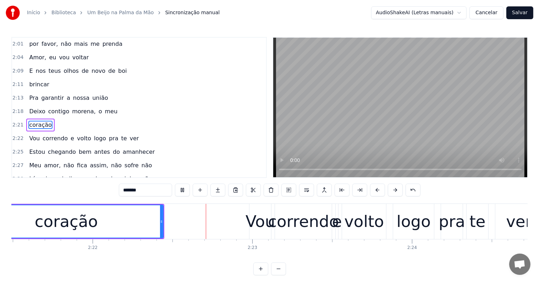
scroll to position [0, 22638]
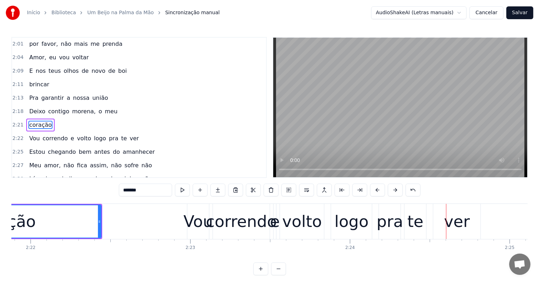
click at [261, 231] on div "correndo" at bounding box center [241, 221] width 71 height 24
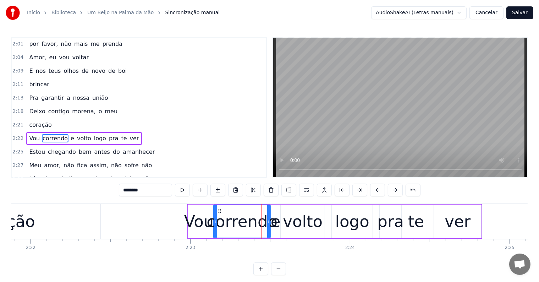
scroll to position [472, 0]
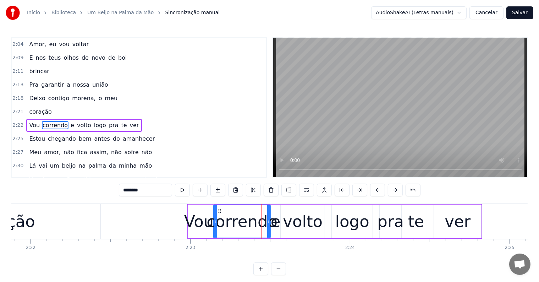
click at [129, 121] on span "ver" at bounding box center [134, 125] width 11 height 8
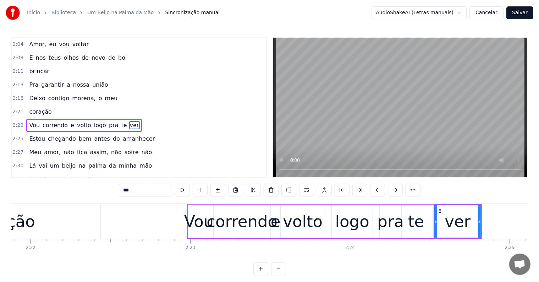
click at [306, 189] on button at bounding box center [306, 189] width 15 height 13
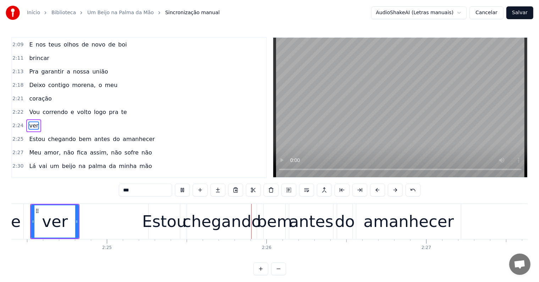
scroll to position [0, 23107]
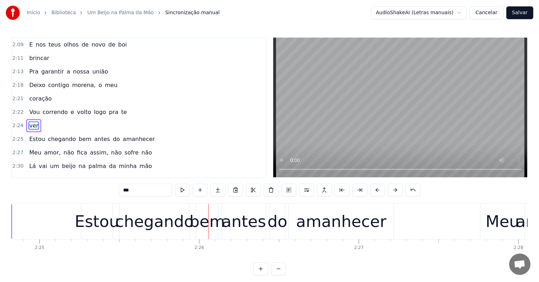
click at [33, 108] on span "Vou" at bounding box center [34, 112] width 12 height 8
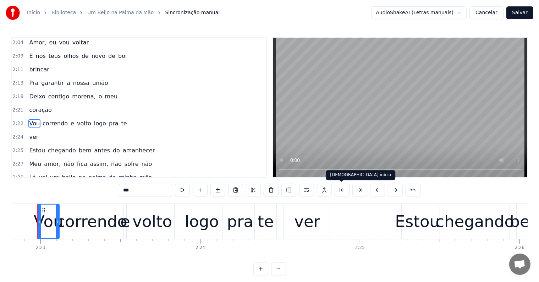
scroll to position [0, 22777]
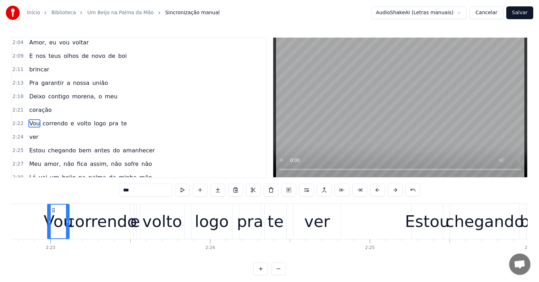
click at [120, 119] on span "te" at bounding box center [123, 123] width 7 height 8
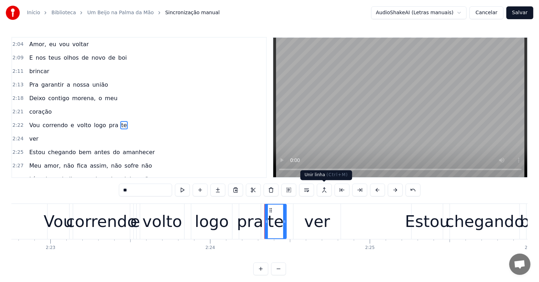
click at [324, 190] on button at bounding box center [324, 189] width 15 height 13
click at [108, 121] on span "pra" at bounding box center [113, 125] width 11 height 8
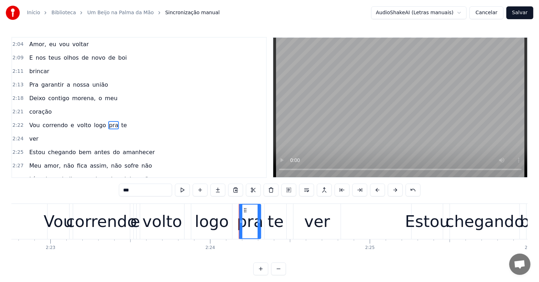
click at [307, 190] on button at bounding box center [306, 189] width 15 height 13
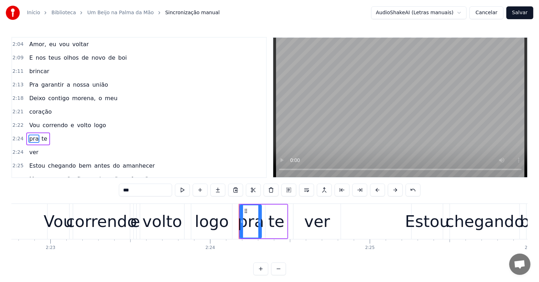
scroll to position [485, 0]
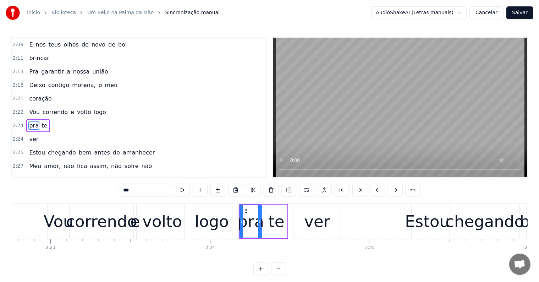
click at [41, 121] on span "te" at bounding box center [44, 125] width 7 height 8
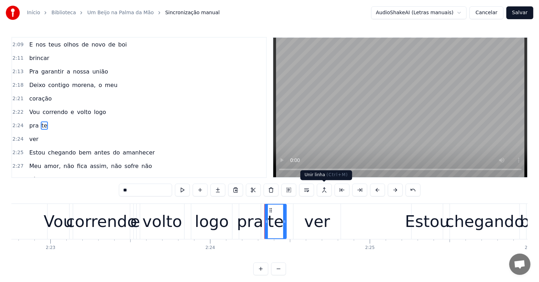
click at [319, 186] on button at bounding box center [324, 189] width 15 height 13
click at [325, 190] on button at bounding box center [324, 189] width 15 height 13
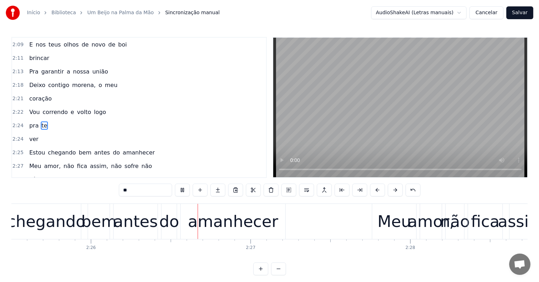
scroll to position [0, 23238]
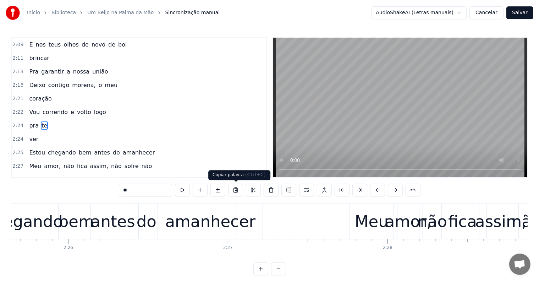
click at [213, 220] on div "amanhecer" at bounding box center [210, 221] width 90 height 24
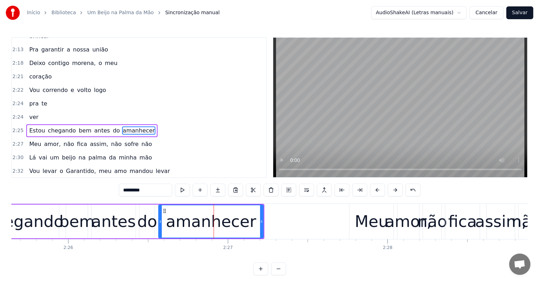
scroll to position [511, 0]
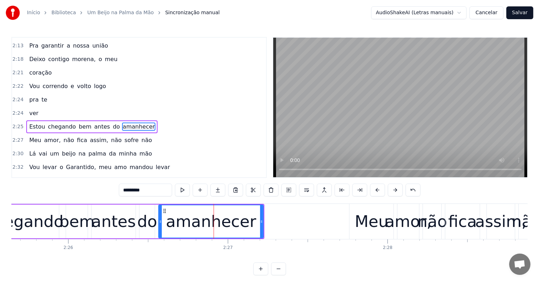
click at [123, 122] on span "amanhecer" at bounding box center [139, 126] width 34 height 8
click at [307, 191] on button at bounding box center [306, 189] width 15 height 13
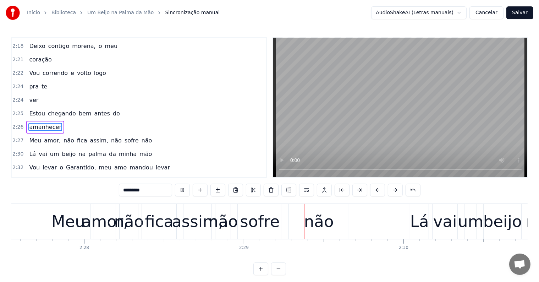
scroll to position [0, 23692]
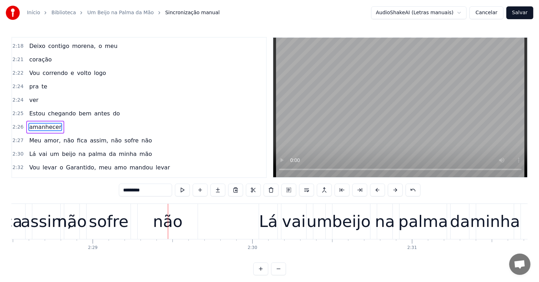
click at [267, 227] on div "Lá" at bounding box center [268, 221] width 19 height 24
type input "**"
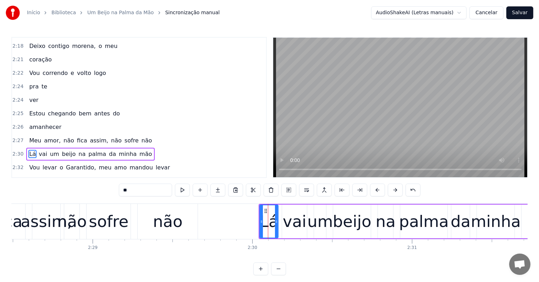
scroll to position [550, 0]
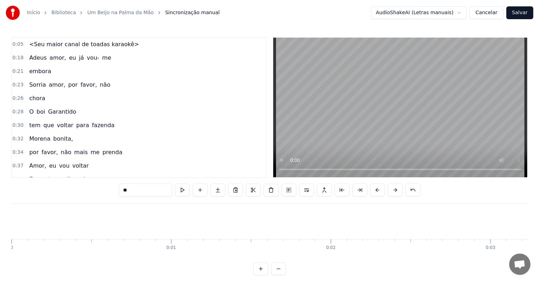
scroll to position [0, 23692]
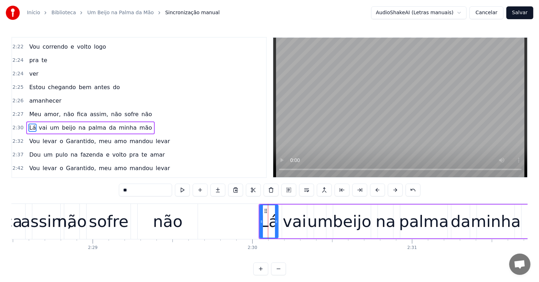
click at [141, 110] on span "não" at bounding box center [147, 114] width 12 height 8
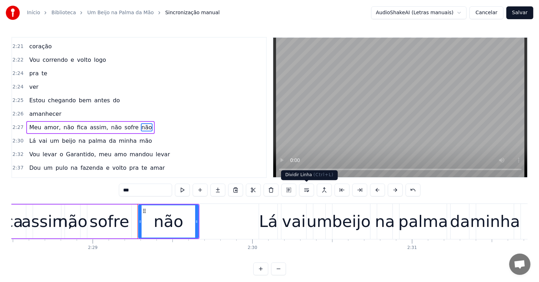
click at [306, 190] on button at bounding box center [306, 189] width 15 height 13
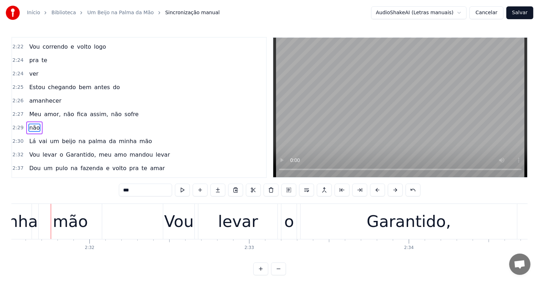
scroll to position [0, 24178]
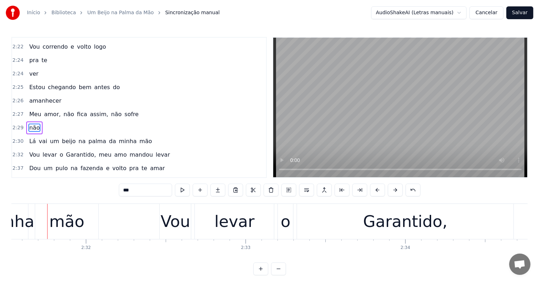
click at [124, 110] on span "sofre" at bounding box center [132, 114] width 16 height 8
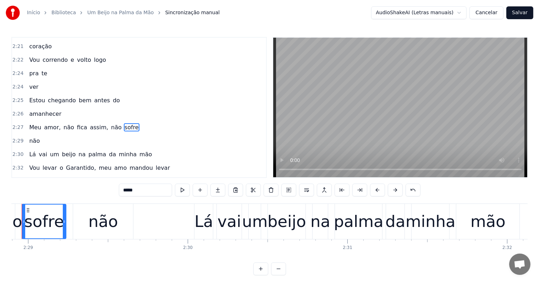
scroll to position [0, 23732]
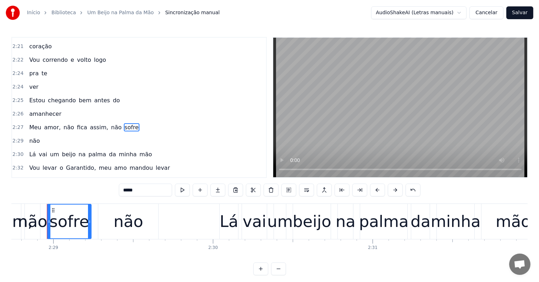
click at [110, 123] on span "não" at bounding box center [116, 127] width 12 height 8
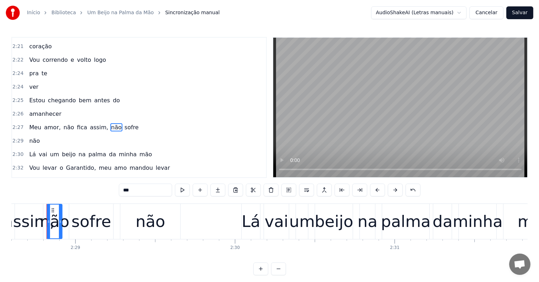
scroll to position [0, 23709]
click at [306, 187] on button at bounding box center [306, 189] width 15 height 13
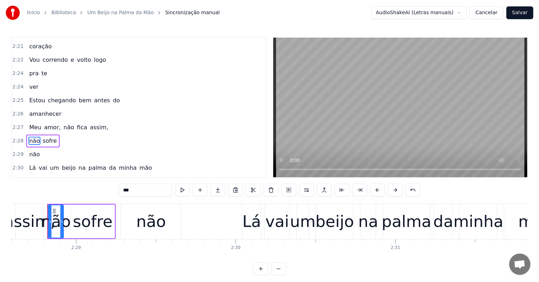
scroll to position [550, 0]
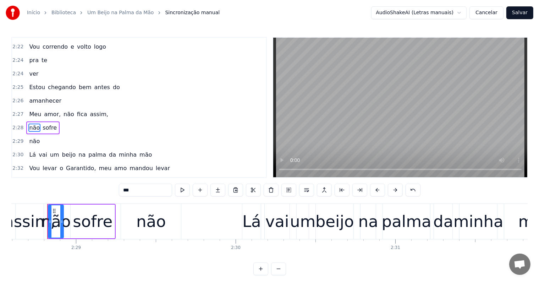
click at [32, 96] on span "amanhecer" at bounding box center [45, 100] width 34 height 8
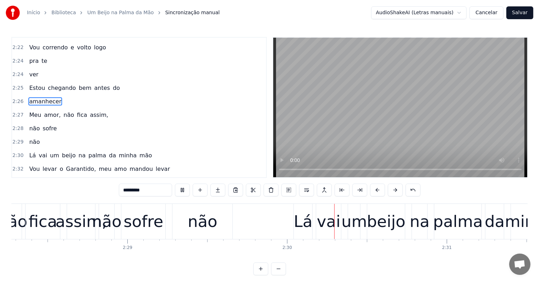
scroll to position [0, 23835]
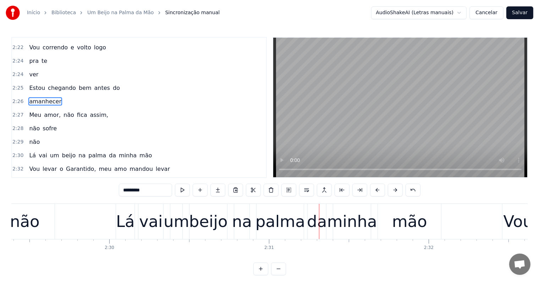
click at [236, 226] on div "na" at bounding box center [242, 221] width 20 height 24
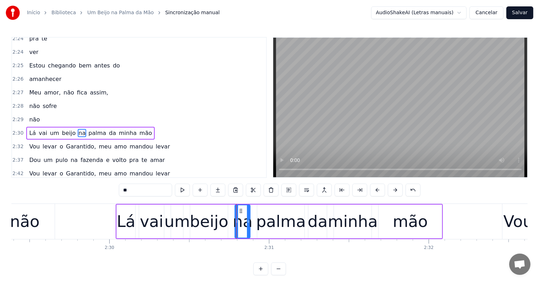
scroll to position [576, 0]
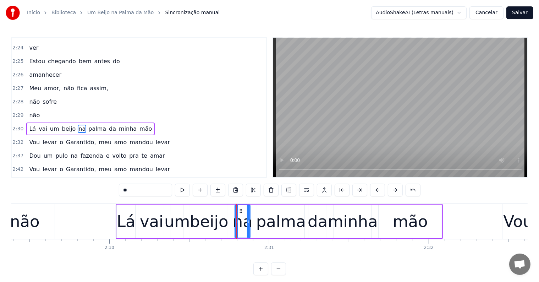
click at [139, 124] on span "mão" at bounding box center [146, 128] width 14 height 8
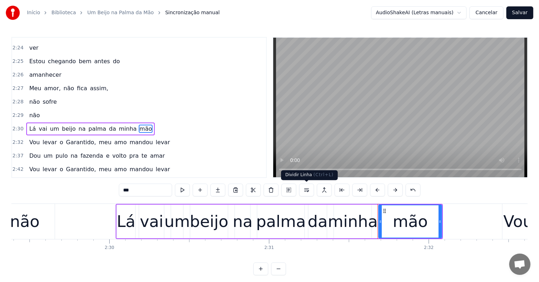
click at [306, 187] on button at bounding box center [306, 189] width 15 height 13
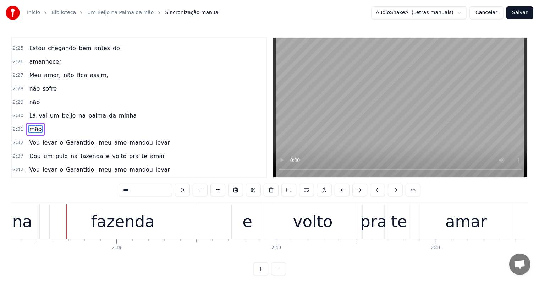
scroll to position [0, 25283]
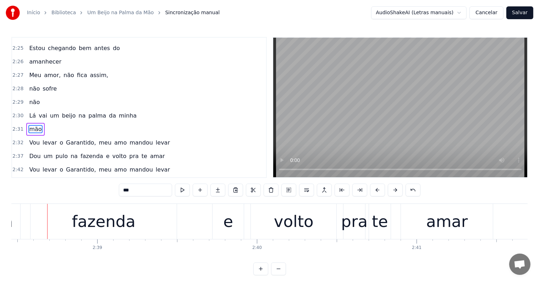
click at [108, 111] on span "da" at bounding box center [112, 115] width 9 height 8
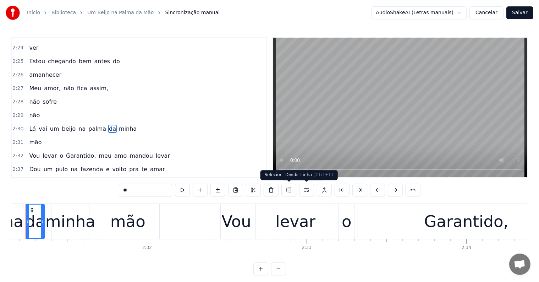
scroll to position [0, 24095]
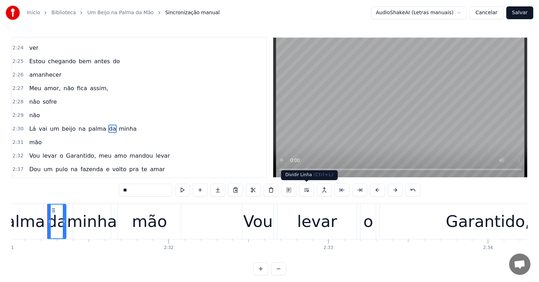
click at [306, 188] on button at bounding box center [306, 189] width 15 height 13
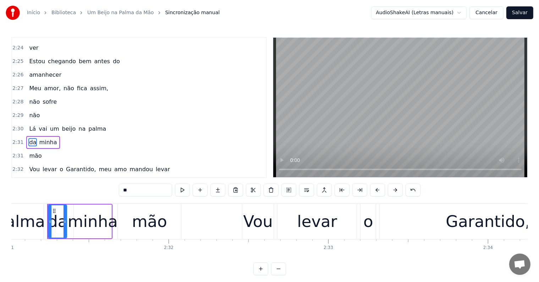
scroll to position [589, 0]
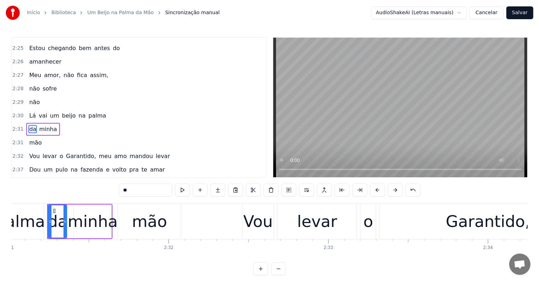
click at [30, 111] on span "Lá" at bounding box center [32, 115] width 8 height 8
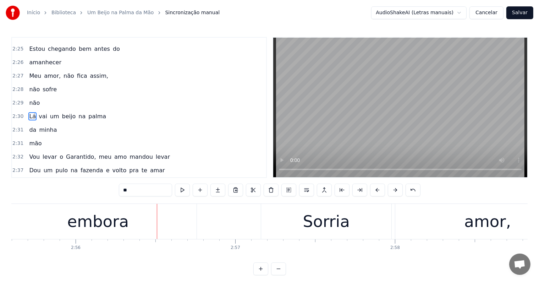
scroll to position [0, 28127]
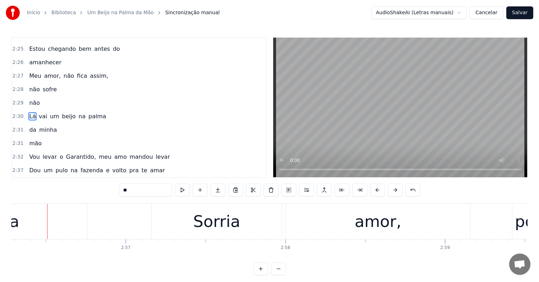
click at [224, 221] on div "Sorria" at bounding box center [216, 221] width 47 height 24
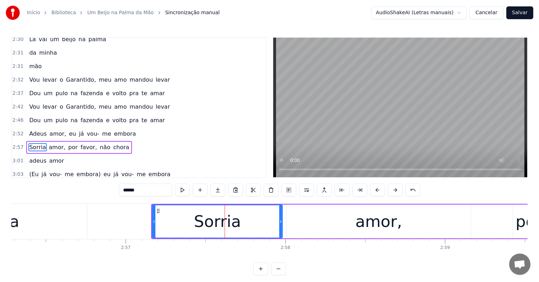
scroll to position [680, 0]
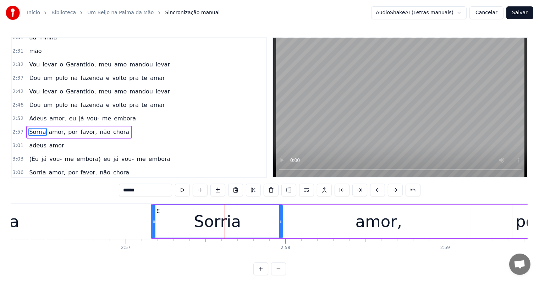
click at [119, 114] on span "embora" at bounding box center [124, 118] width 23 height 8
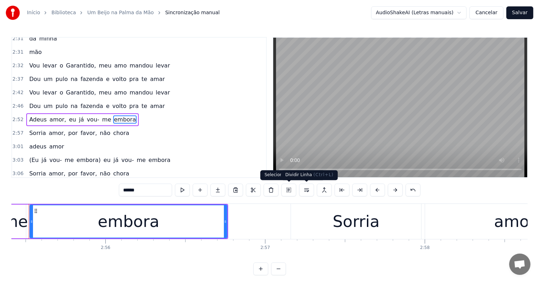
scroll to position [0, 27969]
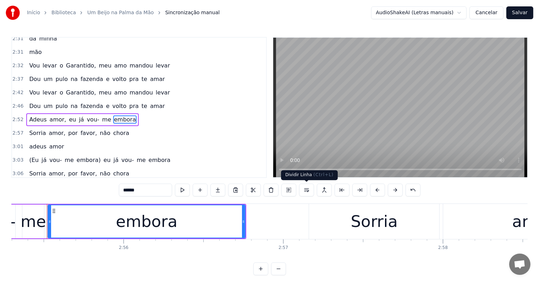
click at [306, 190] on button at bounding box center [306, 189] width 15 height 13
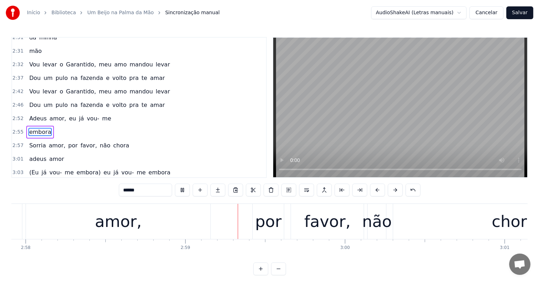
scroll to position [0, 28444]
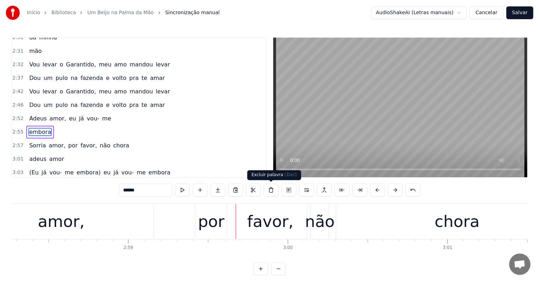
click at [269, 216] on div "favor," at bounding box center [270, 221] width 46 height 24
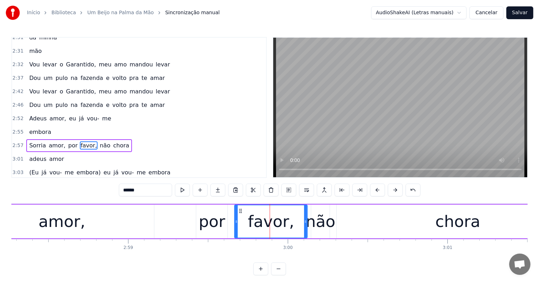
scroll to position [694, 0]
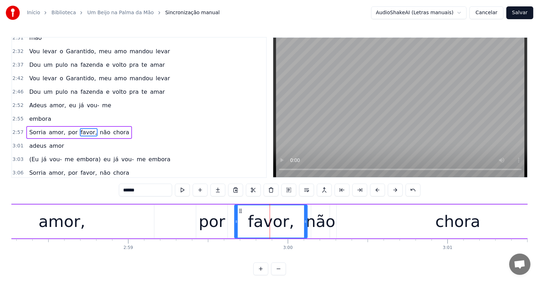
click at [112, 128] on span "chora" at bounding box center [120, 132] width 17 height 8
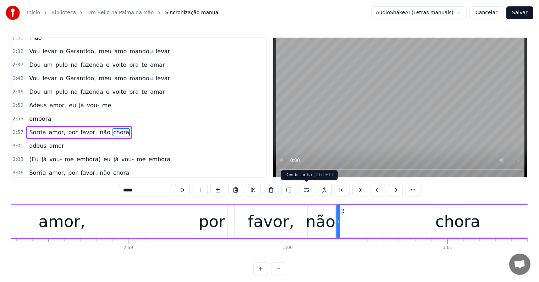
click at [304, 188] on button at bounding box center [306, 189] width 15 height 13
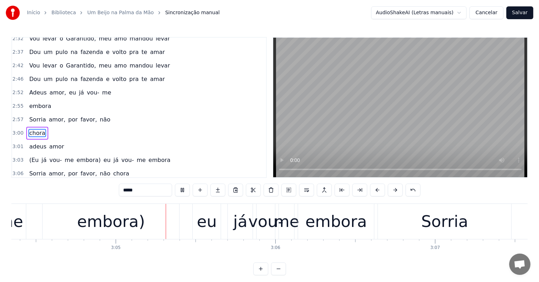
scroll to position [0, 29415]
click at [36, 129] on span "chora" at bounding box center [36, 133] width 17 height 8
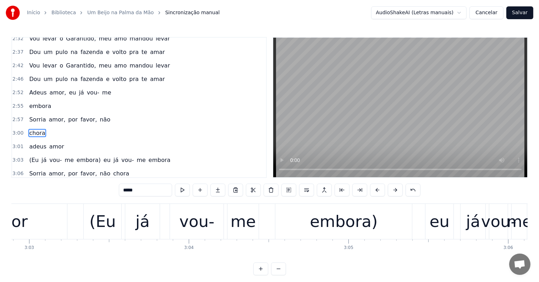
scroll to position [0, 29166]
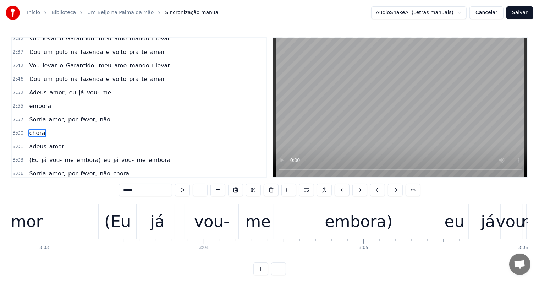
click at [22, 223] on div "amor" at bounding box center [21, 221] width 41 height 24
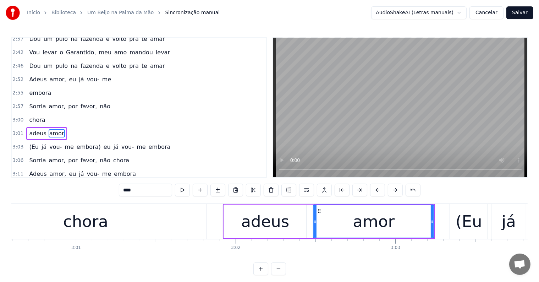
scroll to position [0, 28814]
click at [119, 213] on div "chora" at bounding box center [86, 221] width 242 height 35
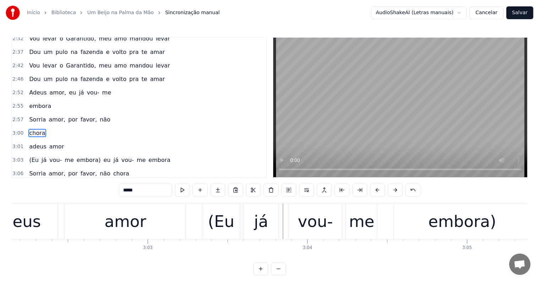
scroll to position [0, 29057]
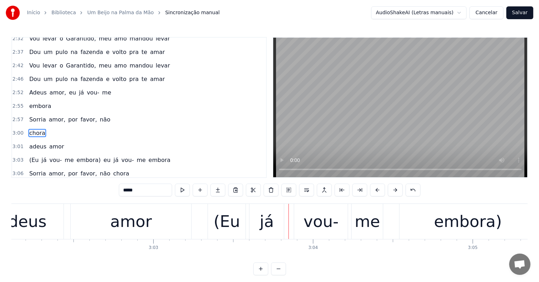
click at [440, 222] on div "embora)" at bounding box center [468, 221] width 68 height 24
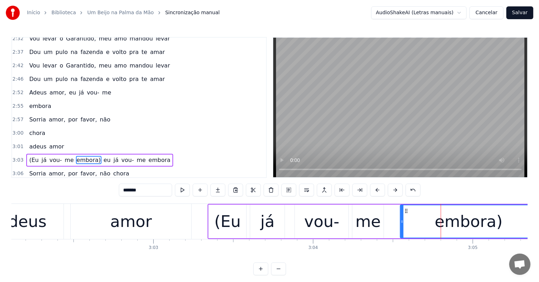
scroll to position [733, 0]
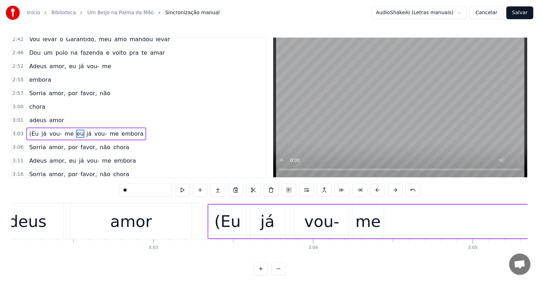
click at [310, 227] on div "vou-" at bounding box center [321, 221] width 35 height 24
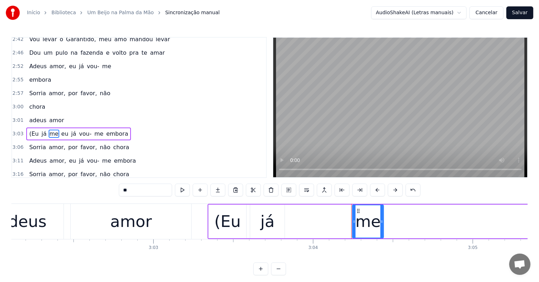
type input "**"
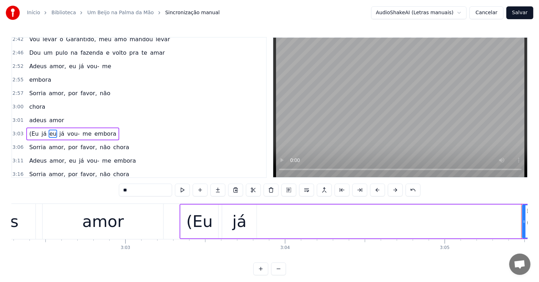
click at [243, 220] on div "(Eu já eu já vou- me embora" at bounding box center [441, 221] width 525 height 35
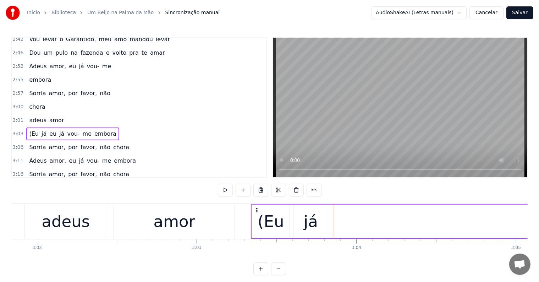
scroll to position [0, 29005]
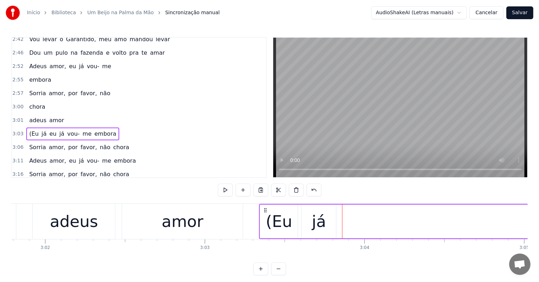
click at [274, 220] on div "(Eu" at bounding box center [279, 221] width 27 height 24
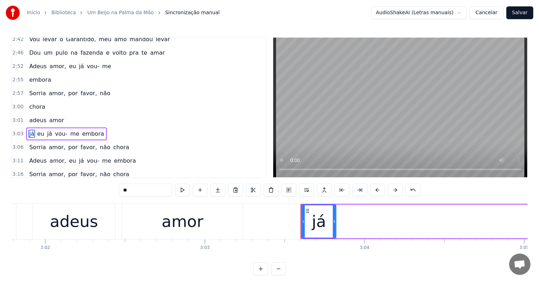
click at [171, 218] on div "amor" at bounding box center [182, 221] width 41 height 24
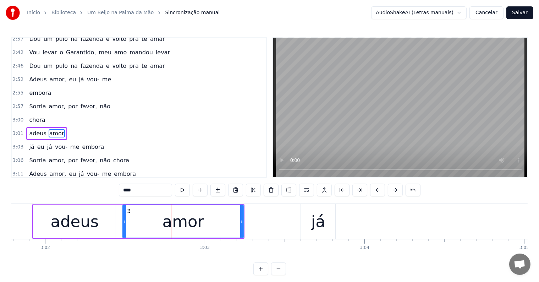
click at [316, 219] on div "já" at bounding box center [318, 221] width 14 height 24
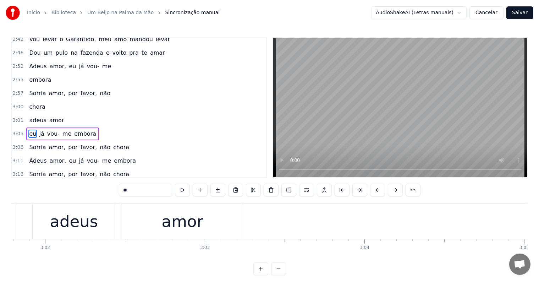
click at [168, 223] on div "amor" at bounding box center [182, 221] width 41 height 24
type input "****"
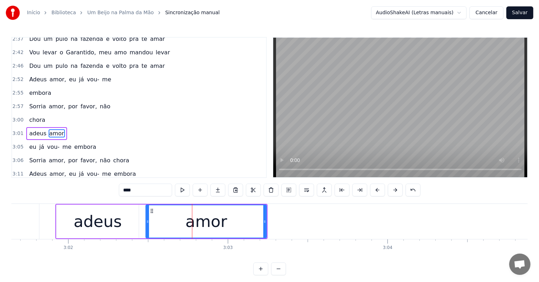
scroll to position [0, 28971]
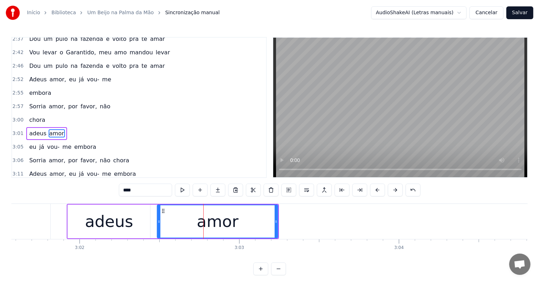
click at [155, 232] on div "adeus amor" at bounding box center [173, 221] width 212 height 35
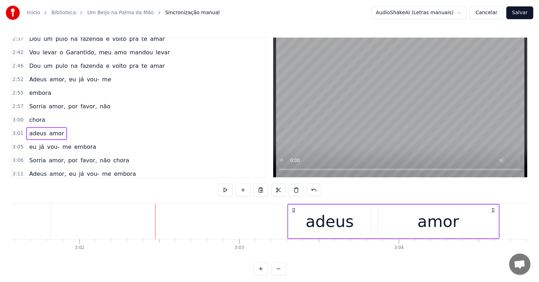
drag, startPoint x: 72, startPoint y: 208, endPoint x: 292, endPoint y: 210, distance: 220.5
click at [292, 210] on icon at bounding box center [294, 210] width 6 height 6
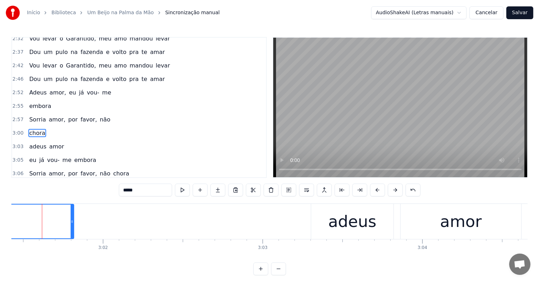
scroll to position [0, 28942]
click at [403, 231] on div "adeus amor" at bounding box center [422, 221] width 212 height 35
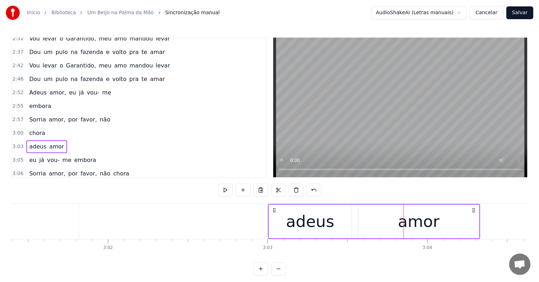
drag, startPoint x: 322, startPoint y: 210, endPoint x: 274, endPoint y: 215, distance: 48.2
click at [274, 215] on div "adeus amor" at bounding box center [374, 221] width 212 height 35
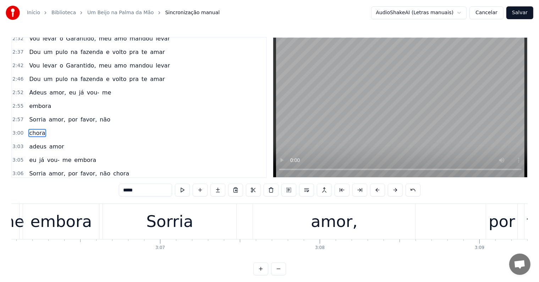
scroll to position [0, 29684]
click at [47, 218] on div "embora" at bounding box center [65, 221] width 62 height 24
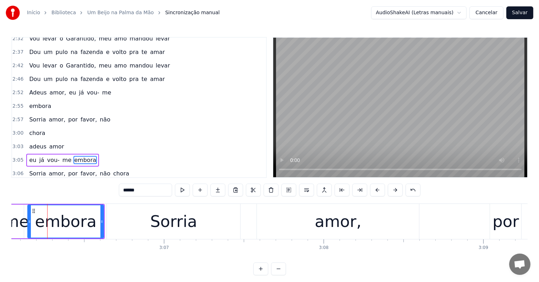
scroll to position [733, 0]
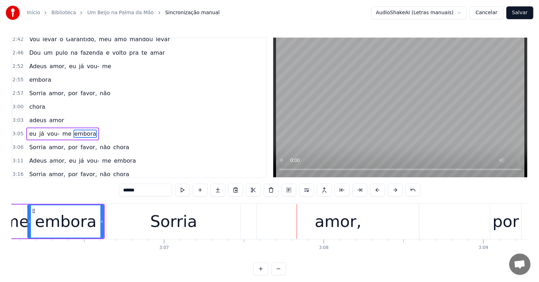
click at [182, 229] on div "Sorria" at bounding box center [173, 221] width 47 height 24
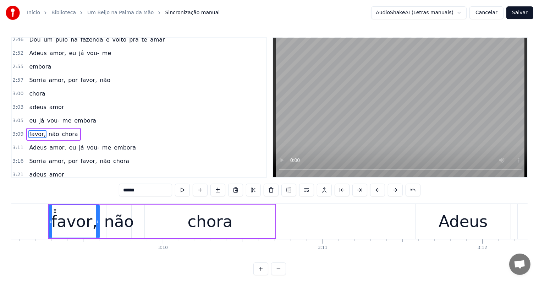
scroll to position [0, 30165]
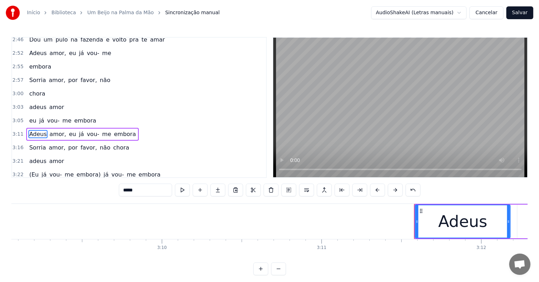
click at [73, 116] on span "embora" at bounding box center [84, 120] width 23 height 8
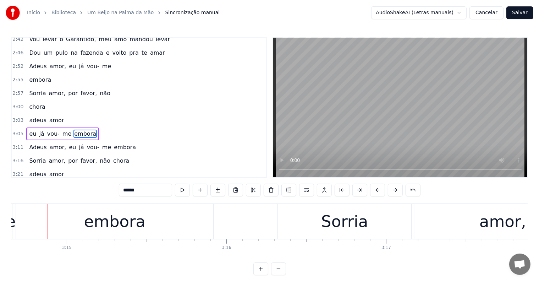
scroll to position [0, 31058]
click at [165, 226] on div "embora" at bounding box center [113, 221] width 197 height 35
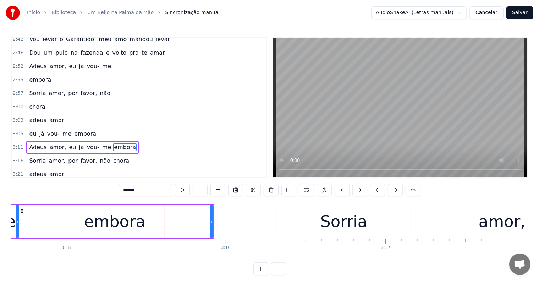
scroll to position [746, 0]
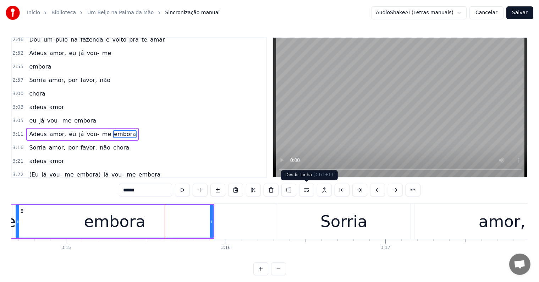
click at [308, 191] on button at bounding box center [306, 189] width 15 height 13
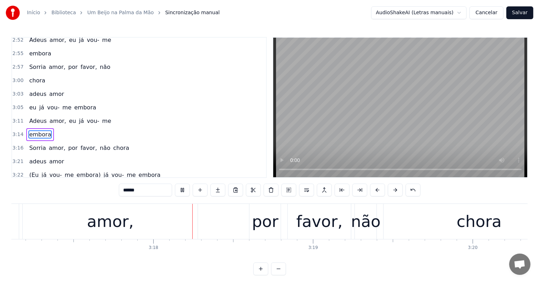
scroll to position [0, 31505]
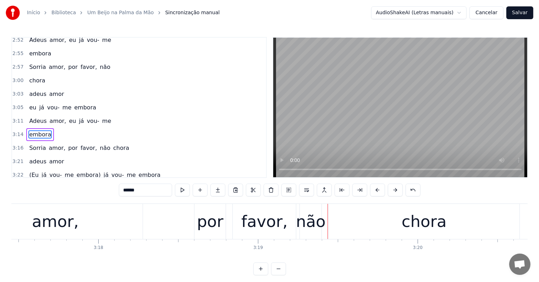
click at [276, 218] on div "favor," at bounding box center [264, 221] width 46 height 24
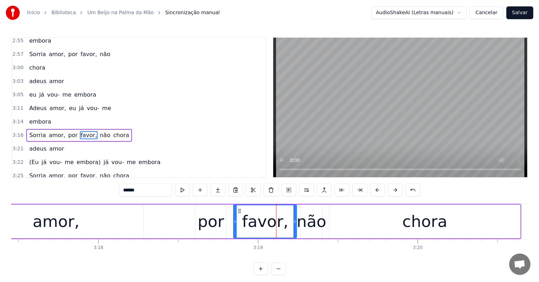
click at [112, 131] on span "chora" at bounding box center [120, 135] width 17 height 8
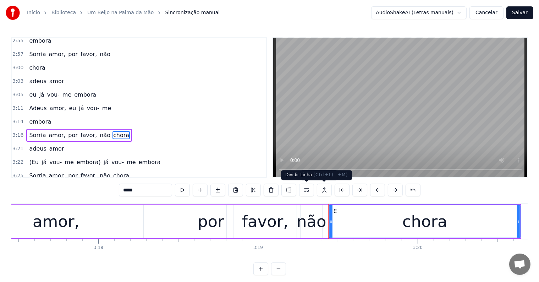
click at [303, 187] on button at bounding box center [306, 189] width 15 height 13
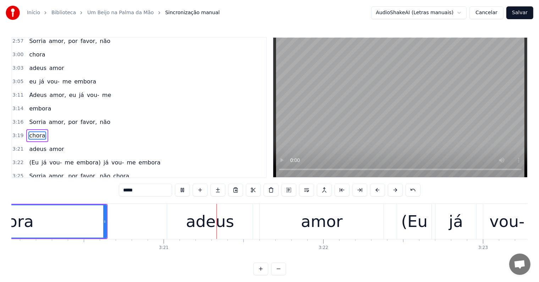
scroll to position [0, 31972]
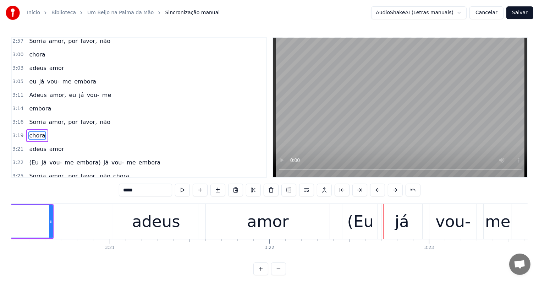
click at [156, 223] on div "adeus" at bounding box center [156, 221] width 48 height 24
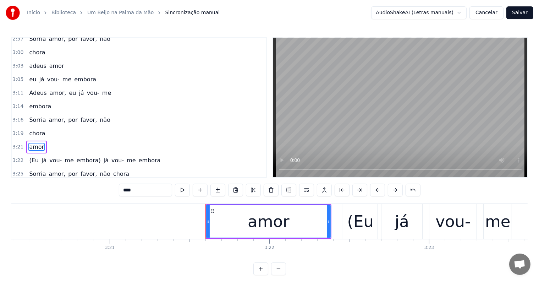
type input "***"
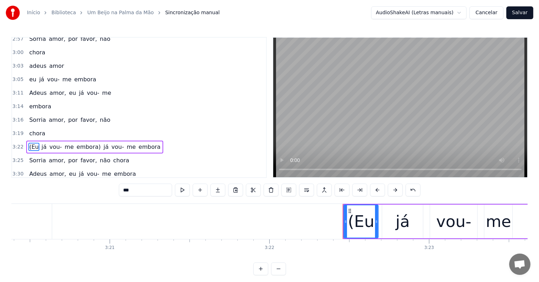
scroll to position [774, 0]
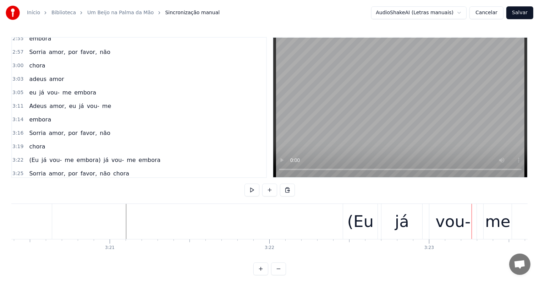
click at [365, 222] on div "(Eu" at bounding box center [360, 221] width 27 height 24
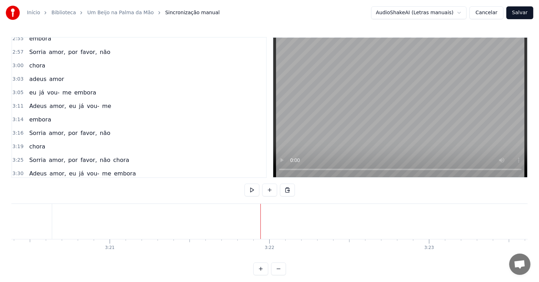
scroll to position [761, 0]
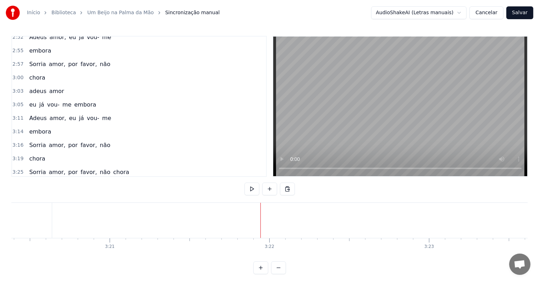
scroll to position [0, 31971]
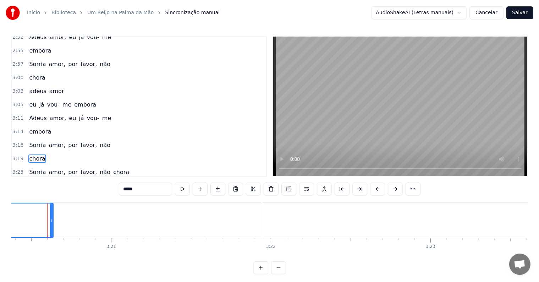
click at [43, 85] on div "adeus amor" at bounding box center [46, 91] width 40 height 13
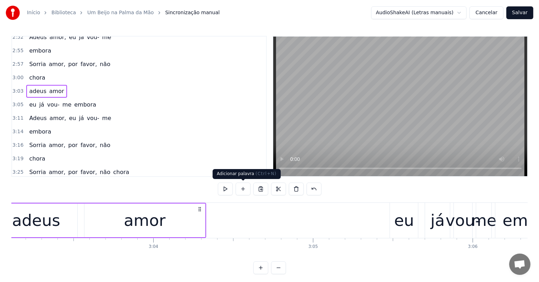
scroll to position [0, 29163]
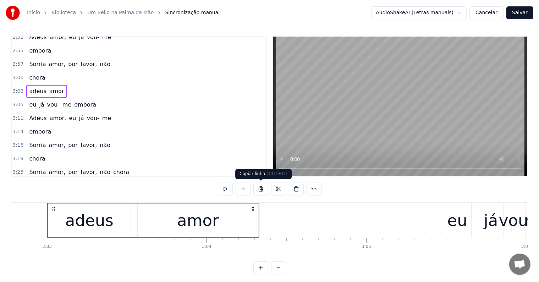
click at [261, 187] on button at bounding box center [260, 188] width 15 height 13
click at [38, 154] on span "chora" at bounding box center [36, 158] width 17 height 8
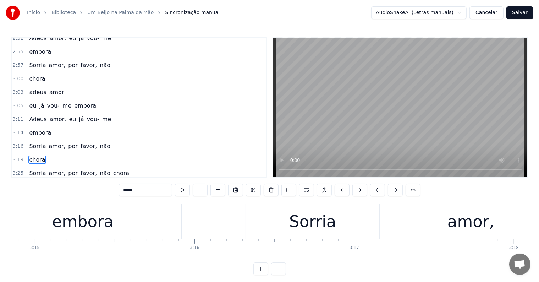
scroll to position [0, 31786]
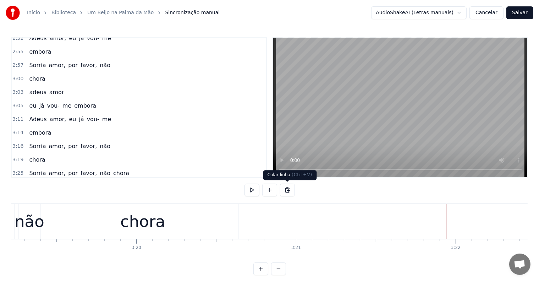
click at [288, 189] on button at bounding box center [287, 189] width 15 height 13
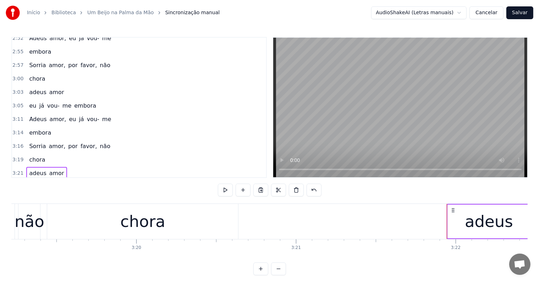
scroll to position [774, 0]
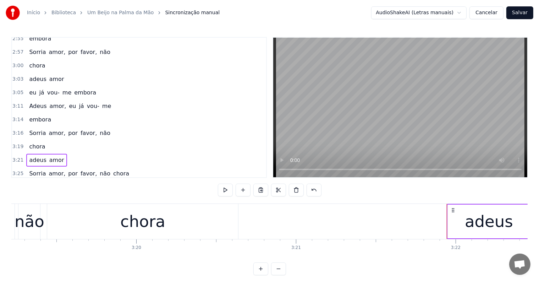
click at [152, 225] on div "chora" at bounding box center [142, 221] width 45 height 24
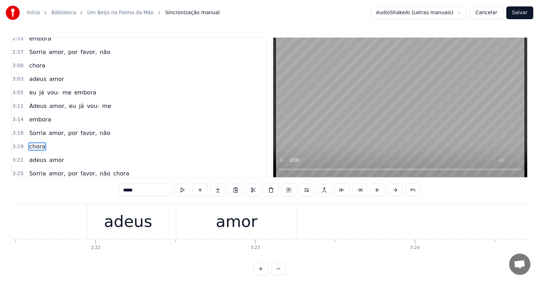
scroll to position [0, 32135]
click at [271, 225] on div "amor" at bounding box center [247, 221] width 121 height 35
type input "****"
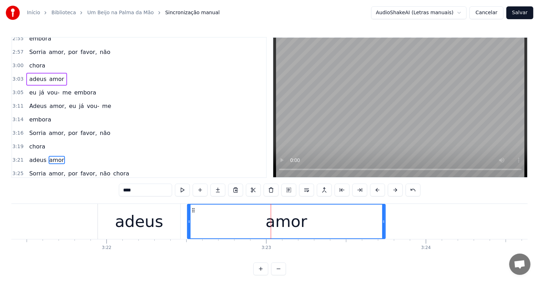
drag, startPoint x: 305, startPoint y: 219, endPoint x: 382, endPoint y: 220, distance: 77.3
click at [382, 220] on icon at bounding box center [383, 221] width 3 height 6
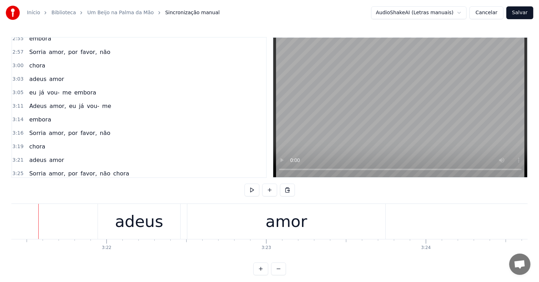
scroll to position [0, 32126]
click at [151, 219] on div "adeus" at bounding box center [147, 221] width 48 height 24
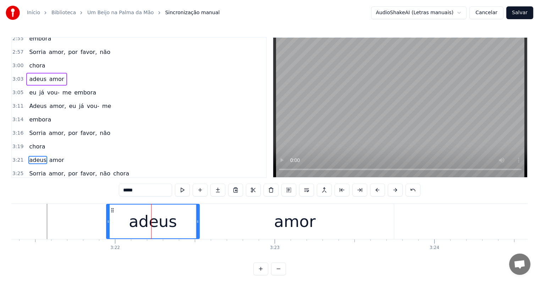
drag, startPoint x: 187, startPoint y: 217, endPoint x: 198, endPoint y: 218, distance: 10.6
click at [198, 218] on div at bounding box center [197, 221] width 3 height 34
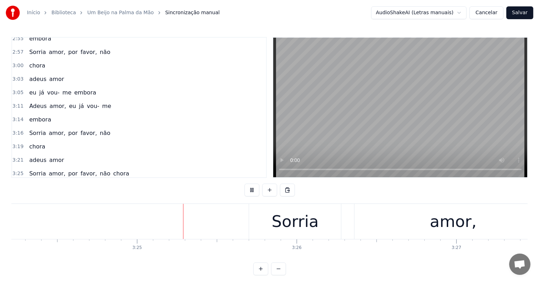
scroll to position [0, 32586]
click at [277, 228] on div "Sorria" at bounding box center [292, 221] width 47 height 24
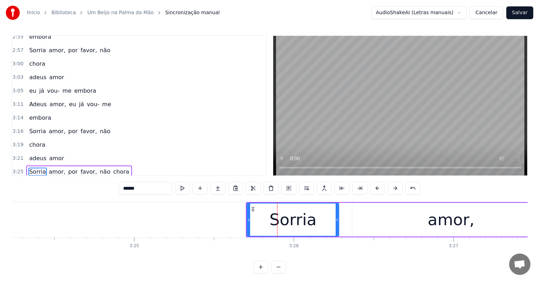
scroll to position [3, 0]
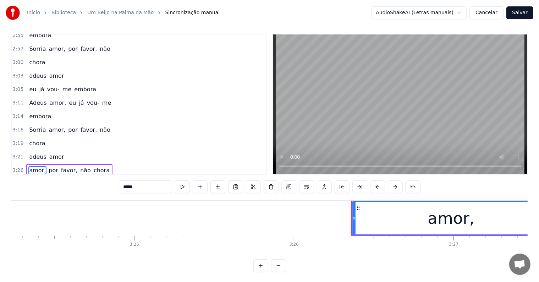
type input "***"
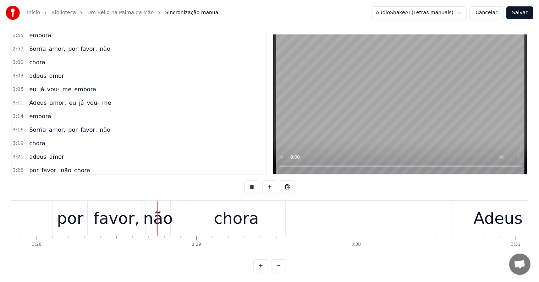
scroll to position [0, 33168]
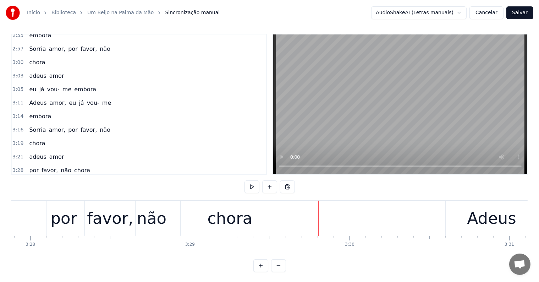
click at [56, 228] on div "por" at bounding box center [64, 218] width 27 height 24
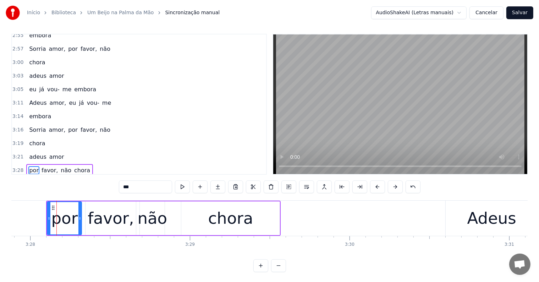
type input "*****"
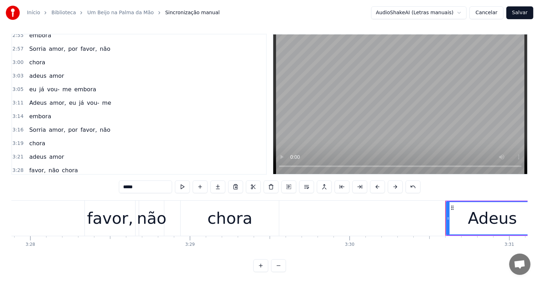
scroll to position [11, 0]
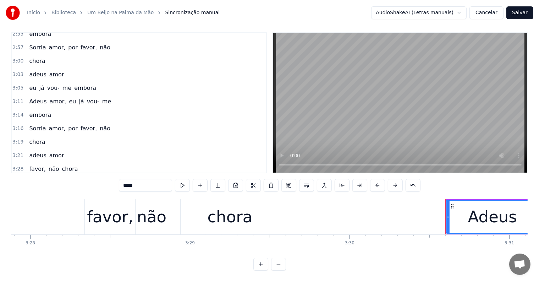
click at [171, 226] on div "favor, não chora" at bounding box center [182, 216] width 196 height 35
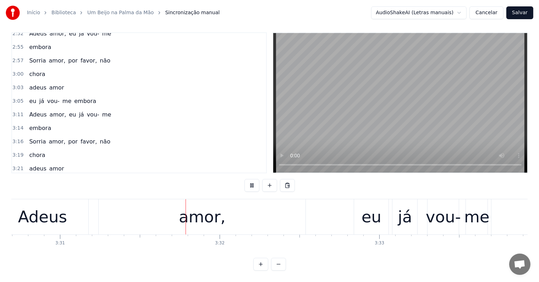
scroll to position [0, 33661]
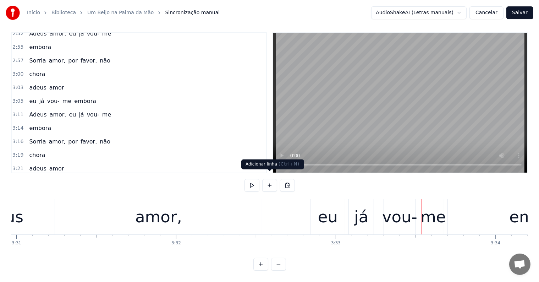
click at [286, 218] on div "Adeus amor, eu já vou- me embora" at bounding box center [292, 216] width 681 height 35
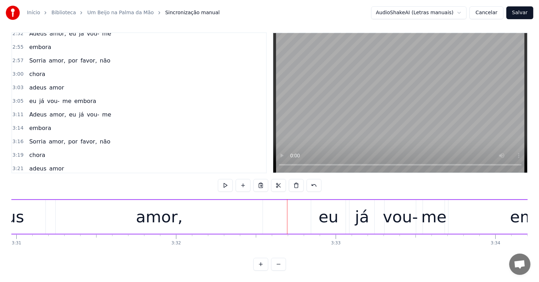
click at [113, 178] on span "embora" at bounding box center [124, 182] width 23 height 8
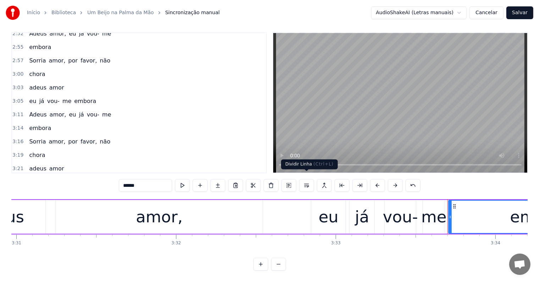
click at [308, 179] on button at bounding box center [306, 185] width 15 height 13
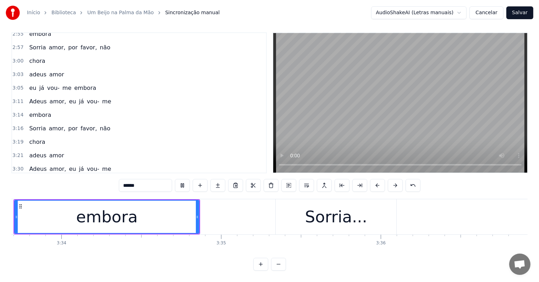
scroll to position [0, 34095]
click at [518, 15] on button "Salvar" at bounding box center [519, 12] width 27 height 13
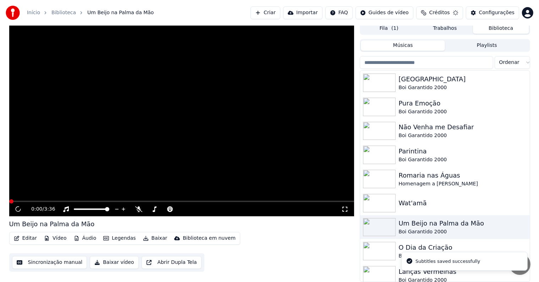
scroll to position [3, 0]
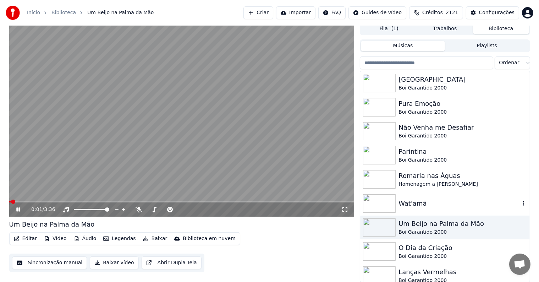
click at [412, 200] on div "Wat'amã" at bounding box center [458, 203] width 121 height 10
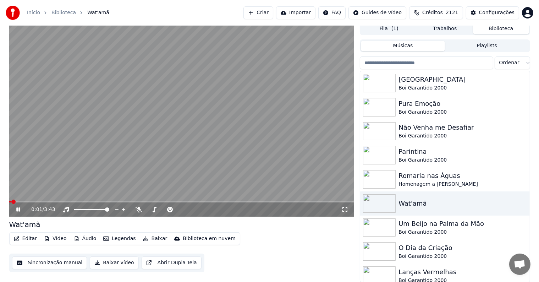
click at [49, 111] on video at bounding box center [181, 119] width 345 height 194
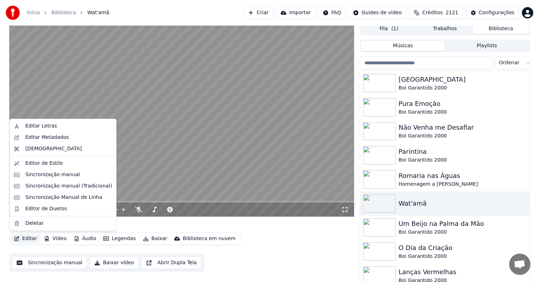
click at [29, 239] on button "Editar" at bounding box center [25, 238] width 29 height 10
click at [46, 135] on div "Editar Metadados" at bounding box center [47, 137] width 44 height 7
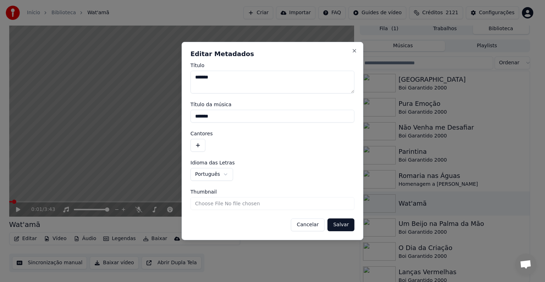
drag, startPoint x: 224, startPoint y: 116, endPoint x: 187, endPoint y: 117, distance: 37.2
click at [187, 117] on div "**********" at bounding box center [273, 141] width 182 height 198
click at [200, 144] on button "button" at bounding box center [197, 145] width 15 height 13
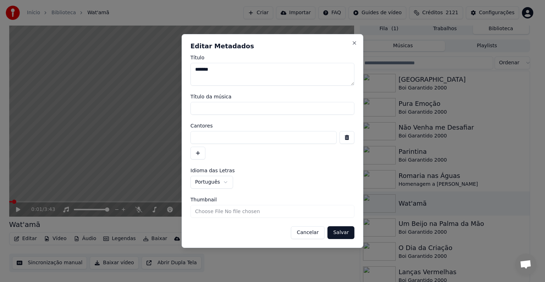
click at [192, 139] on input at bounding box center [263, 137] width 146 height 13
paste input "**********"
type input "**********"
click at [345, 138] on button "button" at bounding box center [346, 137] width 15 height 13
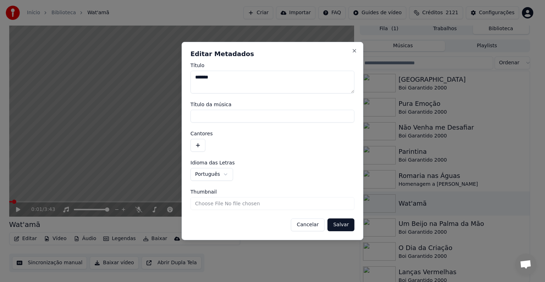
click at [200, 146] on button "button" at bounding box center [197, 145] width 15 height 13
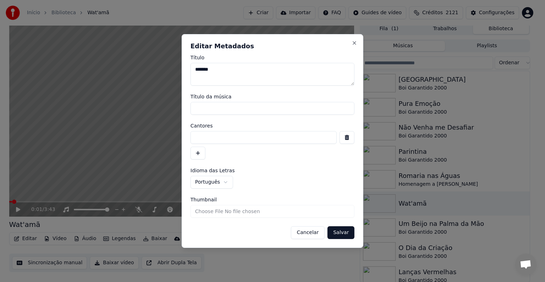
click at [199, 140] on input at bounding box center [263, 137] width 146 height 13
paste input "**********"
type input "**********"
click at [340, 232] on button "Salvar" at bounding box center [340, 232] width 27 height 13
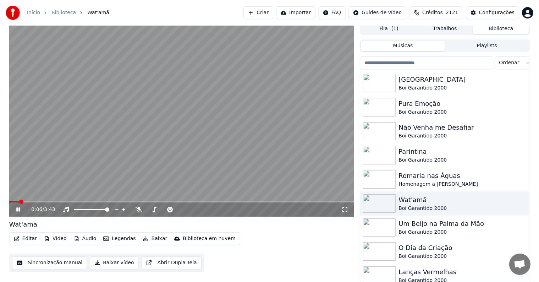
click at [84, 137] on video at bounding box center [181, 119] width 345 height 194
click at [47, 263] on button "Sincronização manual" at bounding box center [49, 262] width 75 height 13
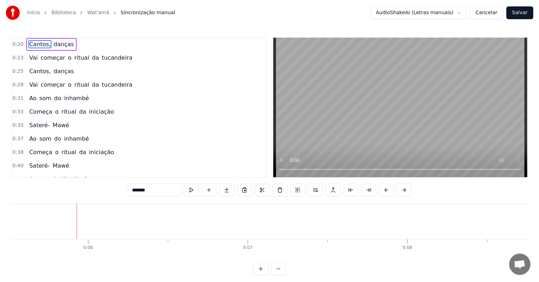
scroll to position [0, 910]
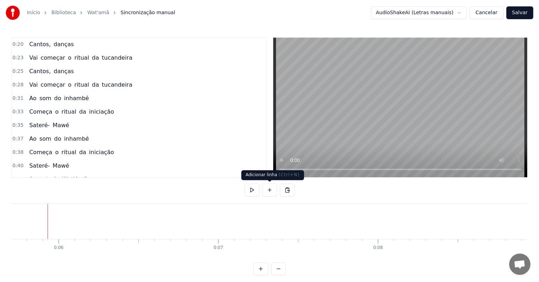
click at [268, 190] on button at bounding box center [269, 189] width 15 height 13
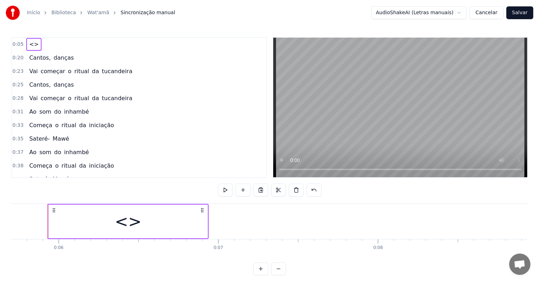
click at [162, 219] on div "<>" at bounding box center [128, 221] width 159 height 34
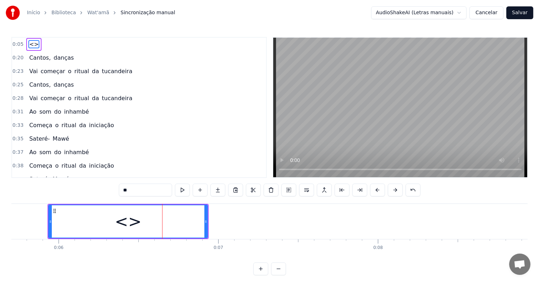
drag, startPoint x: 115, startPoint y: 180, endPoint x: 84, endPoint y: 181, distance: 31.2
click at [83, 180] on div "0:05 <> 0:20 Cantos, danças 0:23 Vai começar o ritual da tucandeira 0:25 Cantos…" at bounding box center [269, 156] width 516 height 238
paste input "text"
type input "*"
paste input "**********"
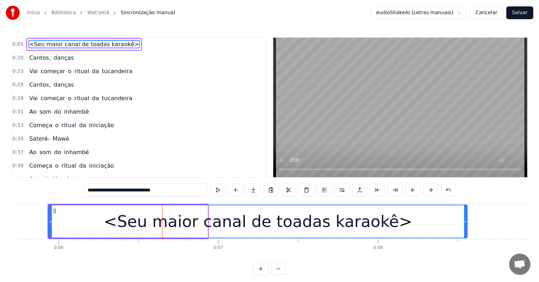
drag, startPoint x: 204, startPoint y: 222, endPoint x: 464, endPoint y: 230, distance: 259.7
click at [464, 230] on div at bounding box center [465, 221] width 3 height 32
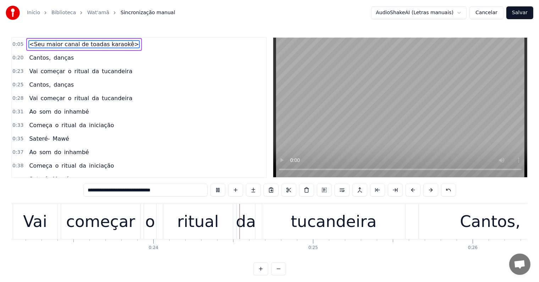
scroll to position [0, 3694]
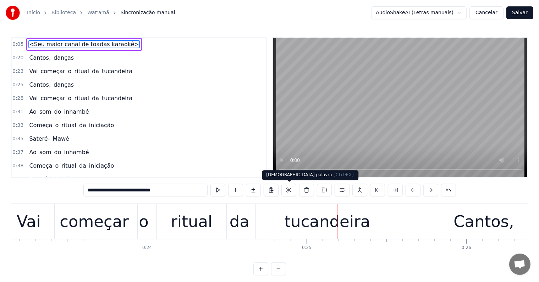
click at [304, 224] on div "tucandeira" at bounding box center [327, 221] width 86 height 24
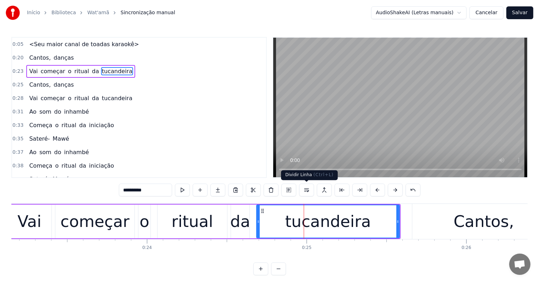
click at [306, 190] on button at bounding box center [306, 189] width 15 height 13
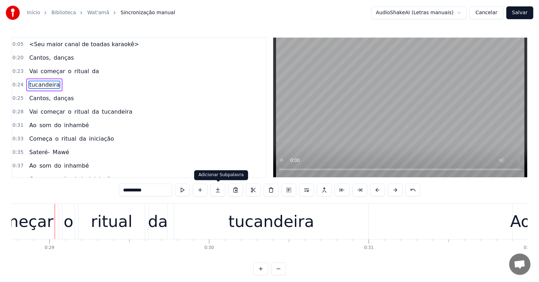
scroll to position [0, 4597]
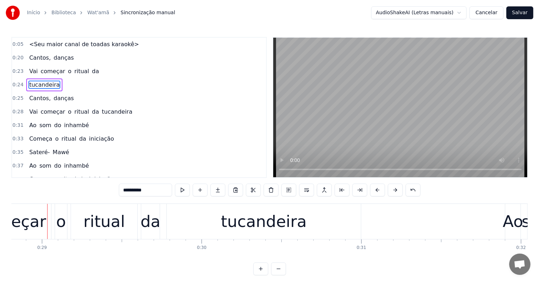
click at [144, 224] on div "da" at bounding box center [150, 221] width 20 height 24
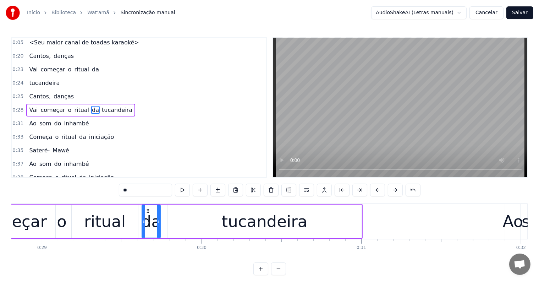
click at [108, 106] on span "tucandeira" at bounding box center [117, 110] width 32 height 8
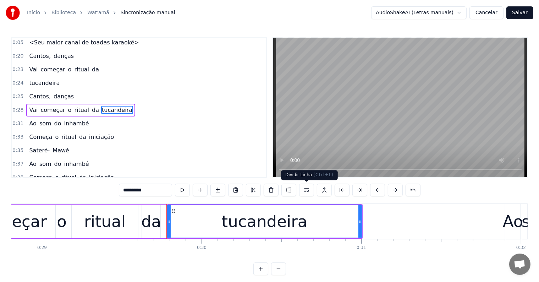
click at [307, 192] on button at bounding box center [306, 189] width 15 height 13
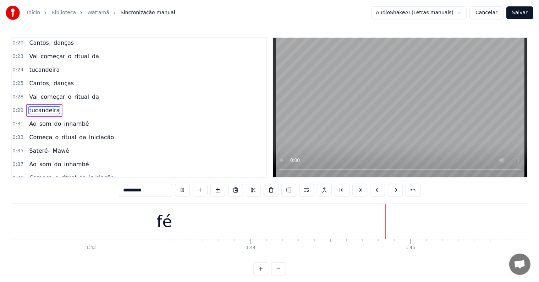
scroll to position [0, 16568]
type input "**"
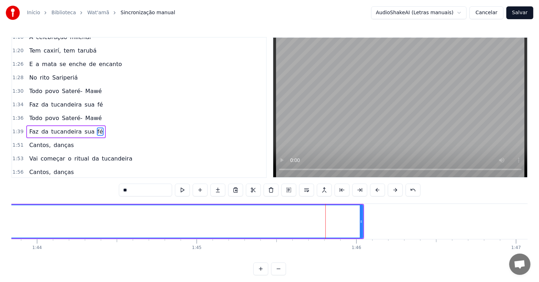
scroll to position [419, 0]
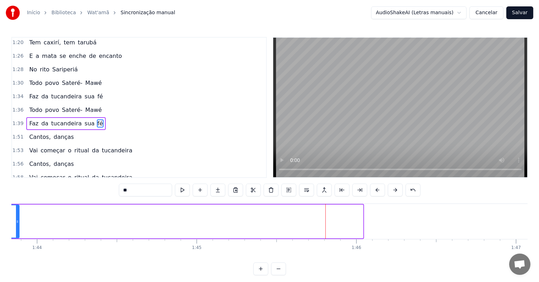
drag, startPoint x: 361, startPoint y: 221, endPoint x: 18, endPoint y: 215, distance: 343.6
click at [18, 215] on div at bounding box center [17, 221] width 3 height 32
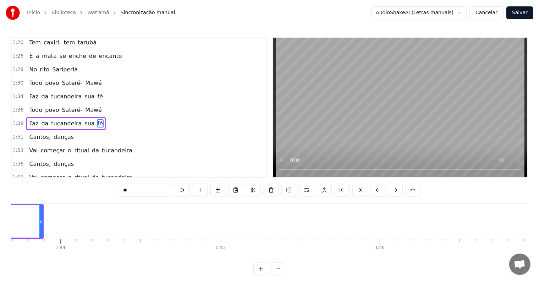
scroll to position [0, 16538]
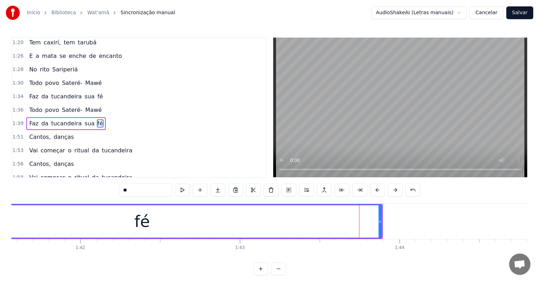
scroll to position [0, 16205]
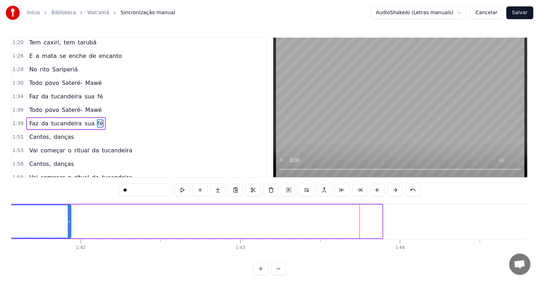
drag, startPoint x: 380, startPoint y: 223, endPoint x: 59, endPoint y: 224, distance: 321.9
click at [68, 224] on div at bounding box center [69, 221] width 3 height 32
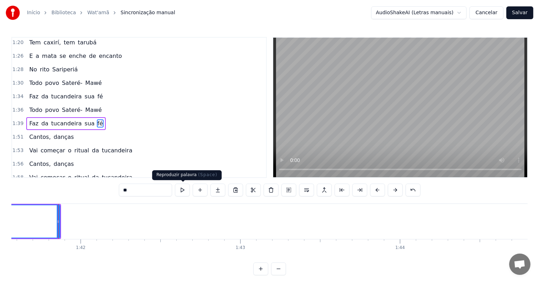
click at [182, 191] on button at bounding box center [182, 189] width 15 height 13
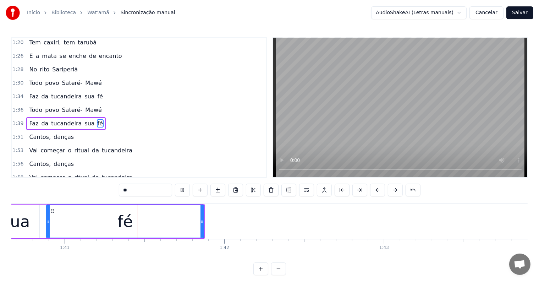
scroll to position [0, 16060]
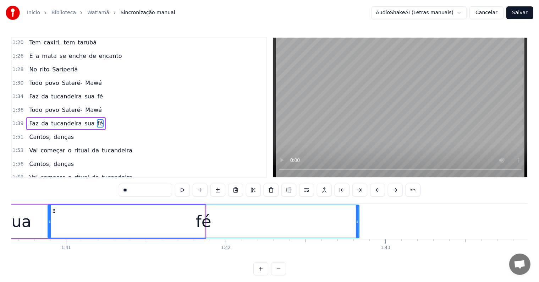
drag, startPoint x: 204, startPoint y: 221, endPoint x: 357, endPoint y: 216, distance: 154.0
click at [357, 216] on div at bounding box center [357, 221] width 3 height 32
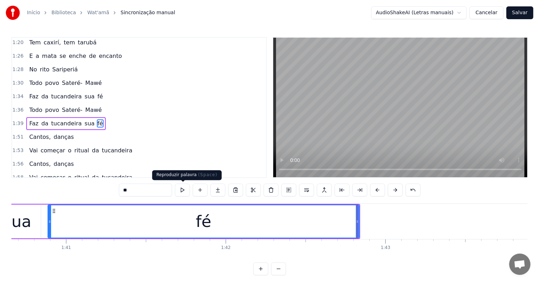
click at [181, 192] on button at bounding box center [182, 189] width 15 height 13
click at [359, 221] on div at bounding box center [358, 221] width 0 height 35
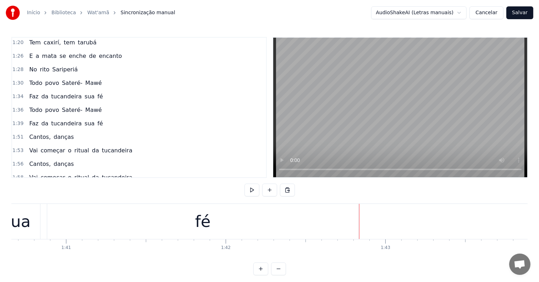
click at [348, 221] on div "fé" at bounding box center [202, 221] width 311 height 35
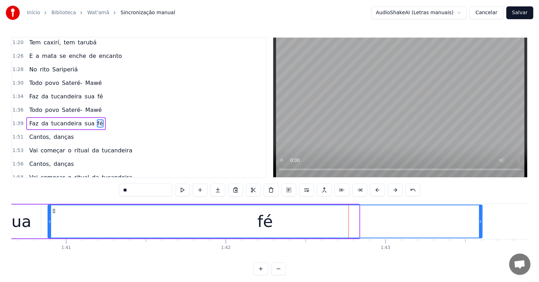
drag, startPoint x: 357, startPoint y: 222, endPoint x: 481, endPoint y: 224, distance: 123.4
click at [481, 224] on div at bounding box center [480, 221] width 3 height 32
click at [141, 188] on input "**" at bounding box center [145, 189] width 53 height 13
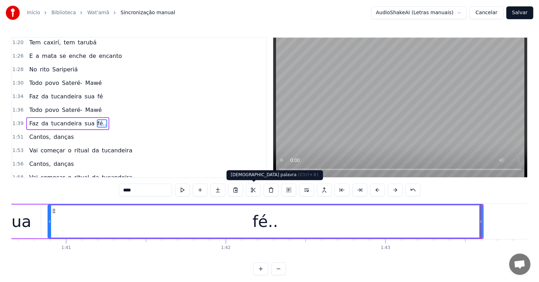
type input "****"
click at [211, 226] on div "fé.." at bounding box center [265, 221] width 434 height 32
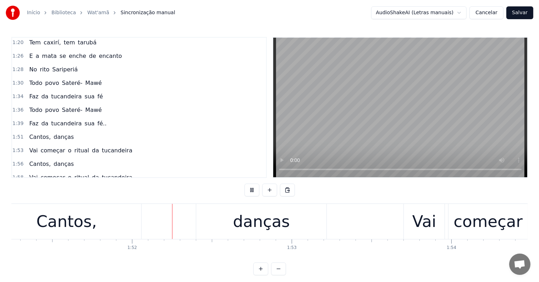
scroll to position [0, 17753]
click at [202, 218] on div "danças" at bounding box center [258, 221] width 130 height 35
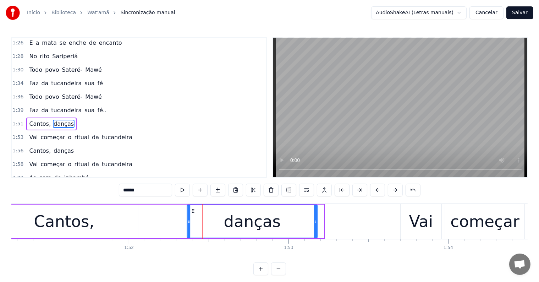
drag, startPoint x: 199, startPoint y: 210, endPoint x: 192, endPoint y: 210, distance: 6.7
click at [192, 210] on icon at bounding box center [193, 211] width 6 height 6
click at [133, 220] on div "Cantos," at bounding box center [63, 221] width 149 height 34
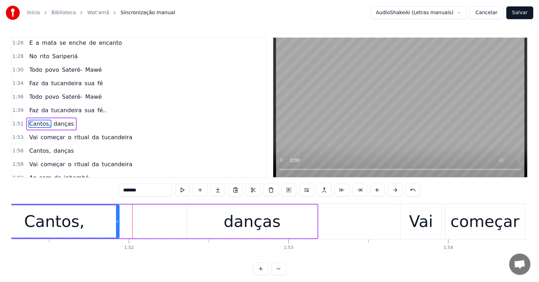
drag, startPoint x: 136, startPoint y: 221, endPoint x: 117, endPoint y: 221, distance: 19.5
click at [117, 221] on icon at bounding box center [117, 221] width 3 height 6
click at [308, 227] on div "danças" at bounding box center [252, 221] width 130 height 34
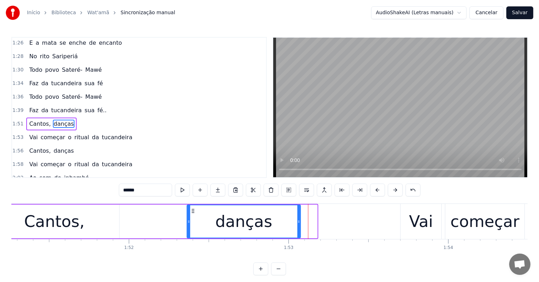
drag, startPoint x: 316, startPoint y: 221, endPoint x: 299, endPoint y: 221, distance: 16.7
click at [299, 221] on icon at bounding box center [298, 221] width 3 height 6
drag, startPoint x: 18, startPoint y: 220, endPoint x: 22, endPoint y: 220, distance: 4.6
click at [18, 220] on div "Cantos," at bounding box center [54, 221] width 130 height 34
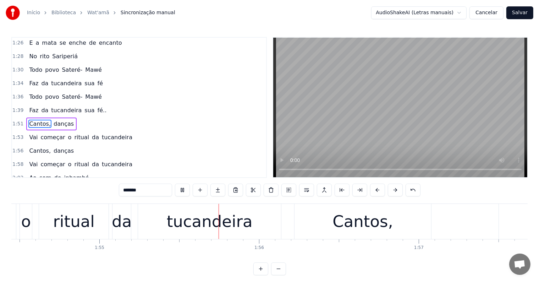
scroll to position [0, 18271]
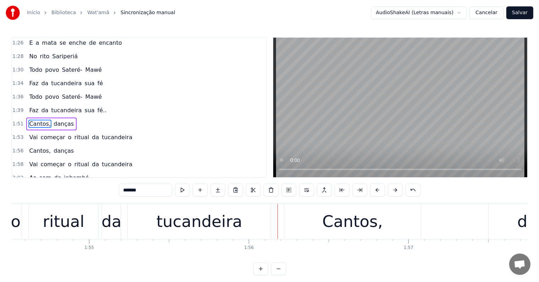
click at [236, 227] on div "tucandeira" at bounding box center [199, 221] width 86 height 24
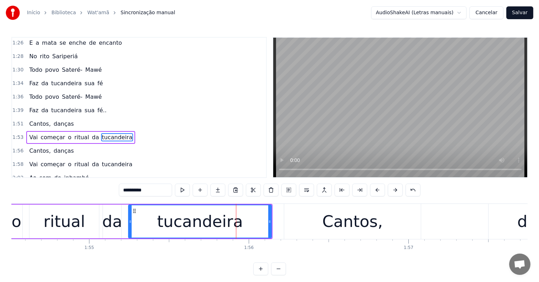
scroll to position [445, 0]
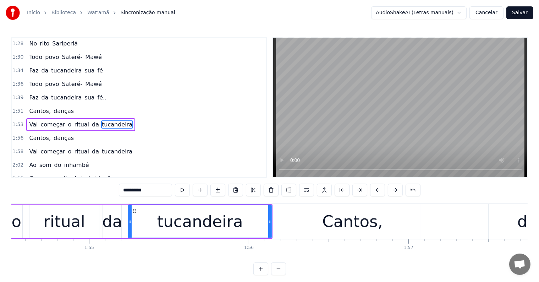
click at [111, 120] on span "tucandeira" at bounding box center [117, 124] width 32 height 8
click at [305, 190] on button at bounding box center [306, 189] width 15 height 13
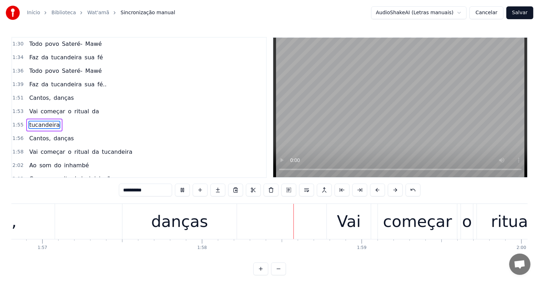
scroll to position [0, 18766]
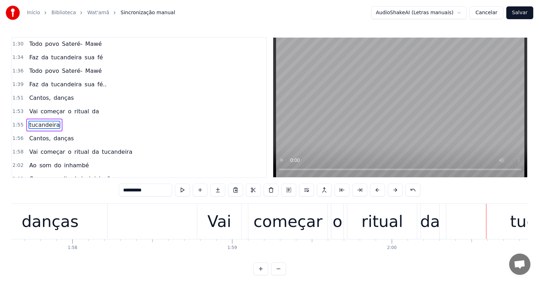
click at [282, 223] on div "começar" at bounding box center [287, 221] width 69 height 24
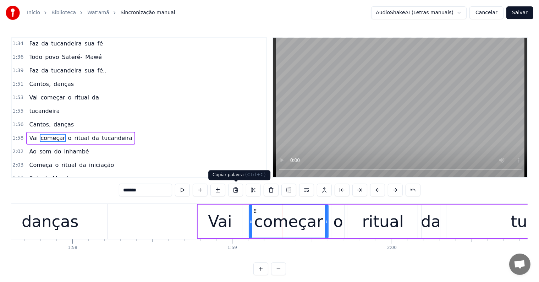
scroll to position [485, 0]
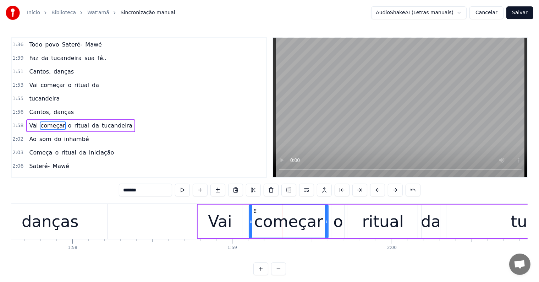
click at [106, 121] on span "tucandeira" at bounding box center [117, 125] width 32 height 8
type input "**********"
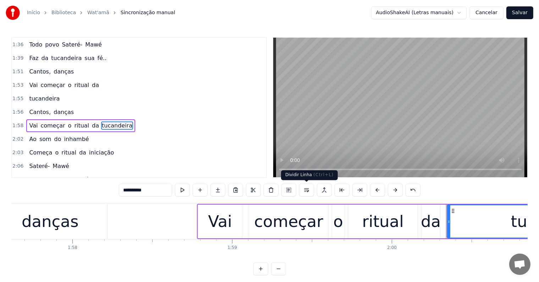
click at [308, 189] on button at bounding box center [306, 189] width 15 height 13
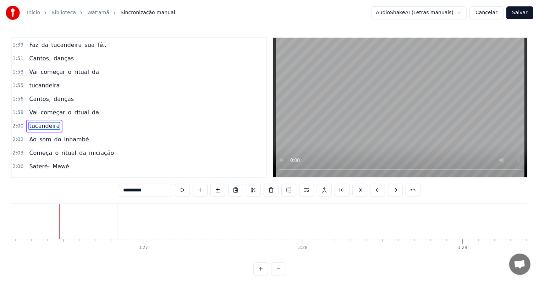
scroll to position [0, 32908]
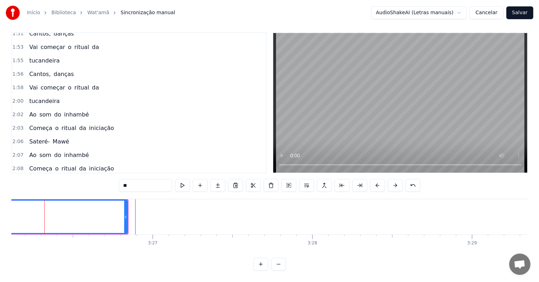
scroll to position [0, 32884]
click at [178, 179] on button at bounding box center [182, 185] width 15 height 13
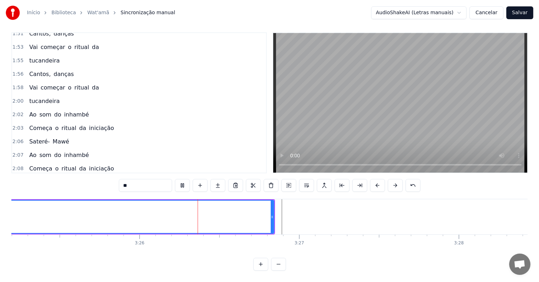
scroll to position [0, 32773]
click at [180, 179] on button at bounding box center [182, 185] width 15 height 13
click at [157, 181] on input "**" at bounding box center [145, 185] width 53 height 13
type input "****"
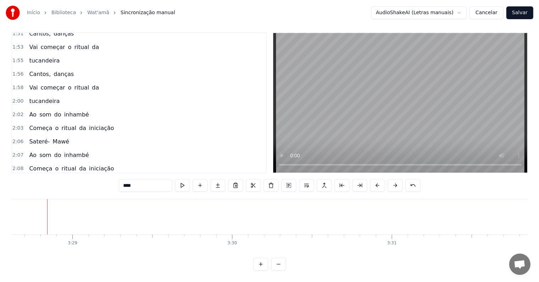
scroll to position [0, 33285]
click at [273, 180] on button at bounding box center [269, 185] width 15 height 13
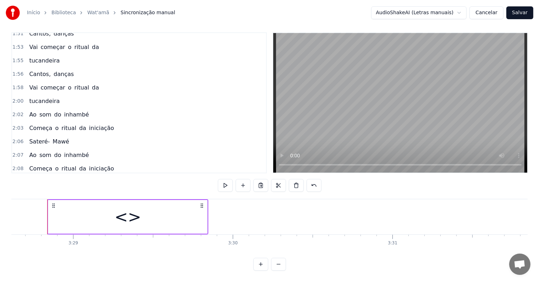
click at [156, 207] on div "<>" at bounding box center [127, 217] width 159 height 34
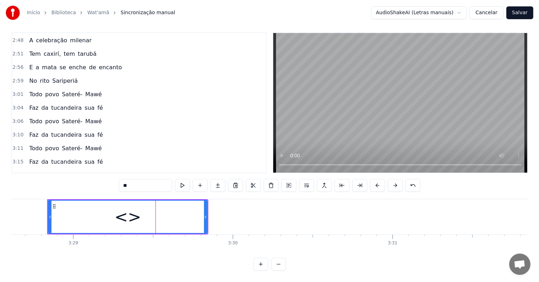
scroll to position [904, 0]
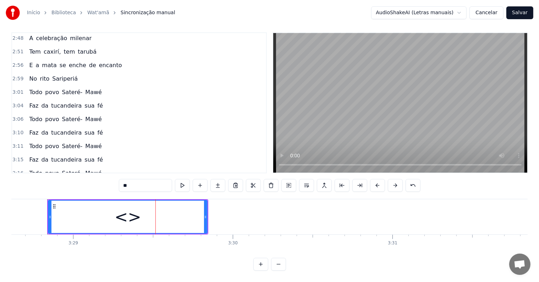
drag, startPoint x: 143, startPoint y: 180, endPoint x: 116, endPoint y: 175, distance: 27.2
click at [116, 175] on div "0:05 <Seu maior canal de toadas karaokê> 0:20 Cantos, danças 0:23 Vai começar o…" at bounding box center [269, 151] width 516 height 238
paste input "**********"
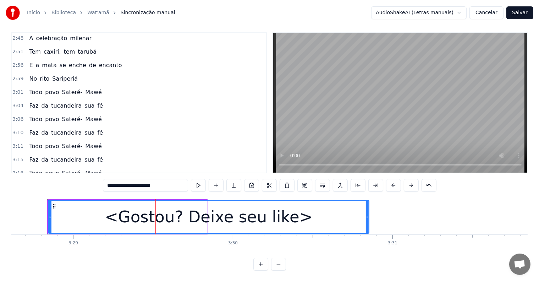
drag, startPoint x: 206, startPoint y: 211, endPoint x: 367, endPoint y: 215, distance: 161.7
click at [367, 215] on div at bounding box center [367, 216] width 3 height 32
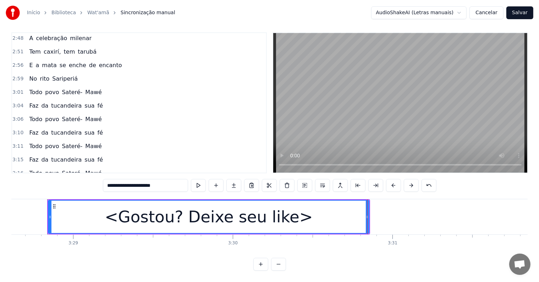
type input "**********"
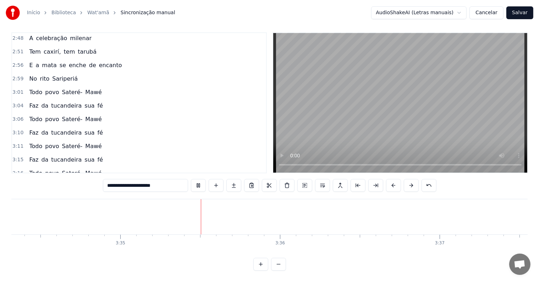
scroll to position [0, 34252]
click at [516, 13] on button "Salvar" at bounding box center [519, 12] width 27 height 13
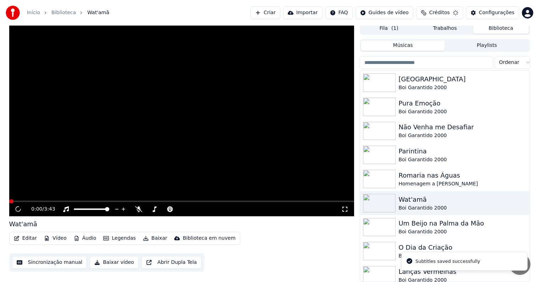
scroll to position [3, 0]
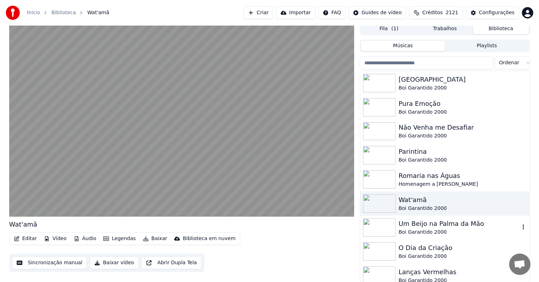
click at [408, 228] on div "Boi Garantido 2000" at bounding box center [458, 231] width 121 height 7
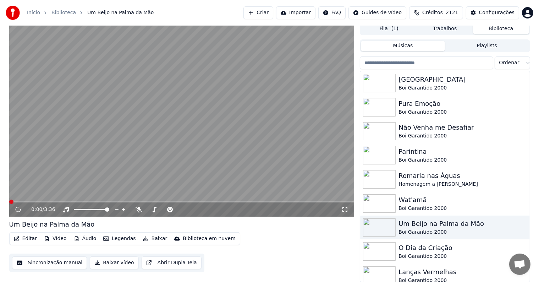
click at [148, 239] on button "Baixar" at bounding box center [155, 238] width 30 height 10
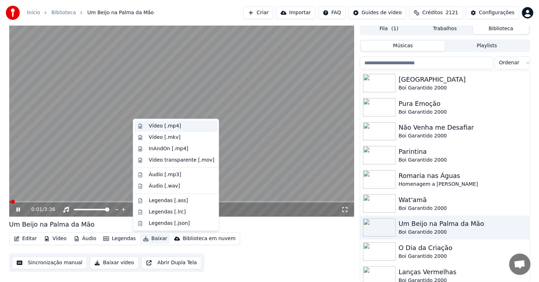
click at [148, 127] on div "Vídeo [.mp4]" at bounding box center [175, 125] width 83 height 11
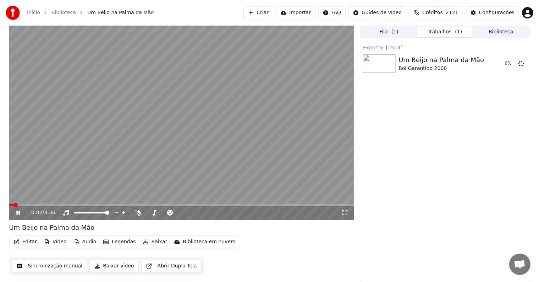
click at [494, 30] on button "Biblioteca" at bounding box center [501, 32] width 56 height 10
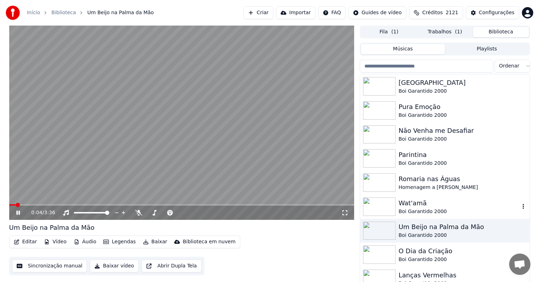
click at [408, 206] on div "Wat'amã" at bounding box center [458, 203] width 121 height 10
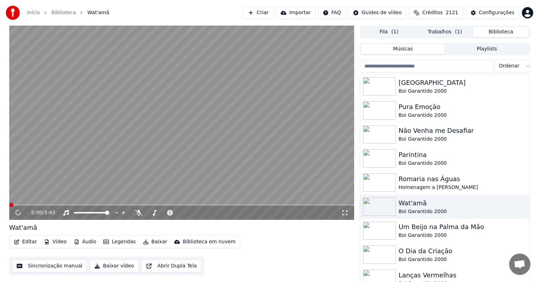
click at [151, 242] on button "Baixar" at bounding box center [155, 241] width 30 height 10
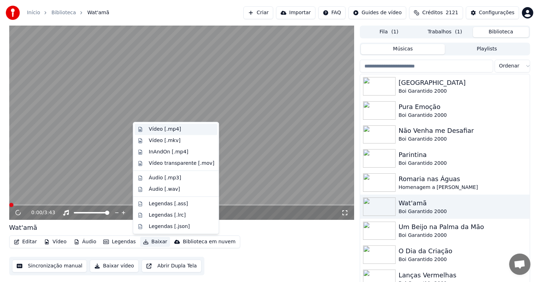
click at [156, 132] on div "Vídeo [.mp4]" at bounding box center [165, 129] width 32 height 7
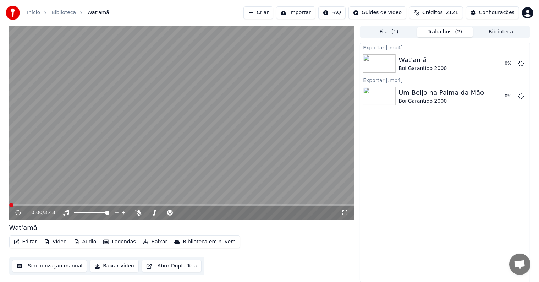
click at [499, 34] on button "Biblioteca" at bounding box center [501, 32] width 56 height 10
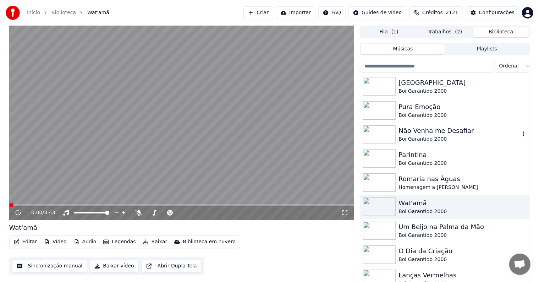
click at [418, 133] on div "Não Venha me Desafiar" at bounding box center [458, 131] width 121 height 10
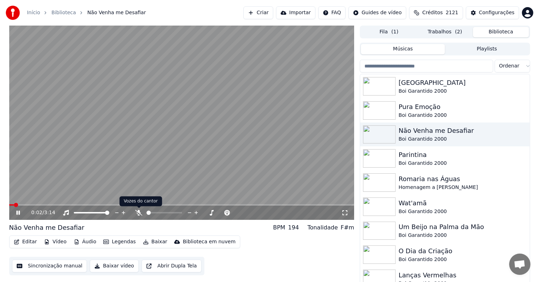
click at [135, 188] on video at bounding box center [181, 123] width 345 height 194
click at [149, 241] on button "Baixar" at bounding box center [155, 241] width 30 height 10
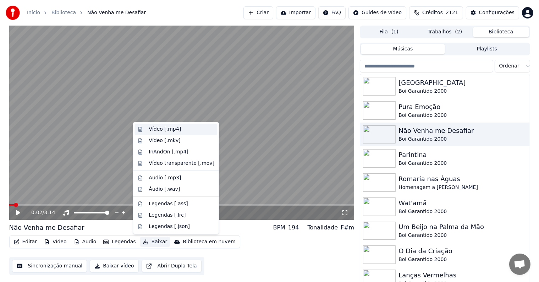
click at [162, 129] on div "Vídeo [.mp4]" at bounding box center [165, 129] width 32 height 7
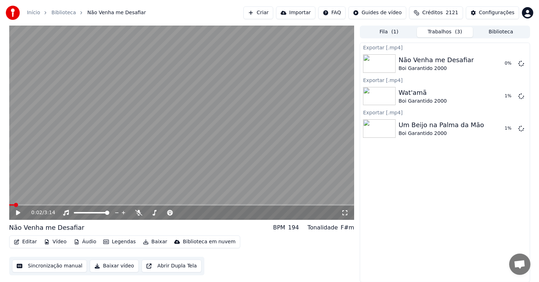
click at [492, 30] on button "Biblioteca" at bounding box center [501, 32] width 56 height 10
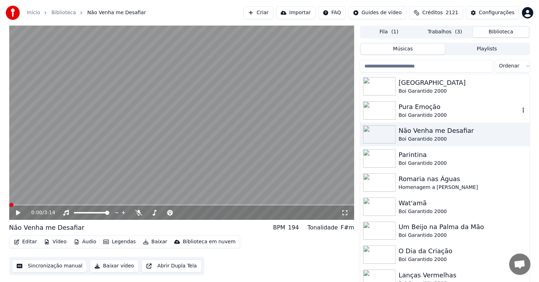
click at [411, 107] on div "Pura Emoção" at bounding box center [458, 107] width 121 height 10
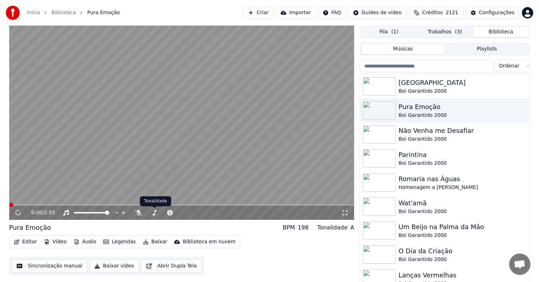
click at [147, 239] on button "Baixar" at bounding box center [155, 241] width 30 height 10
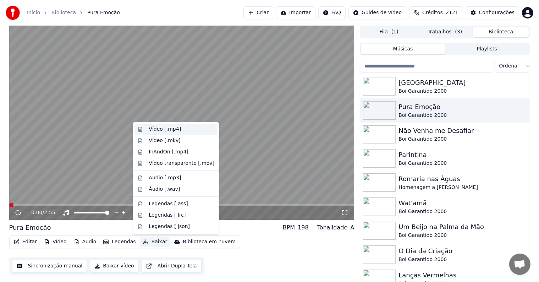
click at [162, 131] on div "Vídeo [.mp4]" at bounding box center [165, 129] width 32 height 7
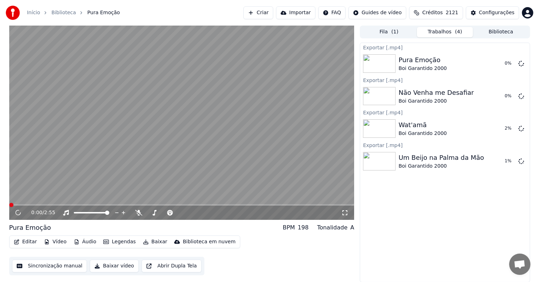
click at [489, 30] on button "Biblioteca" at bounding box center [501, 32] width 56 height 10
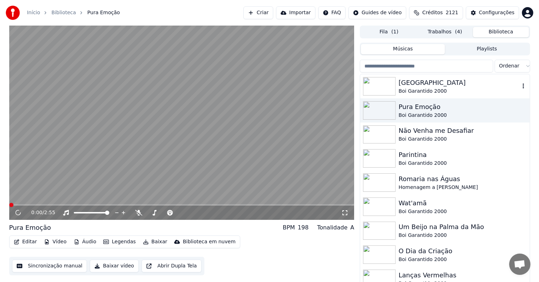
click at [414, 82] on div "[GEOGRAPHIC_DATA]" at bounding box center [458, 83] width 121 height 10
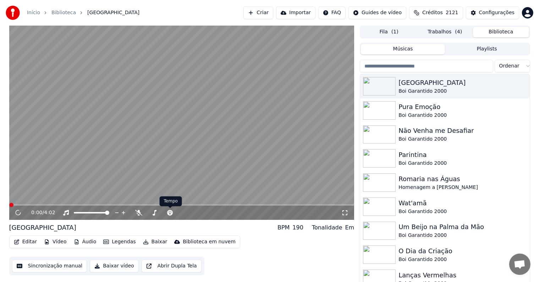
click at [147, 242] on button "Baixar" at bounding box center [155, 241] width 30 height 10
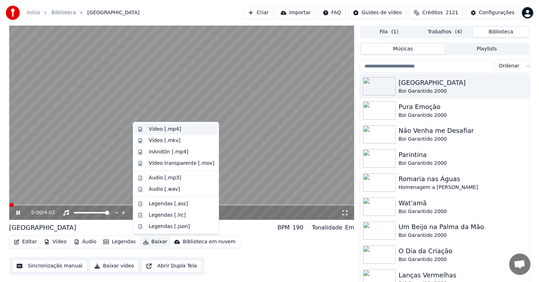
click at [152, 129] on div "Vídeo [.mp4]" at bounding box center [165, 129] width 32 height 7
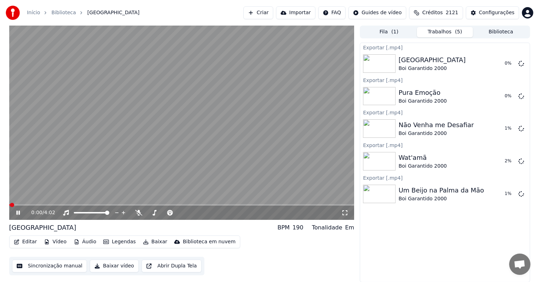
click at [166, 182] on video at bounding box center [181, 123] width 345 height 194
